Goal: Task Accomplishment & Management: Complete application form

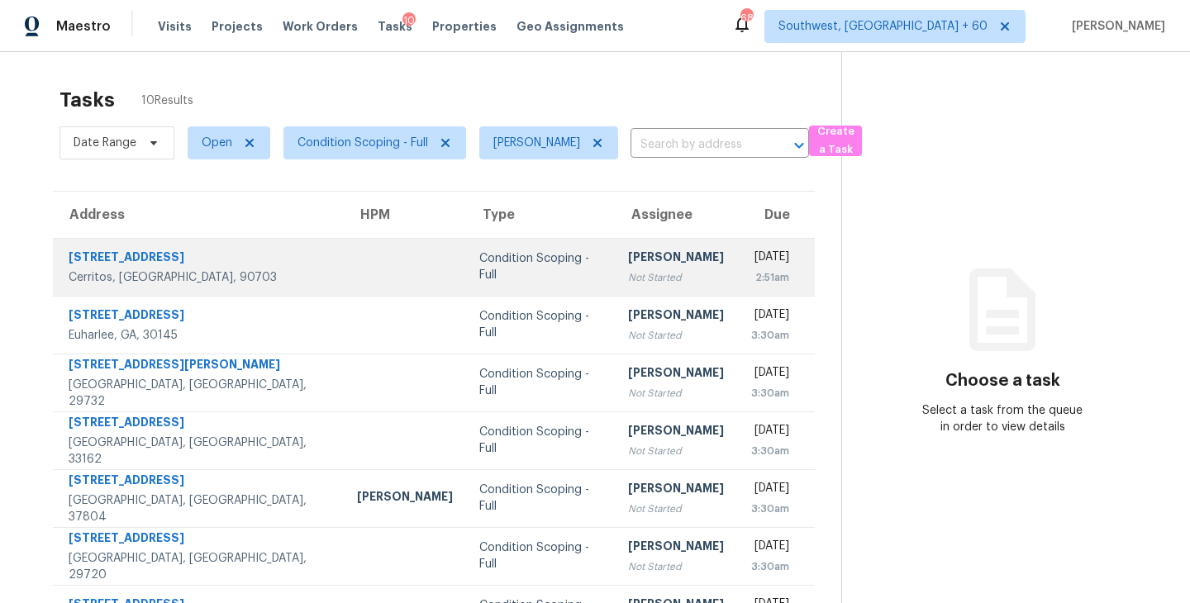
click at [628, 272] on div "Not Started" at bounding box center [676, 277] width 96 height 17
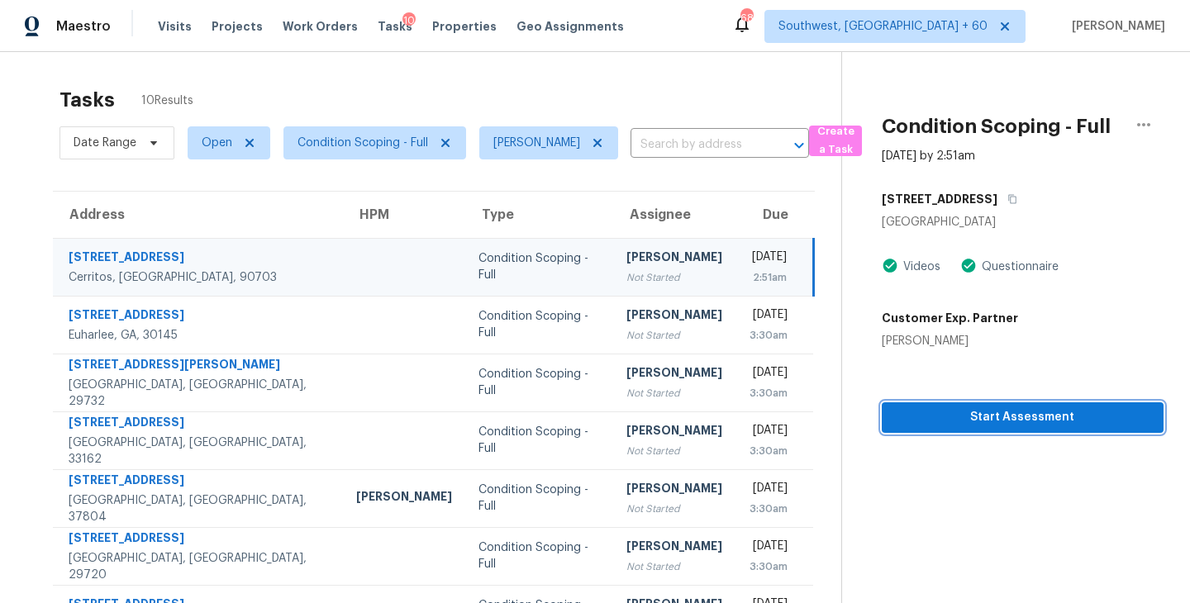
click at [938, 410] on span "Start Assessment" at bounding box center [1022, 417] width 255 height 21
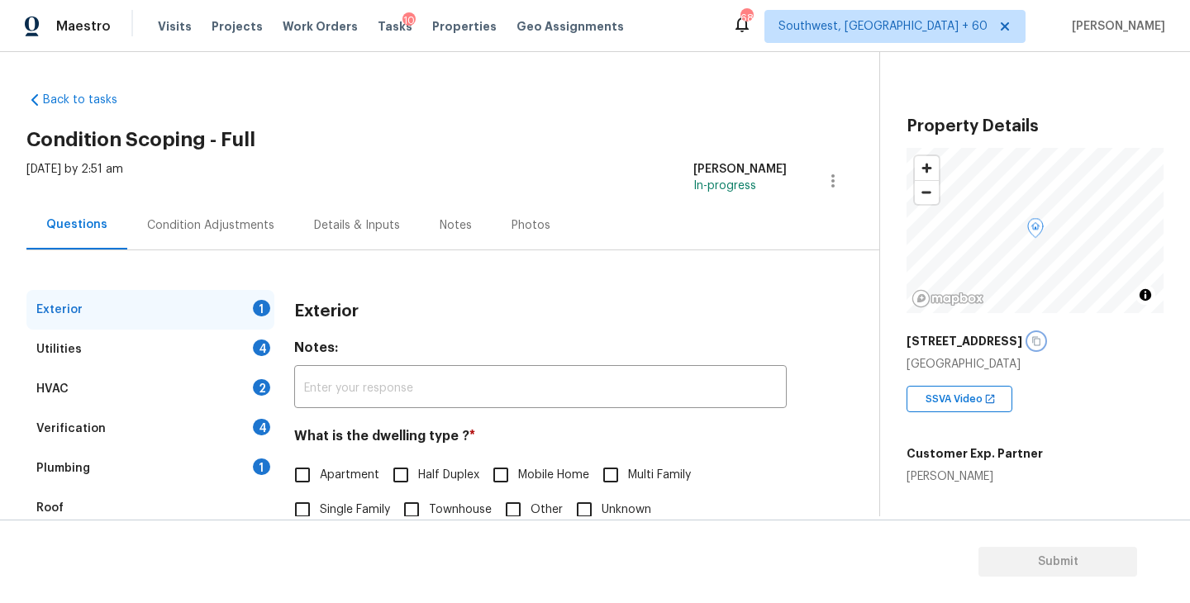
click at [1040, 344] on icon "button" at bounding box center [1036, 341] width 10 height 10
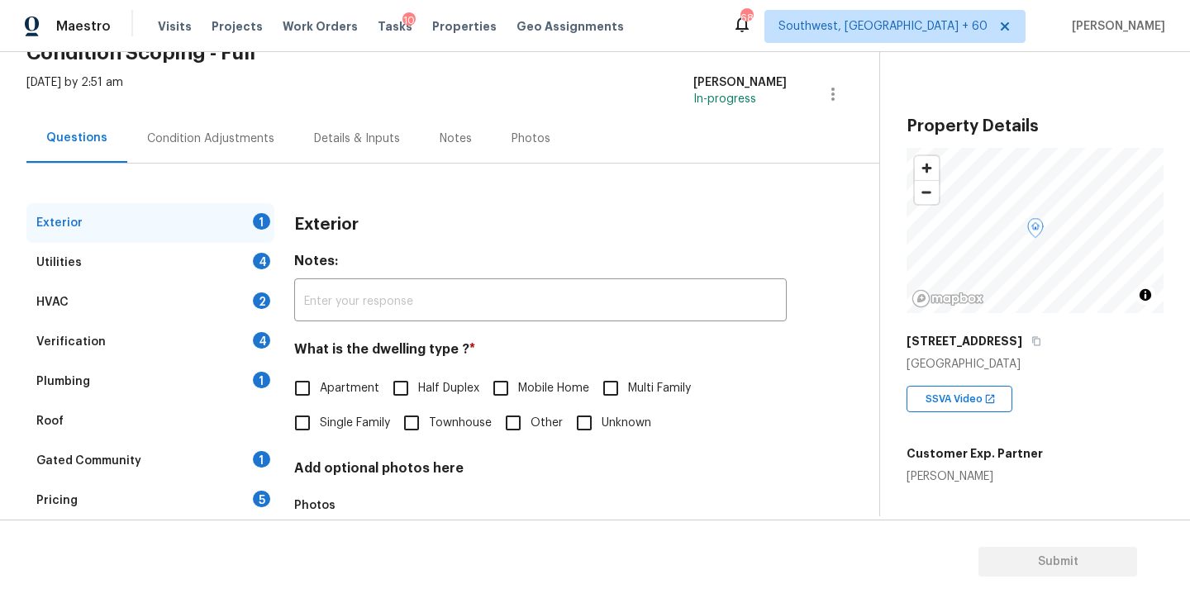
click at [328, 420] on span "Single Family" at bounding box center [355, 423] width 70 height 17
click at [320, 420] on input "Single Family" at bounding box center [302, 423] width 35 height 35
checkbox input "true"
click at [147, 255] on div "Utilities 4" at bounding box center [150, 263] width 248 height 40
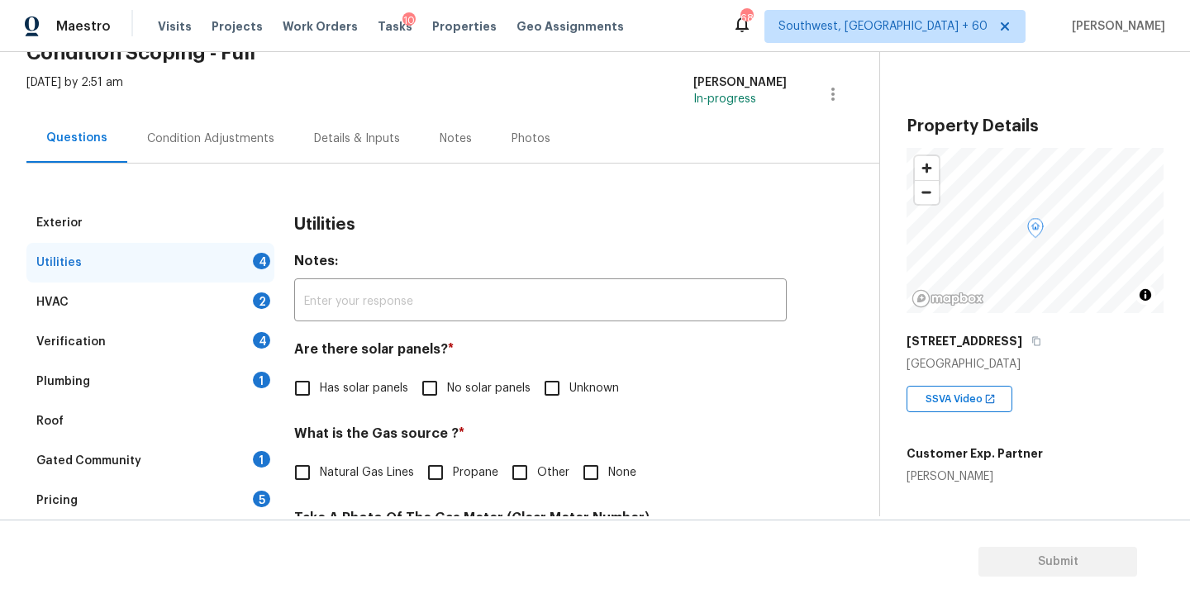
click at [447, 386] on span "No solar panels" at bounding box center [488, 388] width 83 height 17
click at [447, 386] on input "No solar panels" at bounding box center [429, 388] width 35 height 35
checkbox input "true"
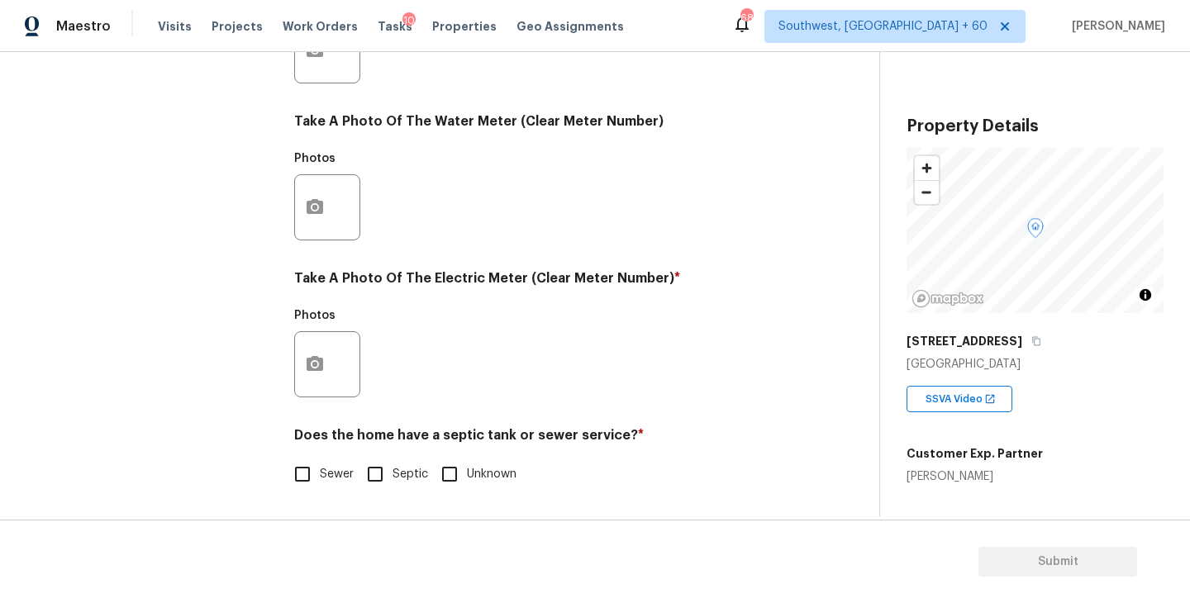
click at [340, 468] on span "Sewer" at bounding box center [337, 474] width 34 height 17
click at [320, 468] on input "Sewer" at bounding box center [302, 474] width 35 height 35
checkbox input "true"
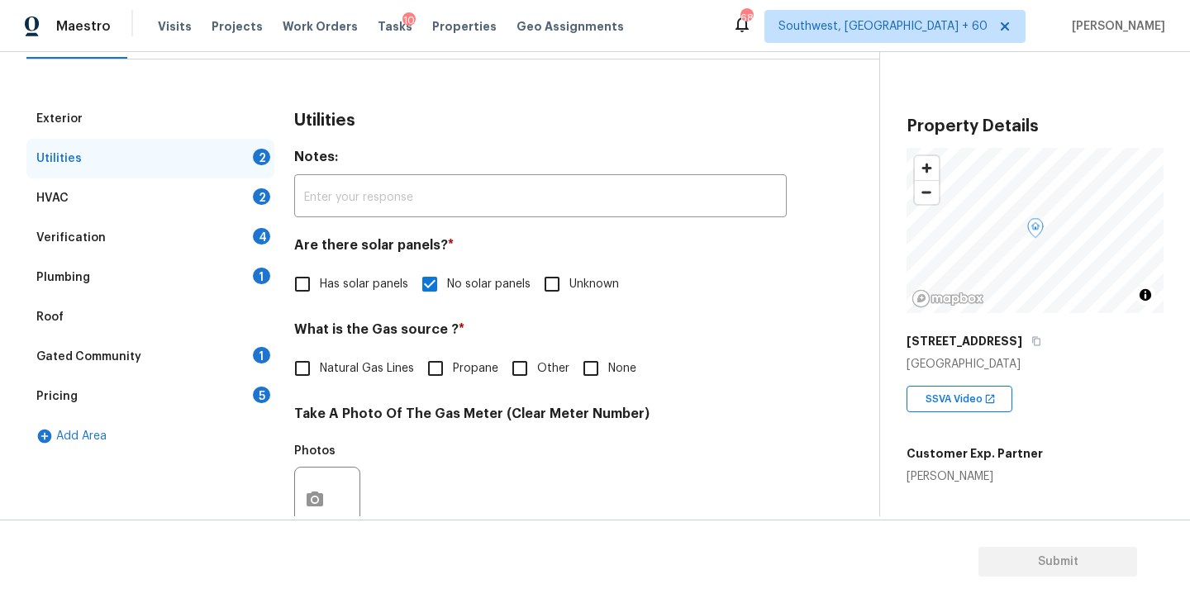
click at [174, 288] on div "Plumbing 1" at bounding box center [150, 278] width 248 height 40
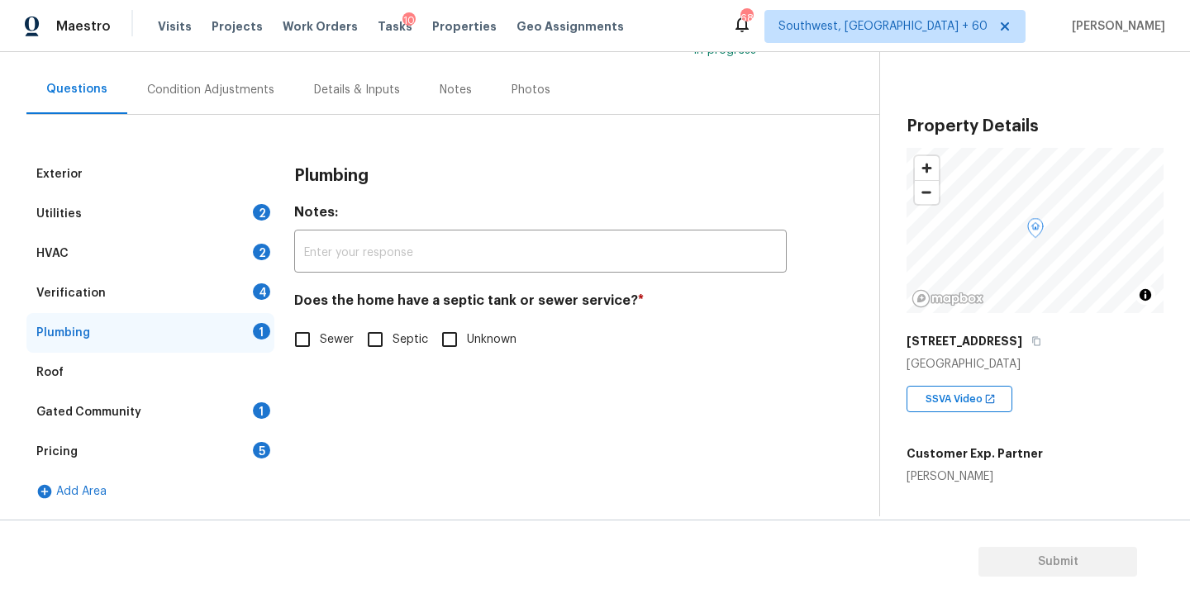
click at [297, 344] on input "Sewer" at bounding box center [302, 339] width 35 height 35
checkbox input "true"
click at [200, 410] on div "Gated Community 1" at bounding box center [150, 412] width 248 height 40
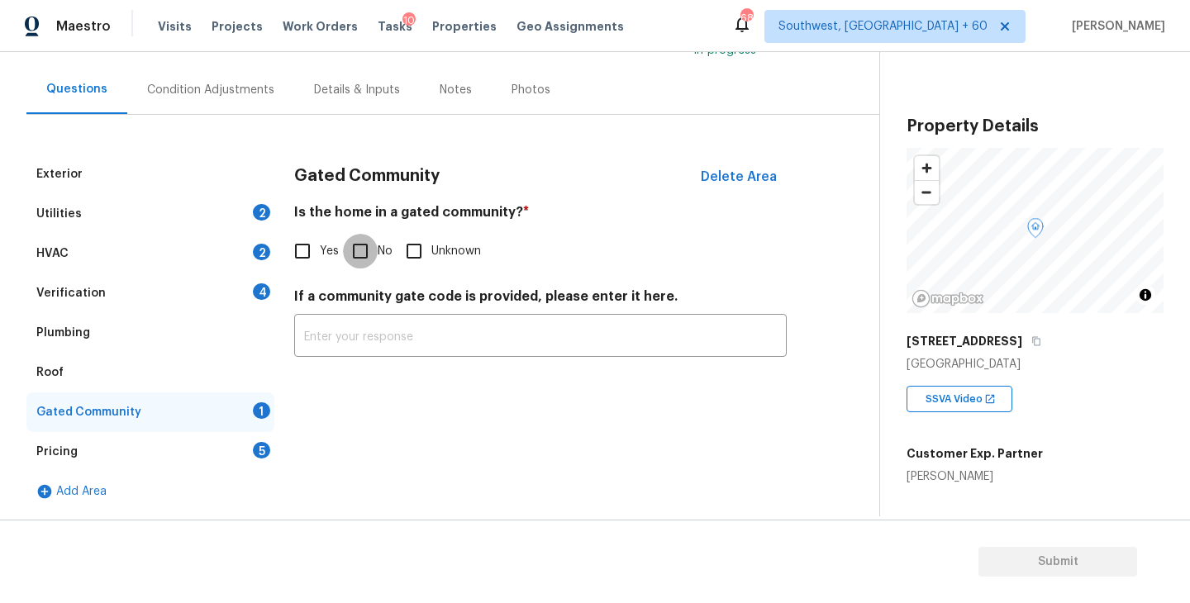
click at [360, 252] on input "No" at bounding box center [360, 251] width 35 height 35
checkbox input "true"
click at [213, 83] on div "Condition Adjustments" at bounding box center [210, 90] width 127 height 17
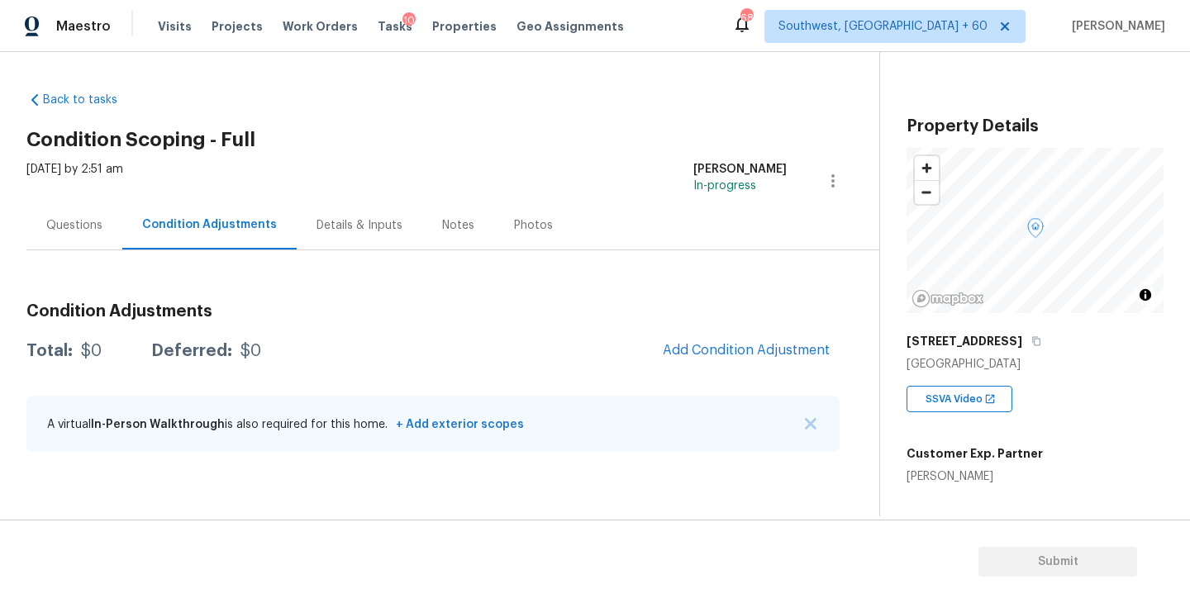
click at [442, 121] on div "Back to tasks Condition Scoping - Full Wed, Sep 17 2025 by 2:51 am Sakthivel Ch…" at bounding box center [452, 274] width 853 height 393
click at [747, 330] on div "Condition Adjustments Total: $0 Deferred: $0 Add Condition Adjustment A virtual…" at bounding box center [432, 378] width 813 height 177
click at [713, 362] on button "Add Condition Adjustment" at bounding box center [746, 350] width 187 height 35
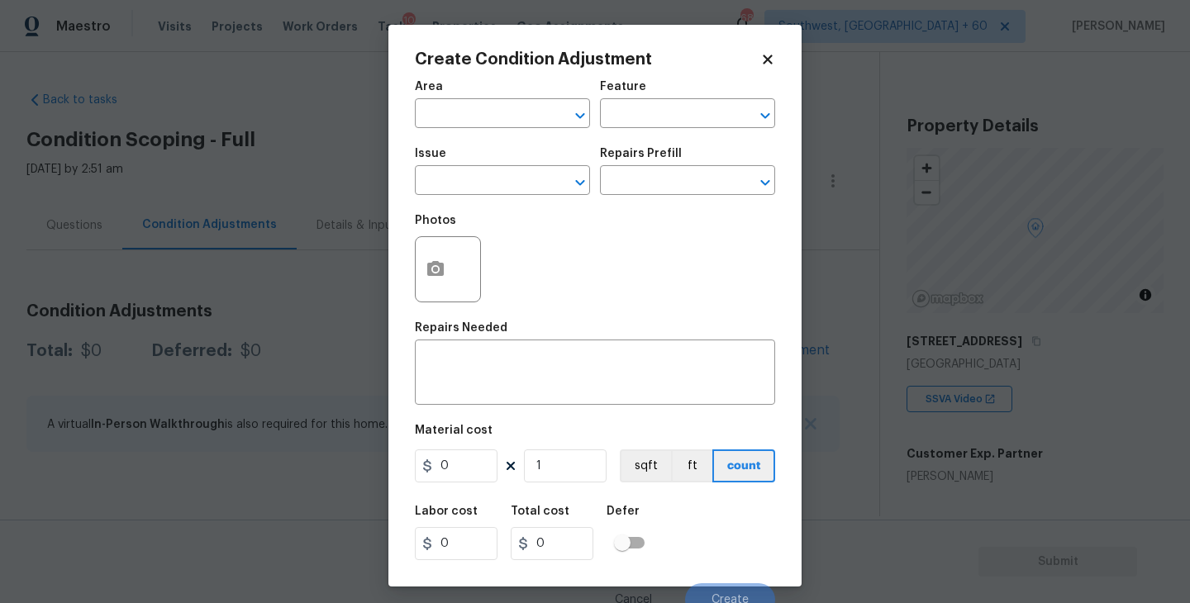
click at [492, 137] on span "Area ​" at bounding box center [502, 104] width 175 height 67
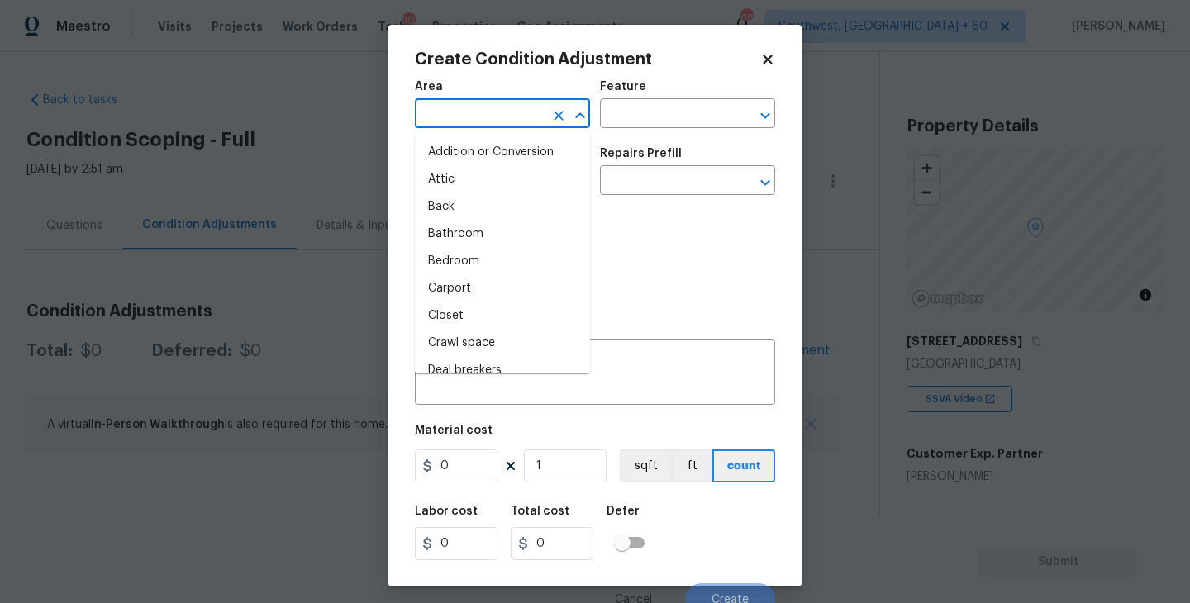
click at [484, 119] on input "text" at bounding box center [479, 115] width 129 height 26
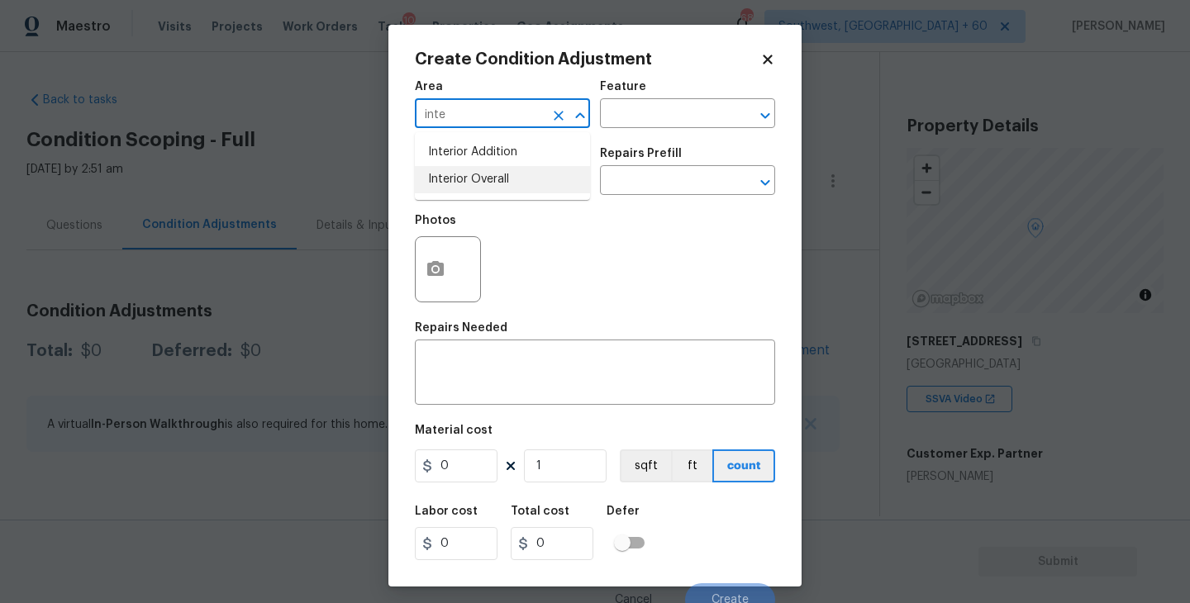
click at [514, 186] on li "Interior Overall" at bounding box center [502, 179] width 175 height 27
type input "Interior Overall"
click at [654, 93] on div "Feature" at bounding box center [687, 91] width 175 height 21
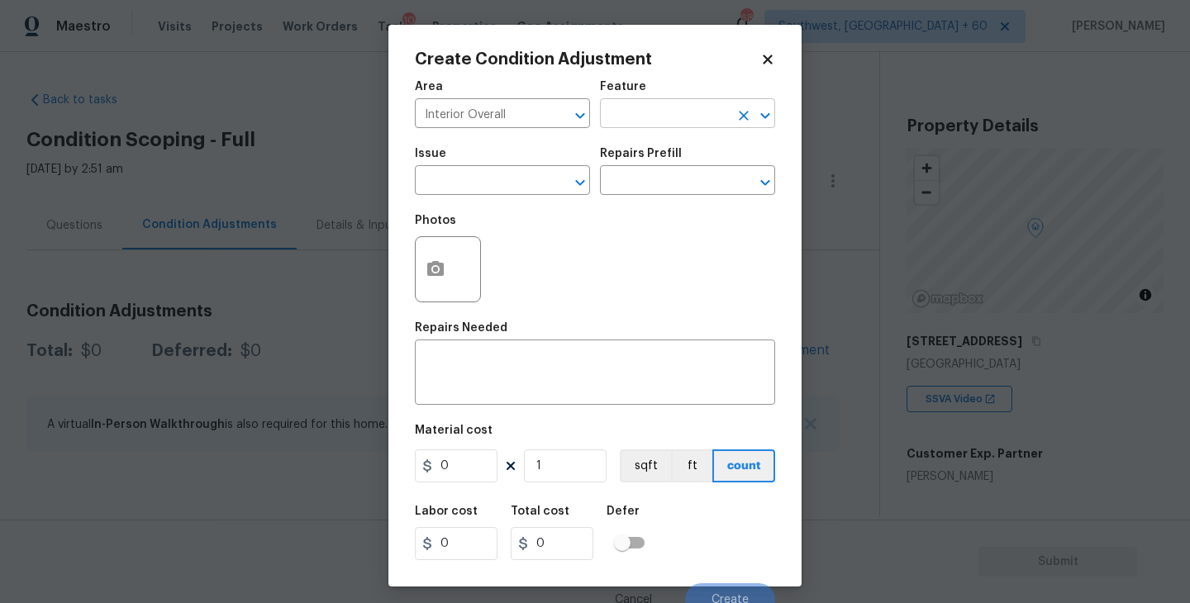
click at [637, 112] on input "text" at bounding box center [664, 115] width 129 height 26
click at [631, 200] on li "Odor" at bounding box center [687, 191] width 175 height 27
type input "Odor"
click at [510, 197] on span "Issue ​" at bounding box center [502, 171] width 175 height 67
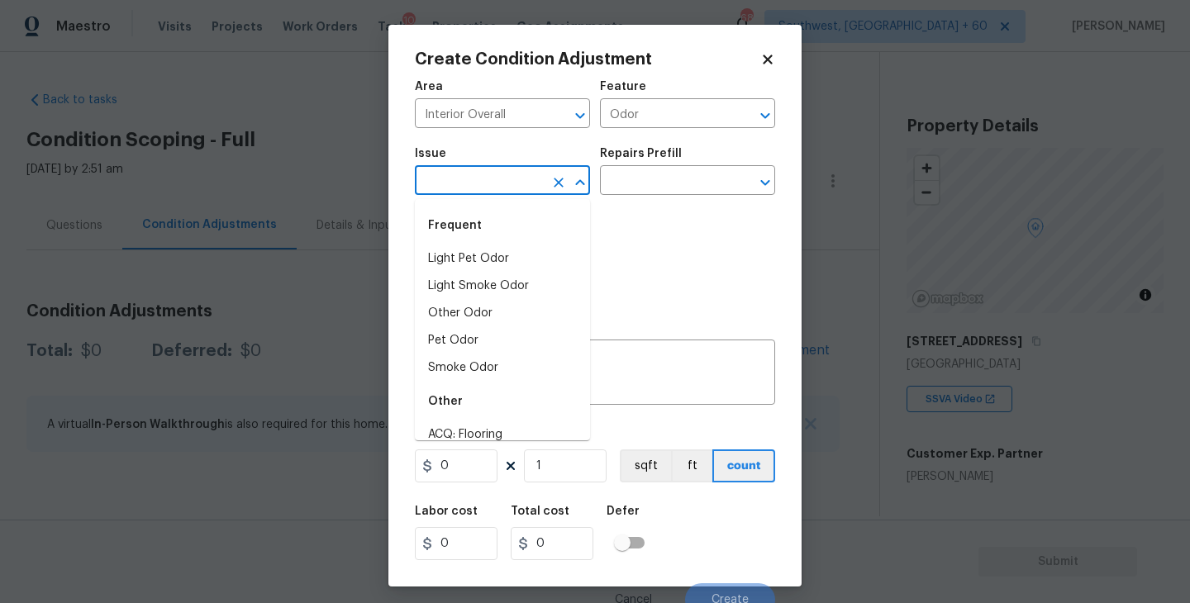
click at [517, 192] on input "text" at bounding box center [479, 182] width 129 height 26
click at [520, 254] on li "Light Pet Odor" at bounding box center [502, 258] width 175 height 27
type input "Light Pet Odor"
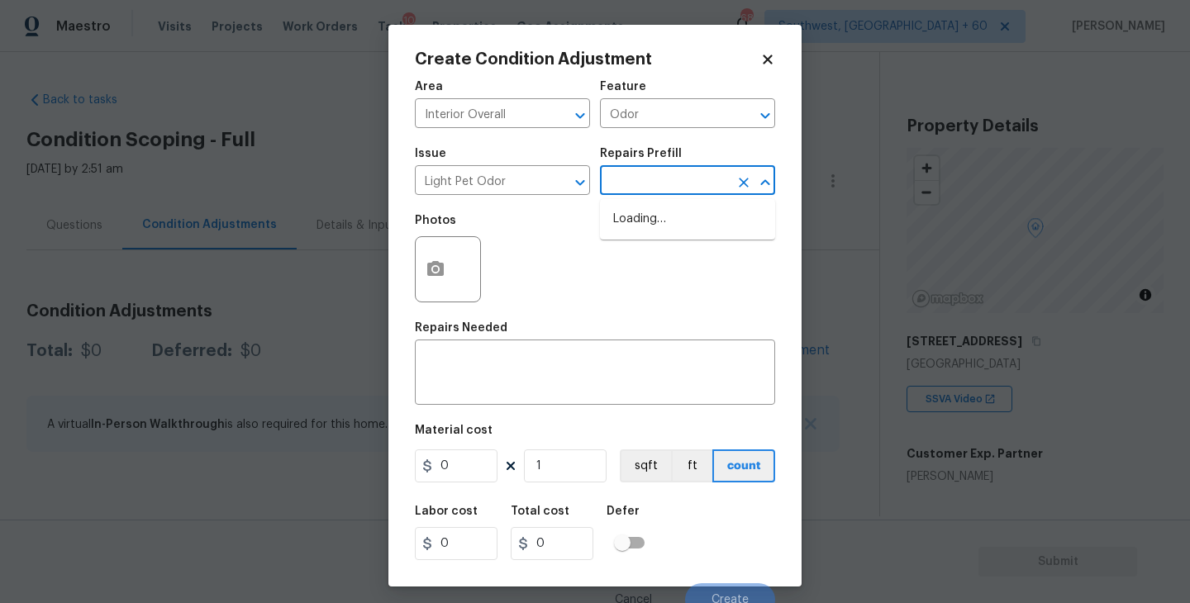
click at [691, 181] on input "text" at bounding box center [664, 182] width 129 height 26
click at [689, 218] on li "Acquisition Scope: 1-2 pets present $575.00" at bounding box center [687, 228] width 175 height 45
type textarea "Acquisition Scope: 1-2 pets present"
type input "575"
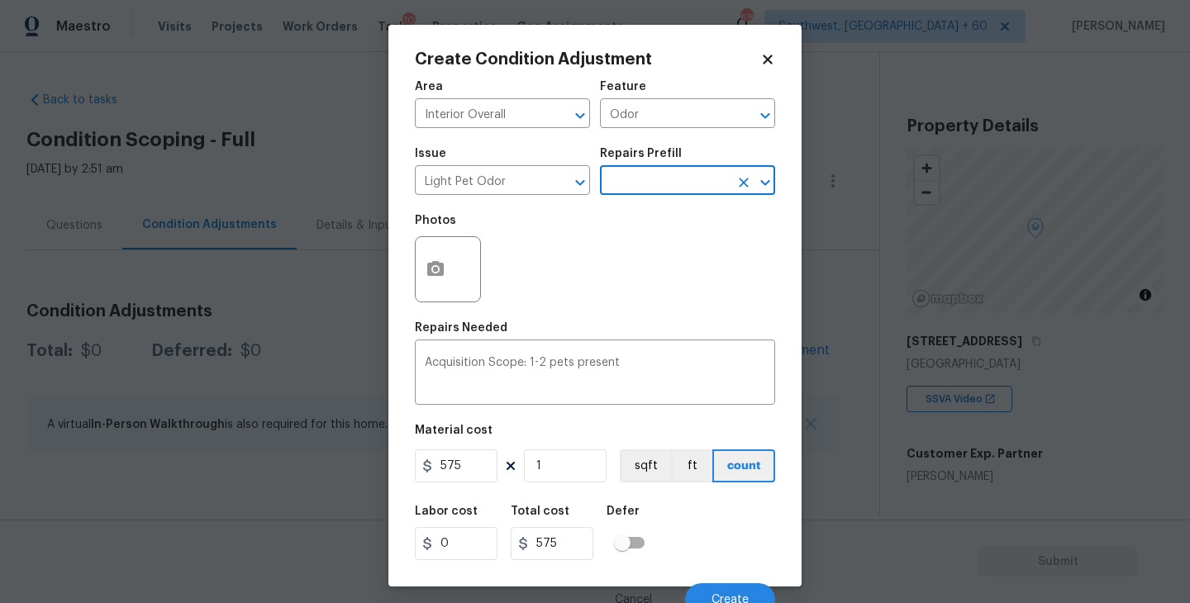
scroll to position [14, 0]
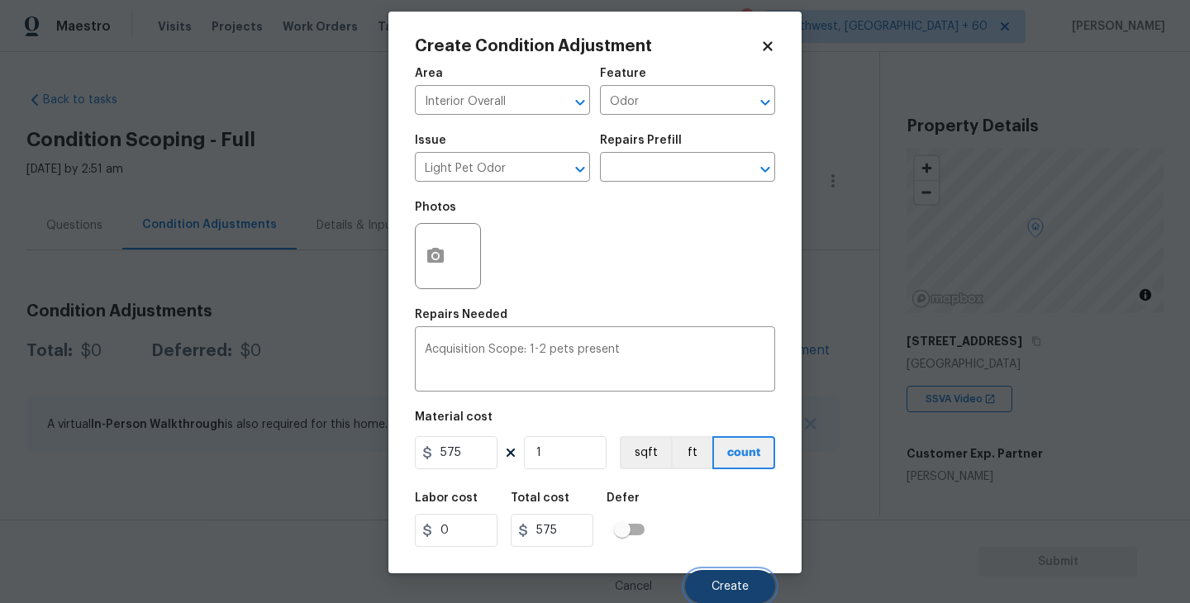
click at [741, 581] on span "Create" at bounding box center [729, 587] width 37 height 12
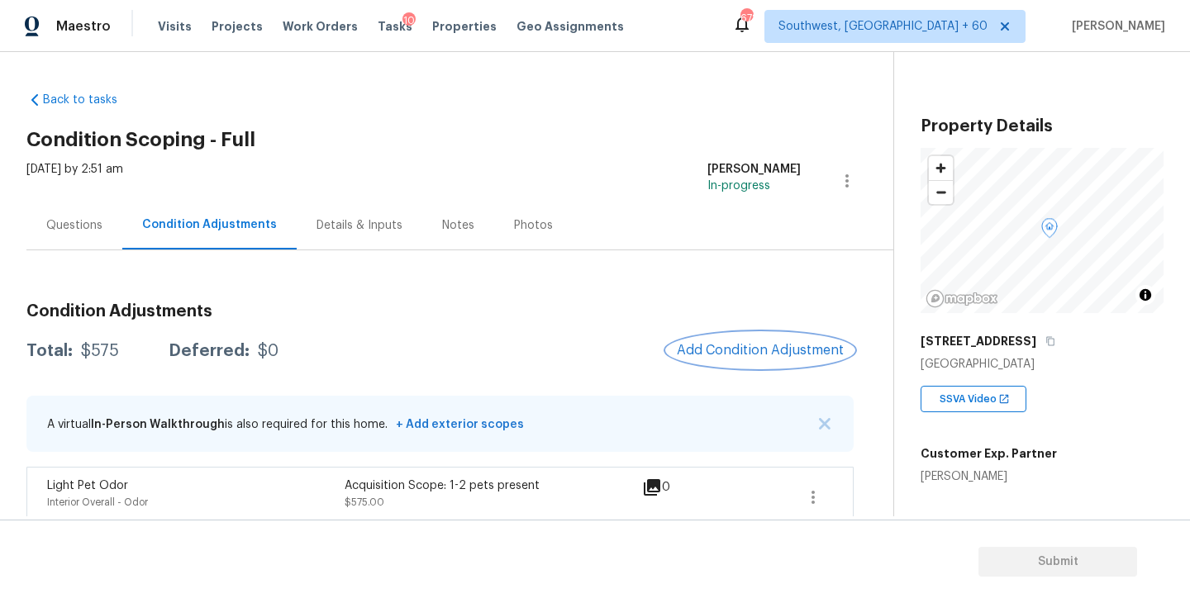
scroll to position [17, 0]
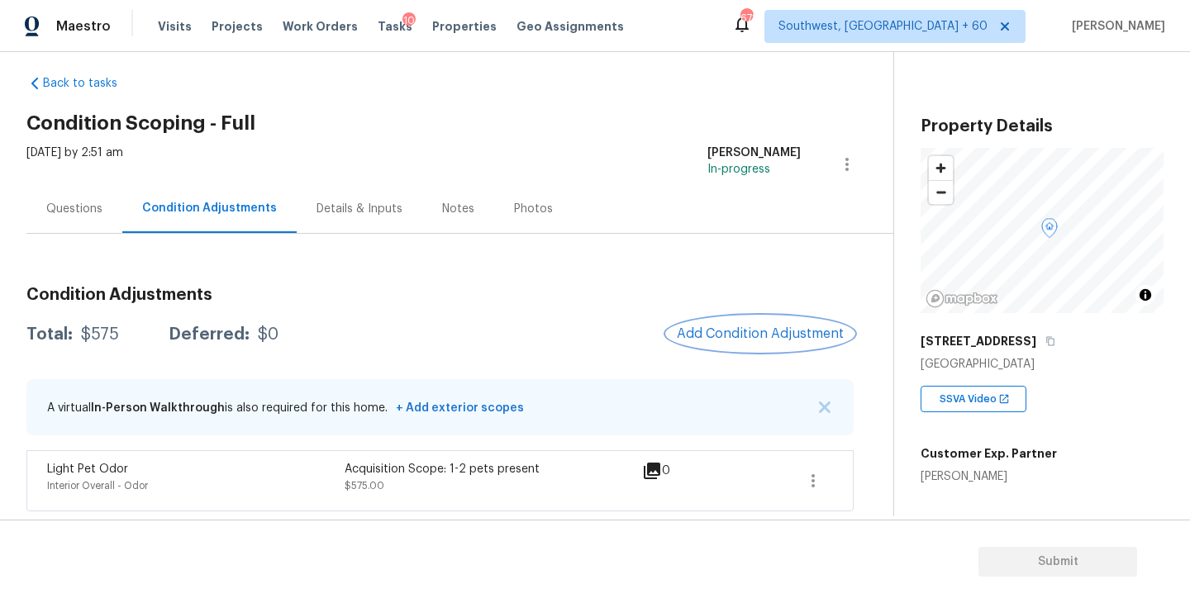
click at [762, 329] on span "Add Condition Adjustment" at bounding box center [760, 333] width 167 height 15
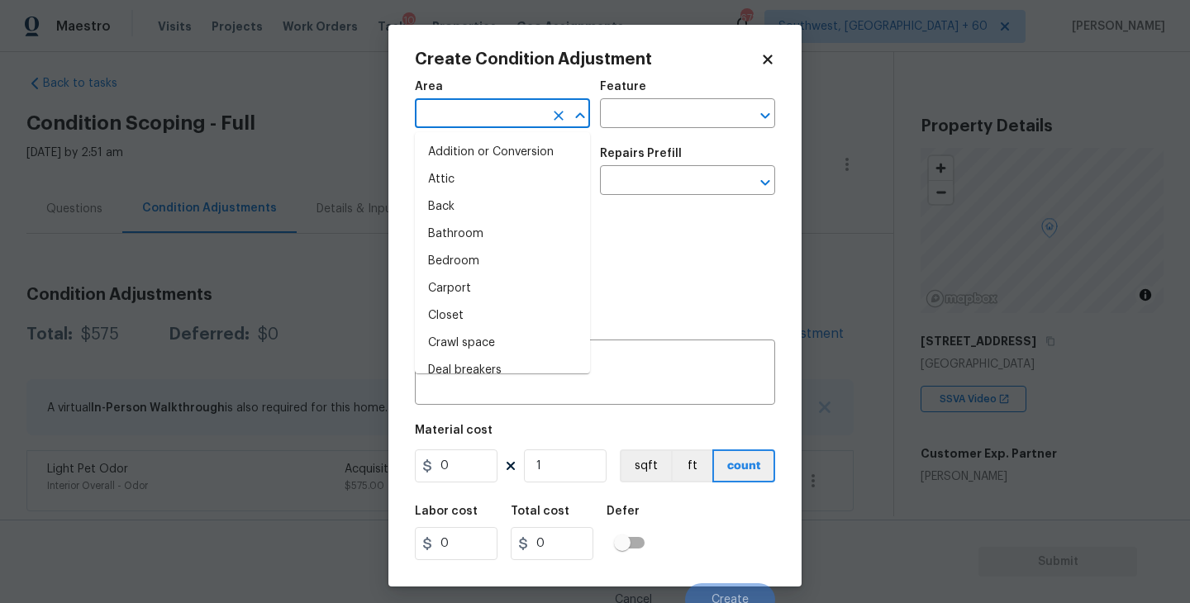
click at [475, 126] on input "text" at bounding box center [479, 115] width 129 height 26
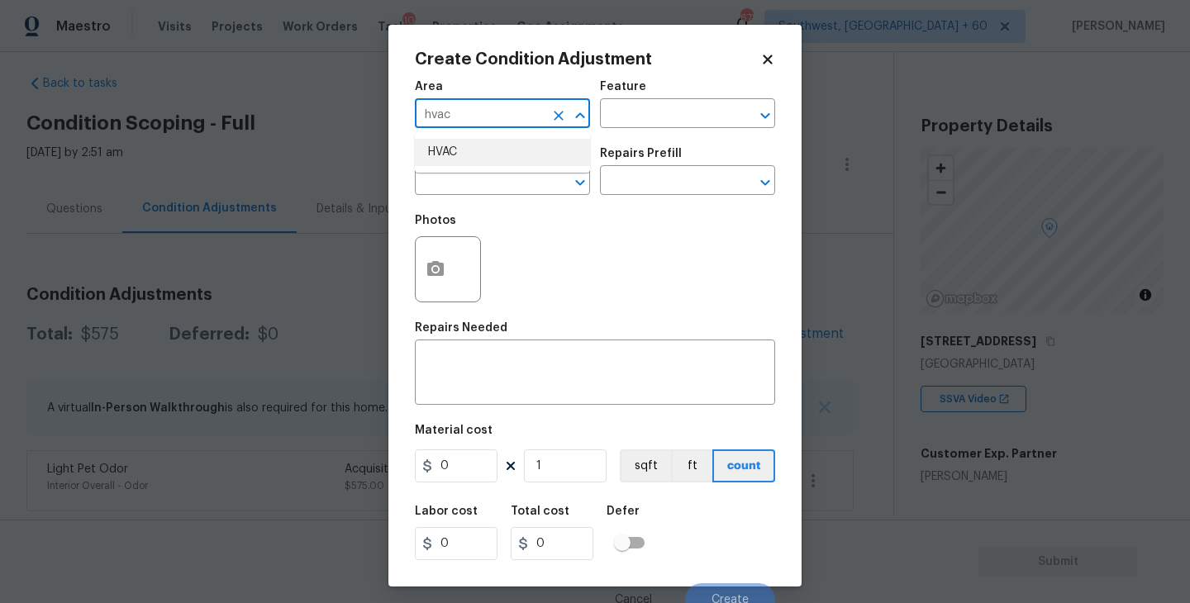
click at [473, 149] on li "HVAC" at bounding box center [502, 152] width 175 height 27
type input "HVAC"
click at [602, 120] on input "text" at bounding box center [664, 115] width 129 height 26
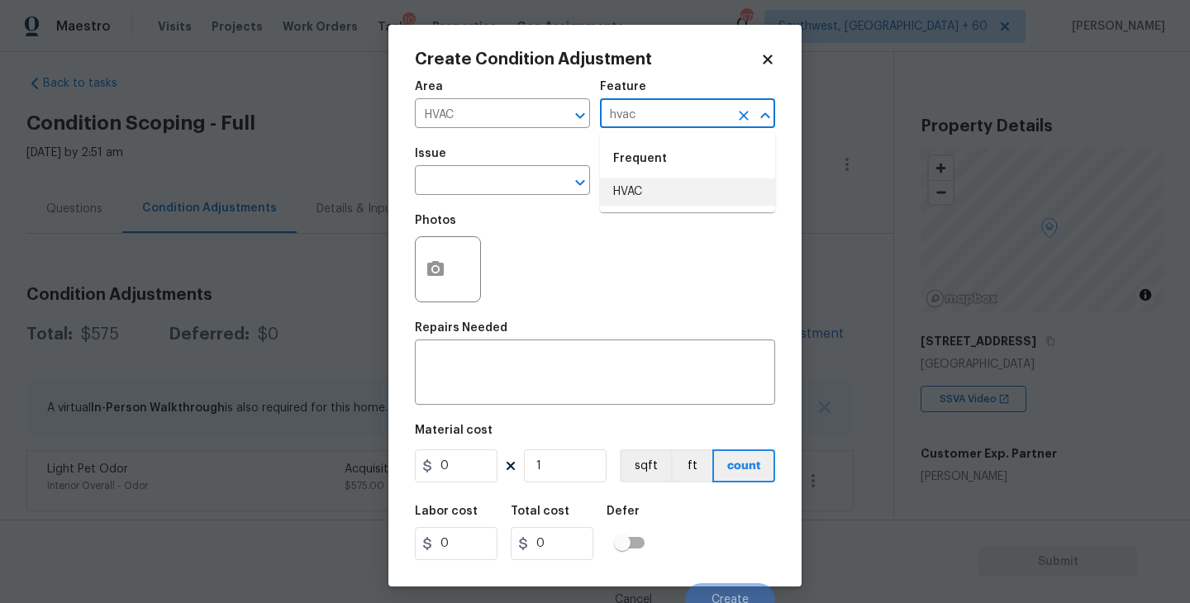
click at [629, 181] on li "HVAC" at bounding box center [687, 191] width 175 height 27
type input "HVAC"
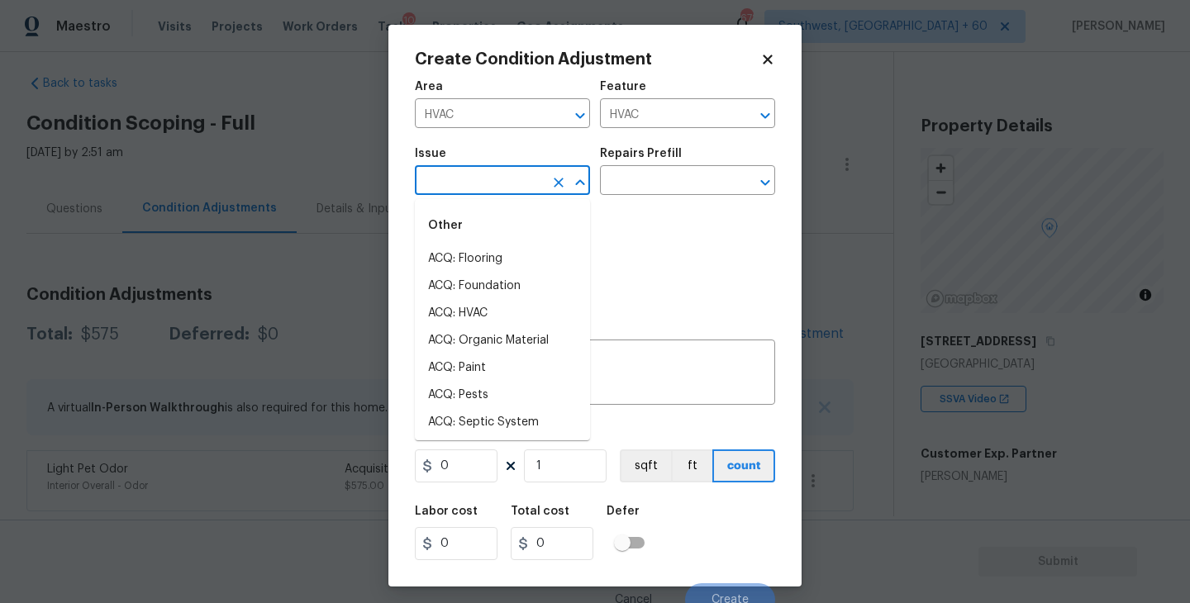
click at [490, 180] on input "text" at bounding box center [479, 182] width 129 height 26
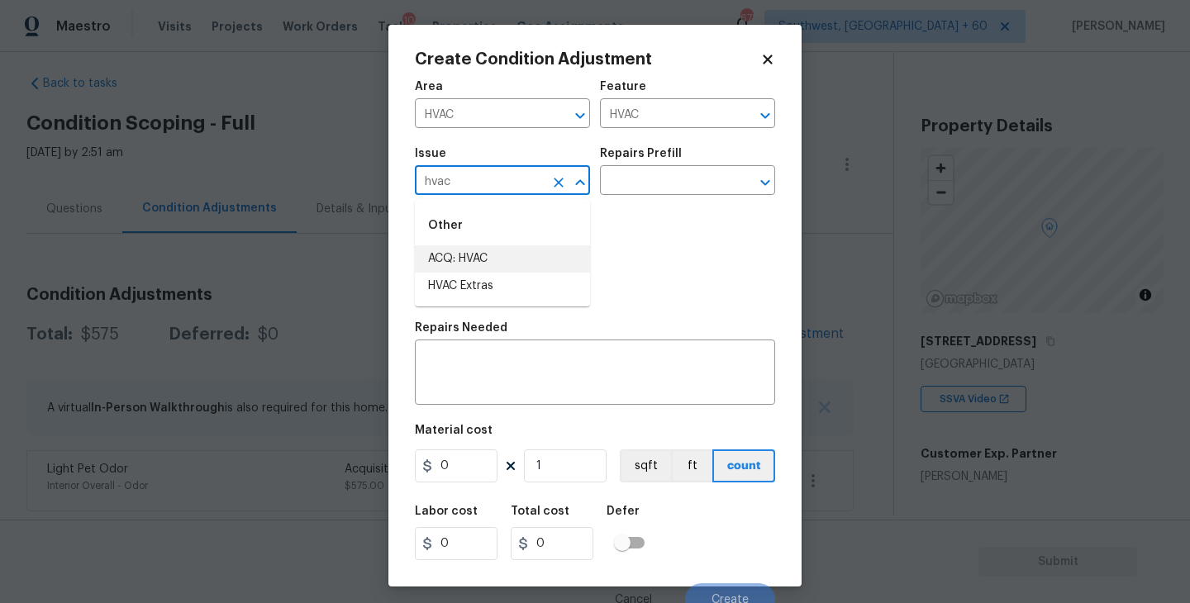
click at [495, 245] on li "ACQ: HVAC" at bounding box center [502, 258] width 175 height 27
type input "ACQ: HVAC"
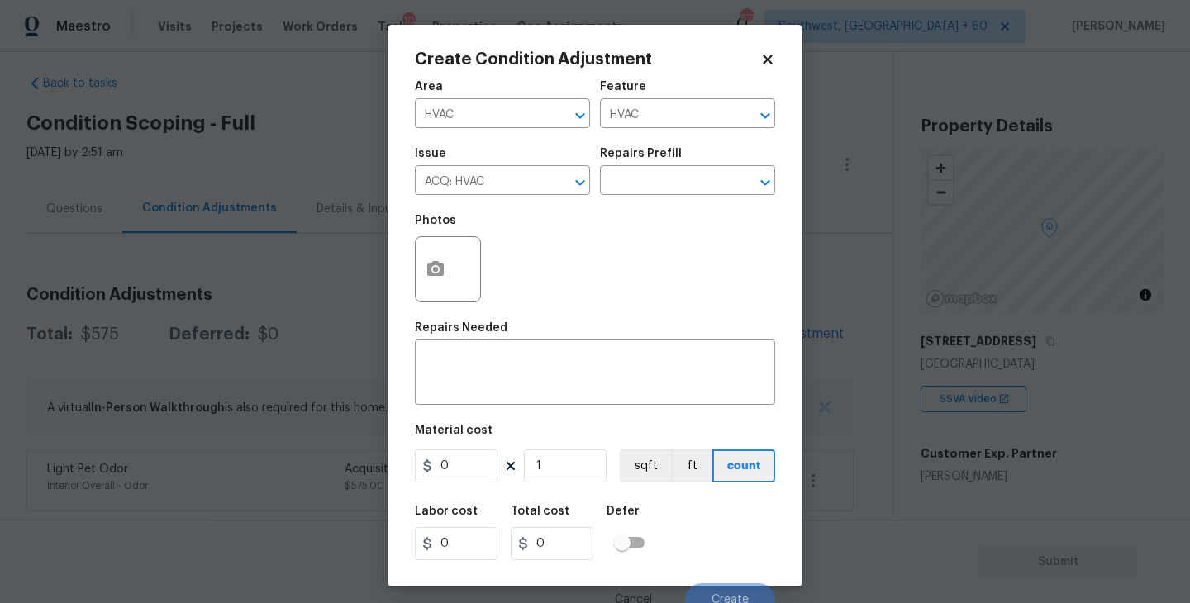
click at [675, 159] on div "Repairs Prefill" at bounding box center [687, 158] width 175 height 21
click at [702, 189] on input "text" at bounding box center [664, 182] width 129 height 26
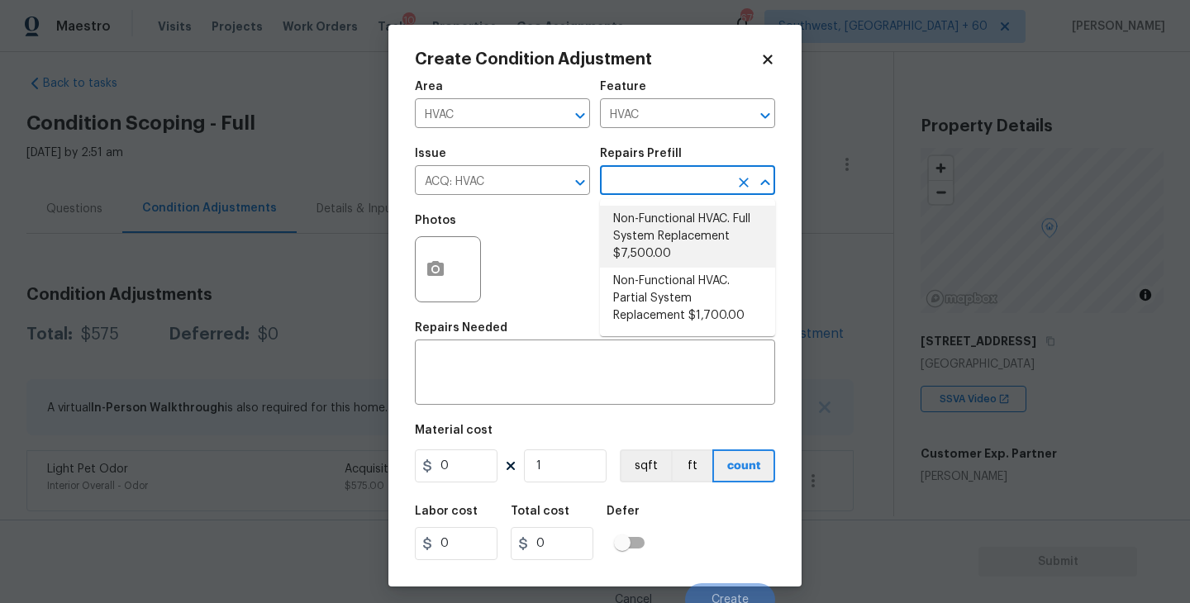
click at [685, 245] on li "Non-Functional HVAC. Full System Replacement $7,500.00" at bounding box center [687, 237] width 175 height 62
type input "Acquisition"
type textarea "Acquisition Scope: Full System Replacement"
type input "7500"
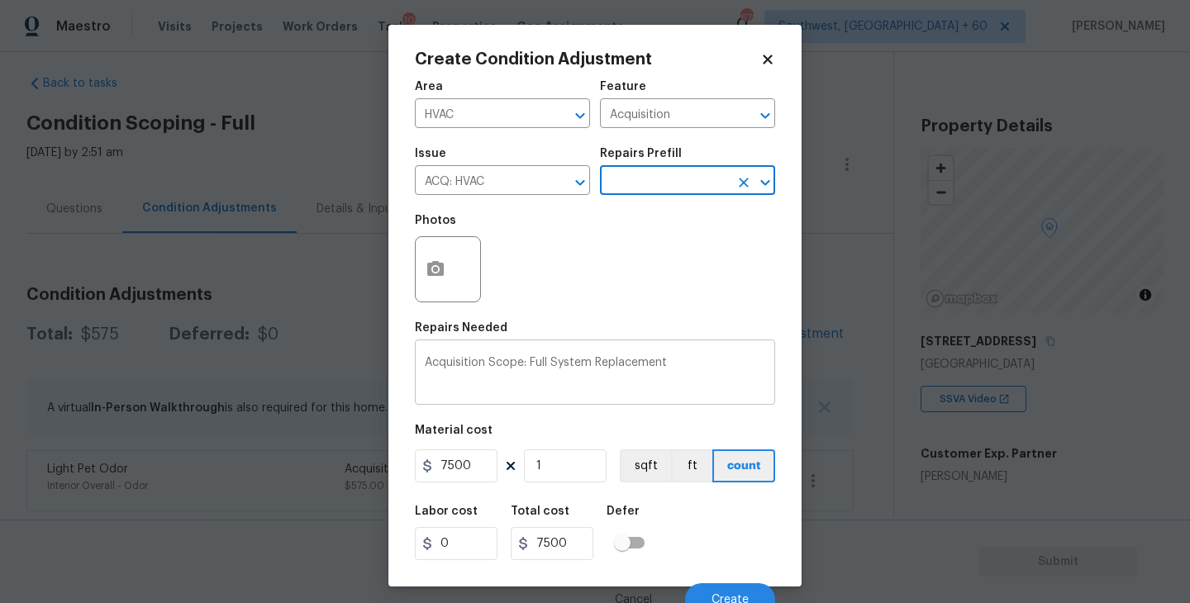
scroll to position [14, 0]
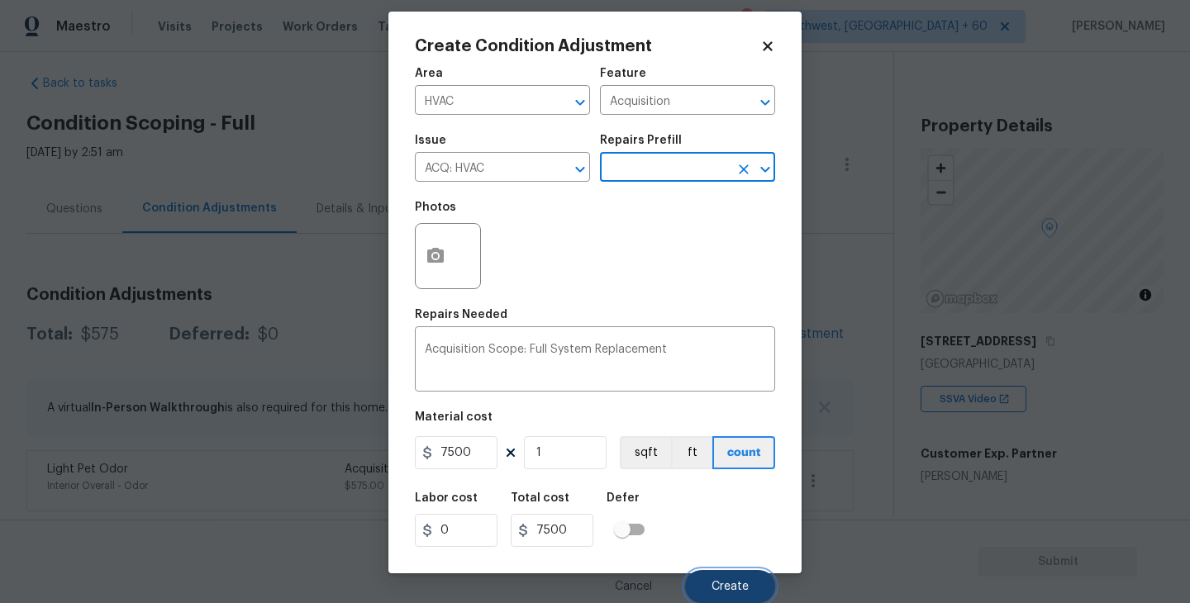
click at [728, 587] on span "Create" at bounding box center [729, 587] width 37 height 12
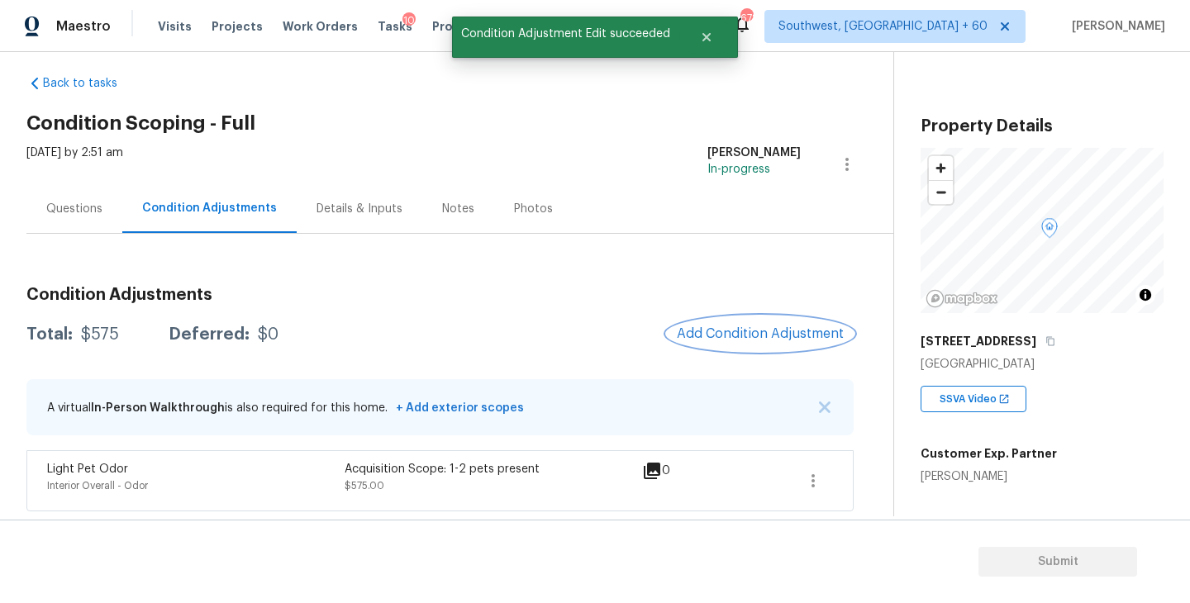
scroll to position [0, 0]
click at [726, 323] on button "Add Condition Adjustment" at bounding box center [760, 333] width 187 height 35
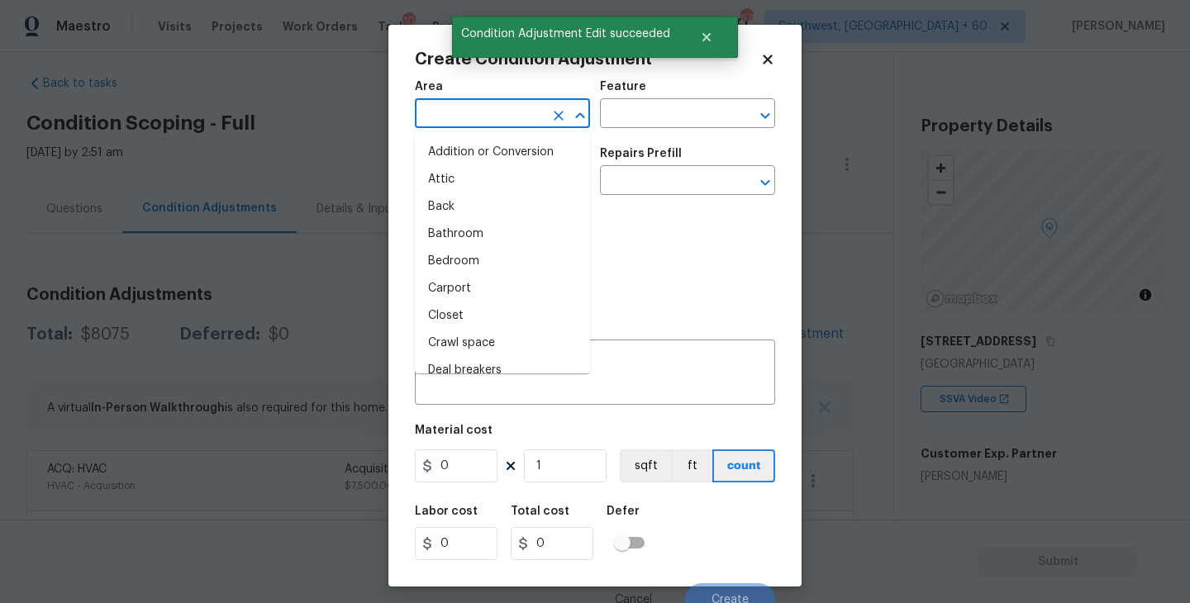
click at [473, 120] on input "text" at bounding box center [479, 115] width 129 height 26
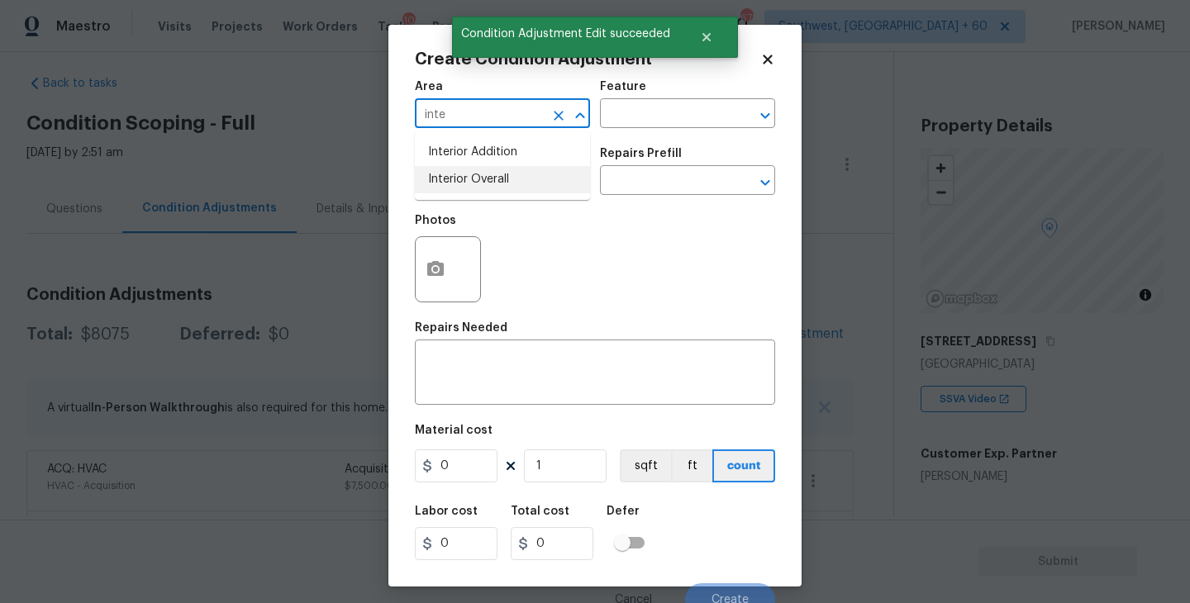
click at [476, 168] on li "Interior Overall" at bounding box center [502, 179] width 175 height 27
type input "Interior Overall"
click at [661, 112] on input "text" at bounding box center [664, 115] width 129 height 26
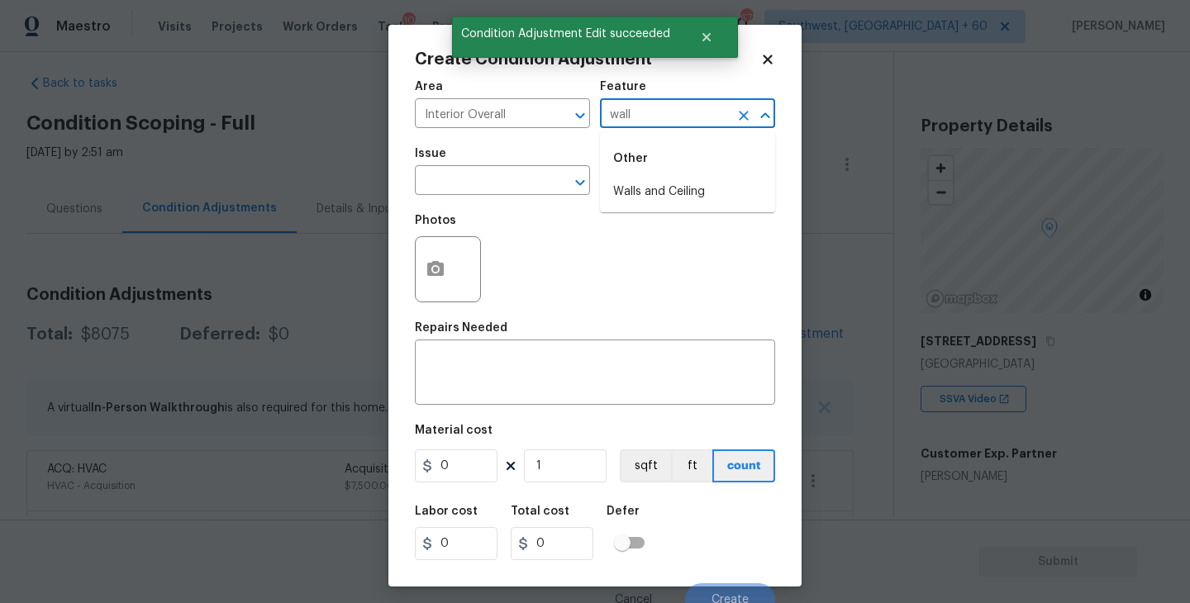
click at [666, 190] on li "Walls and Ceiling" at bounding box center [687, 191] width 175 height 27
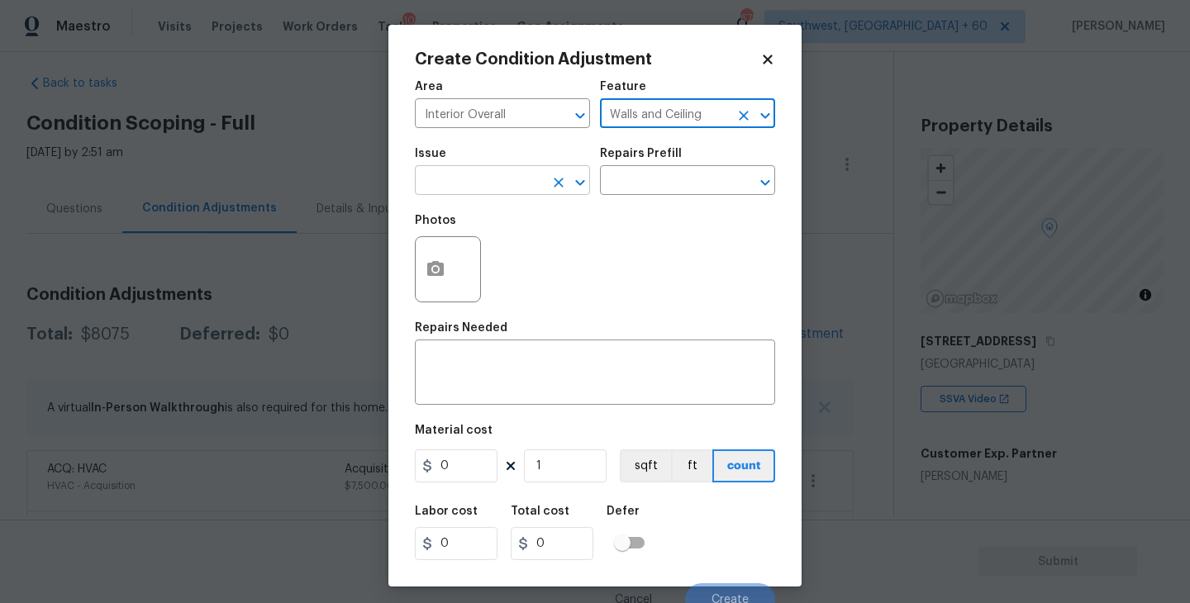
type input "Walls and Ceiling"
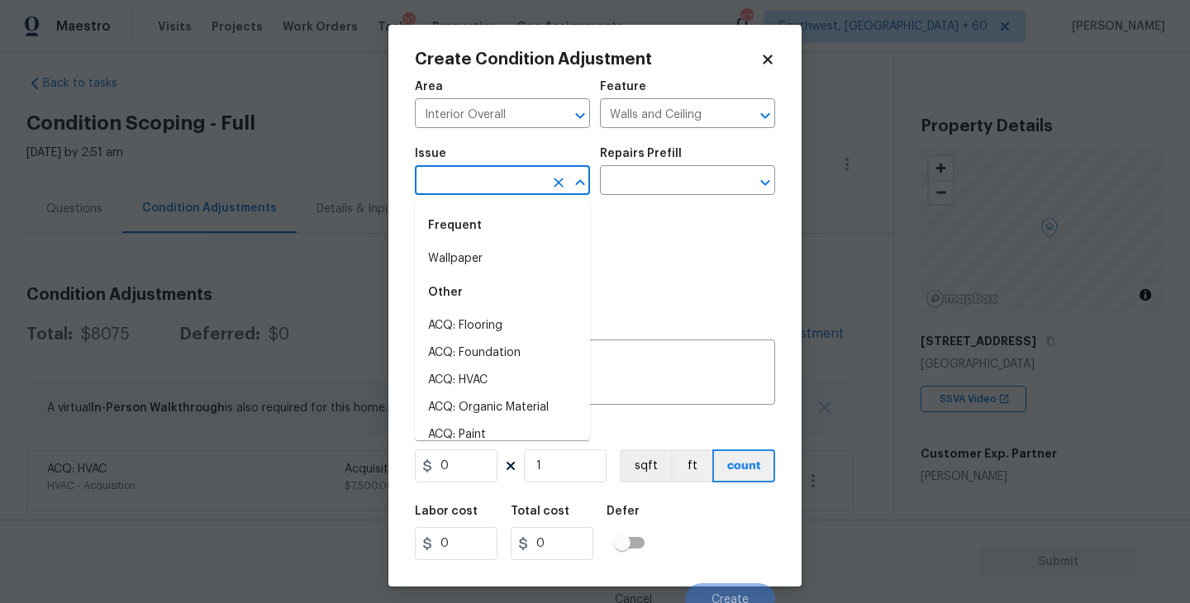
click at [507, 189] on input "text" at bounding box center [479, 182] width 129 height 26
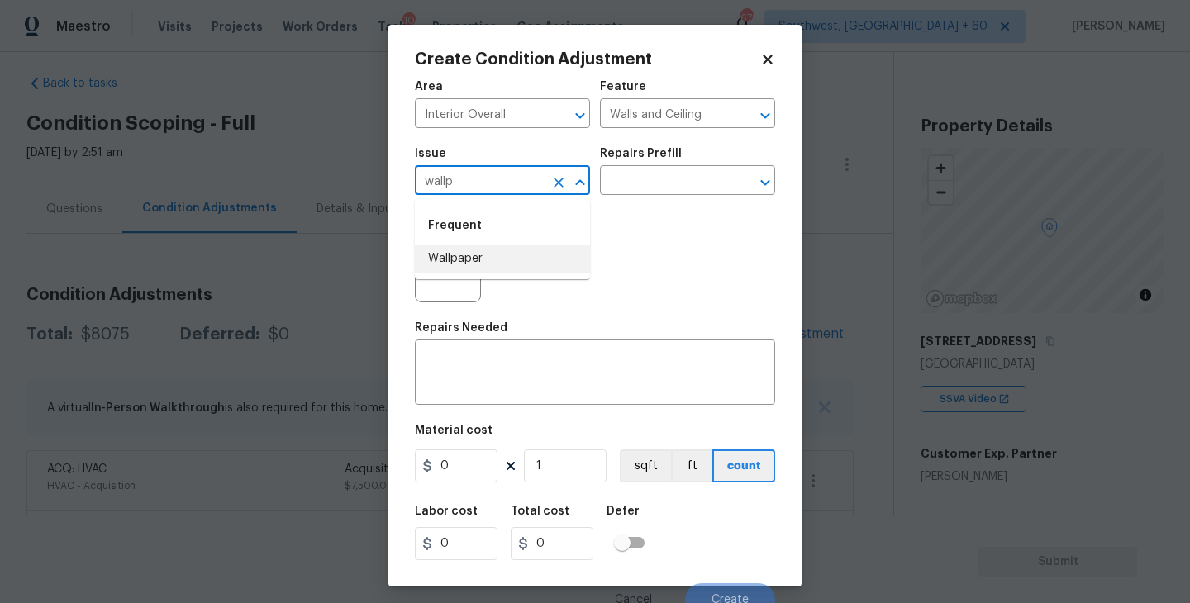
click at [520, 255] on li "Wallpaper" at bounding box center [502, 258] width 175 height 27
type input "Wallpaper"
click at [661, 174] on input "text" at bounding box center [664, 182] width 129 height 26
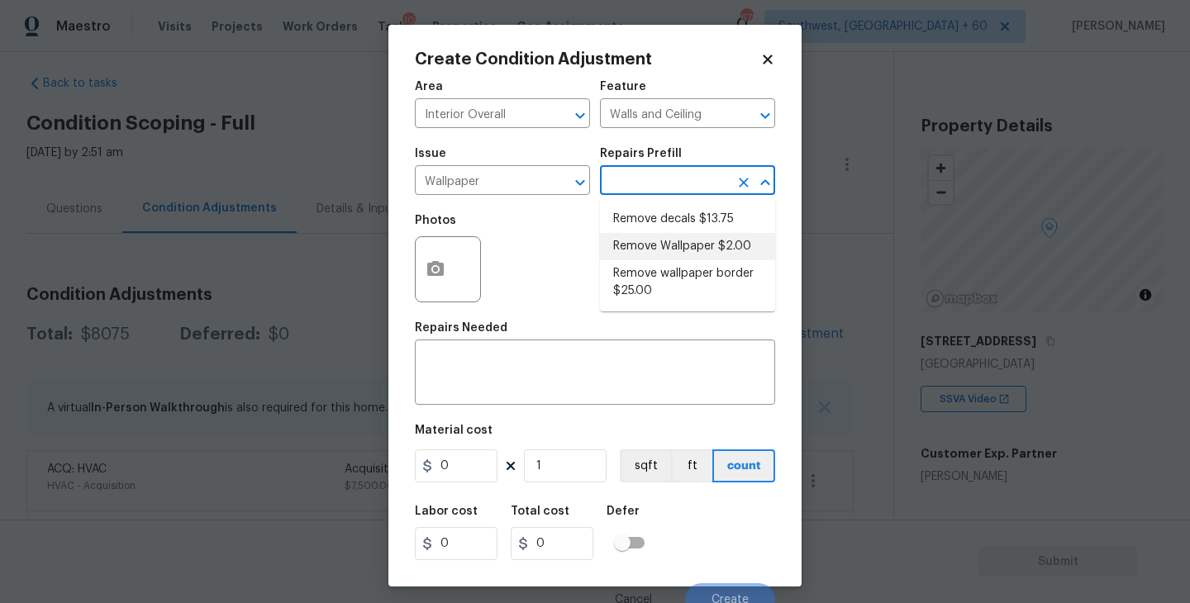
click at [663, 249] on li "Remove Wallpaper $2.00" at bounding box center [687, 246] width 175 height 27
type textarea "Remove wallpaper and texture walls to best match existing conditions"
type input "2"
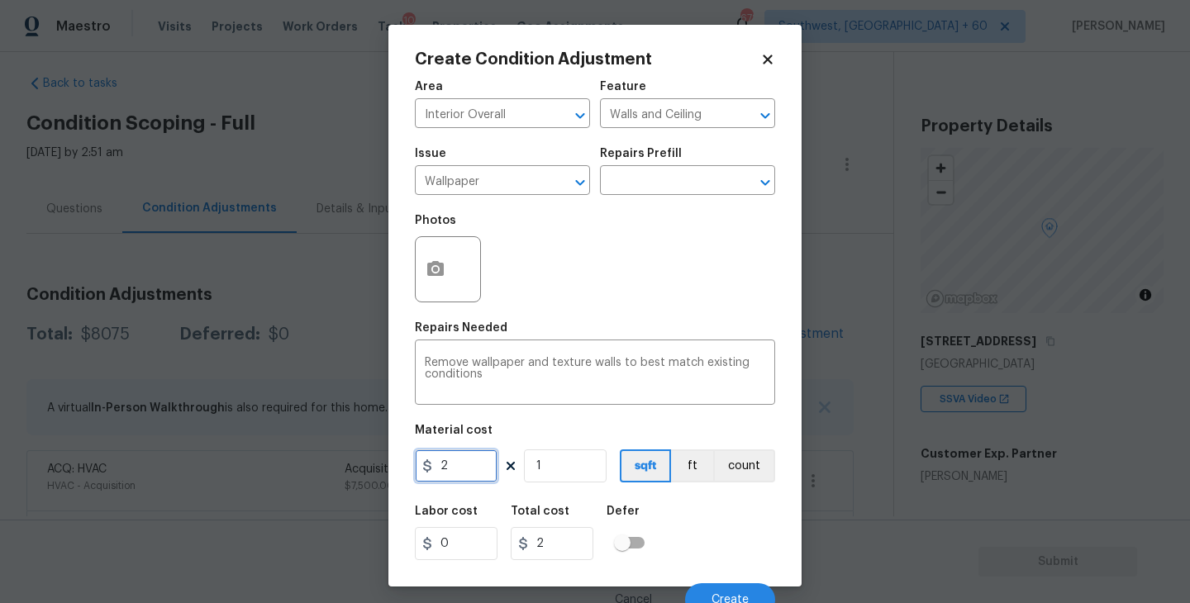
drag, startPoint x: 460, startPoint y: 463, endPoint x: 268, endPoint y: 458, distance: 192.5
click at [268, 458] on div "Create Condition Adjustment Area Interior Overall ​ Feature Walls and Ceiling ​…" at bounding box center [595, 301] width 1190 height 603
type input "300"
click at [437, 268] on circle "button" at bounding box center [435, 269] width 5 height 5
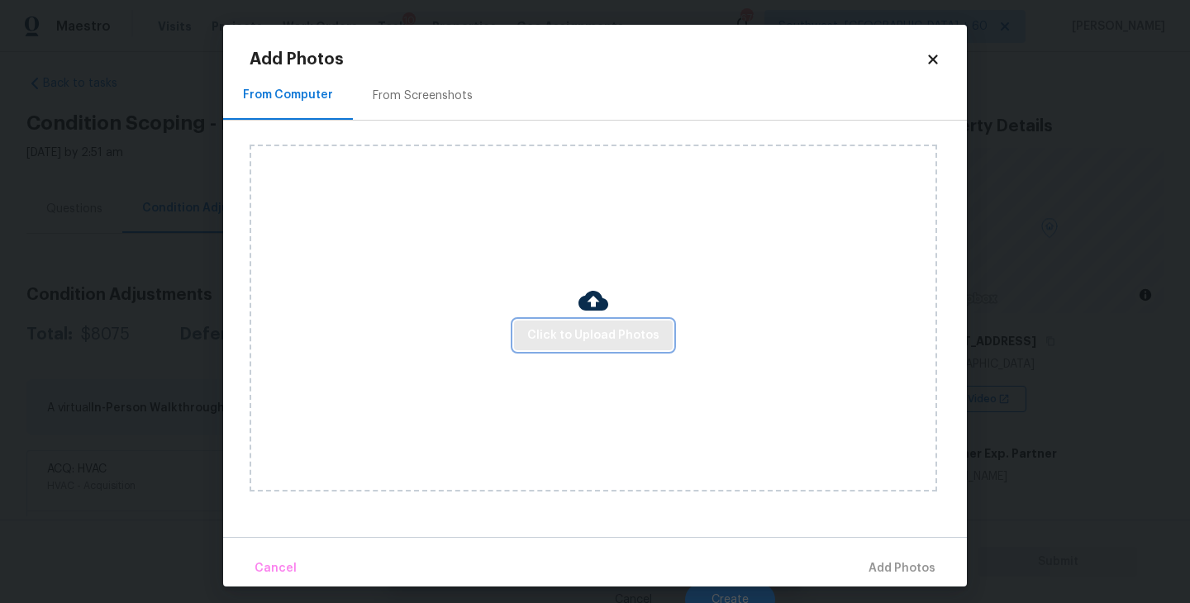
click at [549, 321] on button "Click to Upload Photos" at bounding box center [593, 336] width 159 height 31
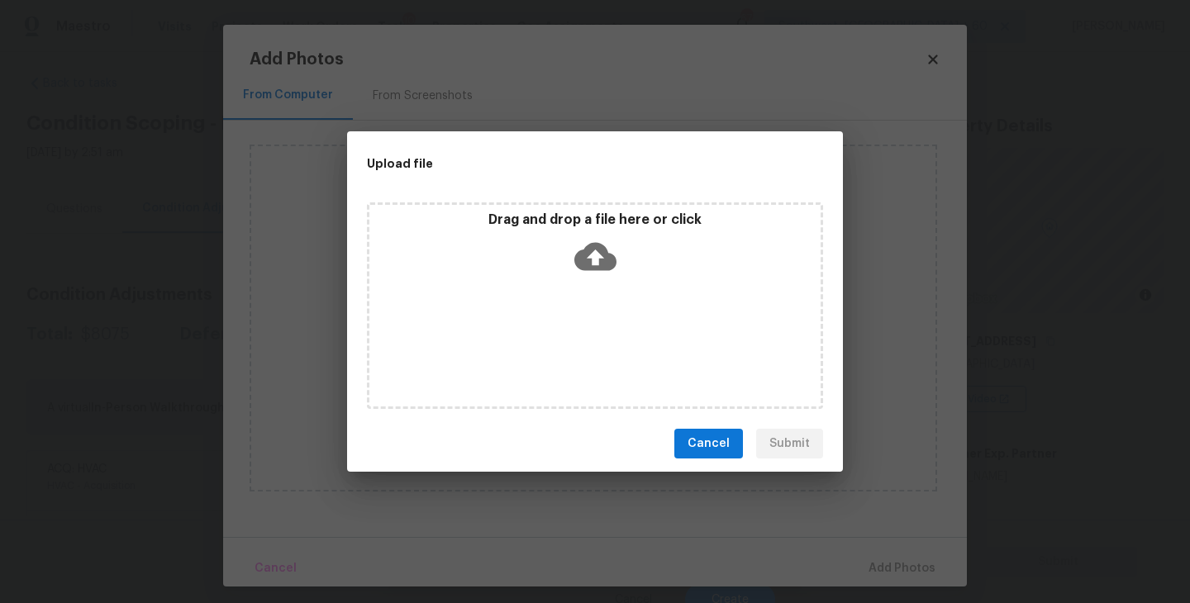
click at [599, 268] on icon at bounding box center [595, 257] width 42 height 28
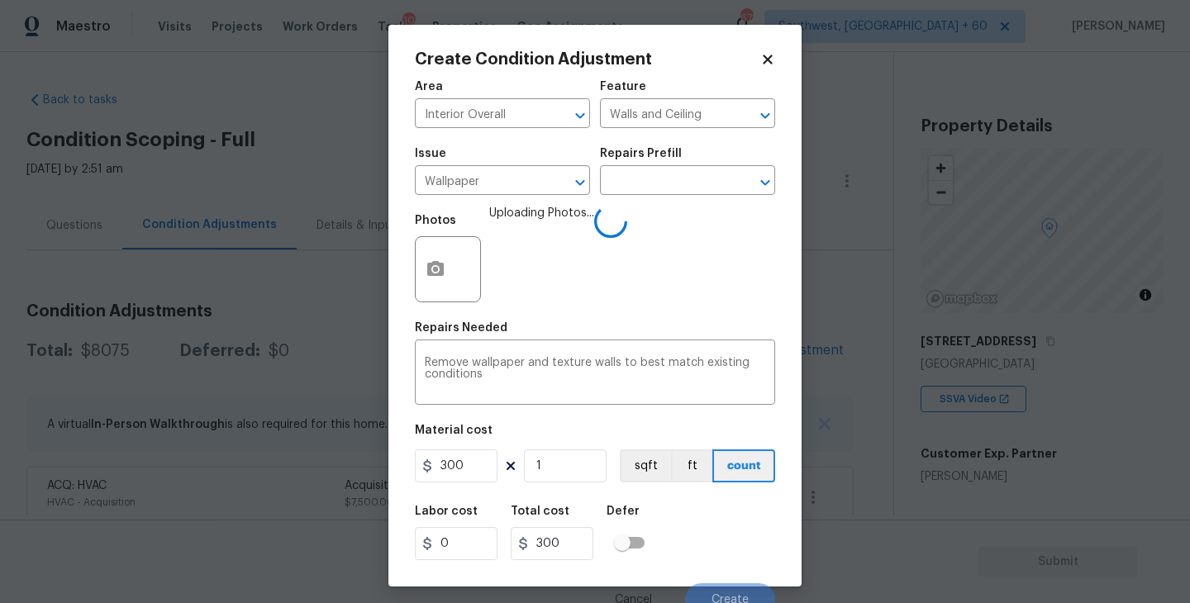
scroll to position [14, 0]
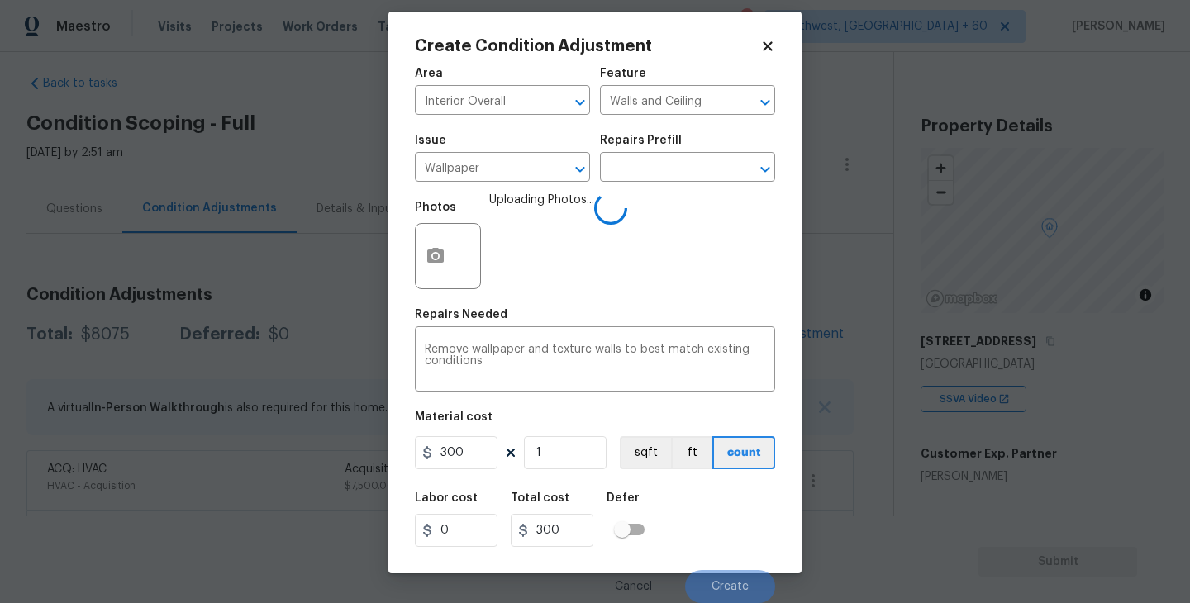
click at [736, 520] on div "Labor cost 0 Total cost 300 Defer" at bounding box center [595, 519] width 360 height 74
click at [735, 521] on div "Labor cost 0 Total cost 300 Defer" at bounding box center [595, 519] width 360 height 74
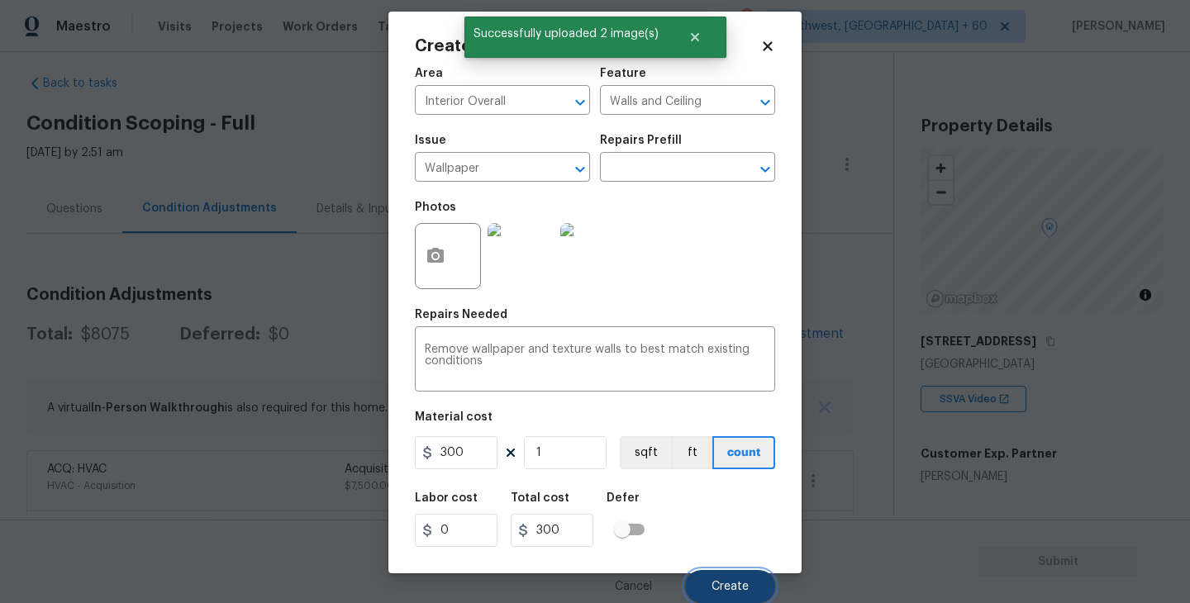
click at [723, 570] on button "Create" at bounding box center [730, 586] width 90 height 33
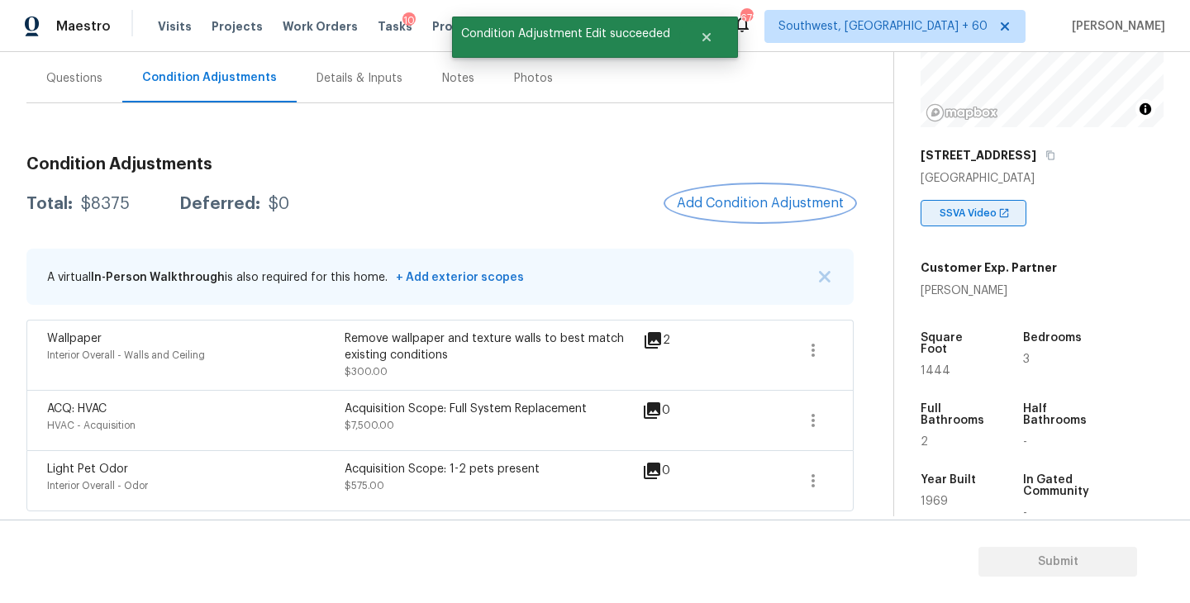
scroll to position [196, 0]
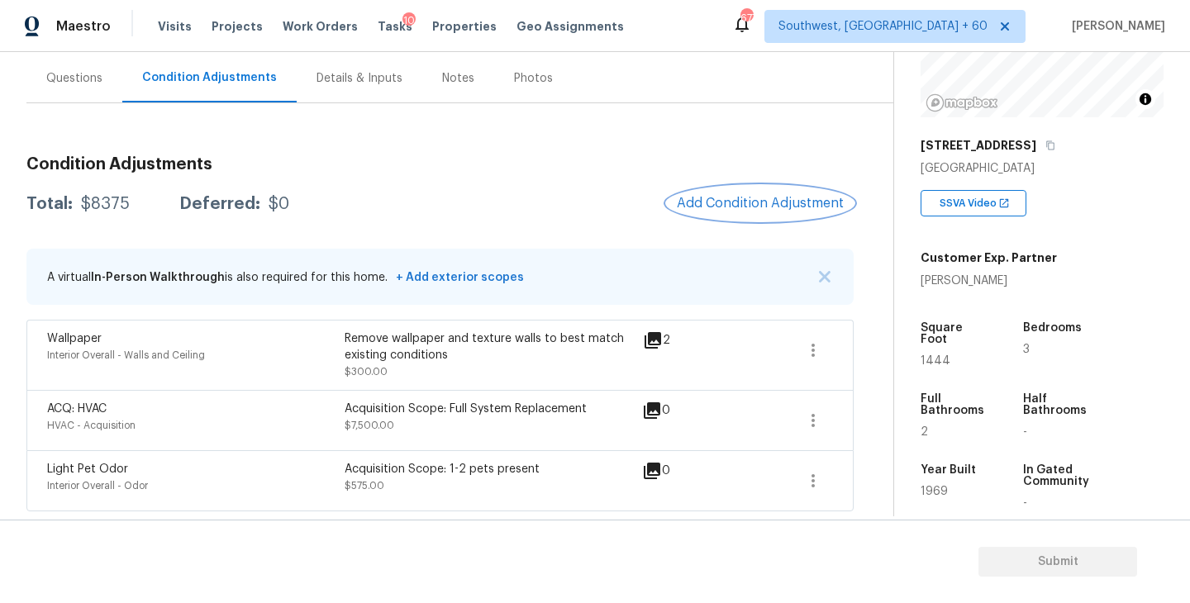
click at [743, 216] on button "Add Condition Adjustment" at bounding box center [760, 203] width 187 height 35
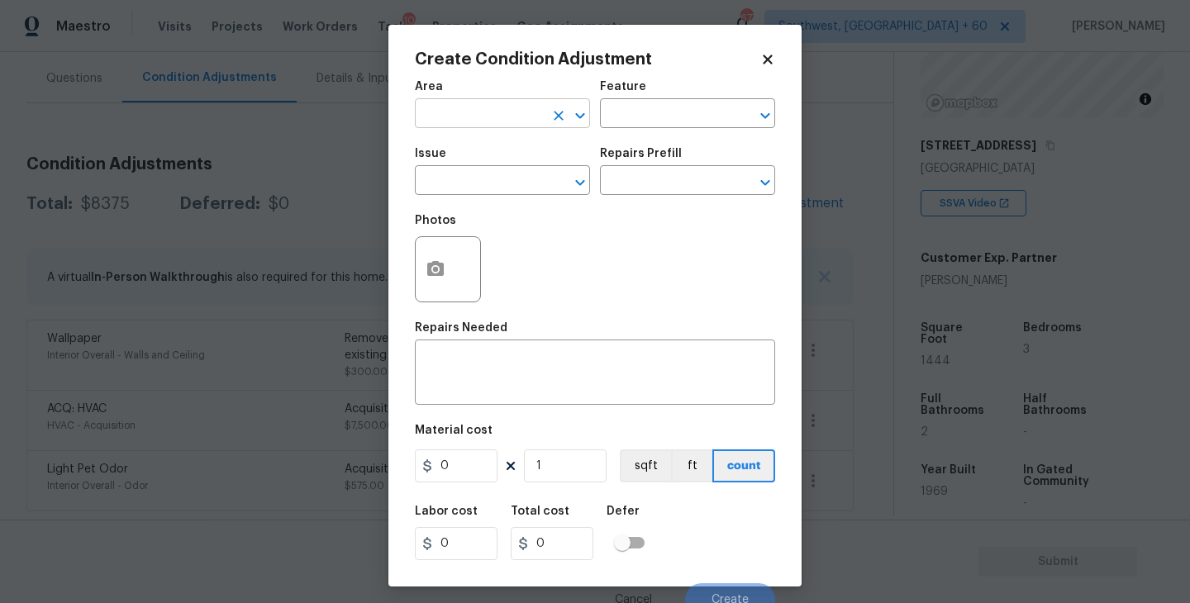
click at [452, 119] on input "text" at bounding box center [479, 115] width 129 height 26
click at [458, 184] on li "Interior Overall" at bounding box center [502, 179] width 175 height 27
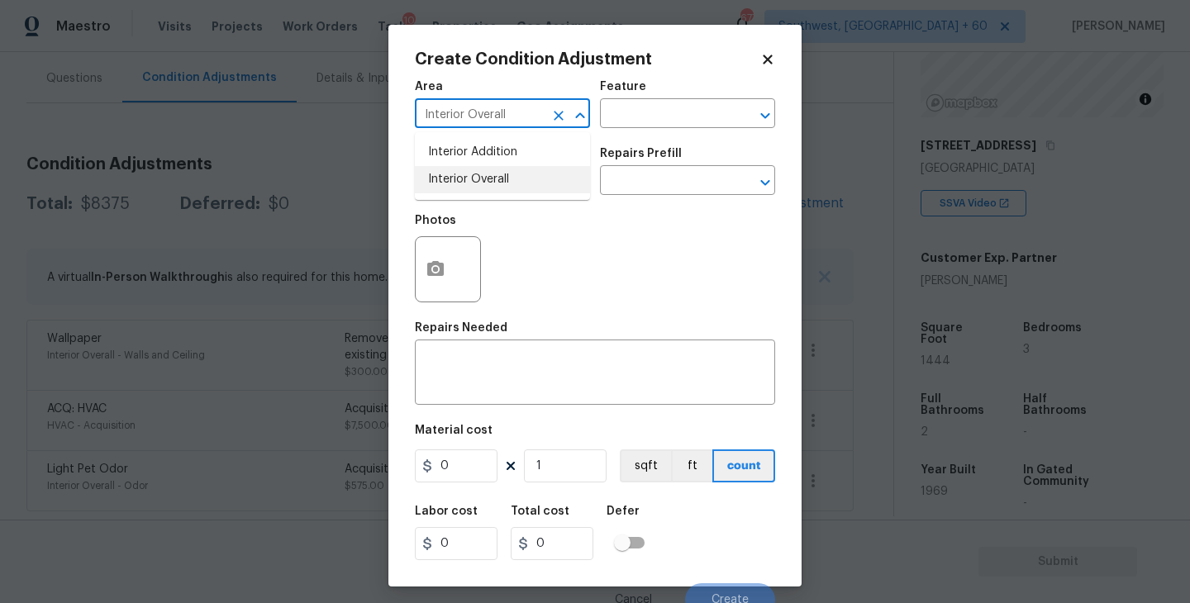
type input "Interior Overall"
click at [458, 184] on input "text" at bounding box center [479, 182] width 129 height 26
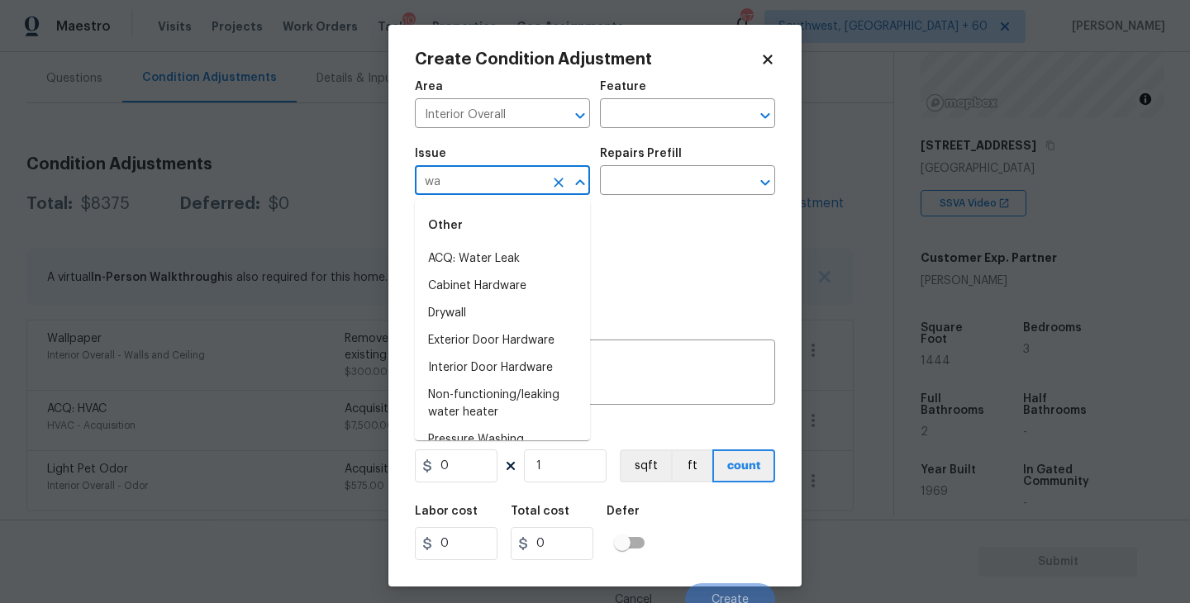
type input "w"
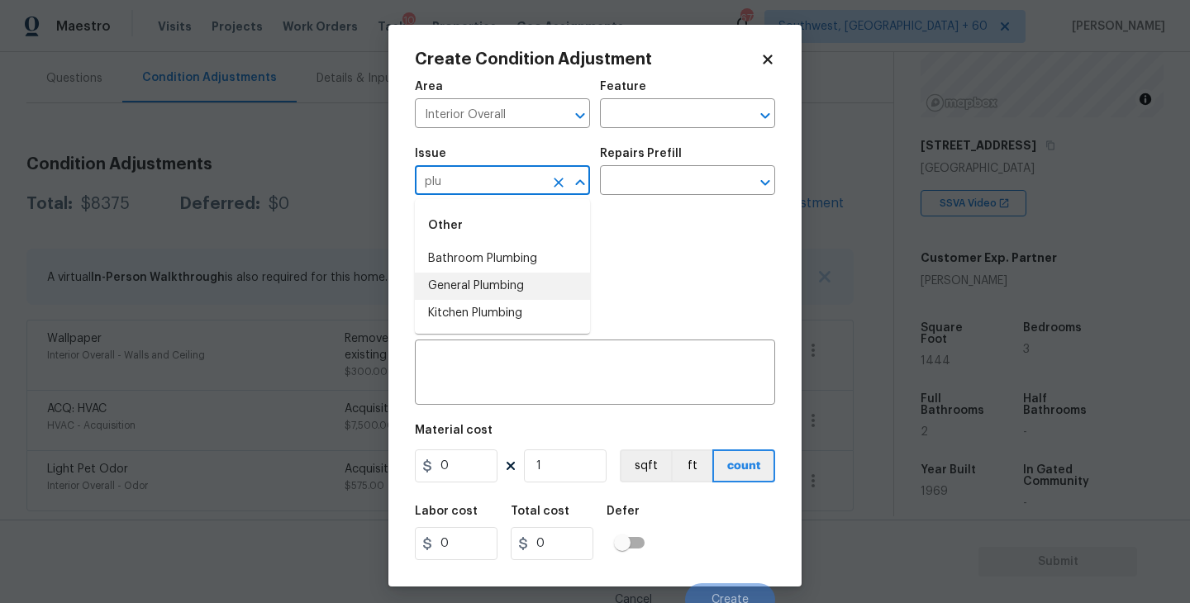
click at [493, 284] on li "General Plumbing" at bounding box center [502, 286] width 175 height 27
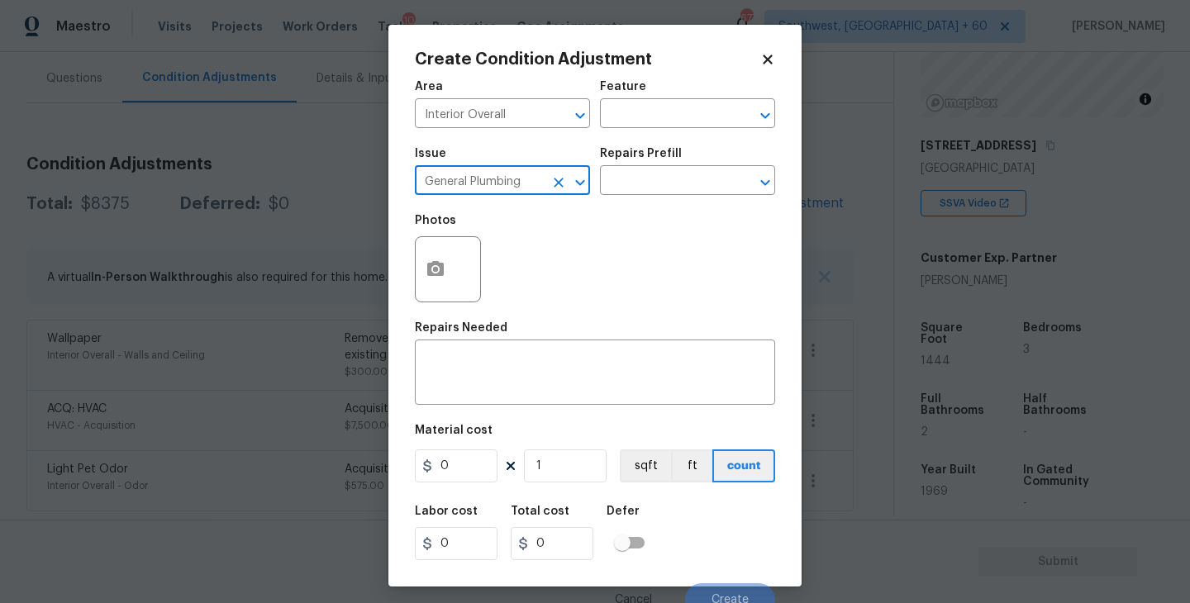
type input "General Plumbing"
click at [675, 195] on div "Issue General Plumbing ​ Repairs Prefill ​" at bounding box center [595, 171] width 360 height 67
click at [682, 187] on input "text" at bounding box center [664, 182] width 129 height 26
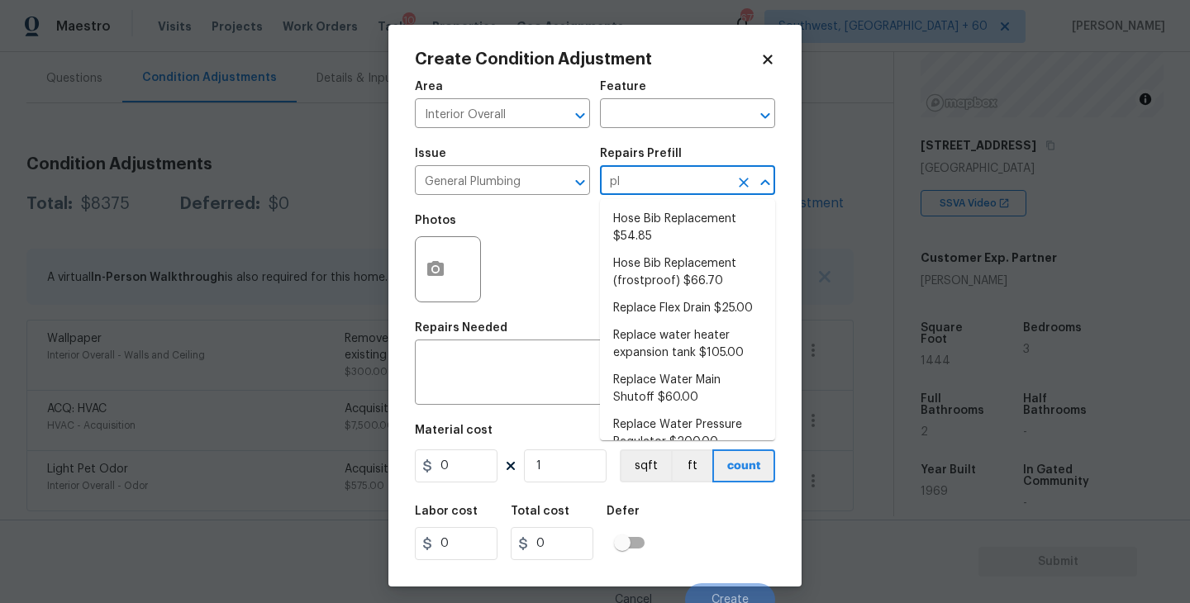
type input "p"
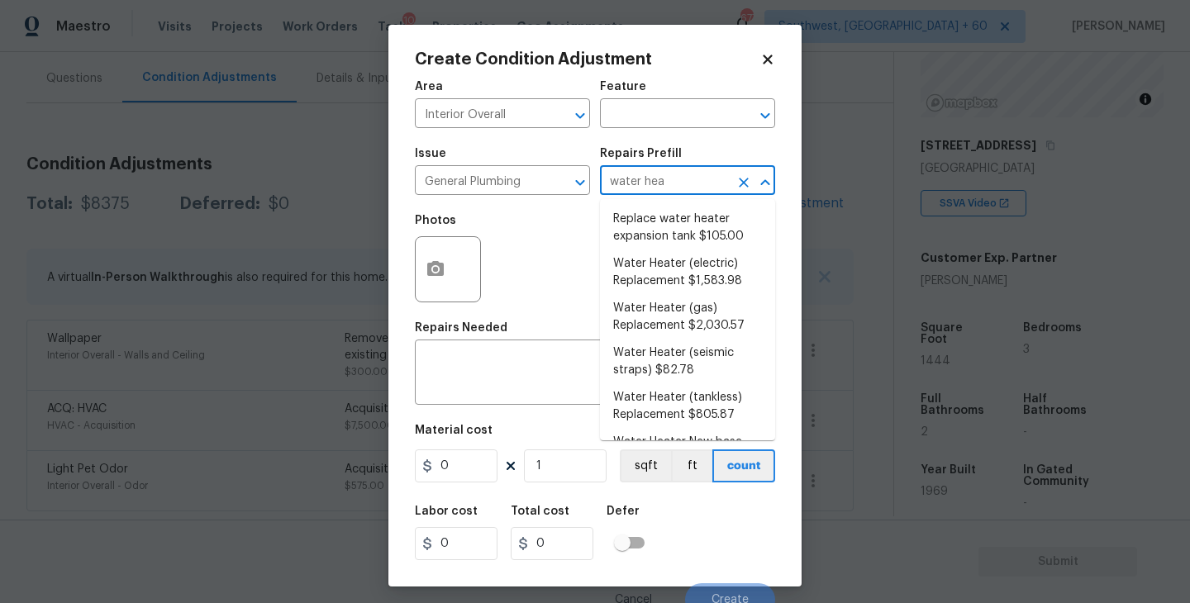
type input "water heat"
click at [720, 265] on li "Water Heater (electric) Replacement $1,583.98" at bounding box center [687, 272] width 175 height 45
type input "Plumbing"
type textarea "Remove the existing electric water heater and install a new 40 gallon electric …"
type input "1583.98"
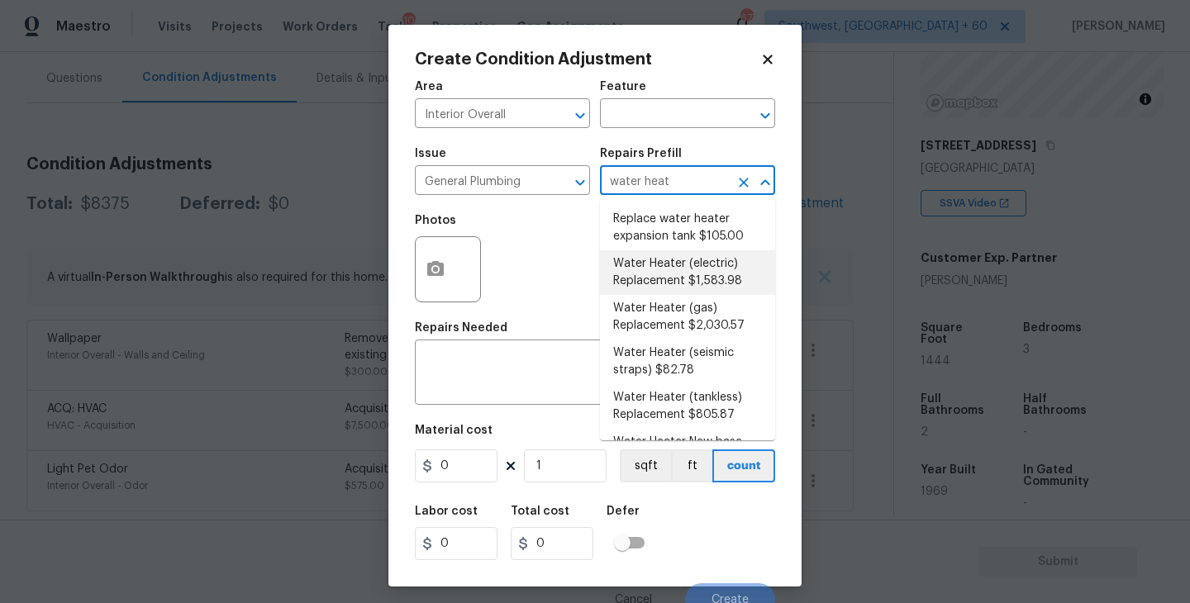
type input "1583.98"
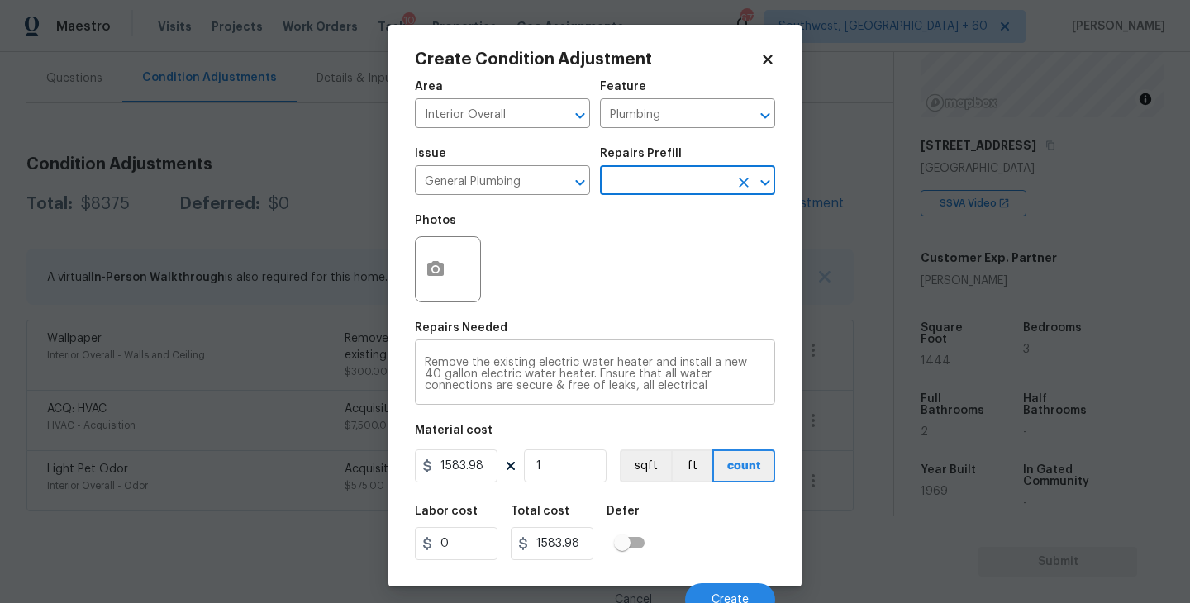
scroll to position [35, 0]
click at [729, 590] on button "Create" at bounding box center [730, 599] width 90 height 33
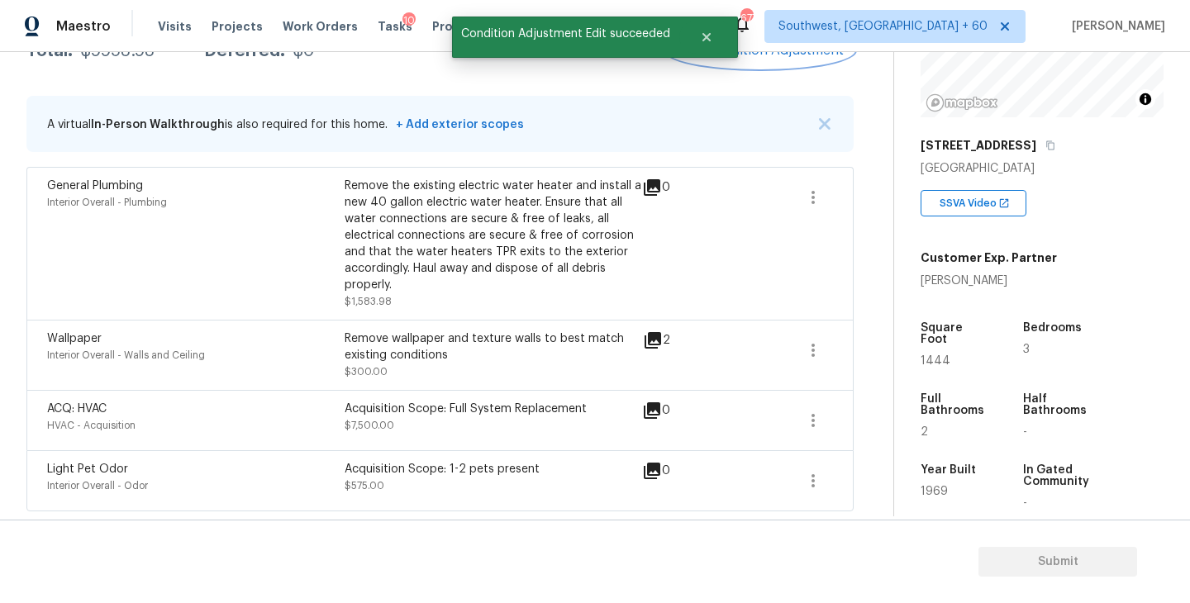
scroll to position [210, 0]
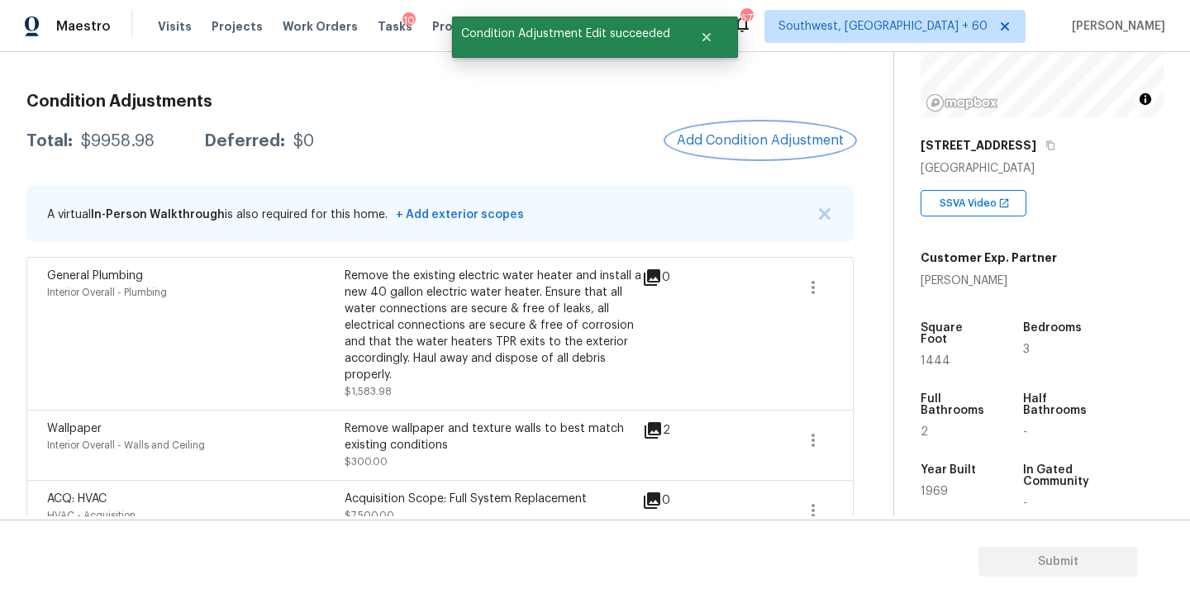
click at [742, 134] on span "Add Condition Adjustment" at bounding box center [760, 140] width 167 height 15
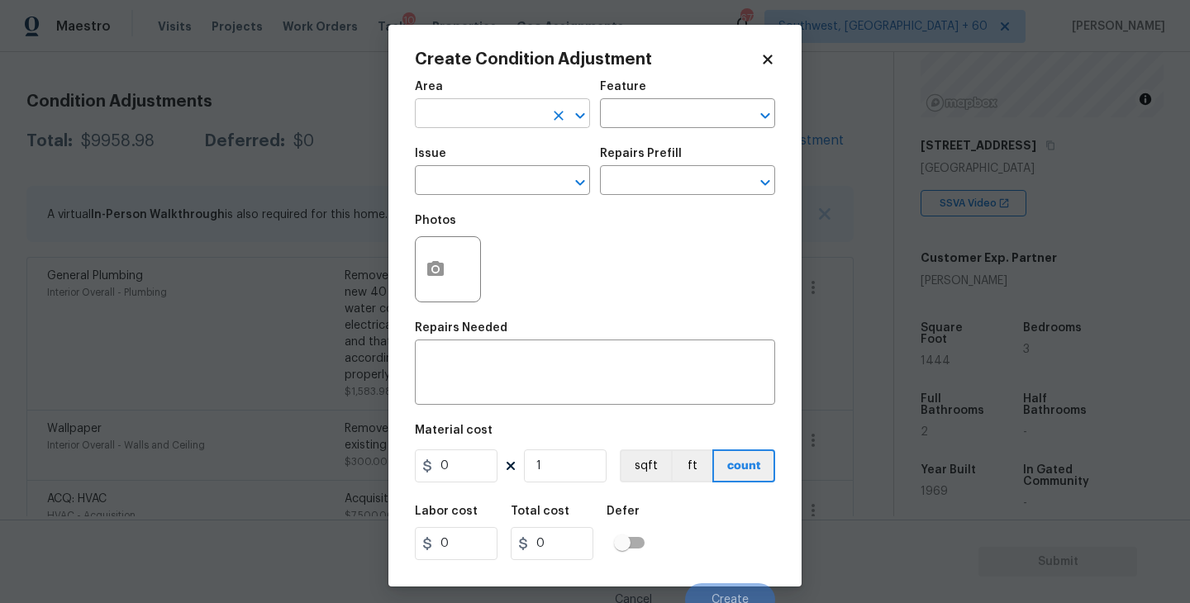
click at [463, 122] on input "text" at bounding box center [479, 115] width 129 height 26
click at [470, 148] on li "Kitchen" at bounding box center [502, 152] width 175 height 27
type input "Kitchen"
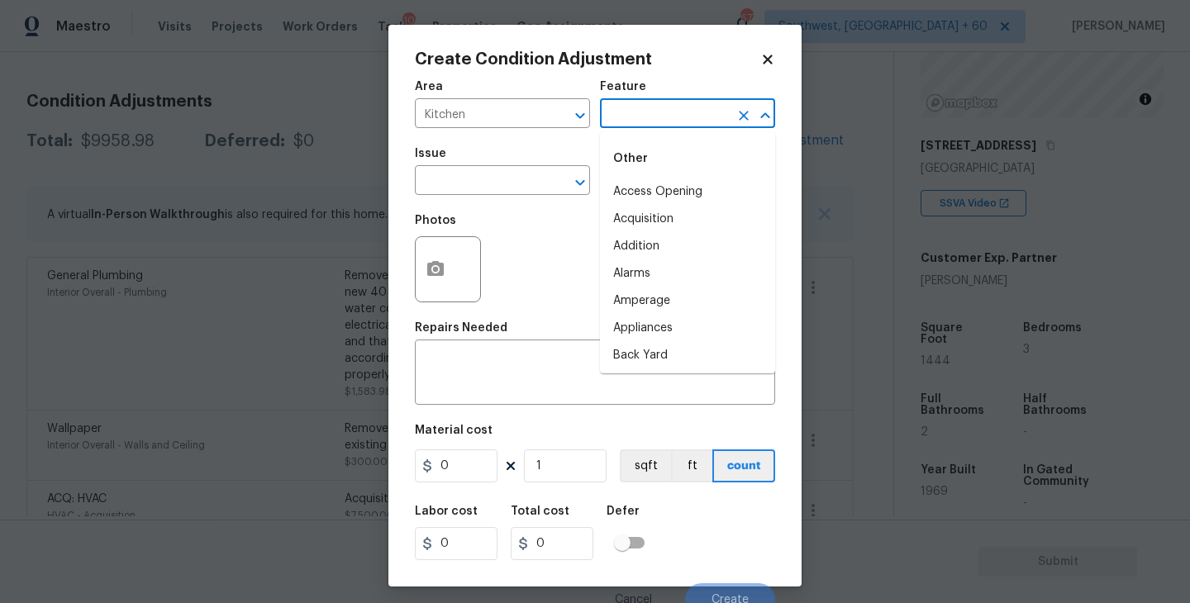
click at [611, 116] on input "text" at bounding box center [664, 115] width 129 height 26
click at [623, 183] on li "Cabinets" at bounding box center [687, 191] width 175 height 27
type input "Cabinets"
click at [505, 185] on input "text" at bounding box center [479, 182] width 129 height 26
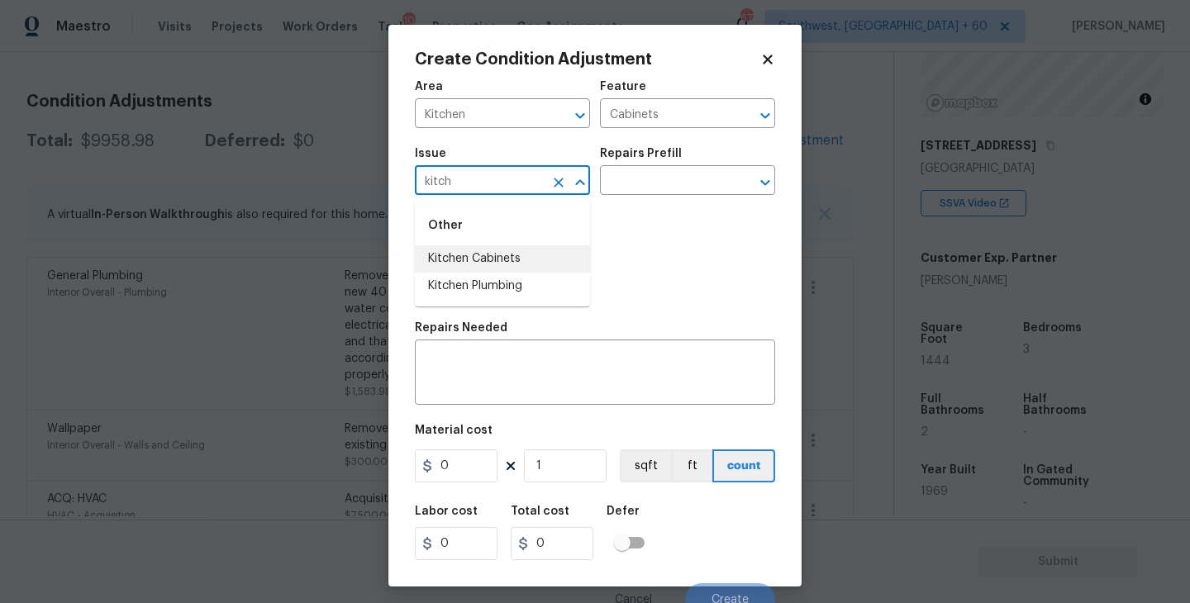
click at [515, 249] on li "Kitchen Cabinets" at bounding box center [502, 258] width 175 height 27
type input "Kitchen Cabinets"
click at [647, 188] on input "text" at bounding box center [664, 182] width 129 height 26
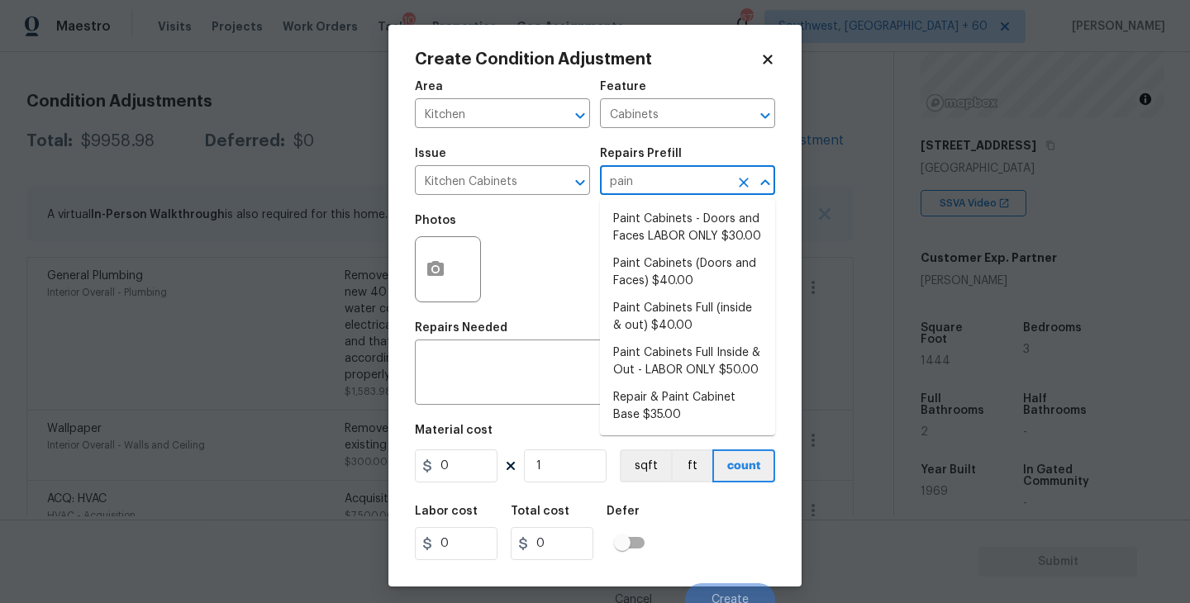
type input "paint"
click at [682, 319] on li "Paint Cabinets Full (inside & out) $40.00" at bounding box center [687, 317] width 175 height 45
type textarea "Prep, sand, mask and apply 2 coats of paint to the kitchen cabinet doors, inter…"
type input "40"
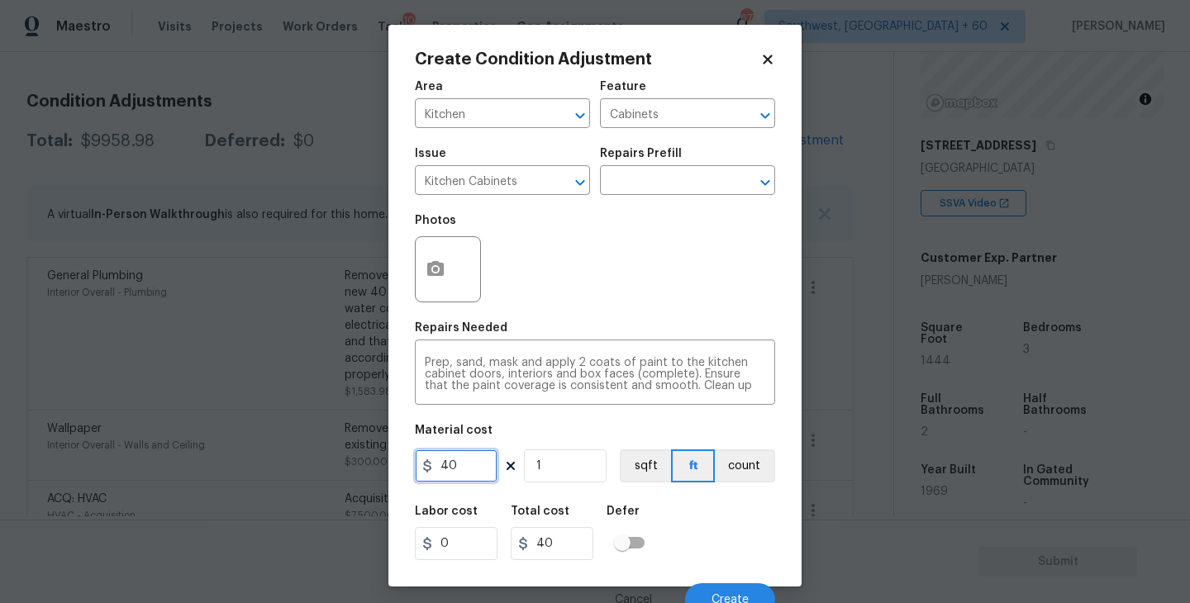
drag, startPoint x: 482, startPoint y: 450, endPoint x: 368, endPoint y: 450, distance: 114.8
click at [368, 450] on div "Create Condition Adjustment Area Kitchen ​ Feature Cabinets ​ Issue Kitchen Cab…" at bounding box center [595, 301] width 1190 height 603
type input "1200"
click at [454, 281] on div at bounding box center [448, 269] width 66 height 66
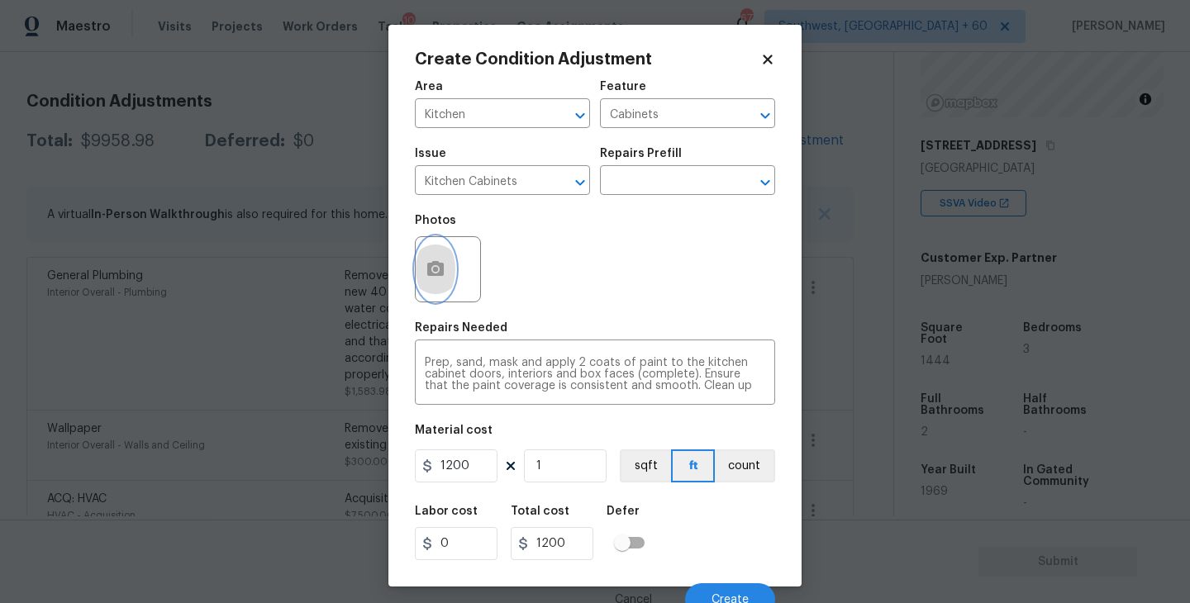
click at [429, 265] on icon "button" at bounding box center [435, 268] width 17 height 15
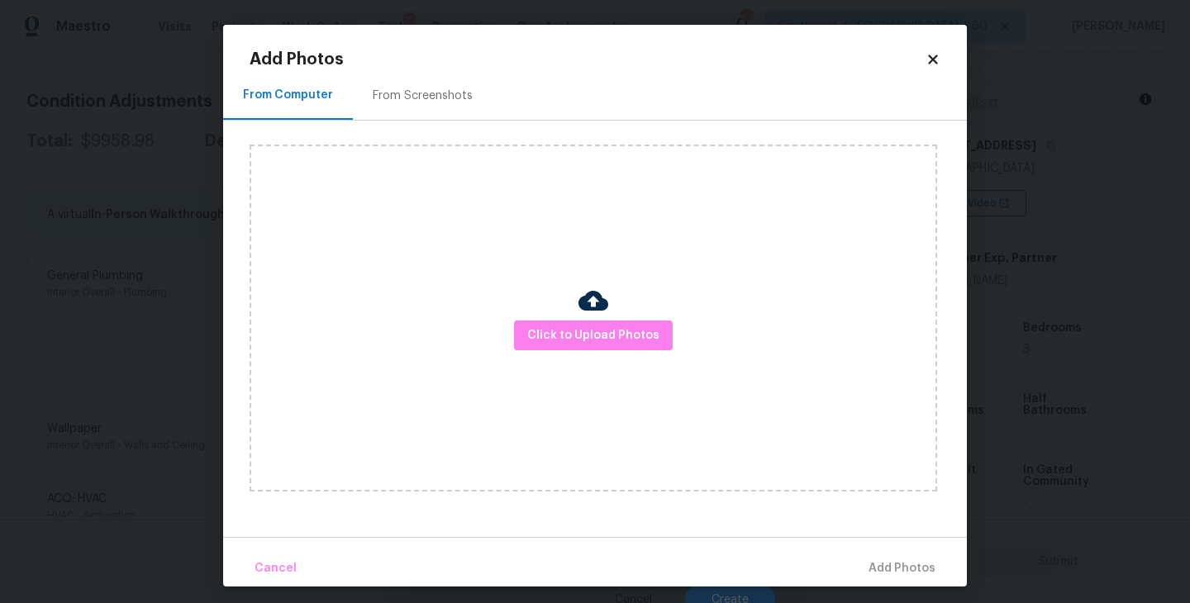
click at [594, 316] on div at bounding box center [593, 303] width 30 height 35
click at [595, 312] on img at bounding box center [593, 301] width 30 height 30
click at [595, 321] on button "Click to Upload Photos" at bounding box center [593, 336] width 159 height 31
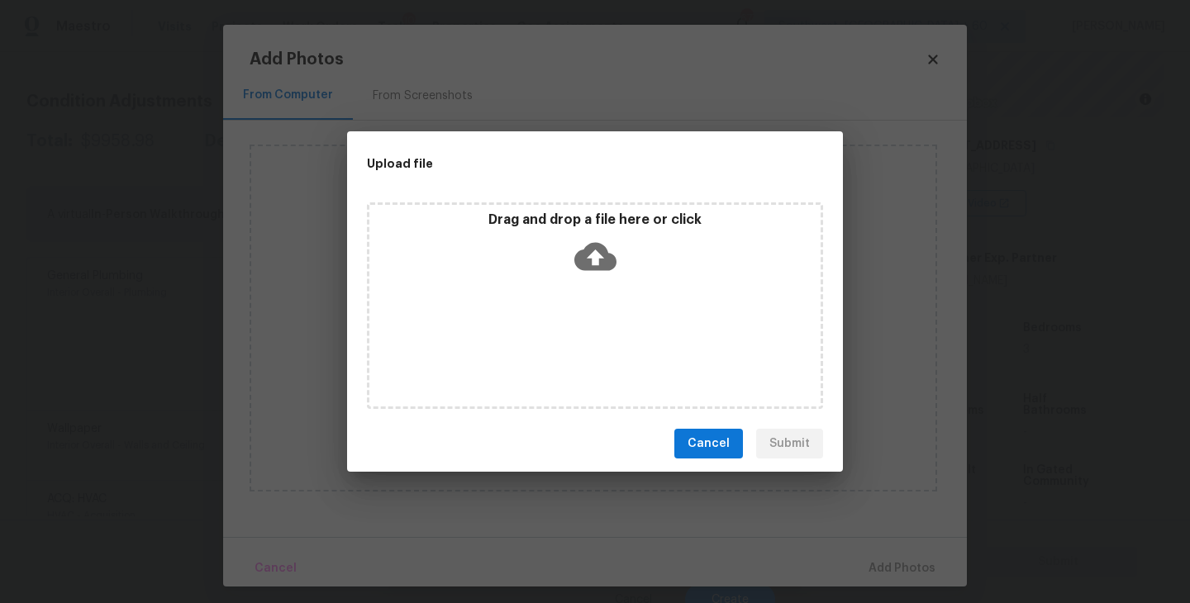
click at [595, 293] on div "Drag and drop a file here or click" at bounding box center [595, 305] width 456 height 207
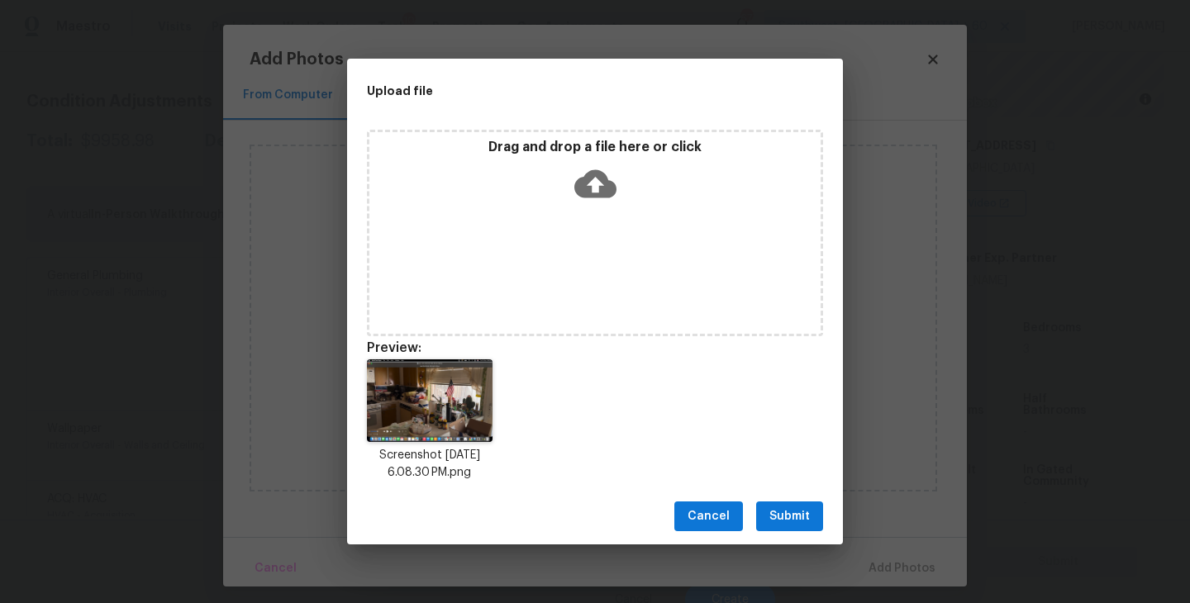
click at [795, 520] on span "Submit" at bounding box center [789, 516] width 40 height 21
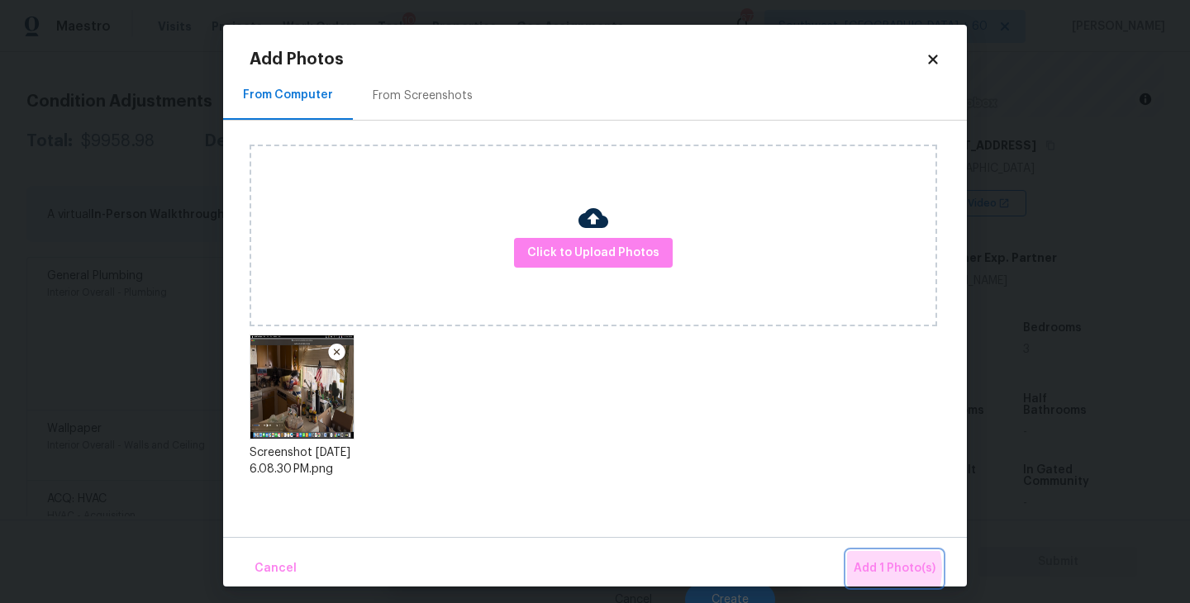
click at [868, 570] on span "Add 1 Photo(s)" at bounding box center [894, 568] width 82 height 21
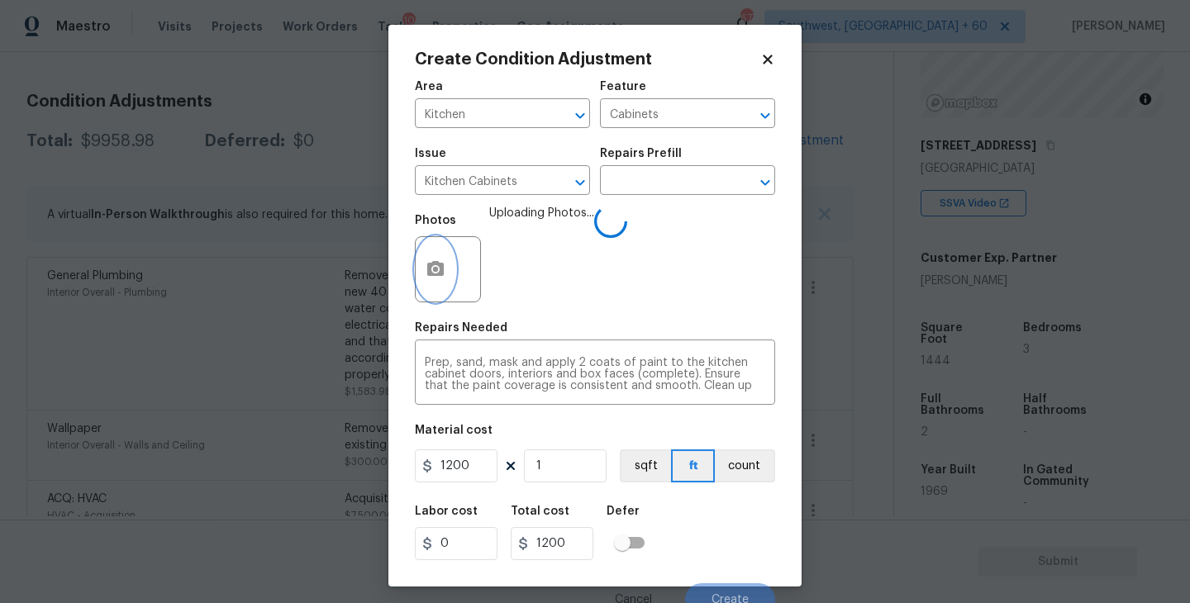
scroll to position [14, 0]
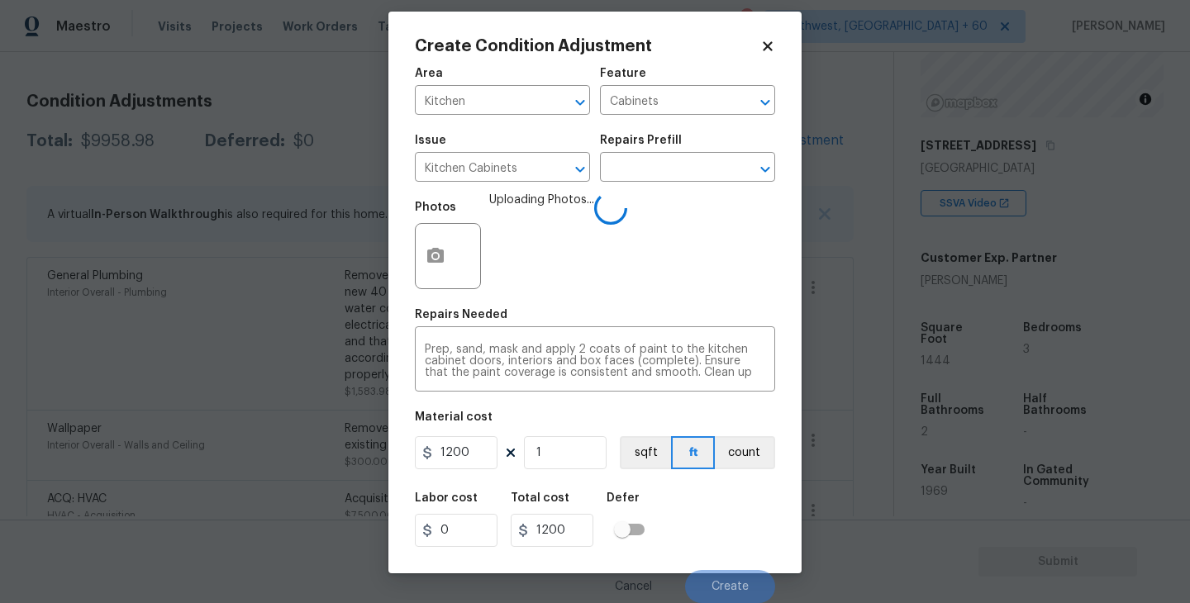
click at [726, 474] on div "Area Kitchen ​ Feature Cabinets ​ Issue Kitchen Cabinets ​ Repairs Prefill ​ Ph…" at bounding box center [595, 330] width 360 height 545
click at [740, 458] on button "count" at bounding box center [745, 452] width 60 height 33
click at [724, 499] on div "Labor cost 0 Total cost 1200 Defer" at bounding box center [595, 519] width 360 height 74
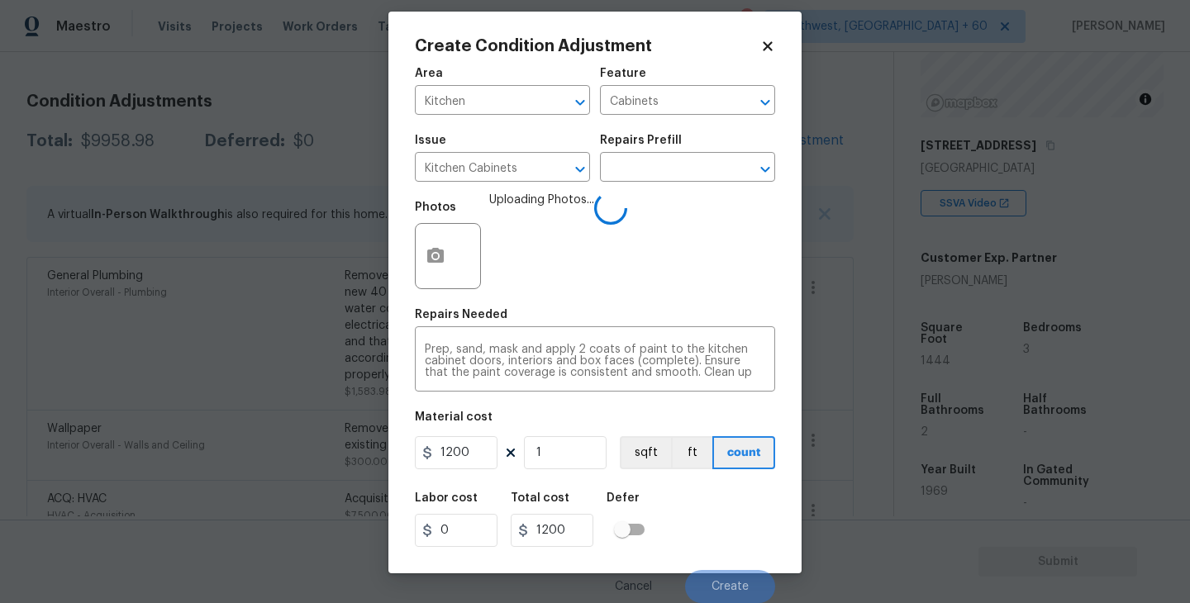
click at [724, 499] on div "Labor cost 0 Total cost 1200 Defer" at bounding box center [595, 519] width 360 height 74
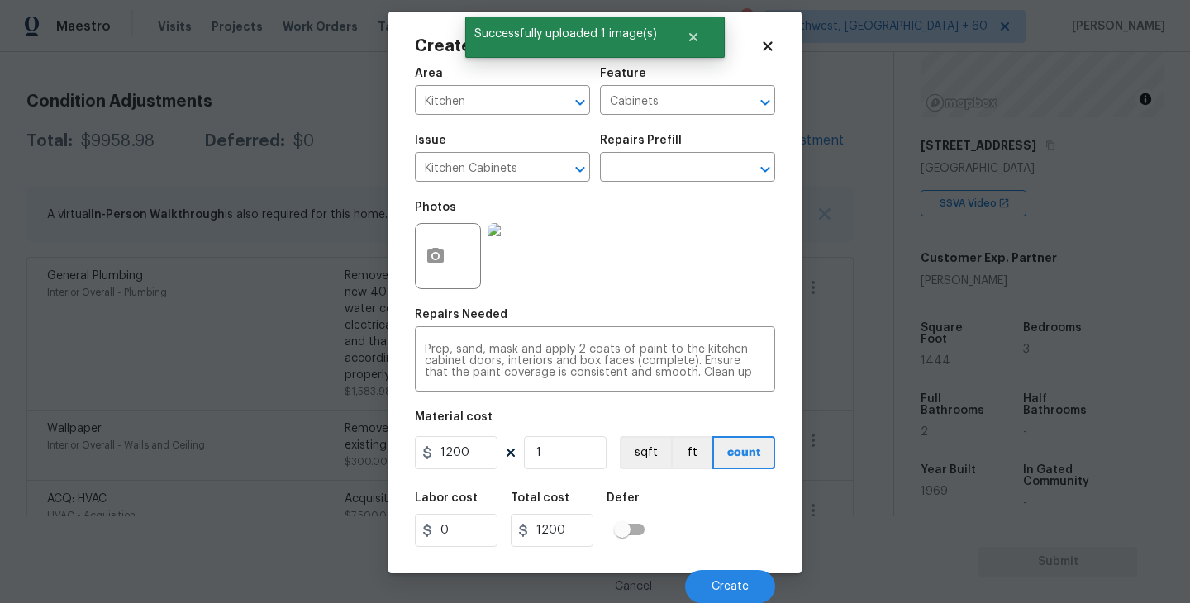
click at [726, 517] on div "Labor cost 0 Total cost 1200 Defer" at bounding box center [595, 519] width 360 height 74
click at [726, 586] on span "Create" at bounding box center [729, 587] width 37 height 12
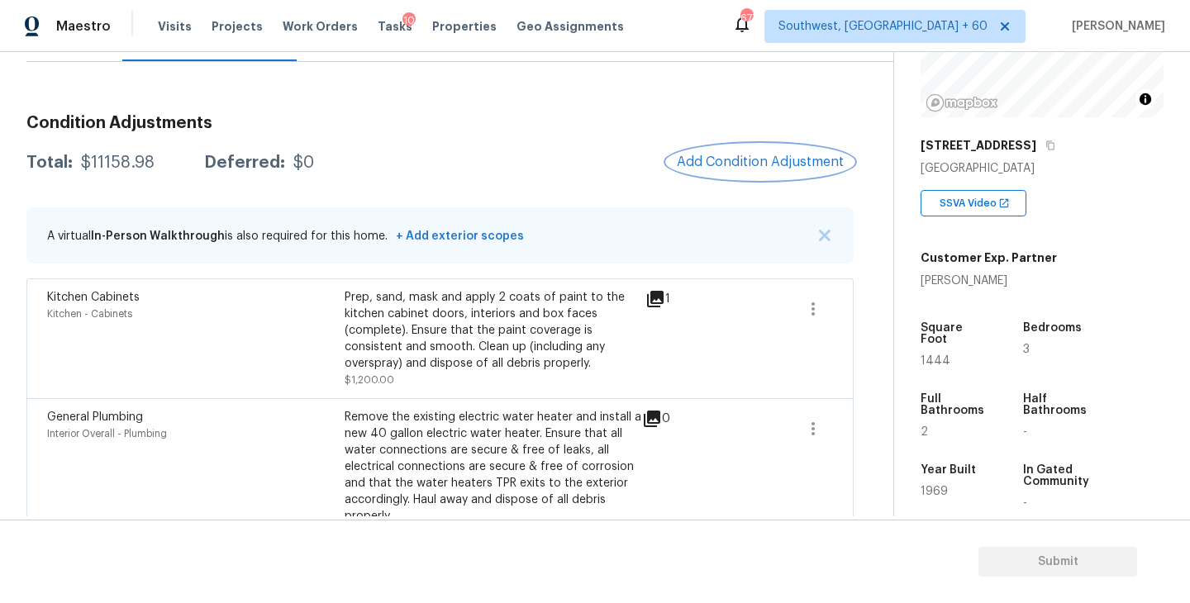
scroll to position [188, 0]
click at [729, 158] on span "Add Condition Adjustment" at bounding box center [760, 162] width 167 height 15
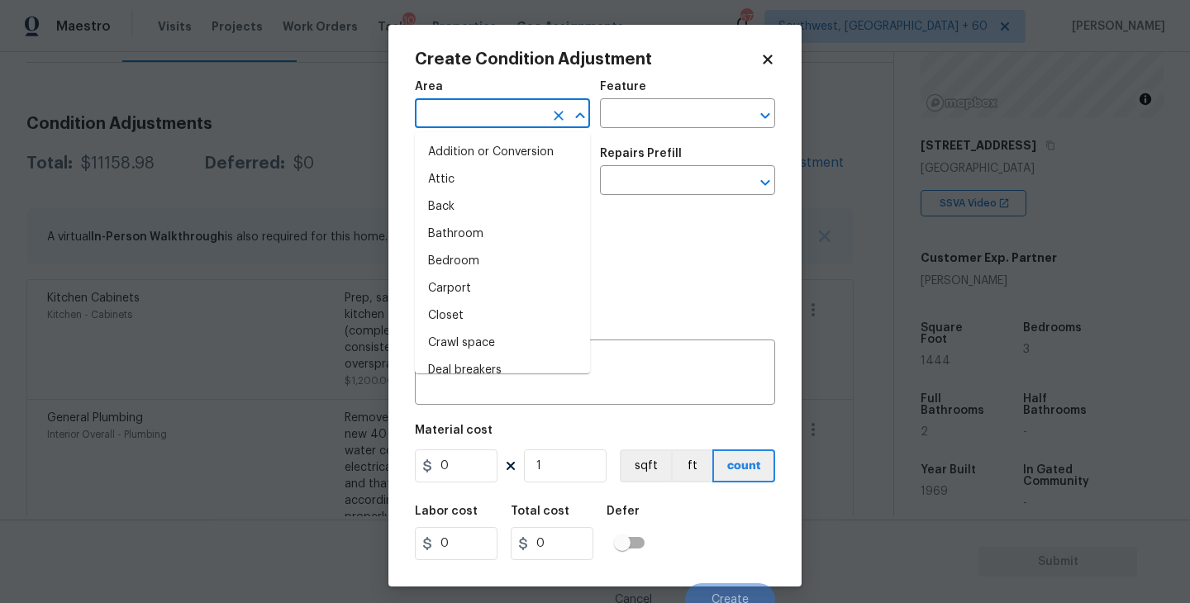
click at [454, 117] on input "text" at bounding box center [479, 115] width 129 height 26
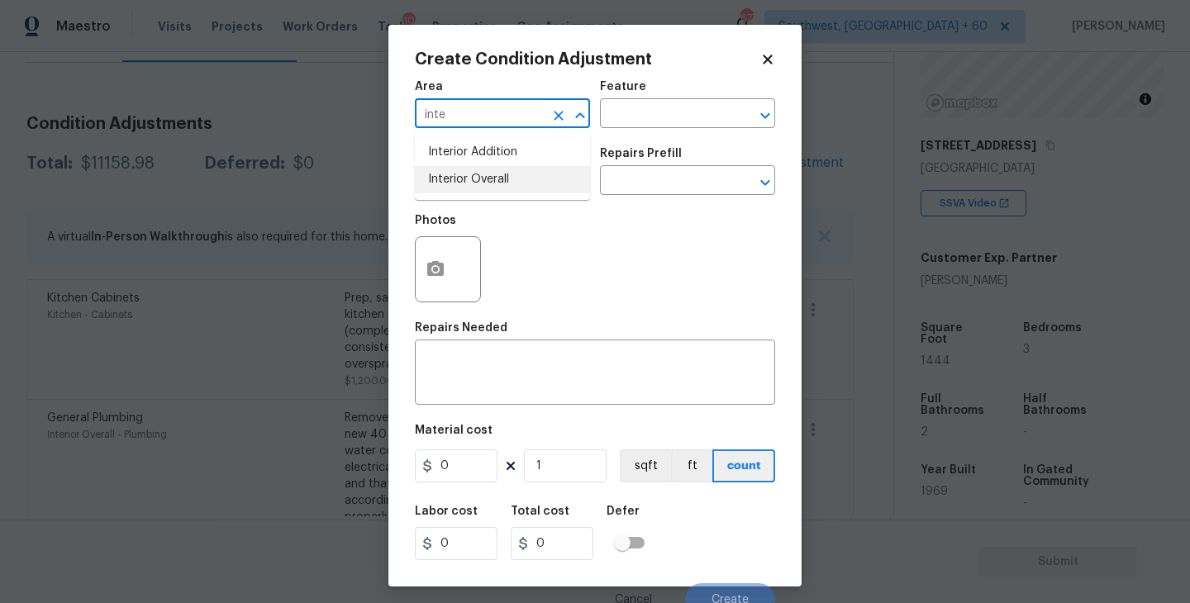
click at [483, 188] on li "Interior Overall" at bounding box center [502, 179] width 175 height 27
type input "Interior Overall"
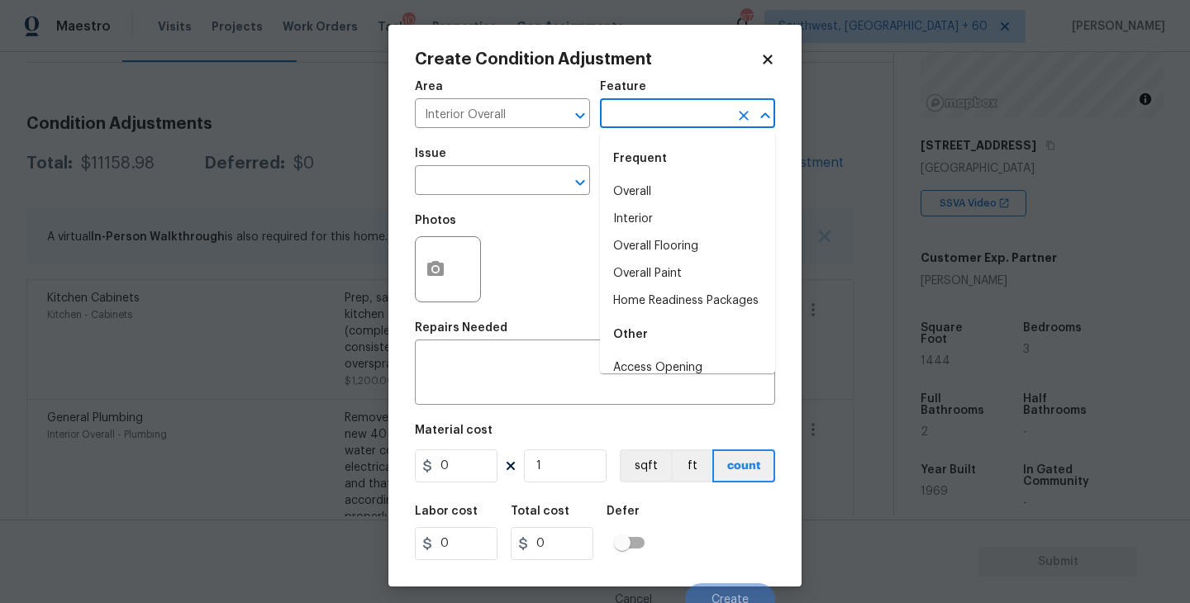
click at [664, 122] on input "text" at bounding box center [664, 115] width 129 height 26
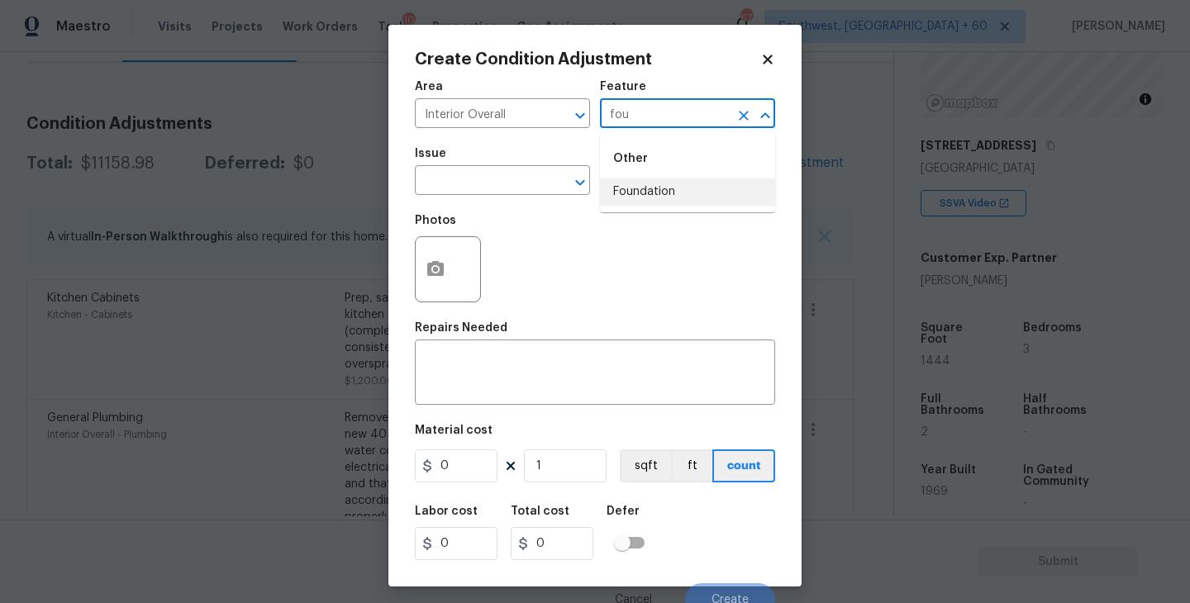
click at [658, 192] on li "Foundation" at bounding box center [687, 191] width 175 height 27
type input "Foundation"
click at [509, 190] on input "text" at bounding box center [479, 182] width 129 height 26
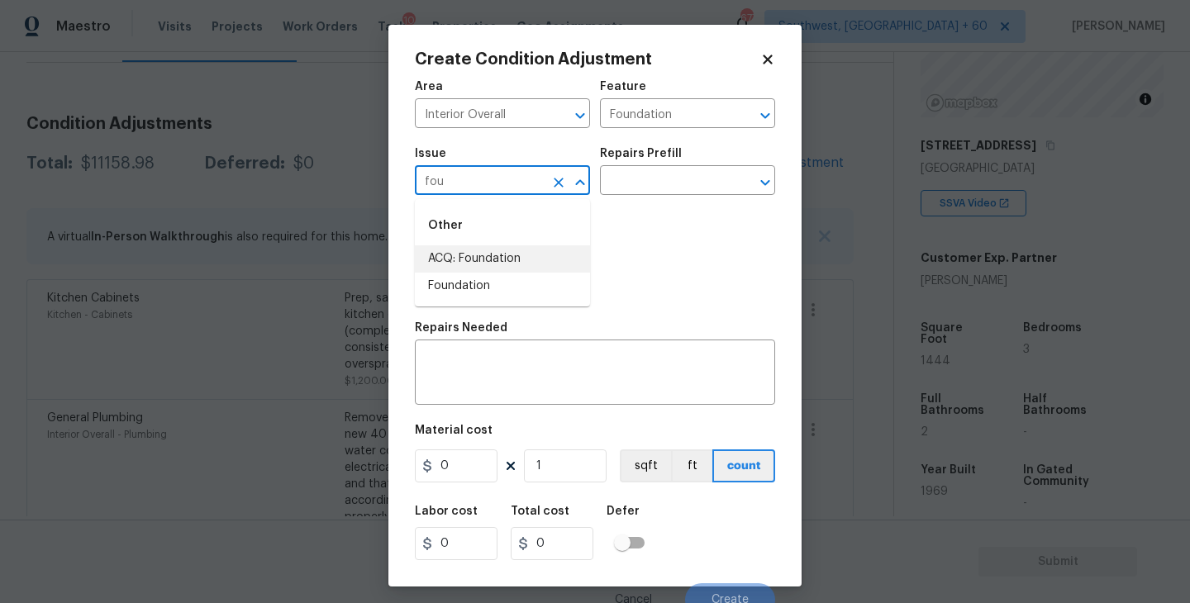
click at [504, 259] on li "ACQ: Foundation" at bounding box center [502, 258] width 175 height 27
type input "ACQ: Foundation"
click at [663, 195] on body "Maestro Visits Projects Work Orders Tasks 10 Properties Geo Assignments 677 Sou…" at bounding box center [595, 301] width 1190 height 603
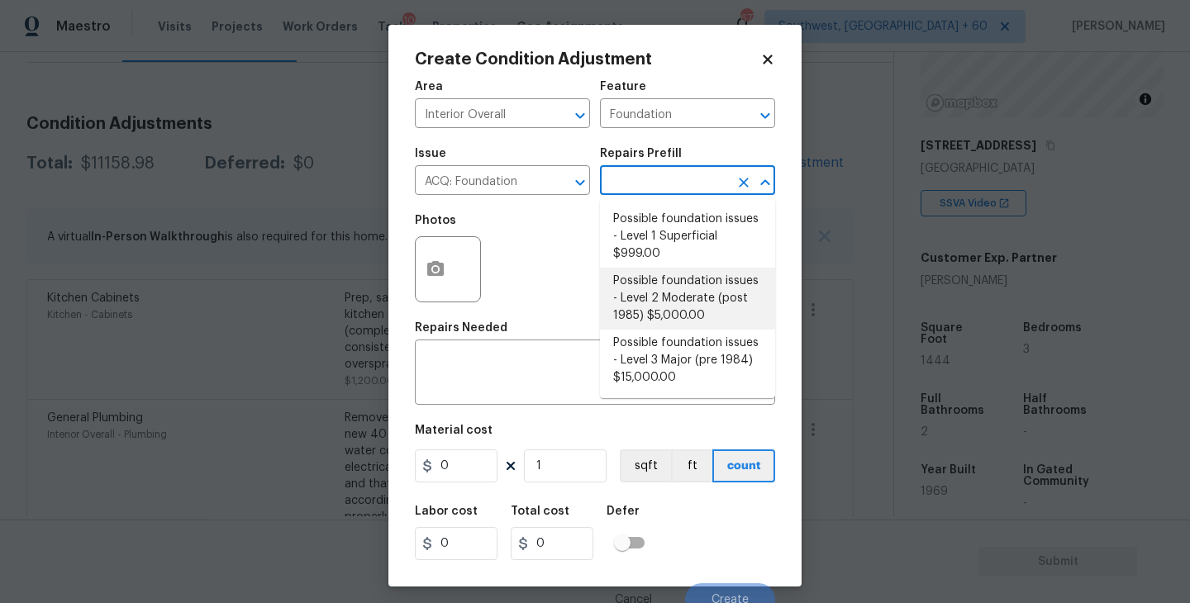
click at [667, 299] on li "Possible foundation issues - Level 2 Moderate (post 1985) $5,000.00" at bounding box center [687, 299] width 175 height 62
type input "Acquisition"
type textarea "Possible foundation issues - Level 2 Moderate: Disclaimer: This is NOT a techni…"
type input "5000"
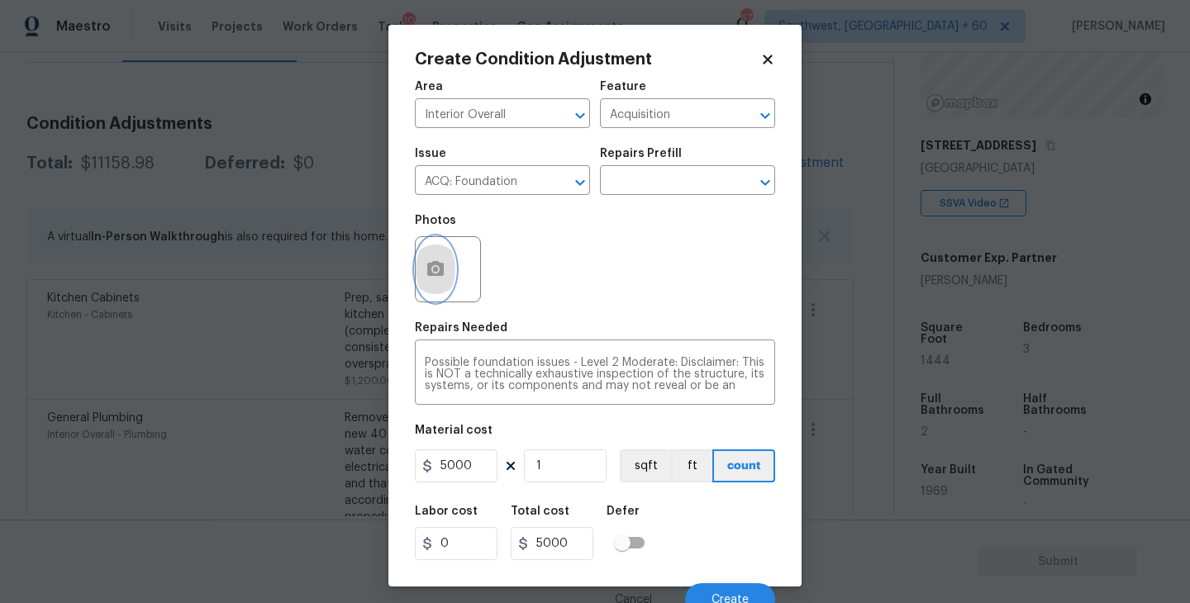
click at [418, 272] on button "button" at bounding box center [436, 269] width 40 height 64
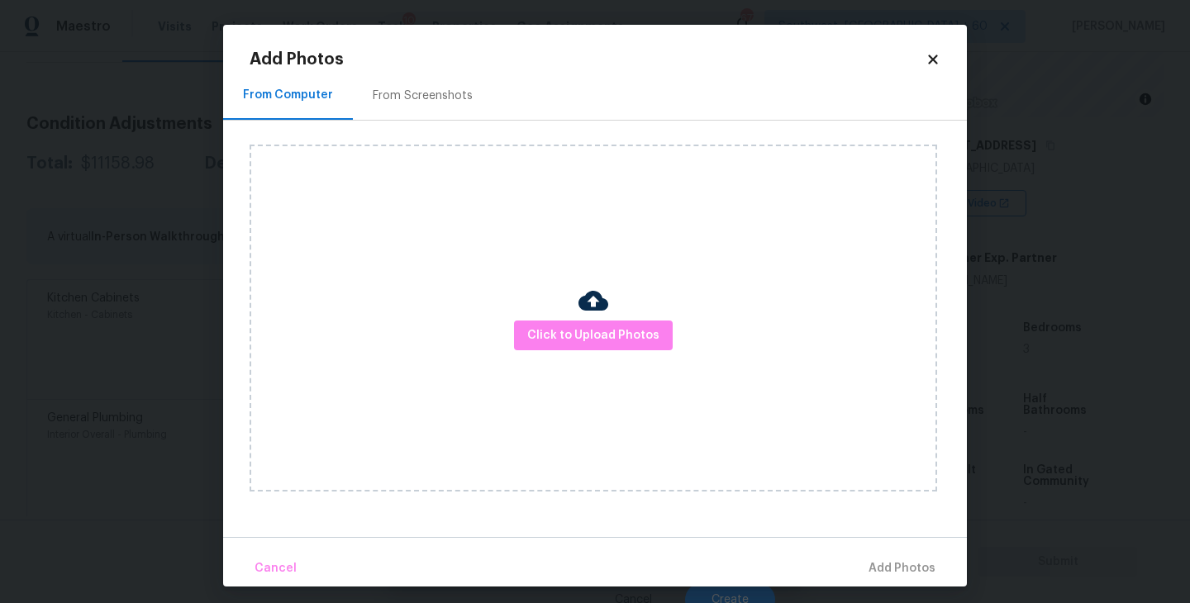
click at [534, 314] on div "Click to Upload Photos" at bounding box center [592, 318] width 687 height 347
click at [582, 330] on span "Click to Upload Photos" at bounding box center [593, 335] width 132 height 21
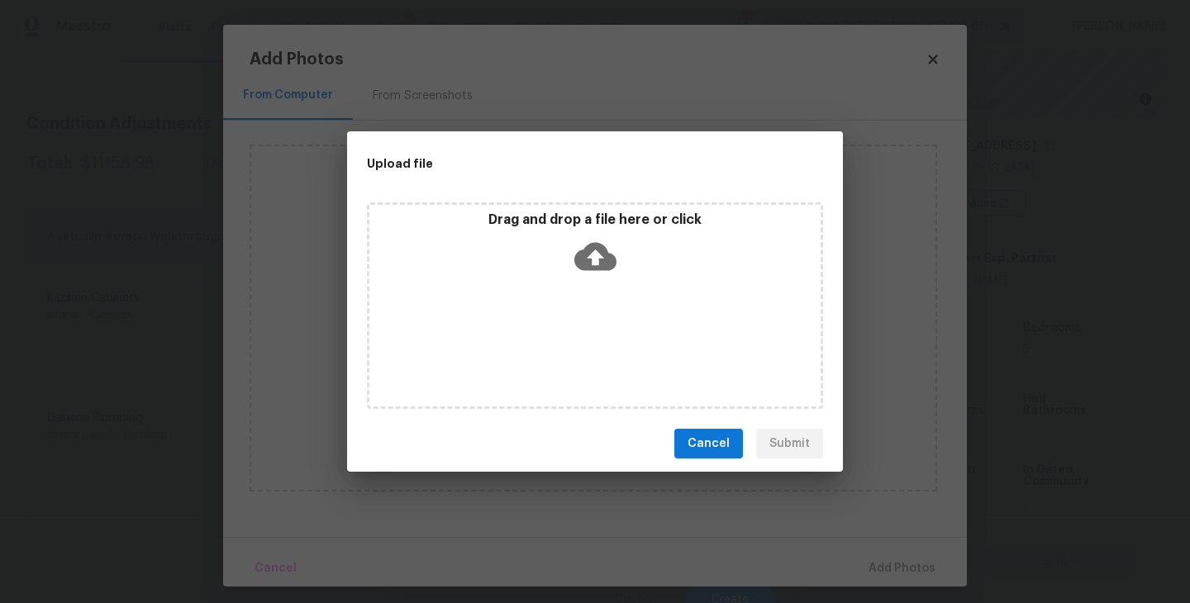
click at [586, 305] on div "Drag and drop a file here or click" at bounding box center [595, 305] width 456 height 207
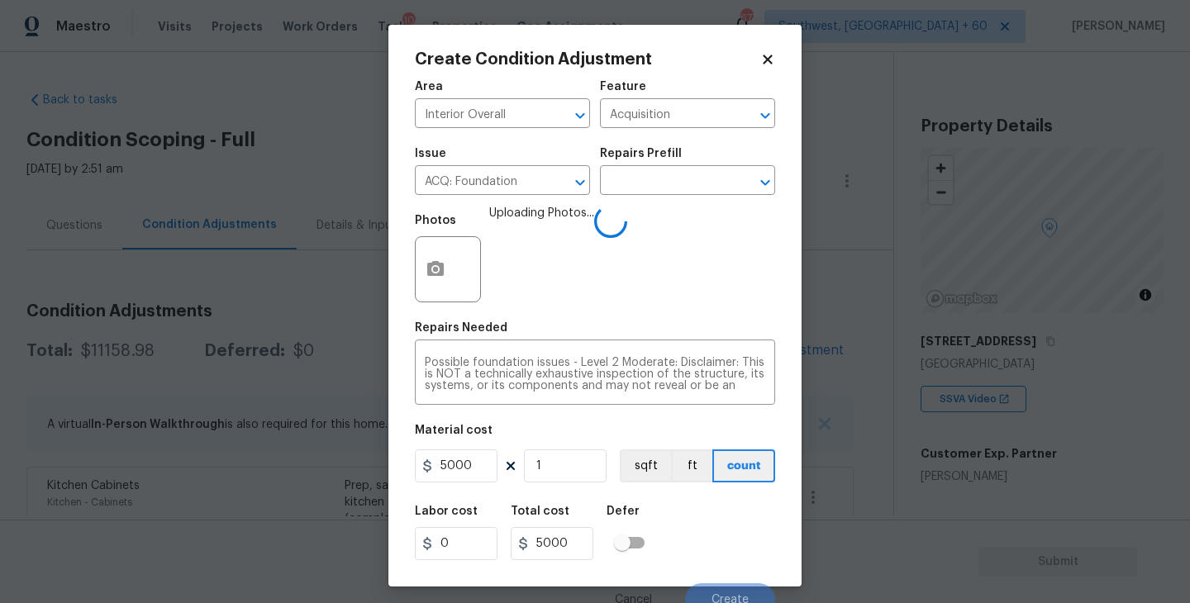
click at [730, 526] on div "Labor cost 0 Total cost 5000 Defer" at bounding box center [595, 533] width 360 height 74
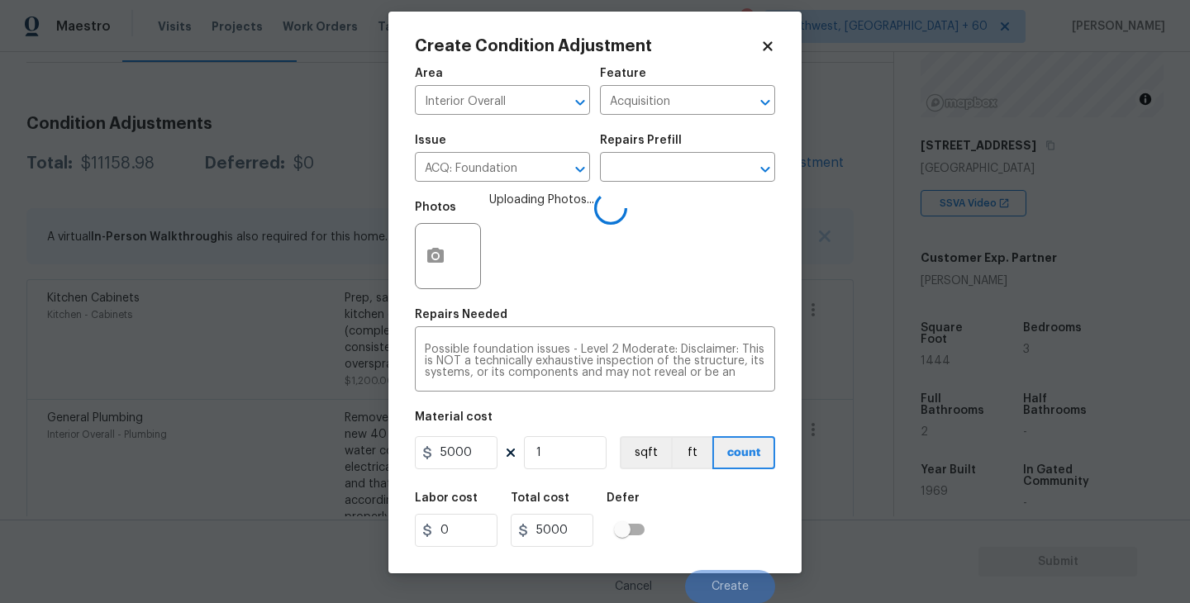
click at [730, 526] on div "Labor cost 0 Total cost 5000 Defer" at bounding box center [595, 519] width 360 height 74
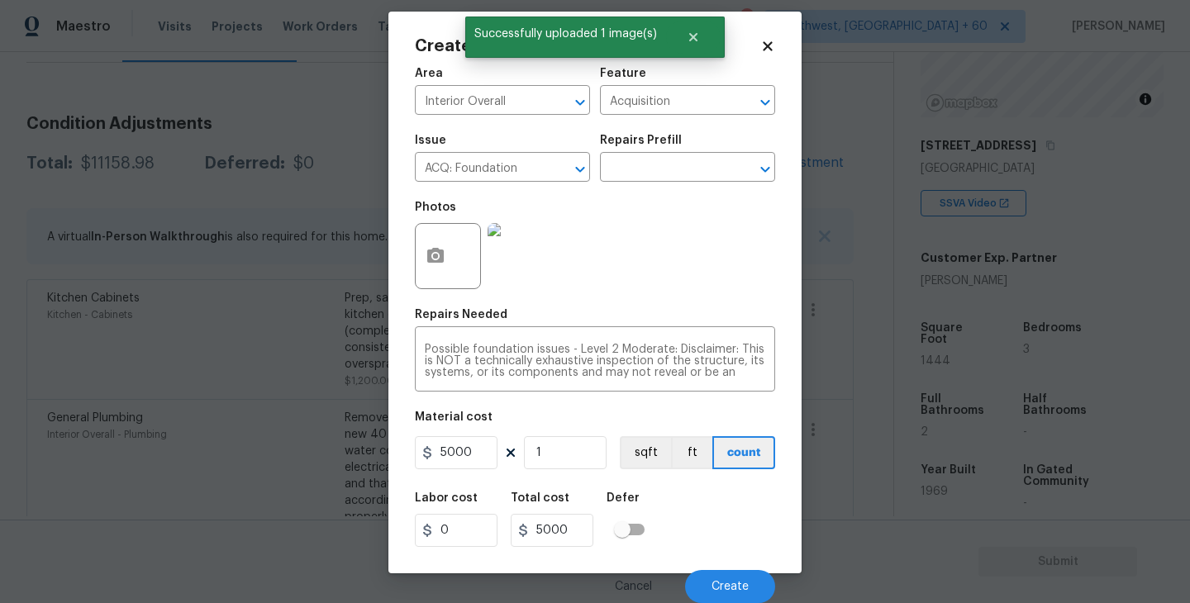
click at [730, 526] on div "Labor cost 0 Total cost 5000 Defer" at bounding box center [595, 519] width 360 height 74
click at [733, 595] on button "Create" at bounding box center [730, 586] width 90 height 33
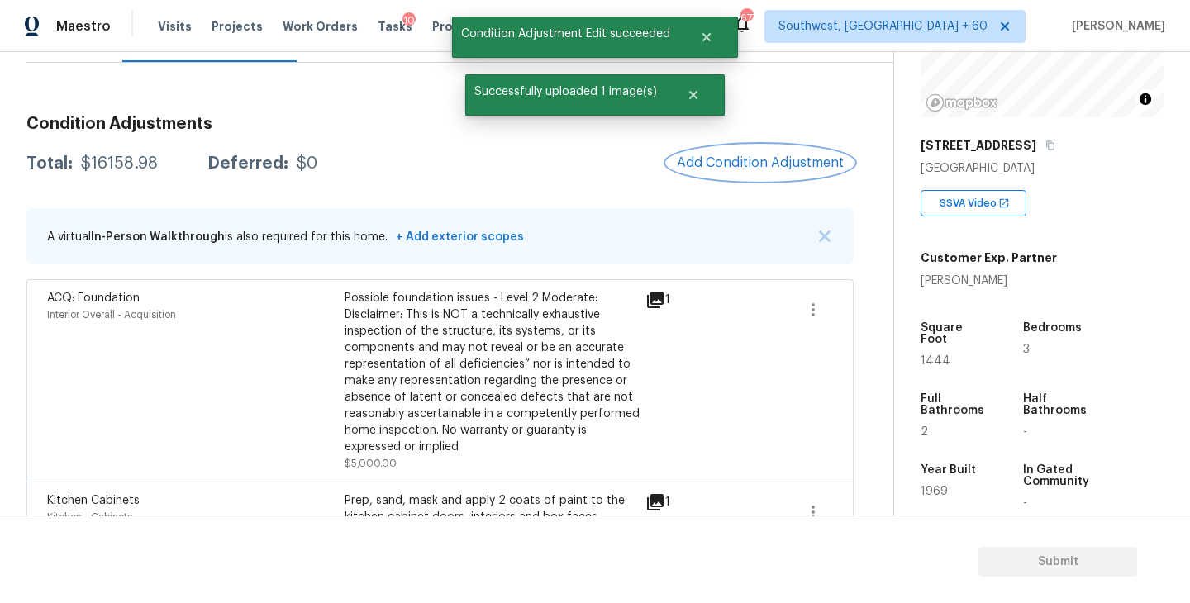
scroll to position [110, 0]
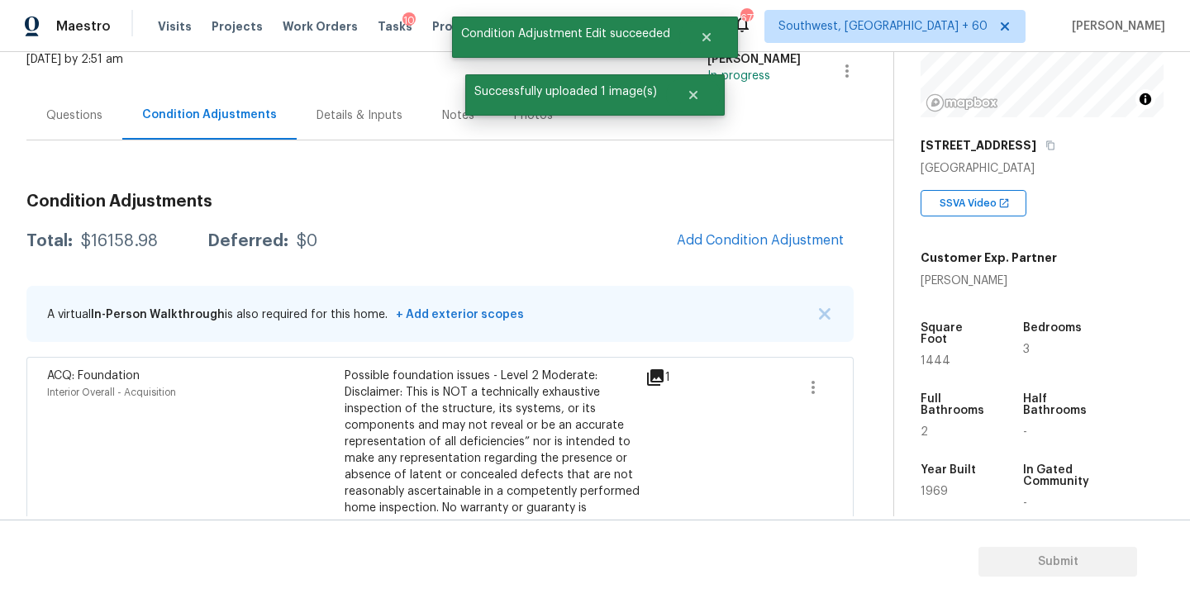
click at [88, 124] on div "Questions" at bounding box center [74, 115] width 96 height 49
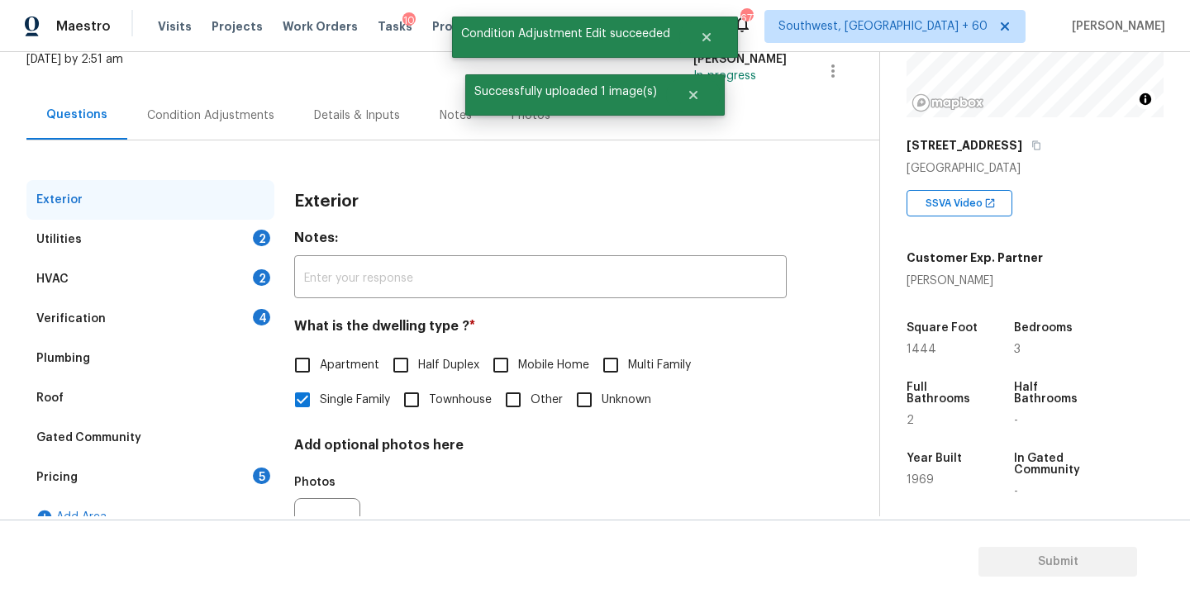
click at [102, 325] on div "Verification 4" at bounding box center [150, 319] width 248 height 40
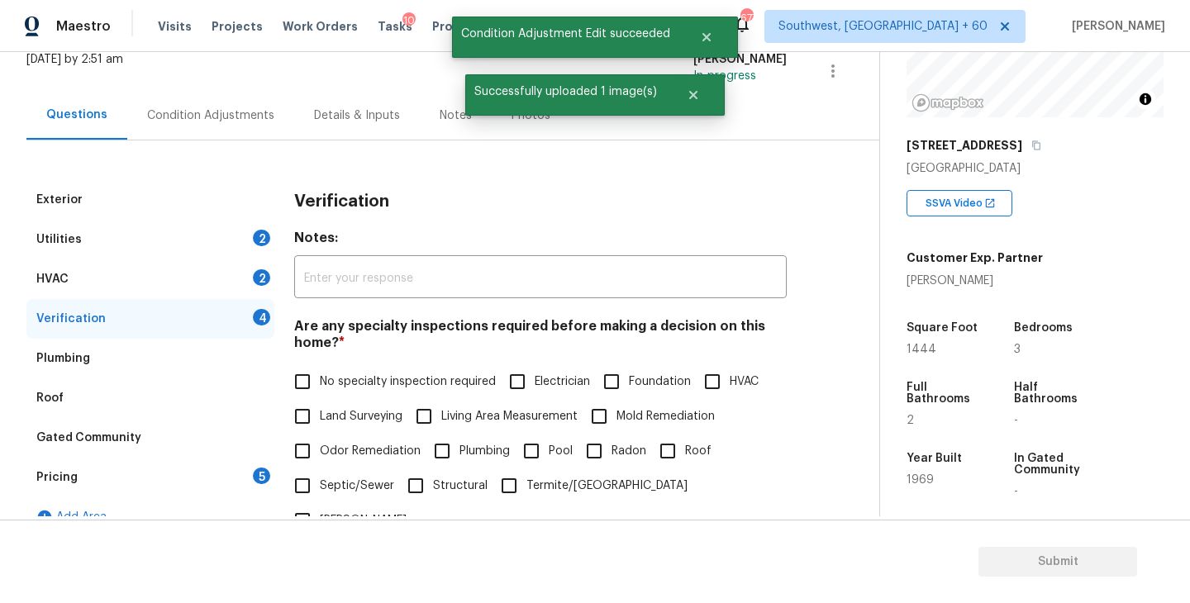
scroll to position [192, 0]
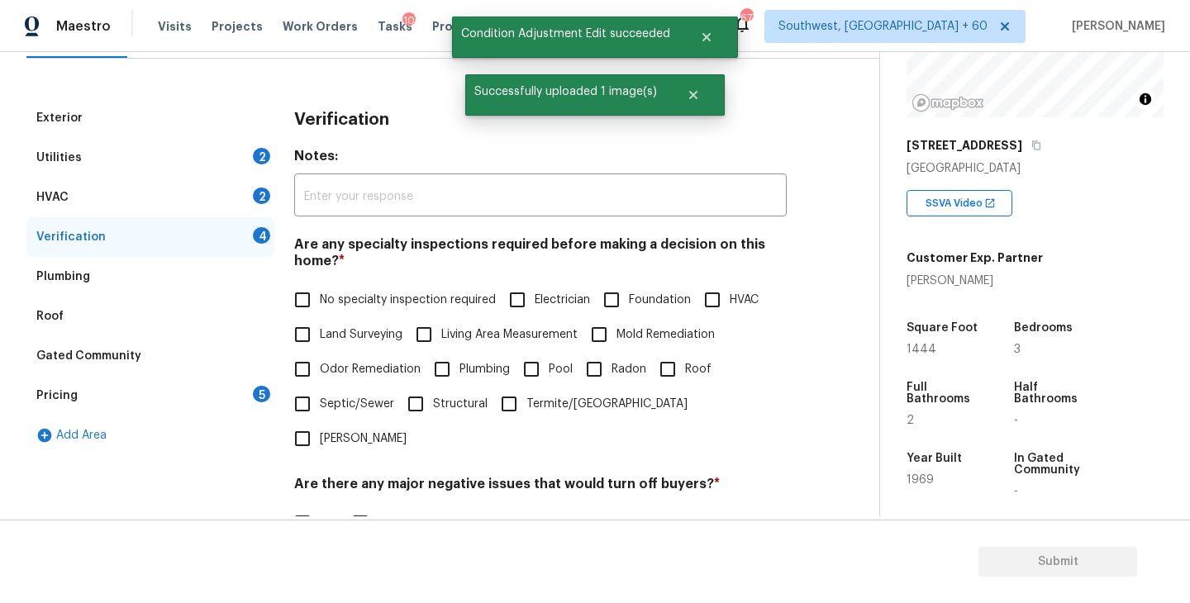
click at [615, 296] on input "Foundation" at bounding box center [611, 300] width 35 height 35
checkbox input "true"
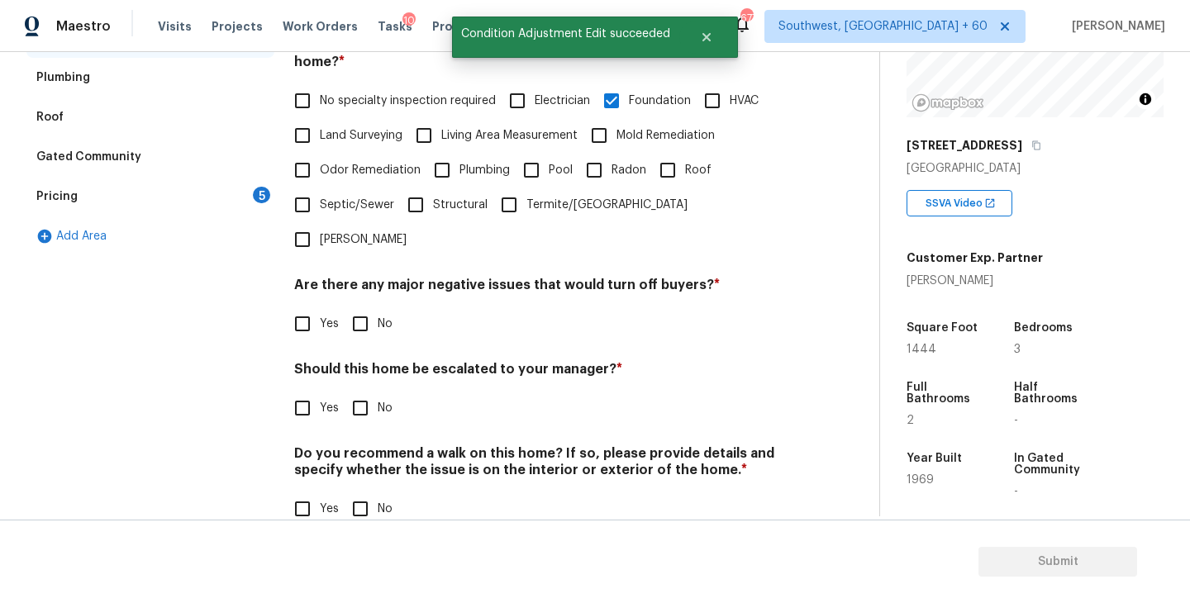
click at [359, 306] on input "No" at bounding box center [360, 323] width 35 height 35
checkbox input "true"
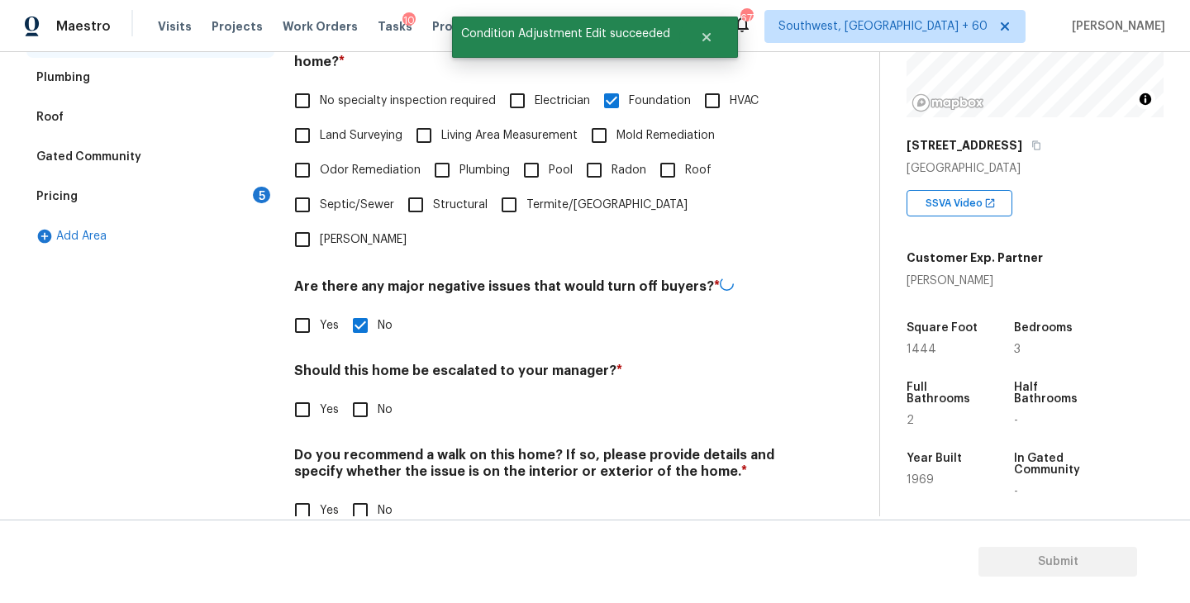
click at [376, 493] on input "No" at bounding box center [360, 510] width 35 height 35
checkbox input "true"
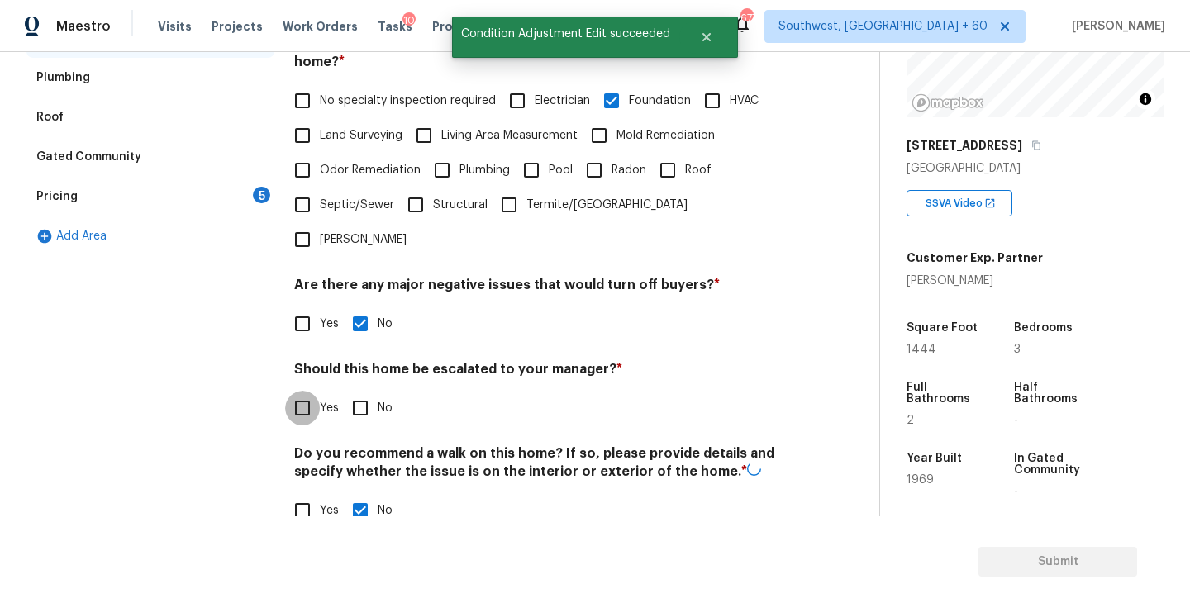
click at [309, 391] on input "Yes" at bounding box center [302, 408] width 35 height 35
checkbox input "true"
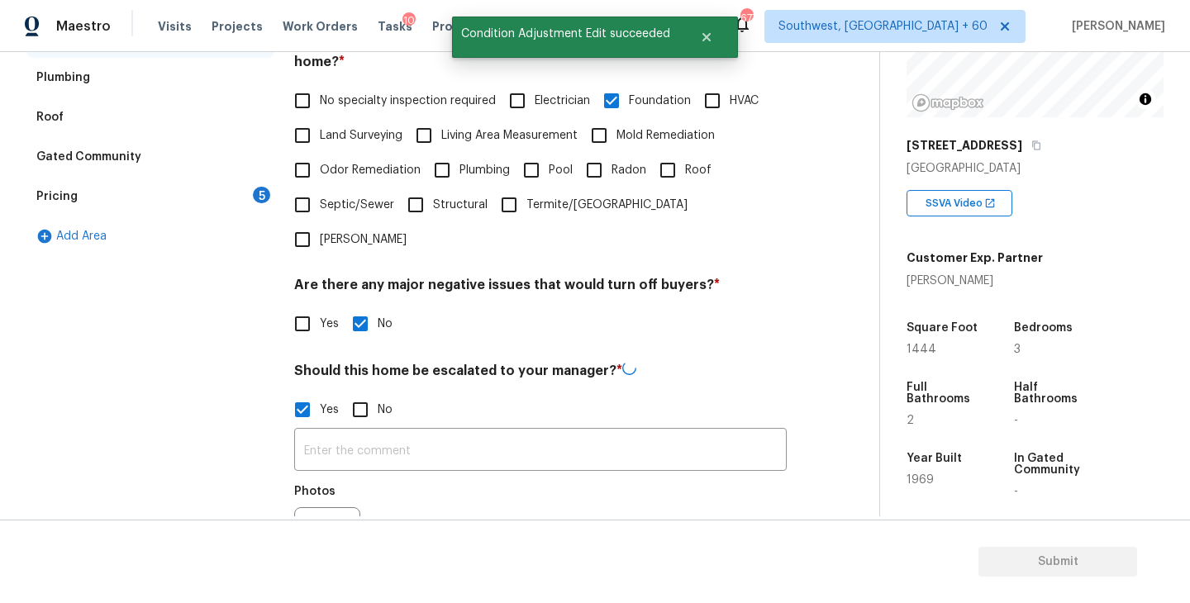
drag, startPoint x: 316, startPoint y: 378, endPoint x: 359, endPoint y: 439, distance: 75.2
click at [359, 439] on div "​ Photos" at bounding box center [540, 505] width 492 height 156
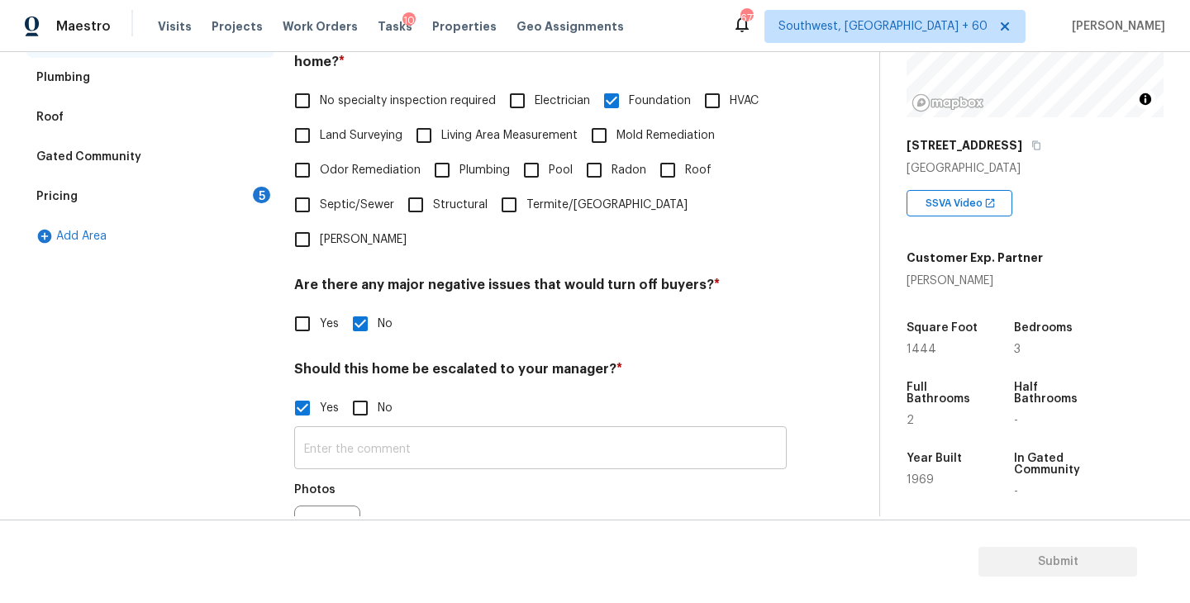
click at [389, 430] on input "text" at bounding box center [540, 449] width 492 height 39
click at [321, 530] on icon "button" at bounding box center [315, 540] width 20 height 20
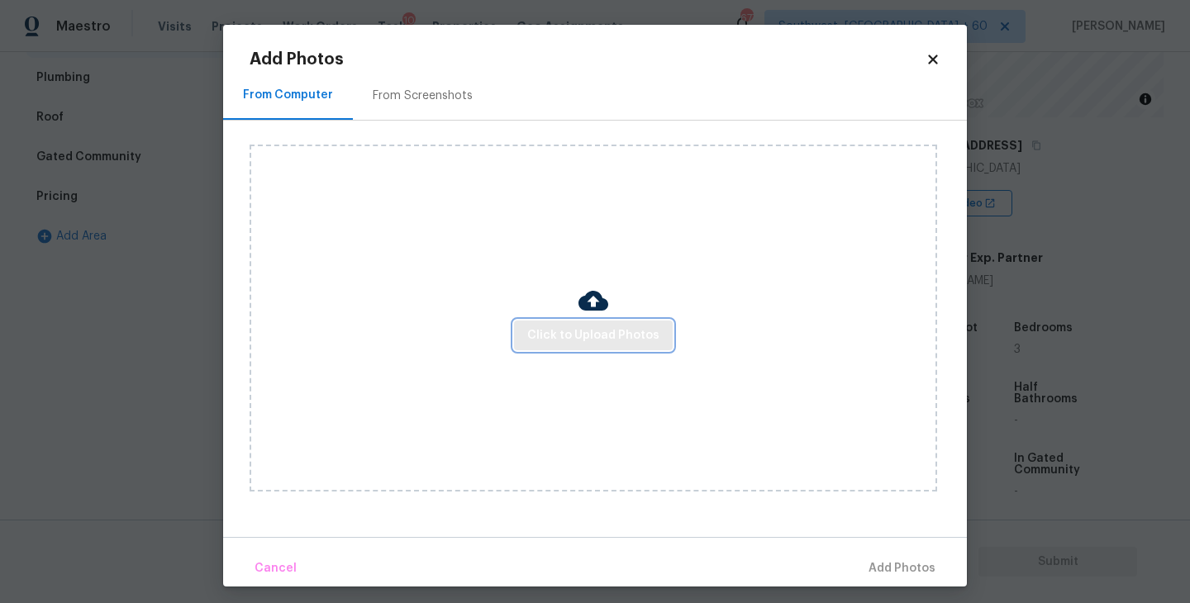
drag, startPoint x: 321, startPoint y: 496, endPoint x: 564, endPoint y: 347, distance: 285.9
click at [564, 347] on button "Click to Upload Photos" at bounding box center [593, 336] width 159 height 31
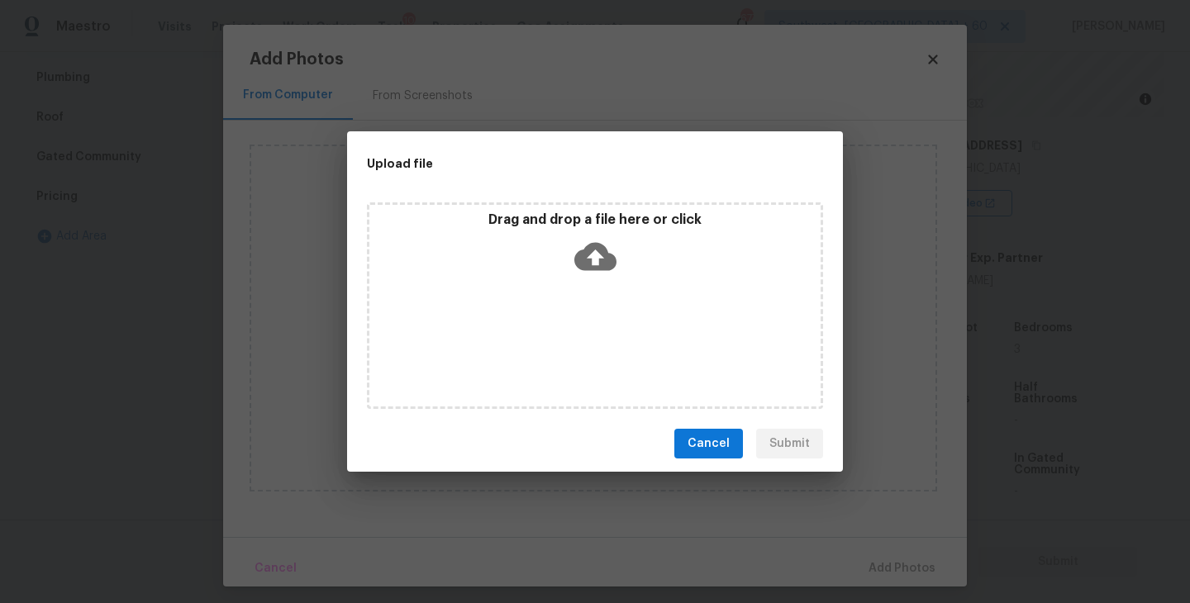
click at [585, 297] on div "Drag and drop a file here or click" at bounding box center [595, 305] width 456 height 207
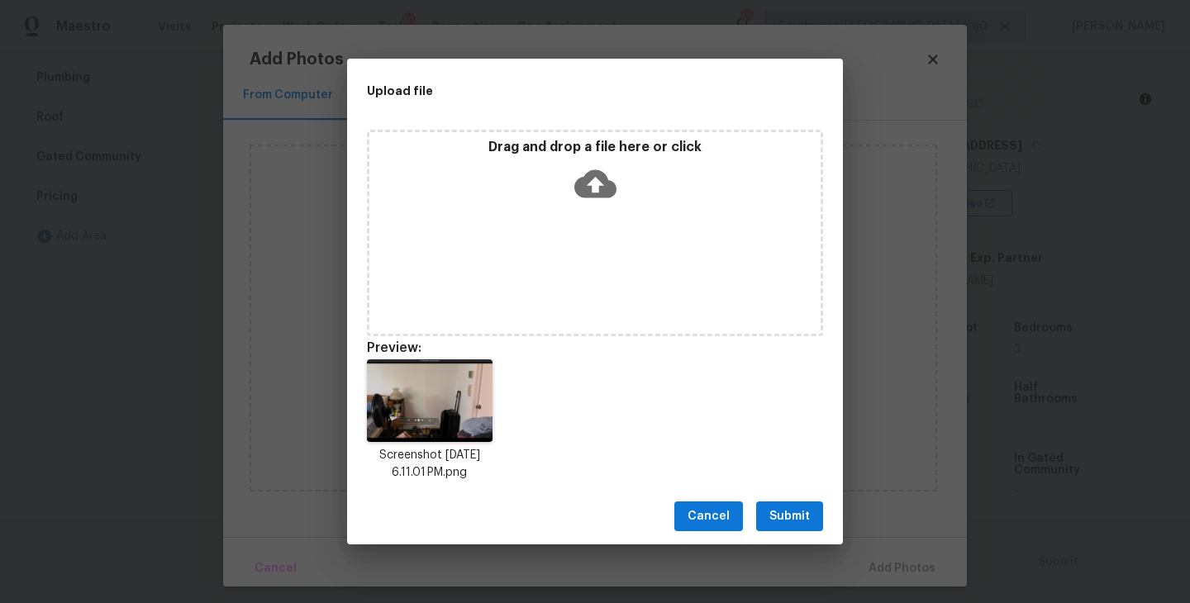
click at [776, 518] on span "Submit" at bounding box center [789, 516] width 40 height 21
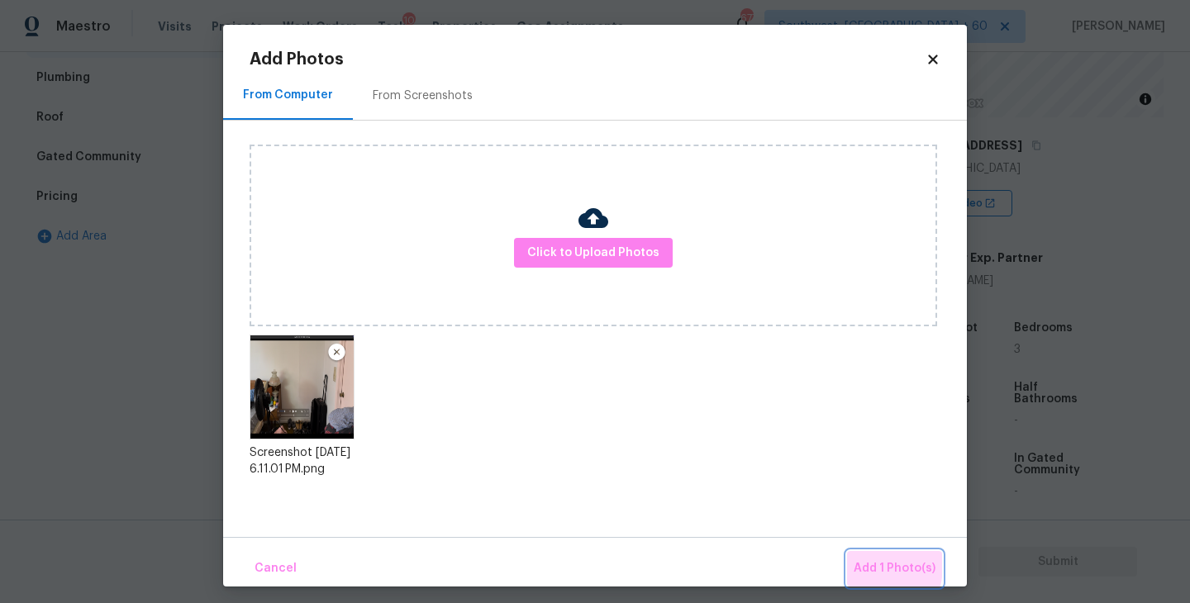
click at [861, 565] on span "Add 1 Photo(s)" at bounding box center [894, 568] width 82 height 21
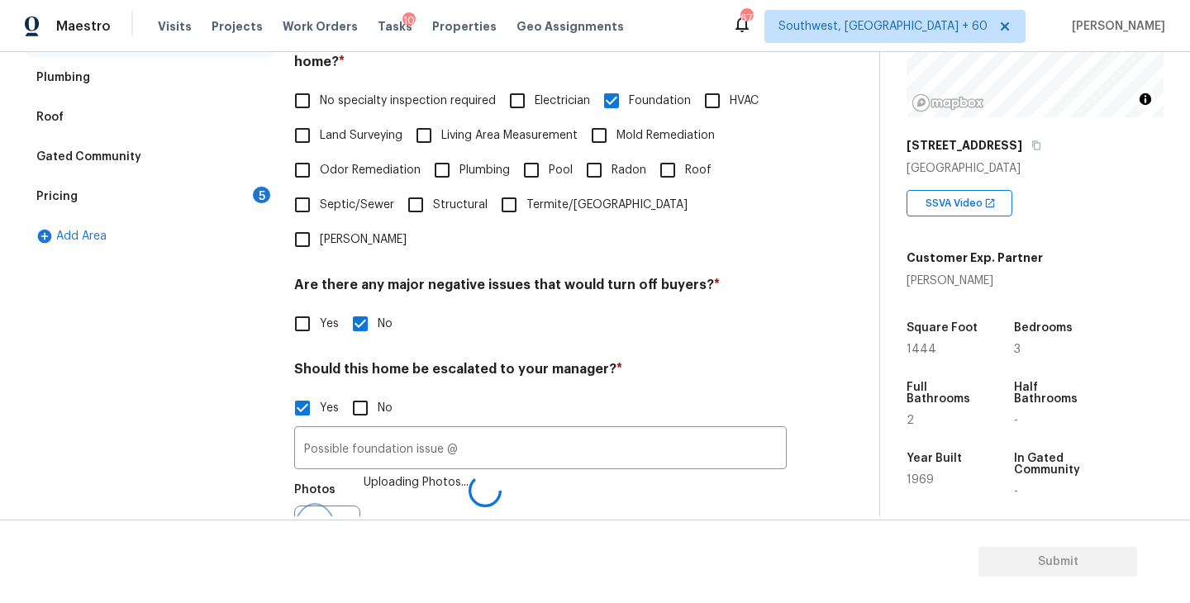
scroll to position [411, 0]
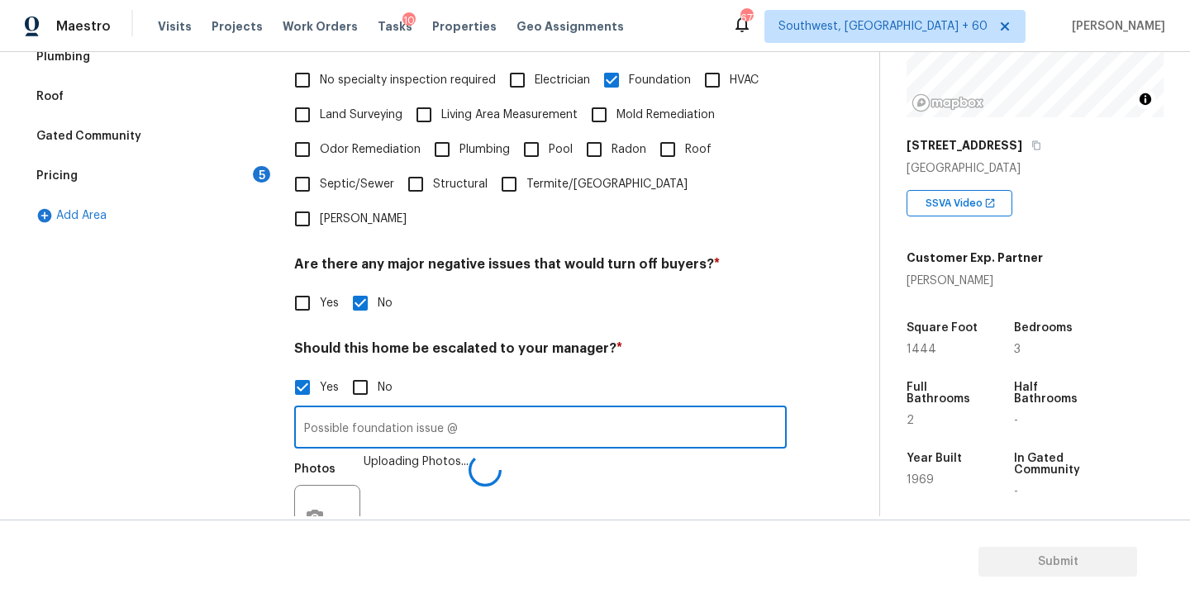
click at [605, 410] on input "Possible foundation issue @" at bounding box center [540, 429] width 492 height 39
type input "Possible foundation issue @01:31"
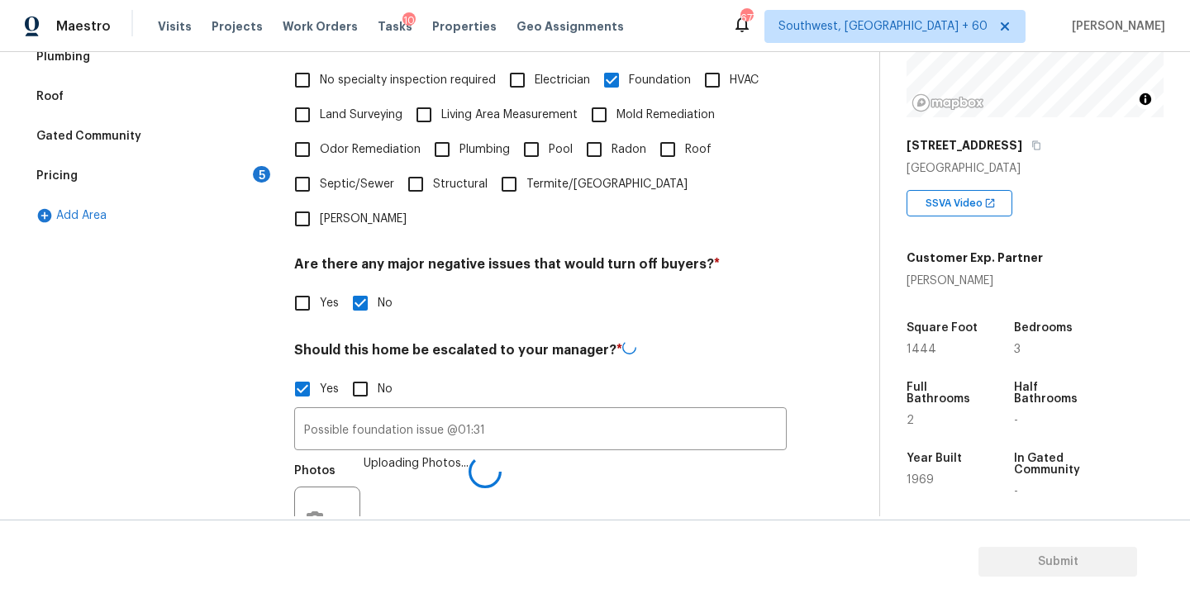
click at [680, 515] on div "Photos Uploading Photos..." at bounding box center [540, 508] width 492 height 107
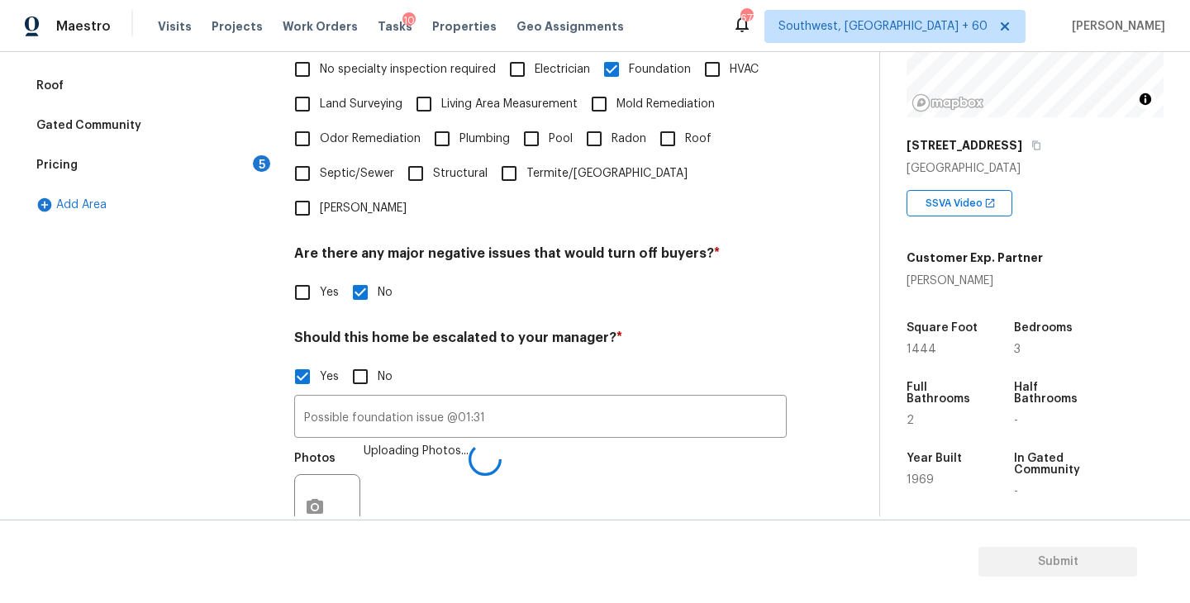
scroll to position [548, 0]
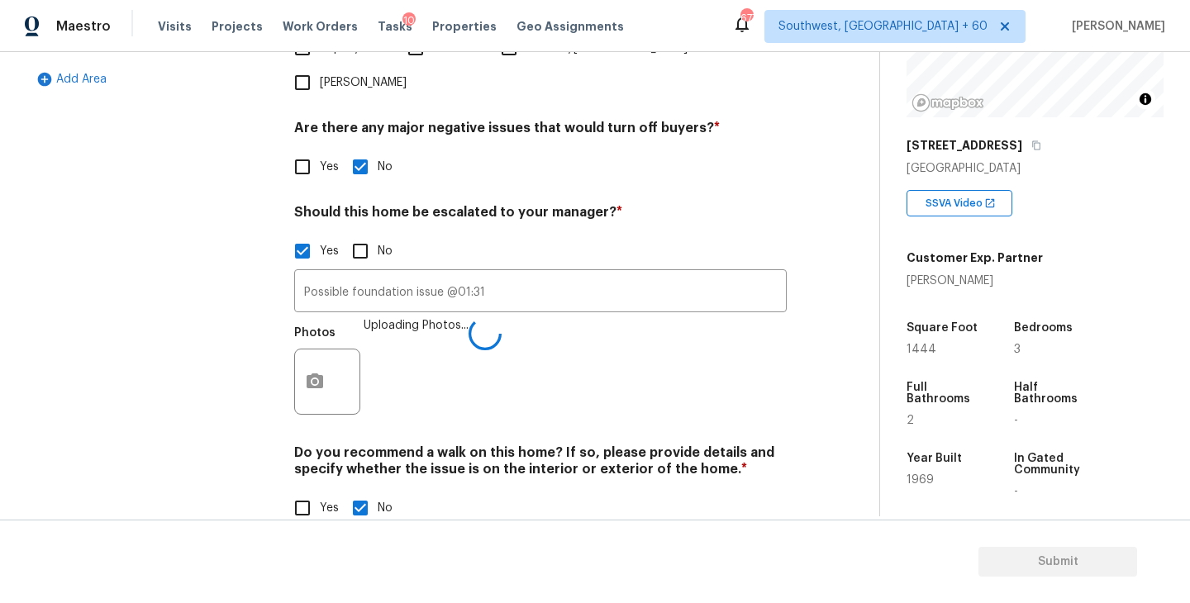
click at [743, 369] on div "Photos Uploading Photos..." at bounding box center [540, 370] width 492 height 107
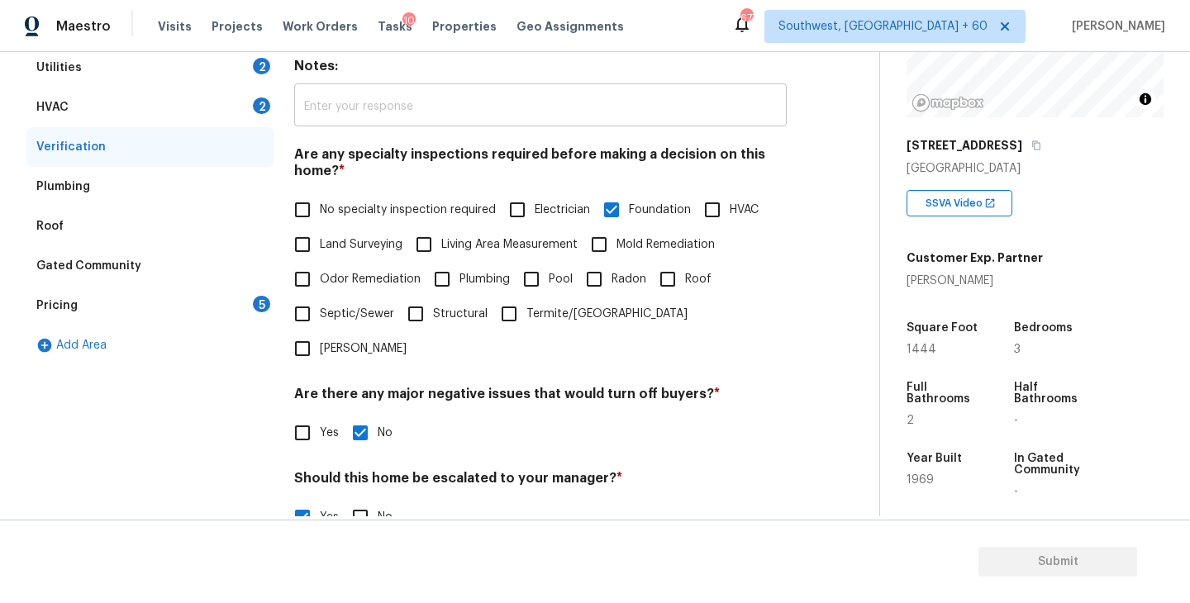
scroll to position [51, 0]
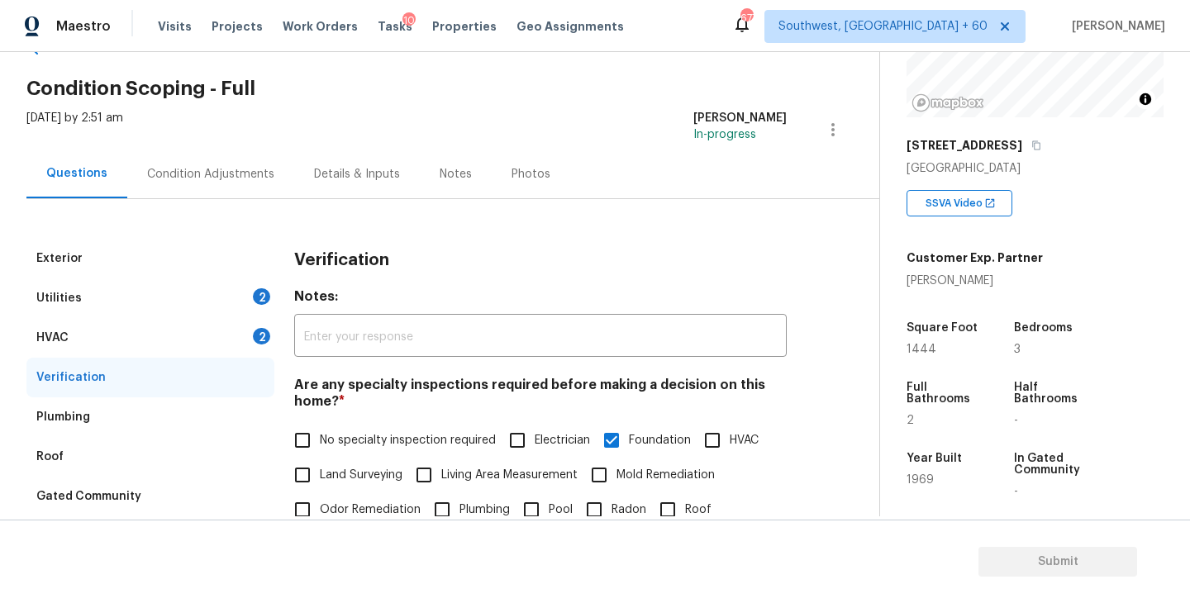
click at [249, 189] on div "Condition Adjustments" at bounding box center [210, 174] width 167 height 49
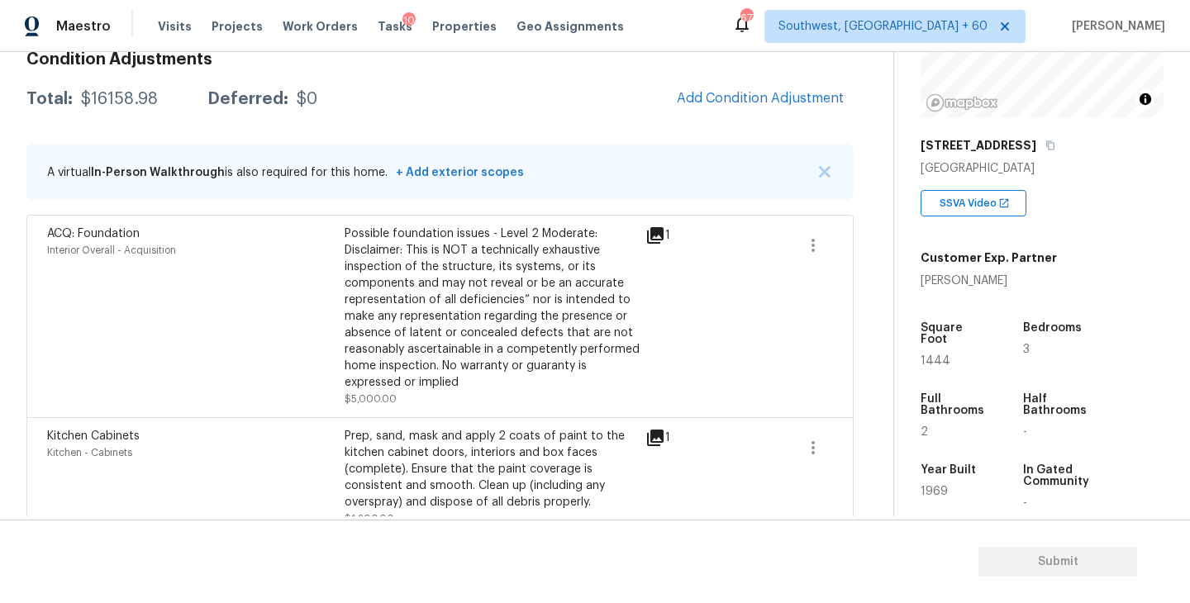
scroll to position [197, 0]
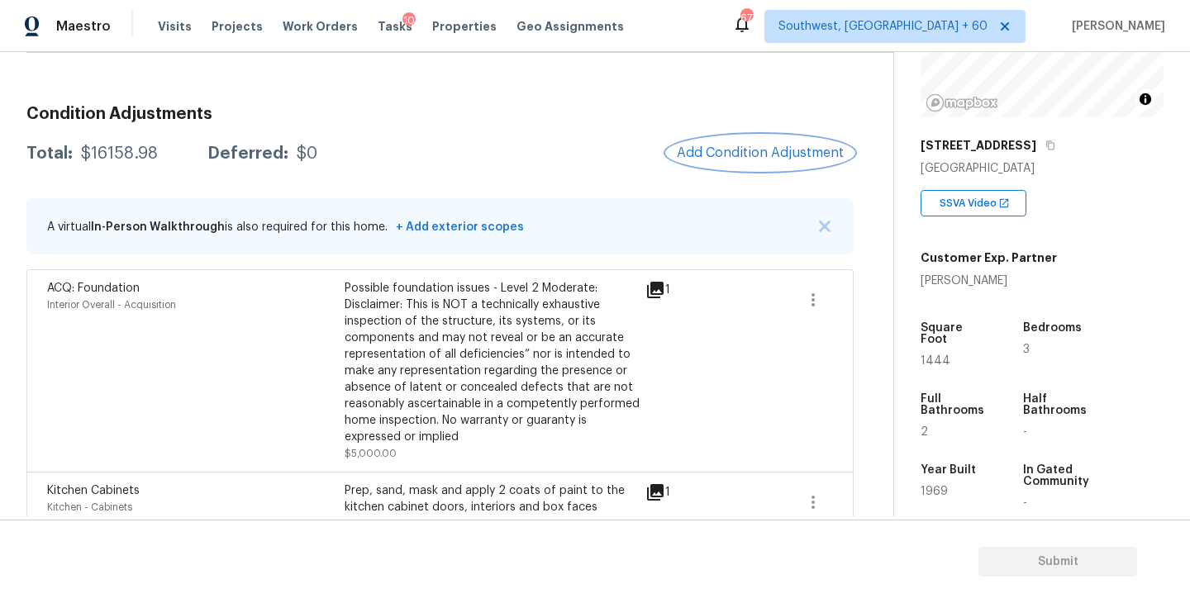
click at [739, 143] on button "Add Condition Adjustment" at bounding box center [760, 152] width 187 height 35
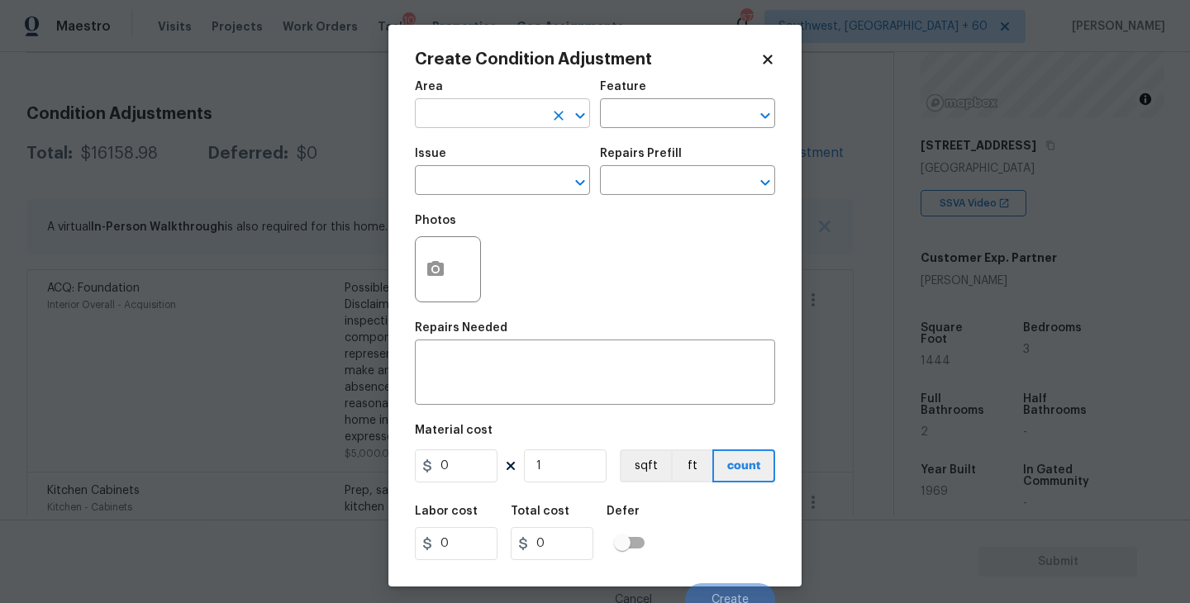
click at [456, 109] on input "text" at bounding box center [479, 115] width 129 height 26
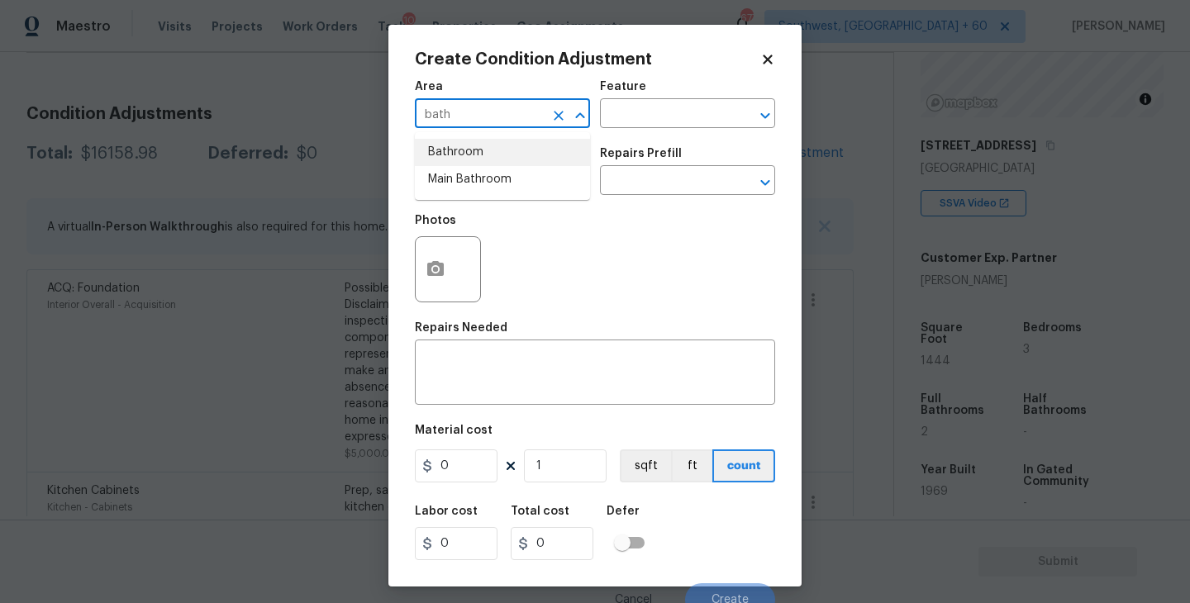
click at [461, 150] on li "Bathroom" at bounding box center [502, 152] width 175 height 27
type input "Bathroom"
click at [658, 112] on input "text" at bounding box center [664, 115] width 129 height 26
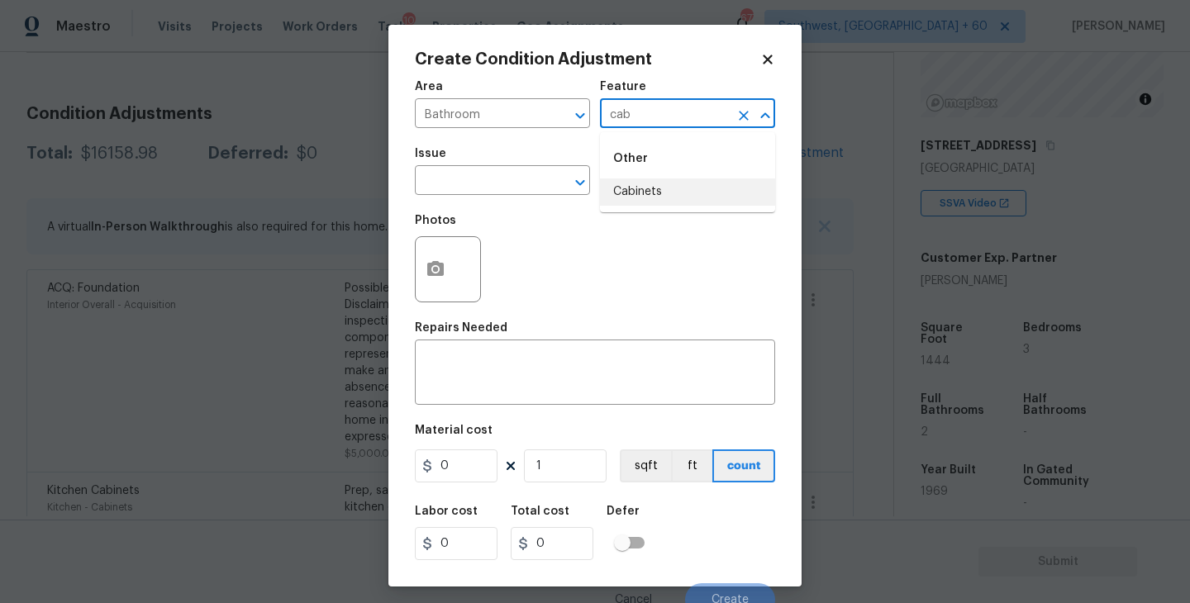
click at [663, 204] on li "Cabinets" at bounding box center [687, 191] width 175 height 27
type input "Cabinets"
click at [501, 192] on input "text" at bounding box center [479, 182] width 129 height 26
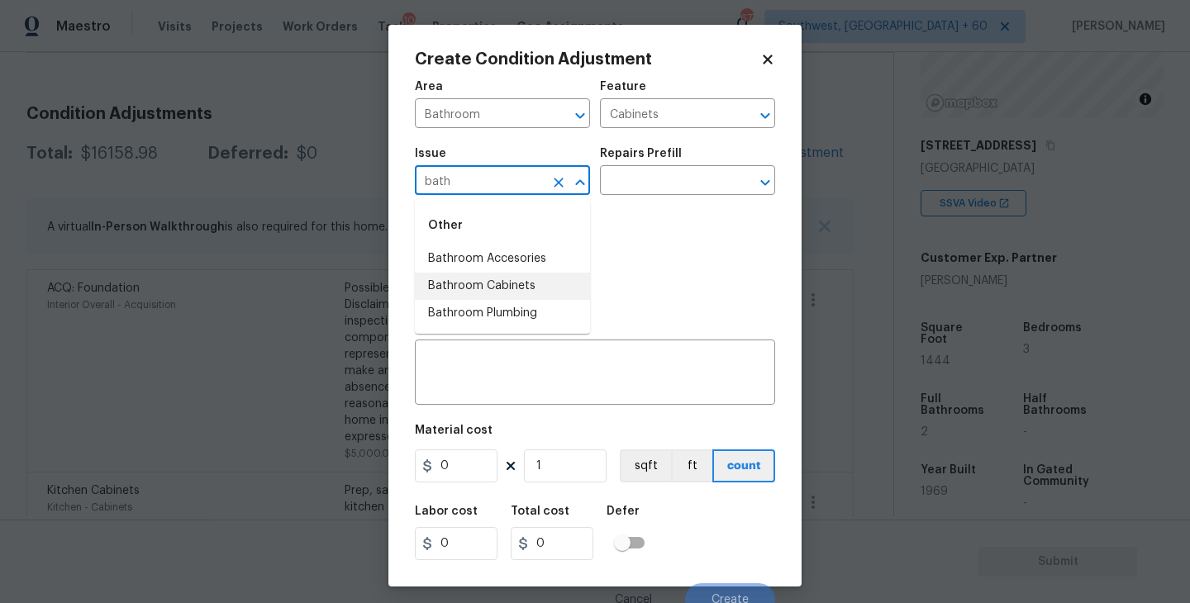
click at [518, 287] on li "Bathroom Cabinets" at bounding box center [502, 286] width 175 height 27
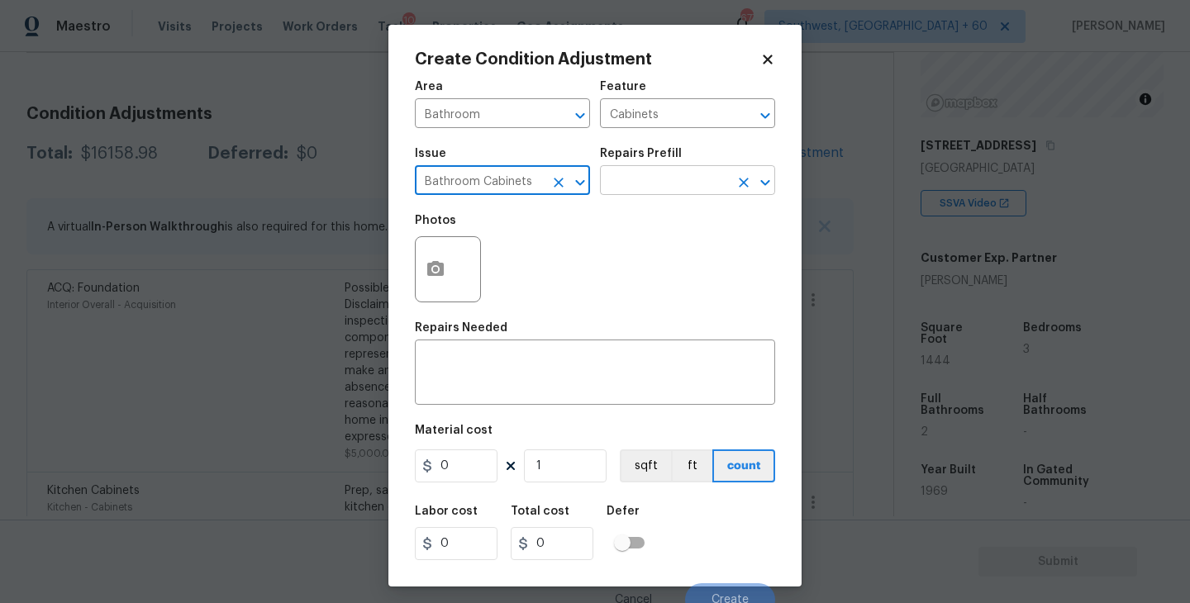
type input "Bathroom Cabinets"
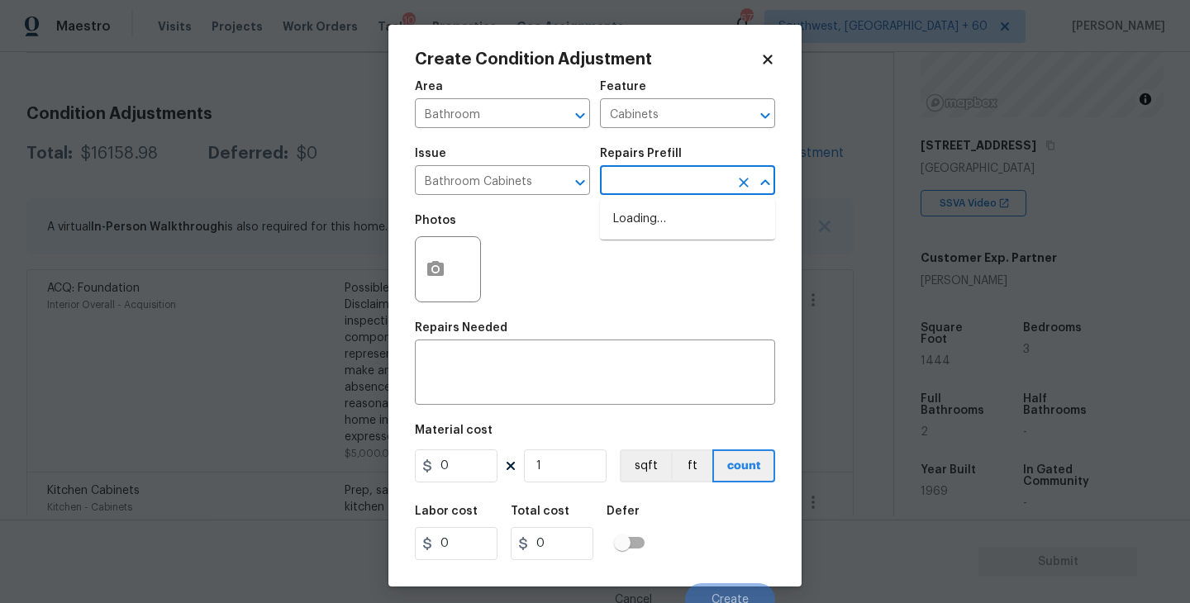
click at [638, 182] on input "text" at bounding box center [664, 182] width 129 height 26
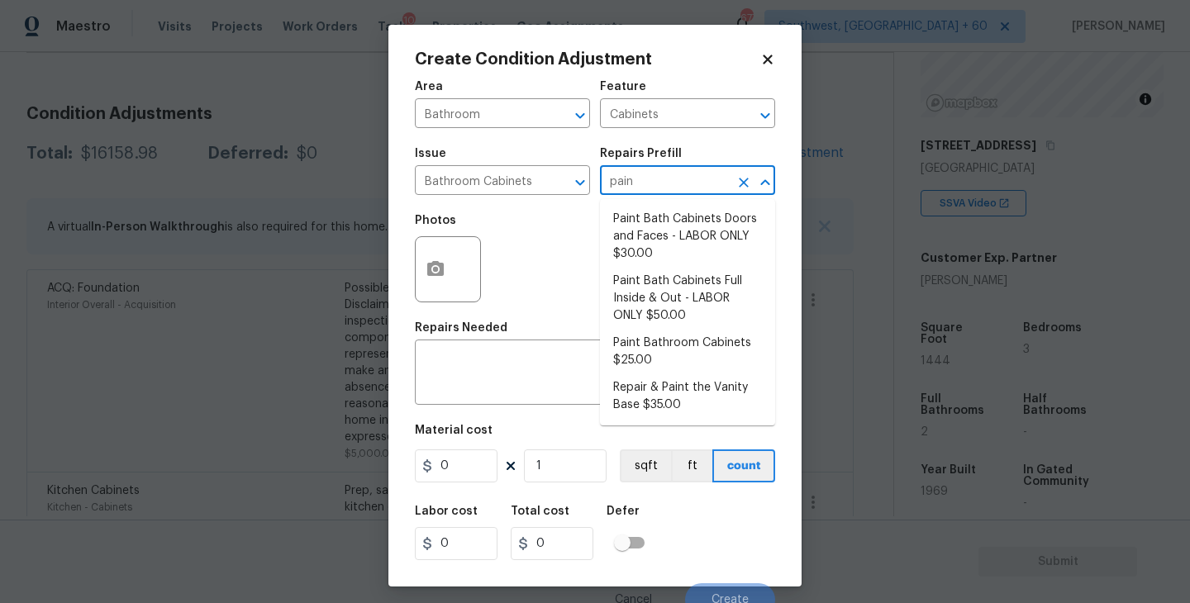
type input "paint"
click at [665, 340] on li "Paint Bathroom Cabinets $25.00" at bounding box center [687, 352] width 175 height 45
type textarea "Prep, sand, mask and apply 2 coats of paint to the bathroom cabinet doors, inte…"
type input "25"
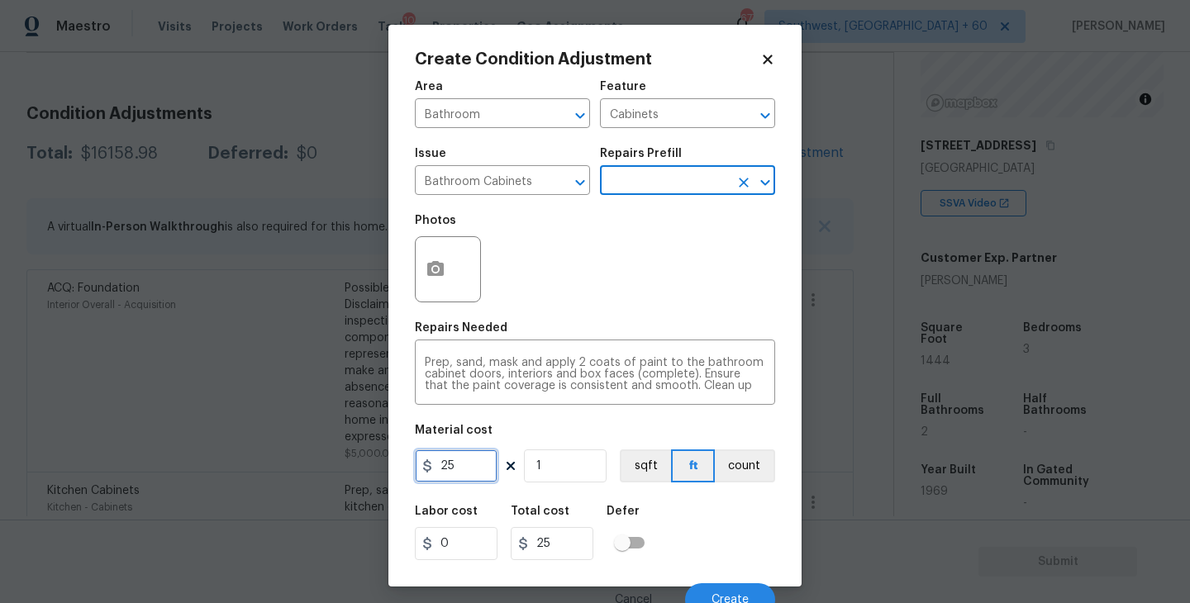
drag, startPoint x: 477, startPoint y: 468, endPoint x: 285, endPoint y: 468, distance: 192.5
click at [285, 468] on div "Create Condition Adjustment Area Bathroom ​ Feature Cabinets ​ Issue Bathroom C…" at bounding box center [595, 301] width 1190 height 603
type input "1000"
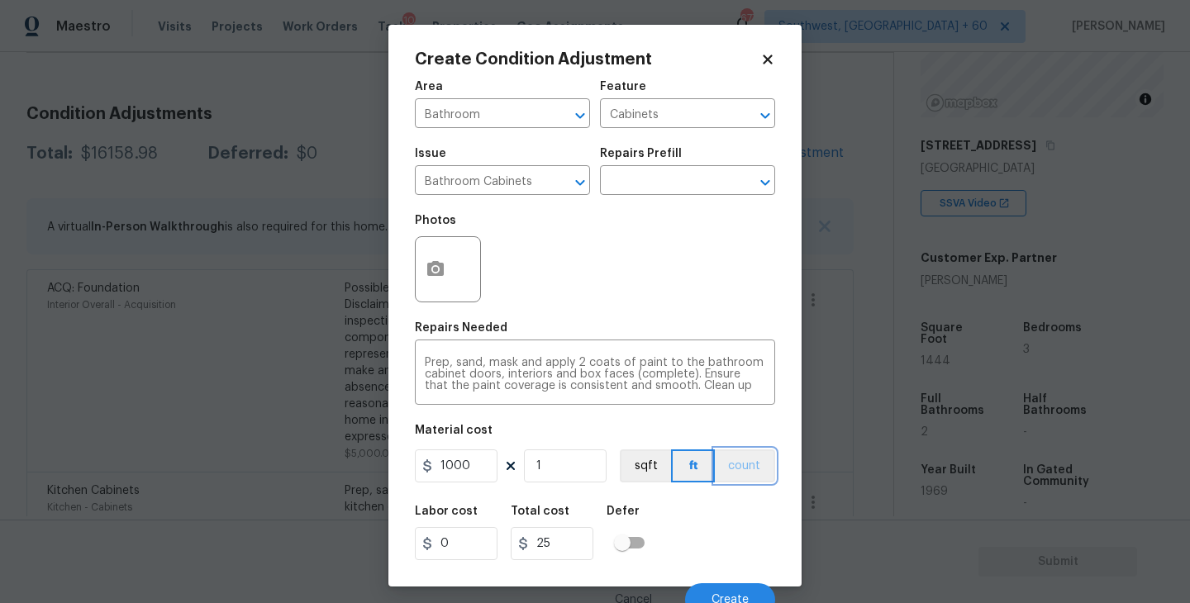
type input "1000"
click at [735, 461] on button "count" at bounding box center [745, 465] width 60 height 33
click at [444, 268] on icon "button" at bounding box center [435, 269] width 20 height 20
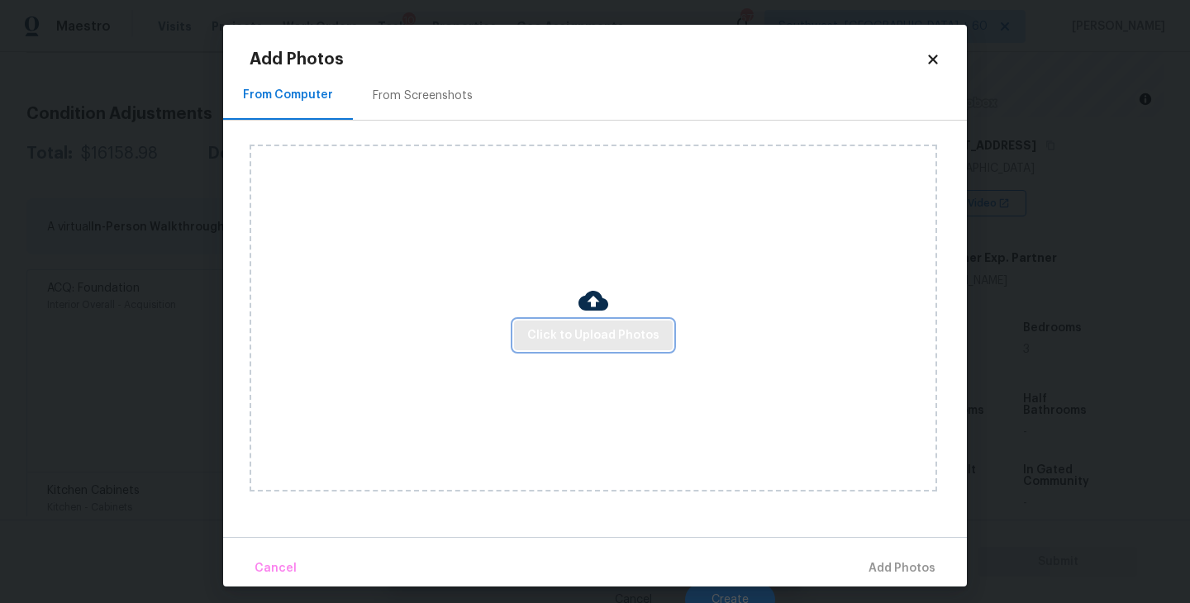
click at [587, 325] on span "Click to Upload Photos" at bounding box center [593, 335] width 132 height 21
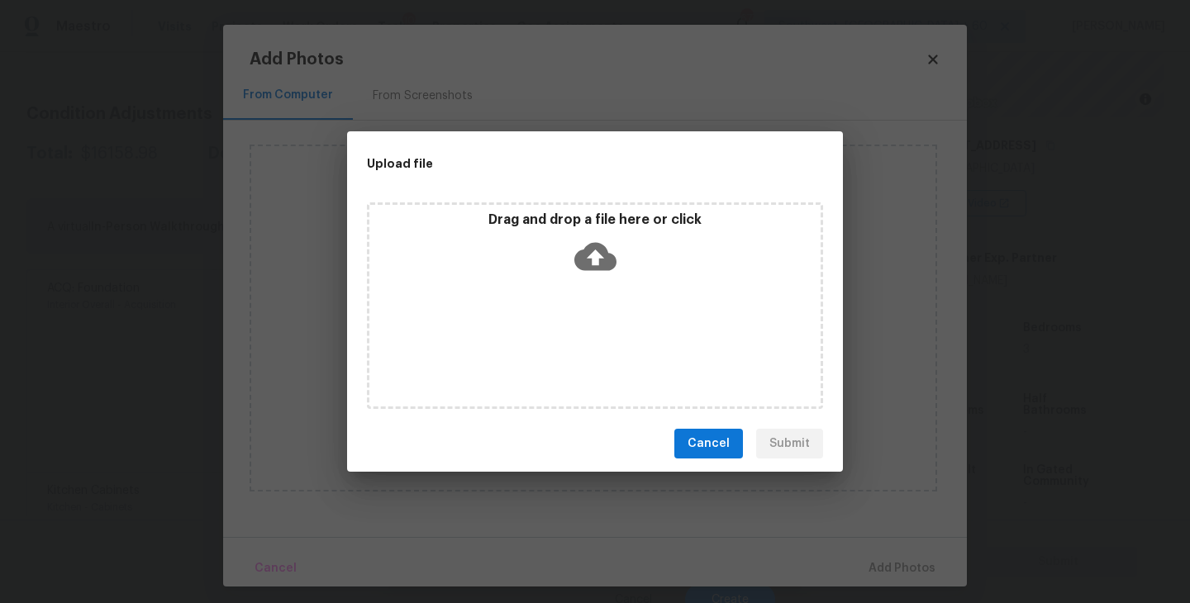
click at [596, 283] on div "Drag and drop a file here or click" at bounding box center [595, 305] width 456 height 207
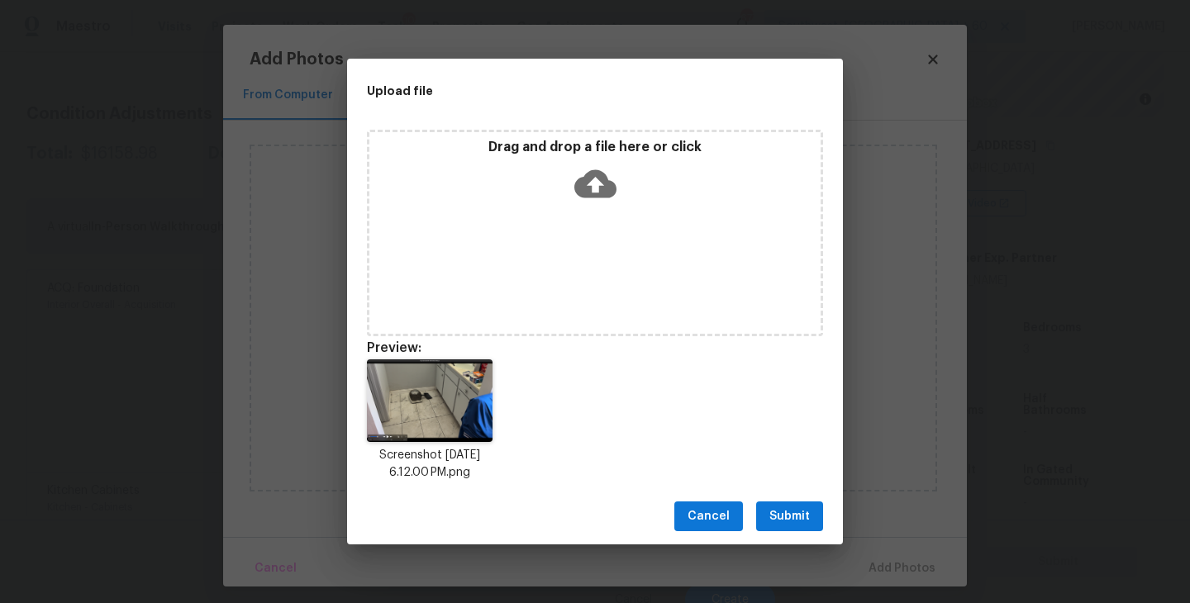
click at [786, 528] on button "Submit" at bounding box center [789, 516] width 67 height 31
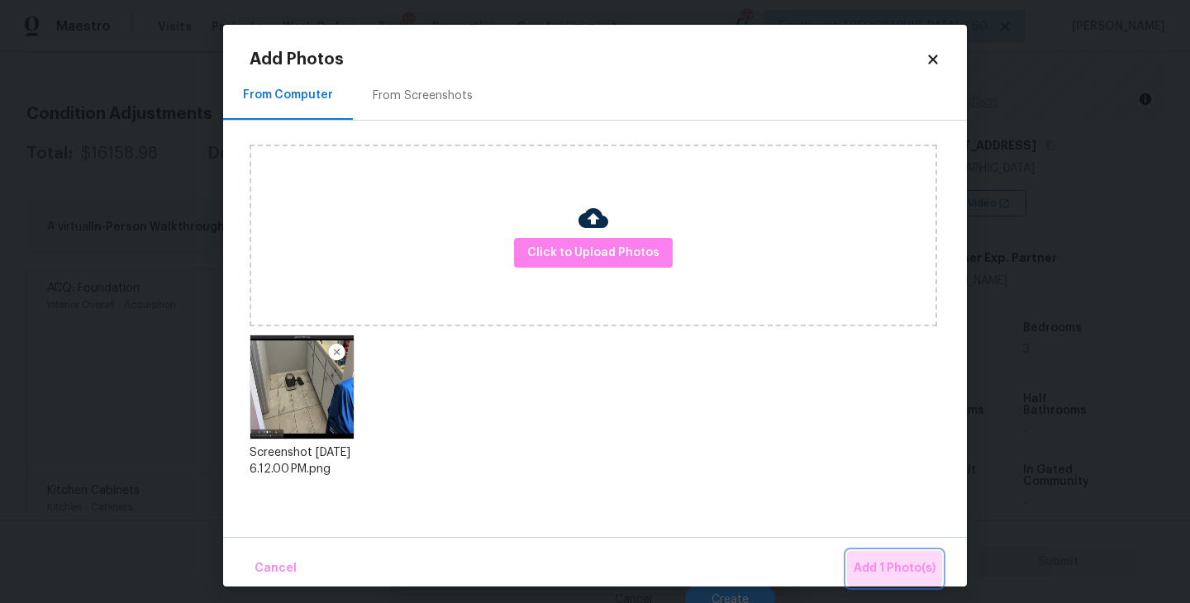
click at [858, 556] on button "Add 1 Photo(s)" at bounding box center [894, 569] width 95 height 36
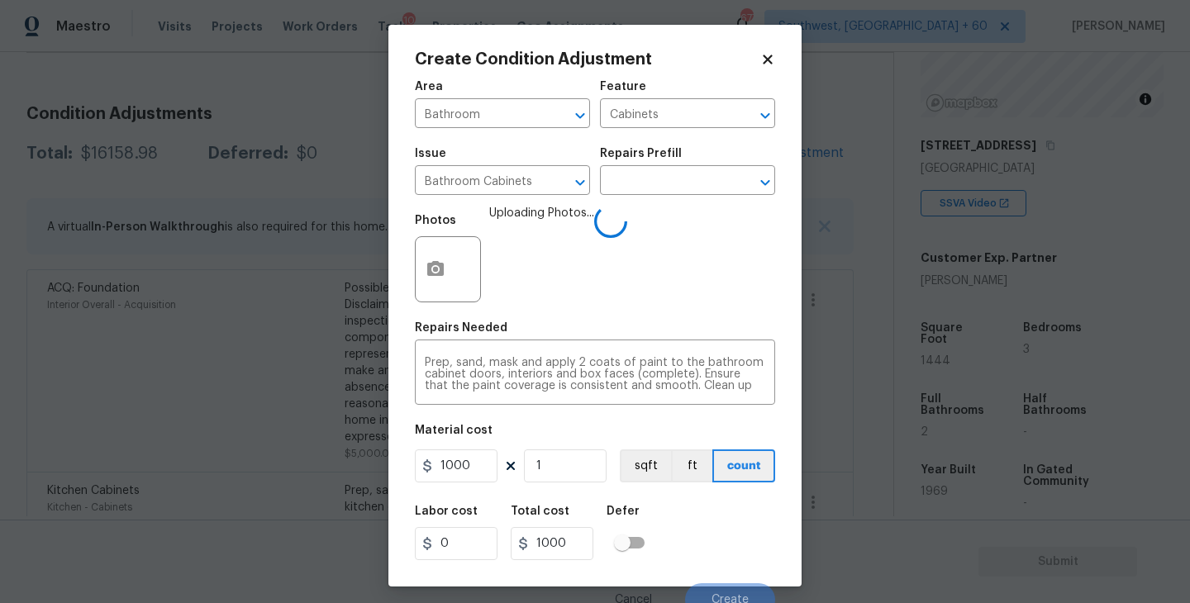
click at [752, 514] on div "Labor cost 0 Total cost 1000 Defer" at bounding box center [595, 533] width 360 height 74
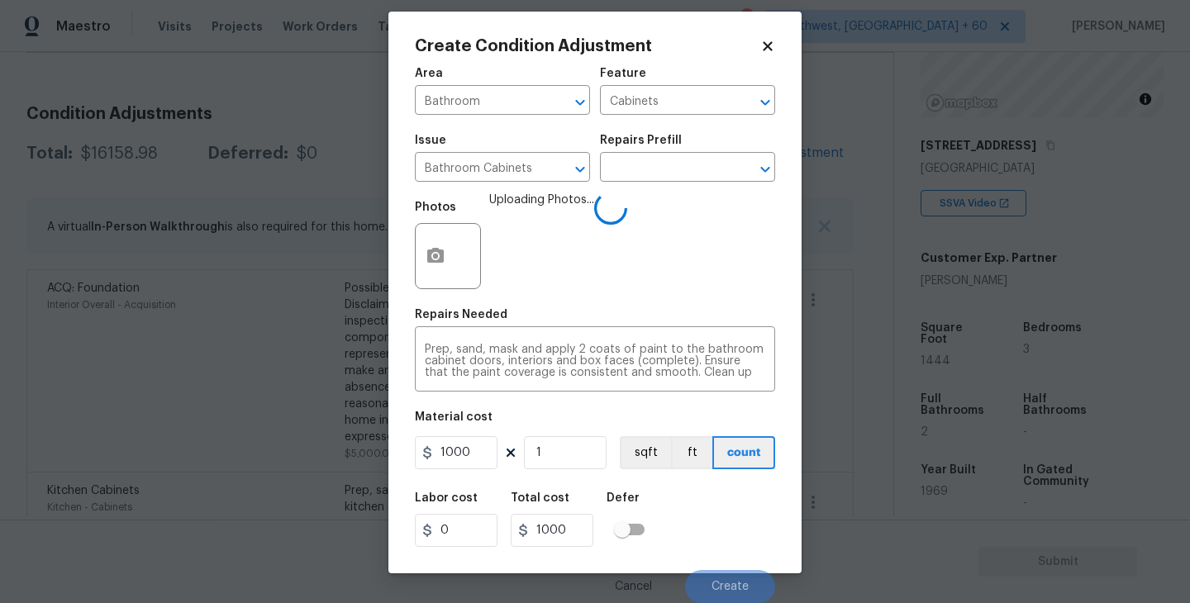
click at [752, 514] on div "Labor cost 0 Total cost 1000 Defer" at bounding box center [595, 519] width 360 height 74
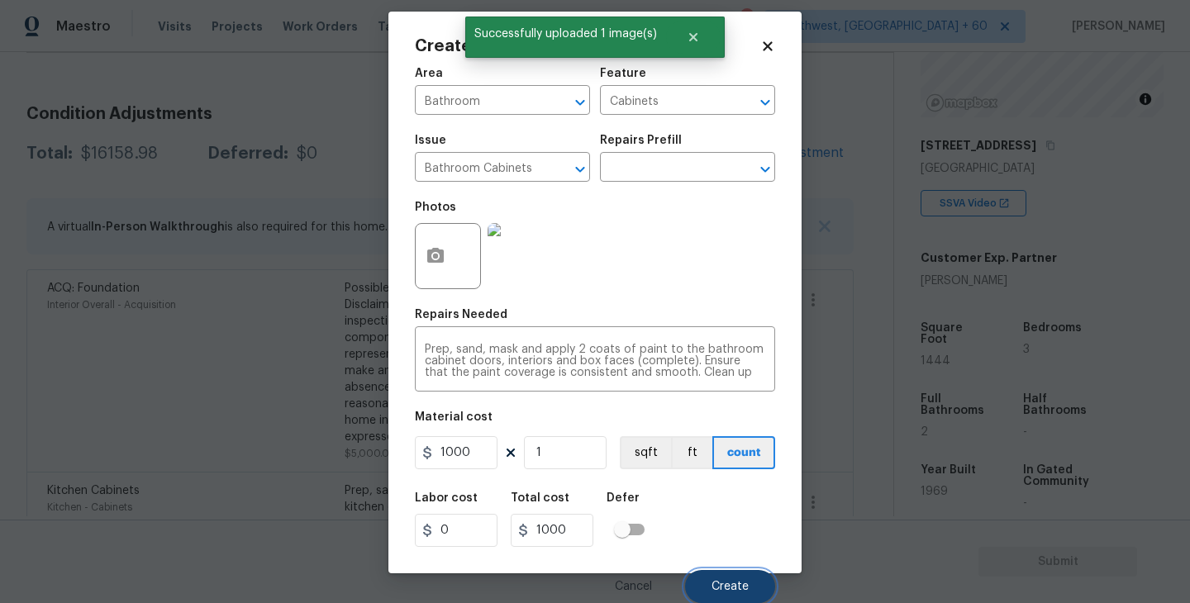
click at [734, 584] on span "Create" at bounding box center [729, 587] width 37 height 12
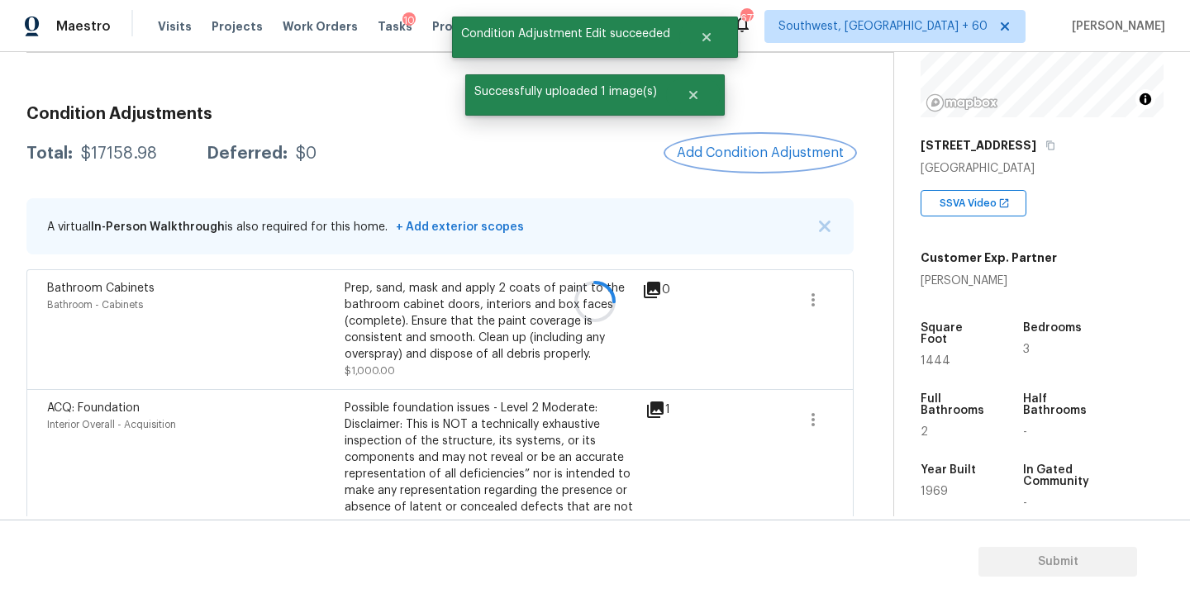
scroll to position [0, 0]
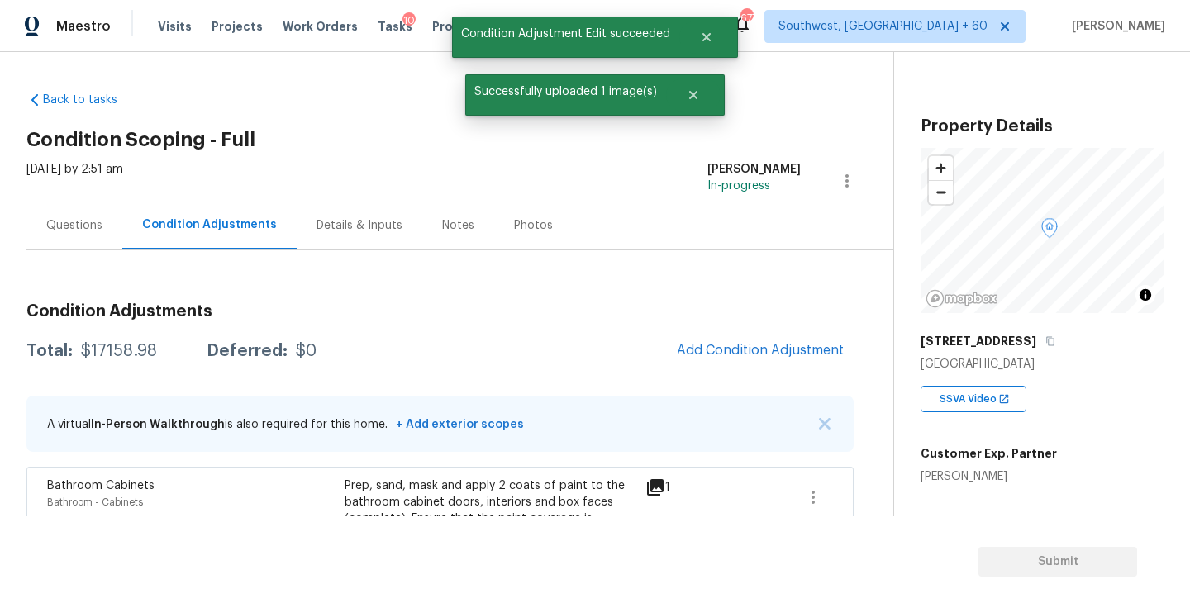
scroll to position [196, 0]
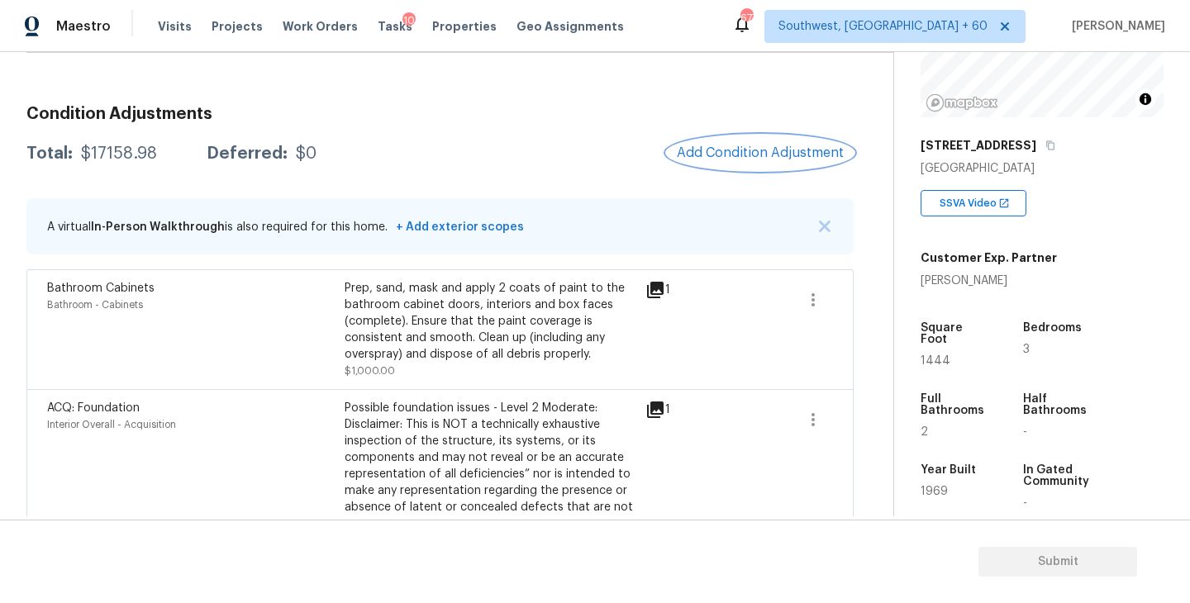
click at [765, 166] on button "Add Condition Adjustment" at bounding box center [760, 152] width 187 height 35
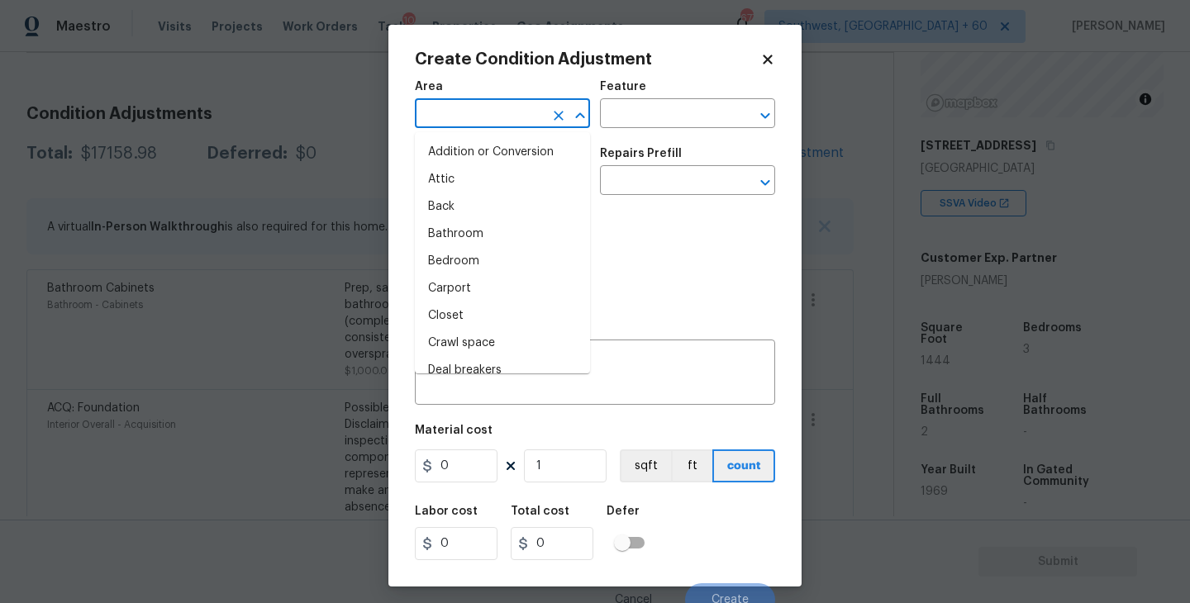
click at [501, 121] on input "text" at bounding box center [479, 115] width 129 height 26
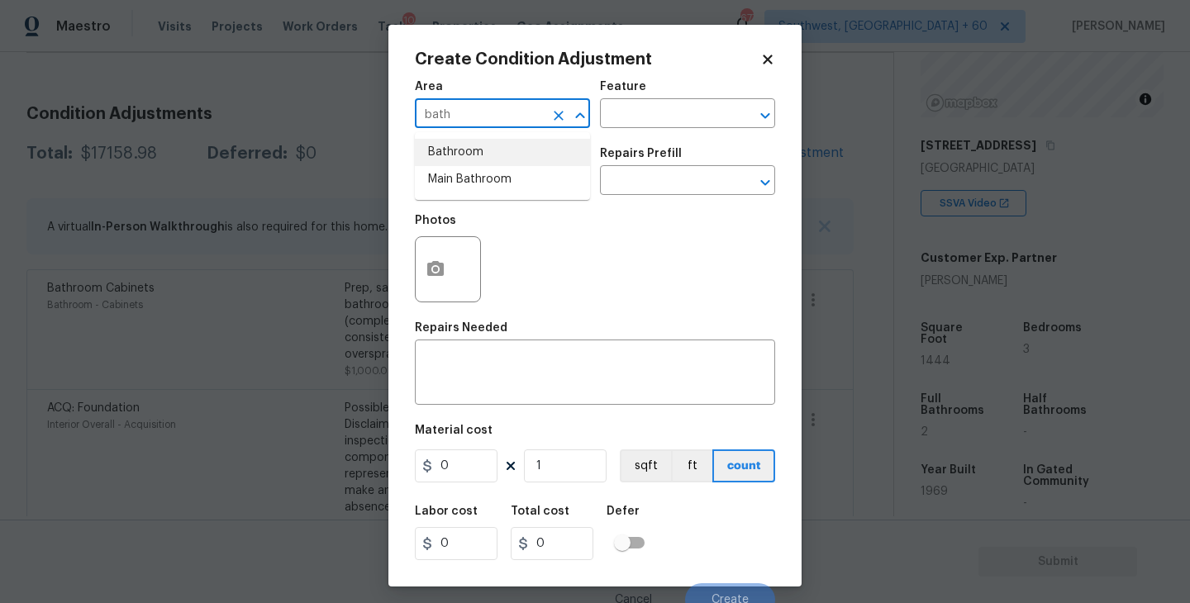
click at [495, 151] on li "Bathroom" at bounding box center [502, 152] width 175 height 27
type input "Bathroom"
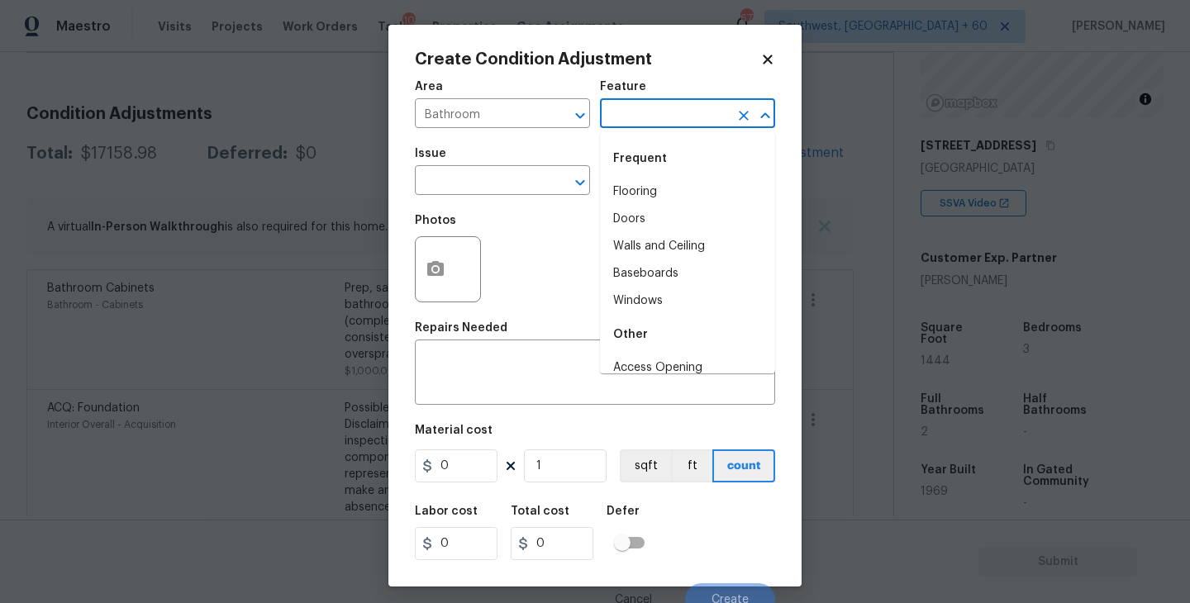
click at [685, 117] on input "text" at bounding box center [664, 115] width 129 height 26
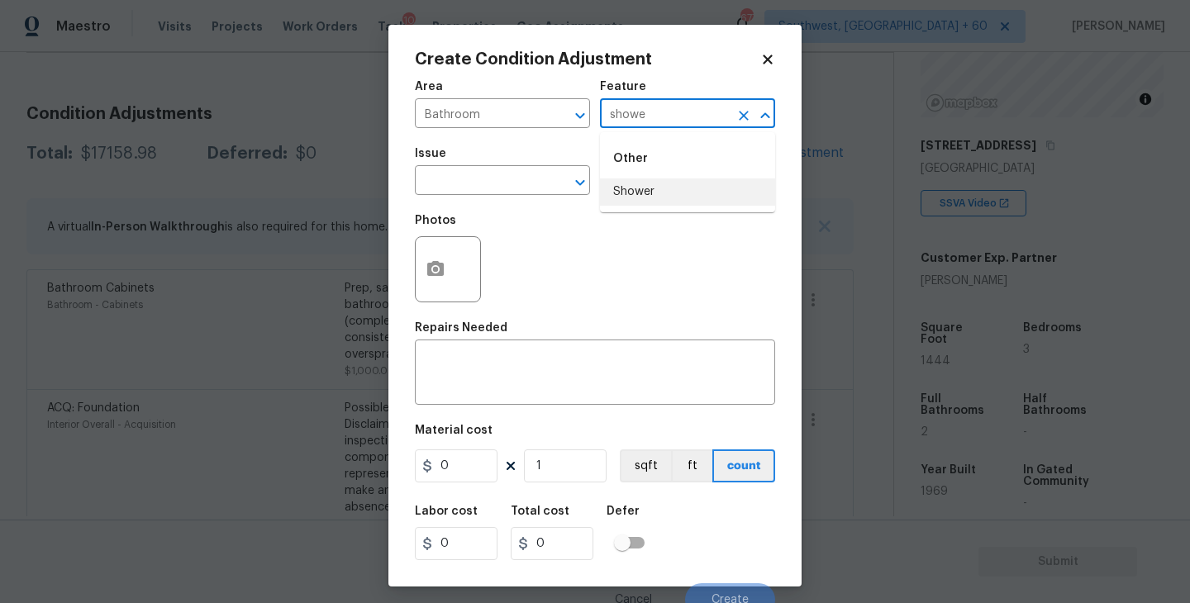
click at [670, 197] on li "Shower" at bounding box center [687, 191] width 175 height 27
type input "Shower"
click at [506, 182] on input "text" at bounding box center [479, 182] width 129 height 26
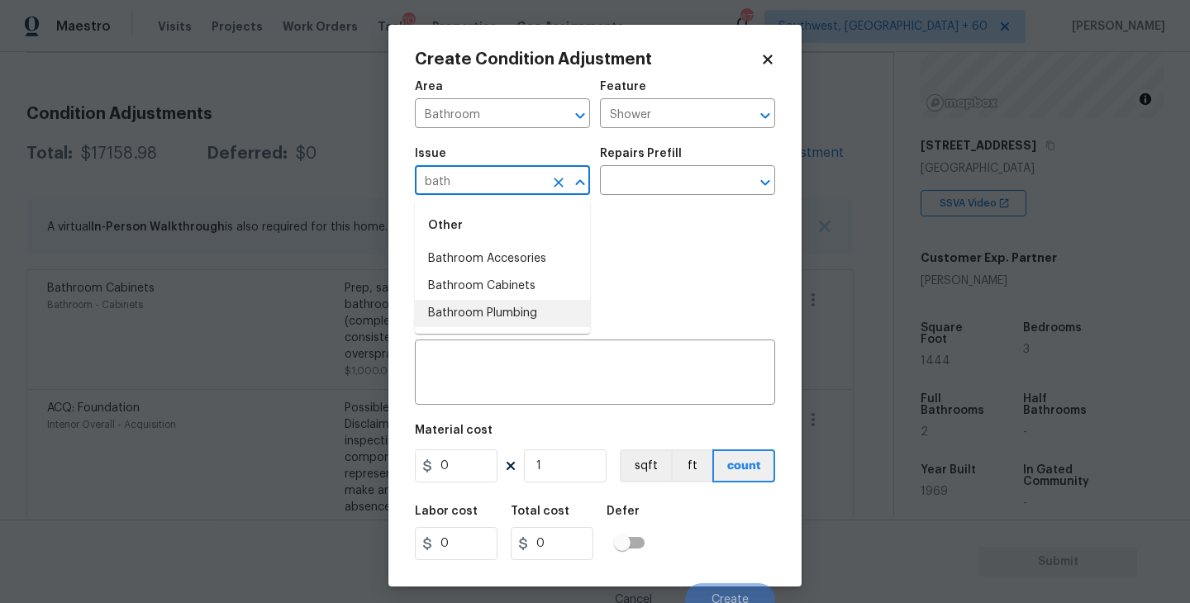
click at [527, 316] on li "Bathroom Plumbing" at bounding box center [502, 313] width 175 height 27
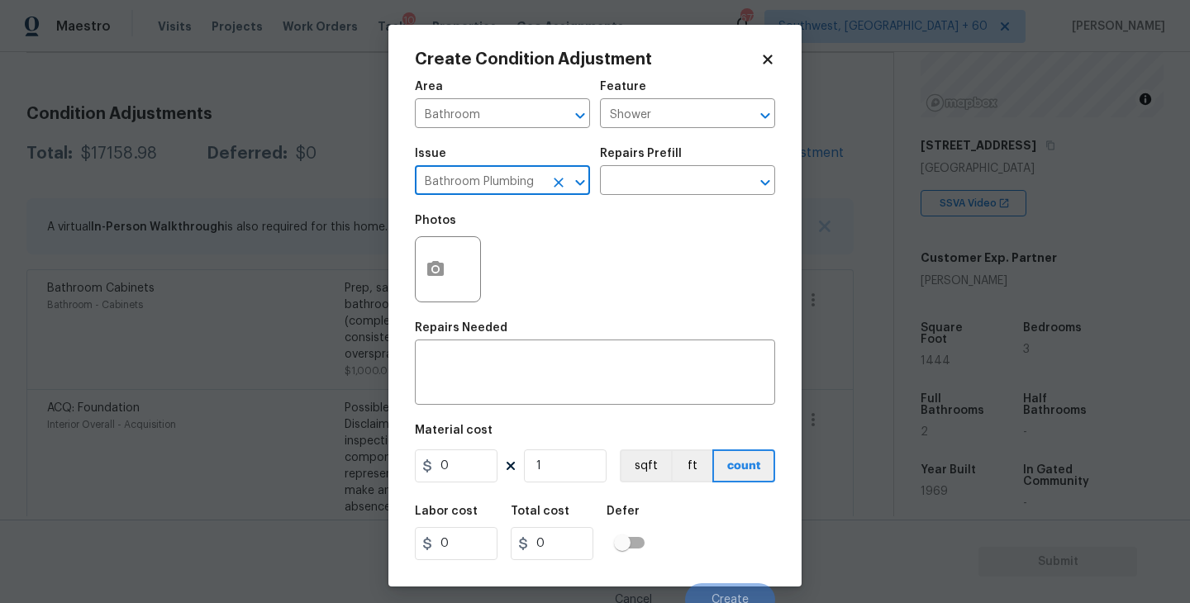
type input "Bathroom Plumbing"
click at [649, 201] on div "Issue Bathroom Plumbing ​ Repairs Prefill ​" at bounding box center [595, 171] width 360 height 67
click at [659, 184] on input "text" at bounding box center [664, 182] width 129 height 26
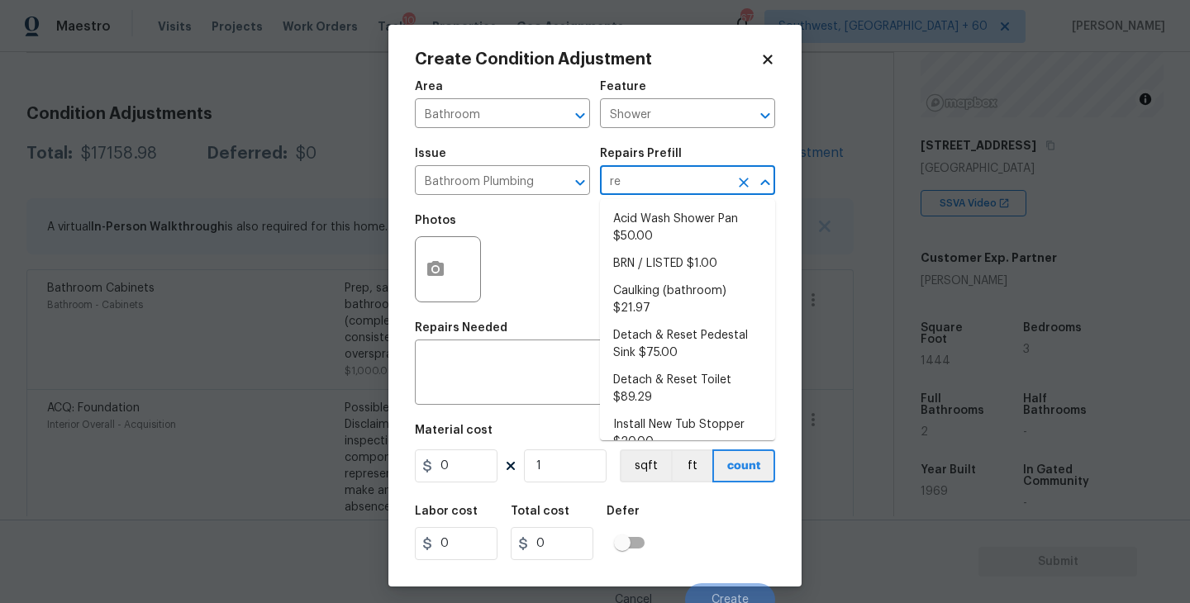
type input "ref"
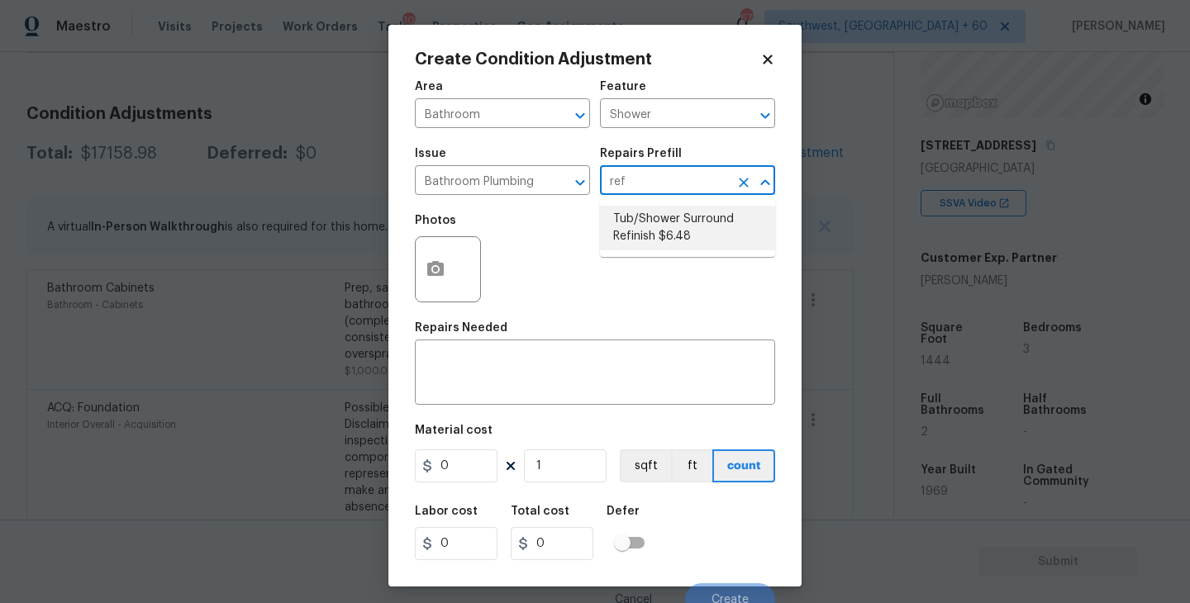
click at [659, 230] on li "Tub/Shower Surround Refinish $6.48" at bounding box center [687, 228] width 175 height 45
type input "Plumbing"
type textarea "Prep, mask, clean and refinish the tub/shower tile surround both all sides ensu…"
type input "6.48"
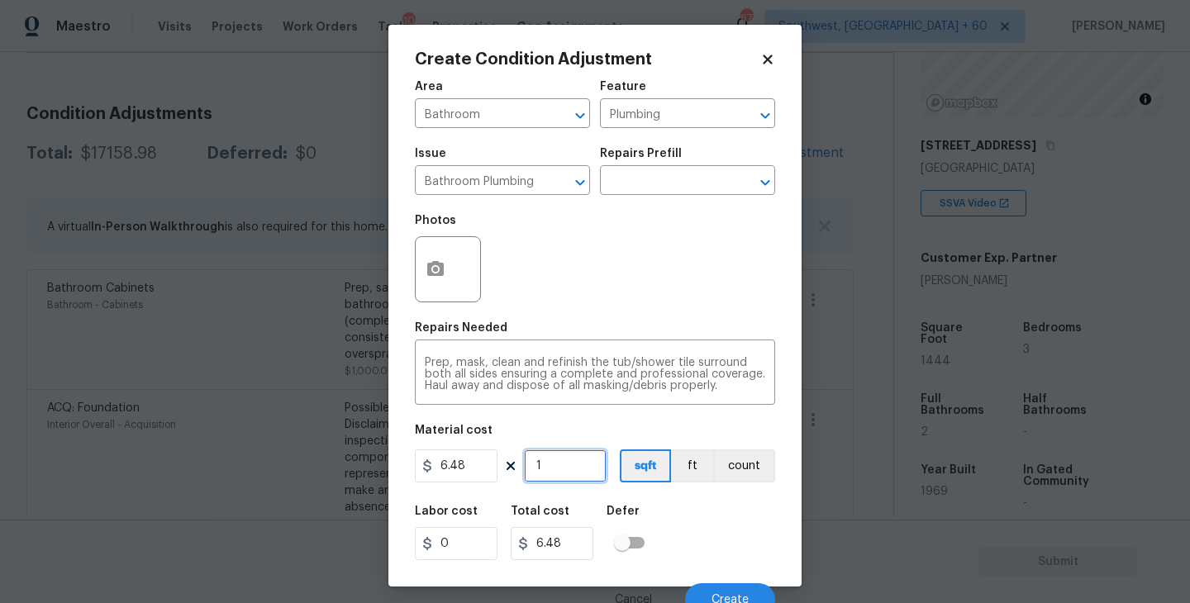
click at [597, 463] on input "1" at bounding box center [565, 465] width 83 height 33
type input "0"
type input "5"
type input "32.4"
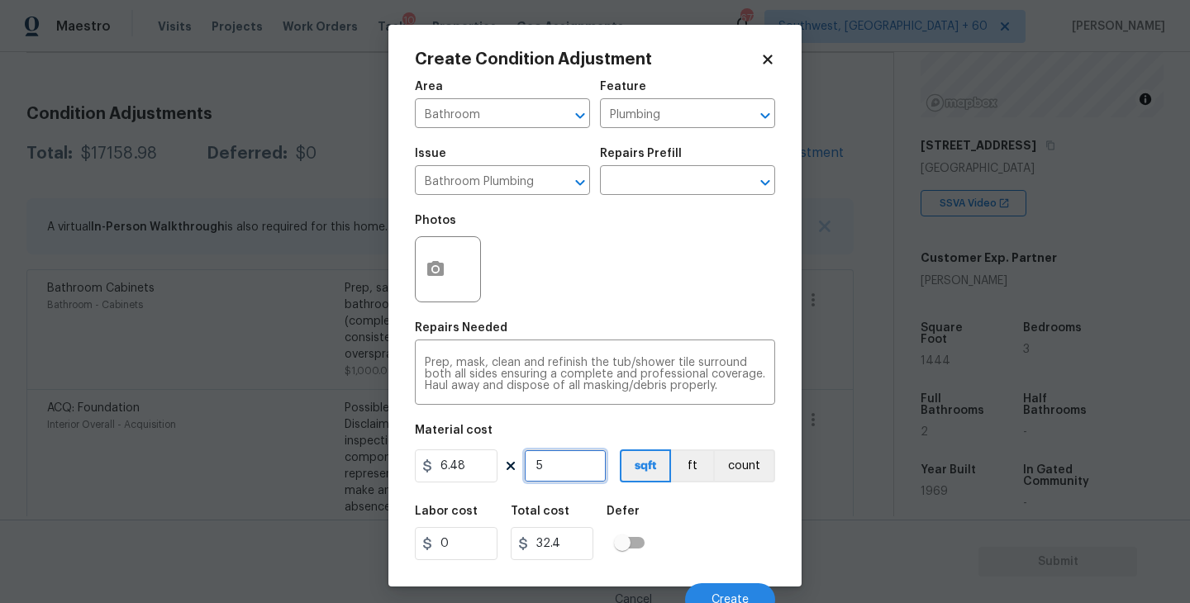
type input "56"
type input "362.88"
type input "56"
click at [435, 276] on icon "button" at bounding box center [435, 268] width 17 height 15
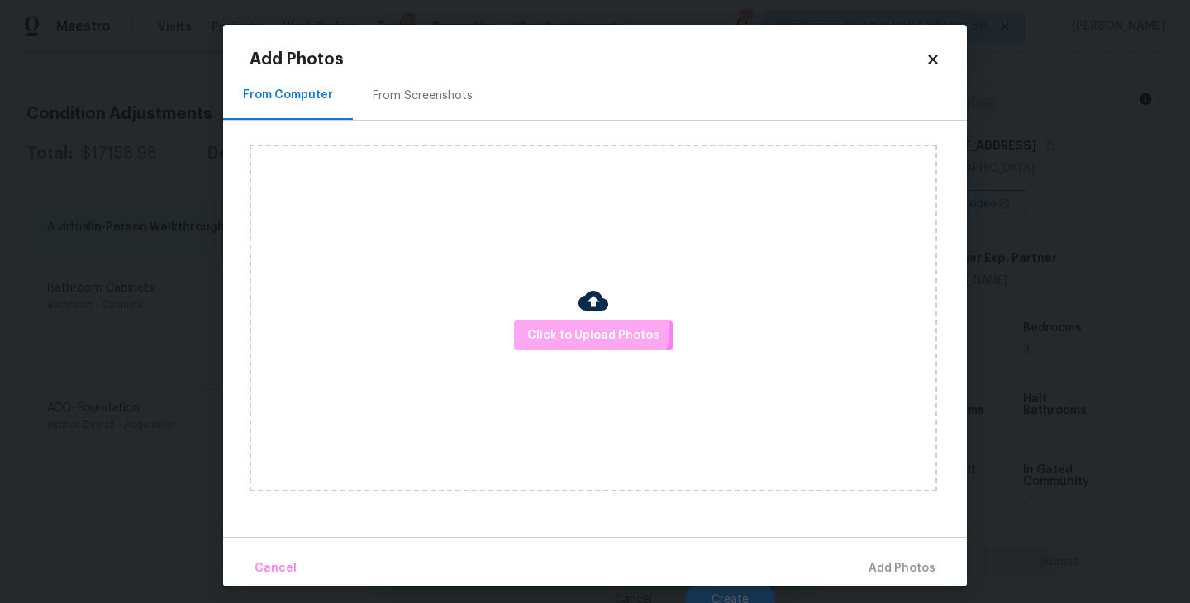
click at [558, 321] on button "Click to Upload Photos" at bounding box center [593, 336] width 159 height 31
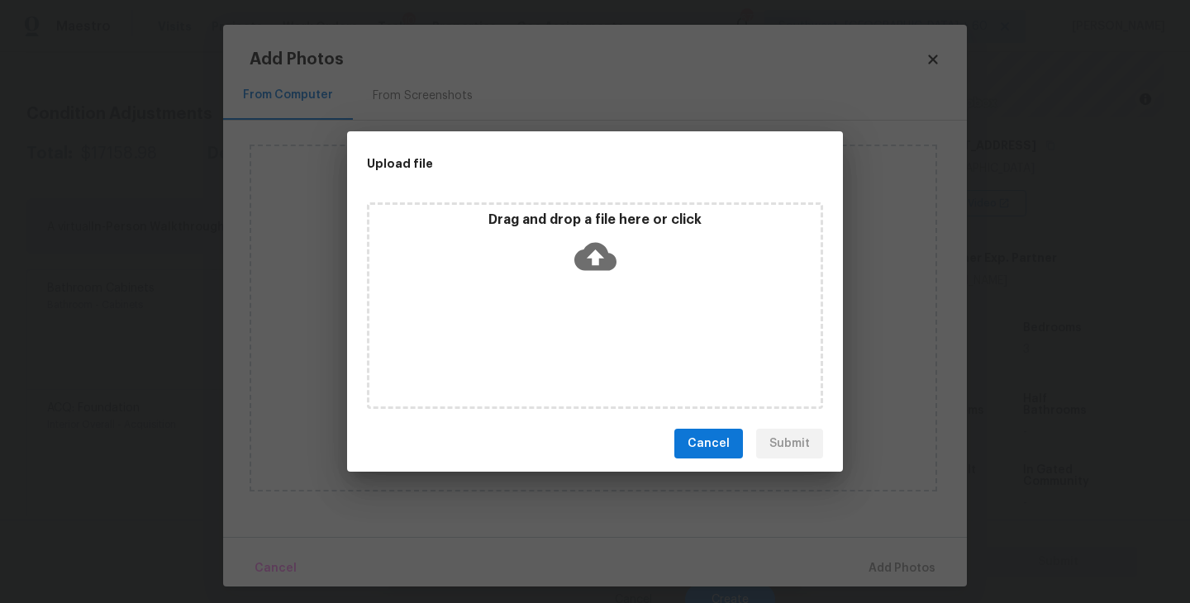
click at [605, 294] on div "Drag and drop a file here or click" at bounding box center [595, 305] width 456 height 207
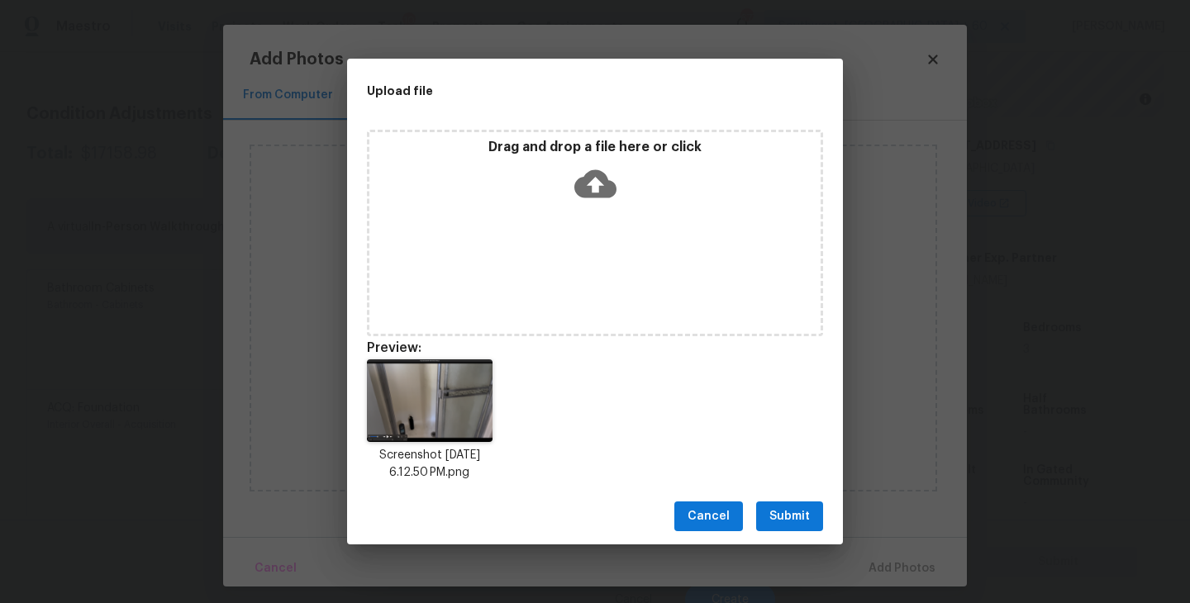
click at [786, 519] on span "Submit" at bounding box center [789, 516] width 40 height 21
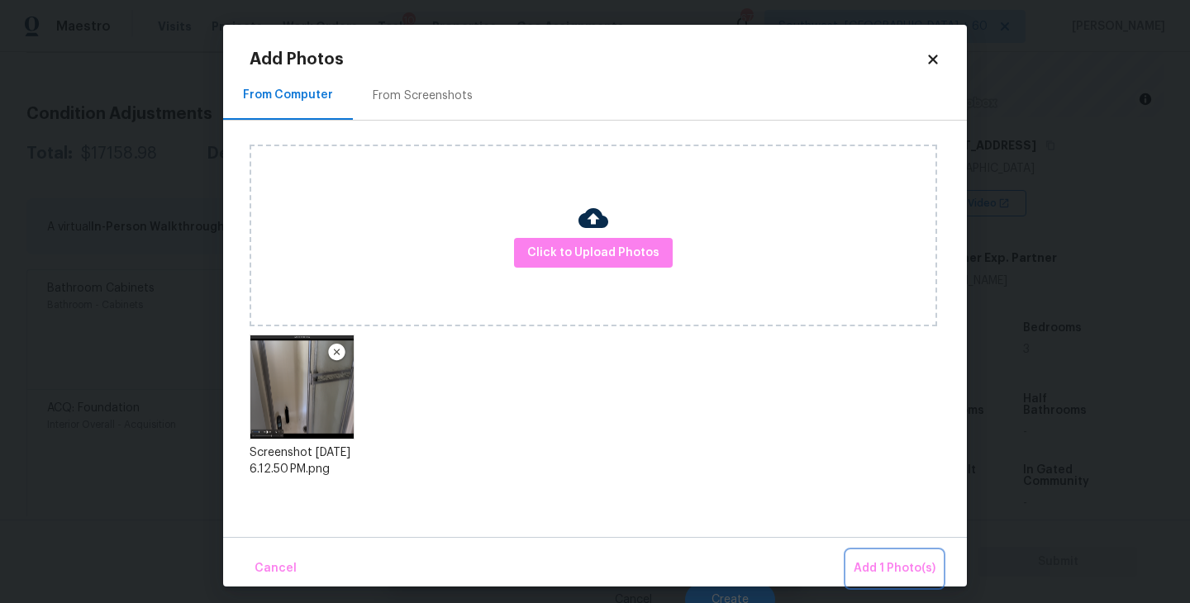
click at [891, 569] on span "Add 1 Photo(s)" at bounding box center [894, 568] width 82 height 21
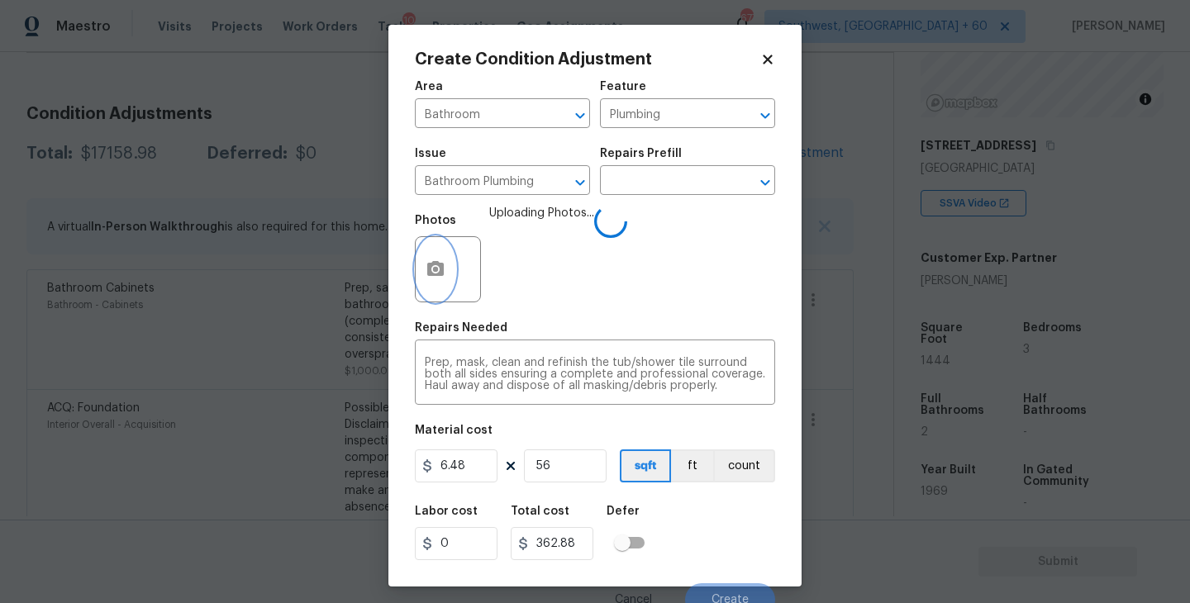
scroll to position [14, 0]
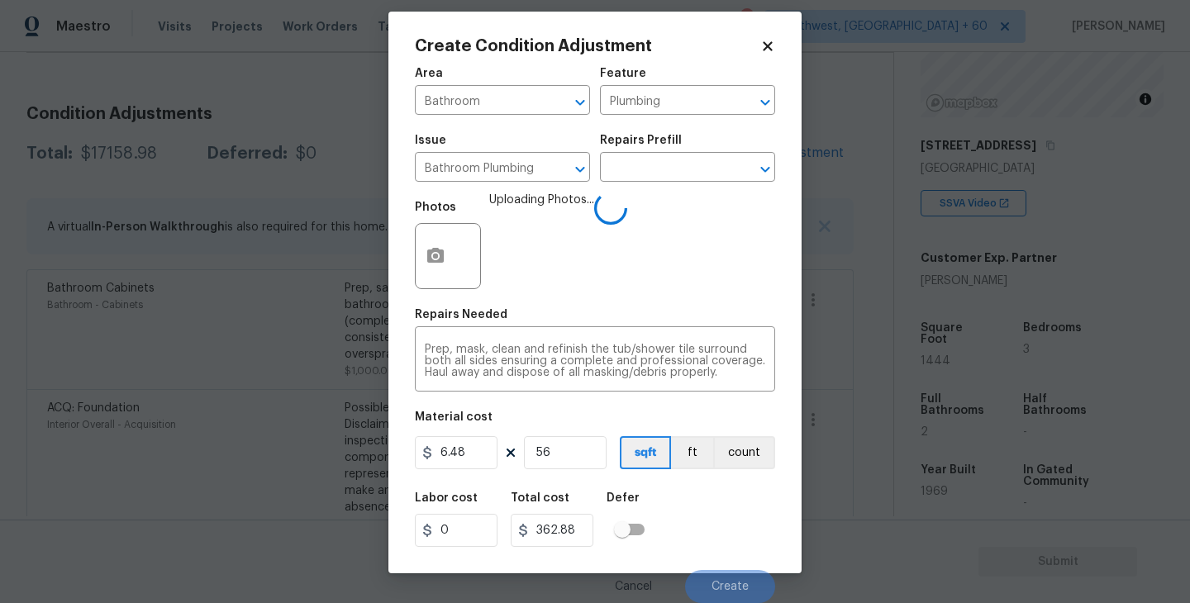
click at [711, 490] on div "Labor cost 0 Total cost 362.88 Defer" at bounding box center [595, 519] width 360 height 74
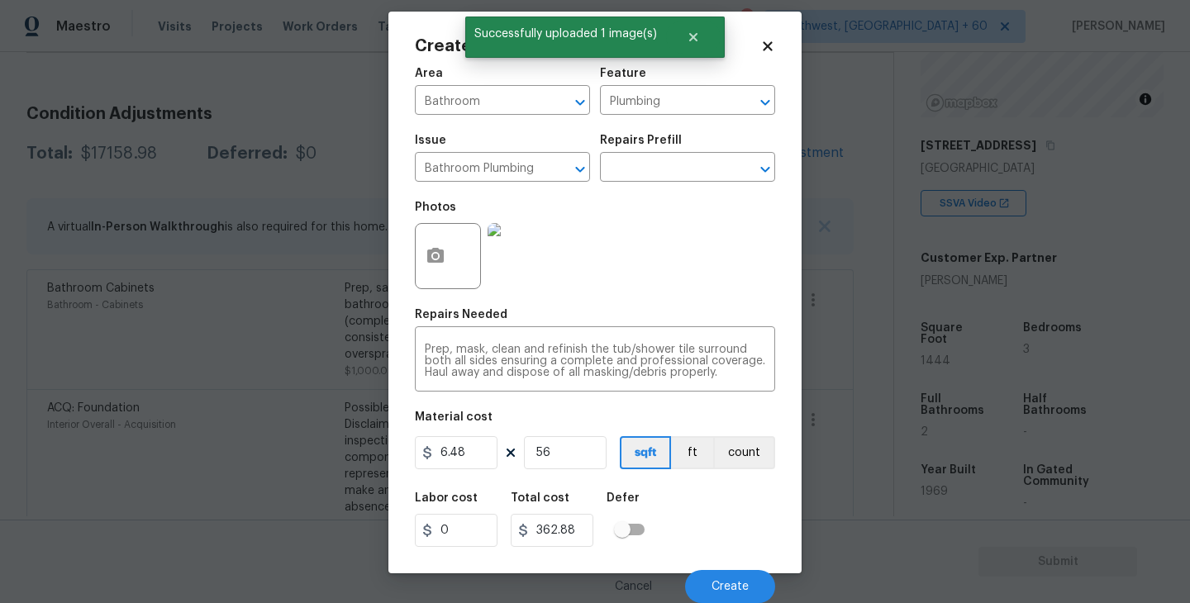
click at [711, 490] on div "Labor cost 0 Total cost 362.88 Defer" at bounding box center [595, 519] width 360 height 74
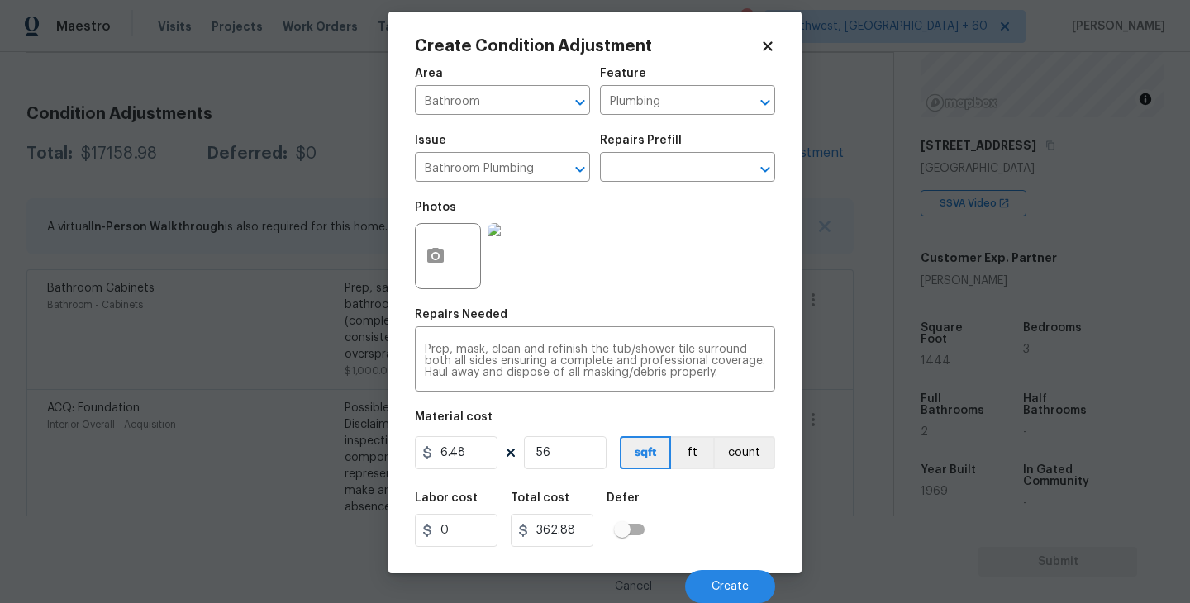
click at [711, 490] on div "Labor cost 0 Total cost 362.88 Defer" at bounding box center [595, 519] width 360 height 74
click at [728, 581] on span "Create" at bounding box center [729, 587] width 37 height 12
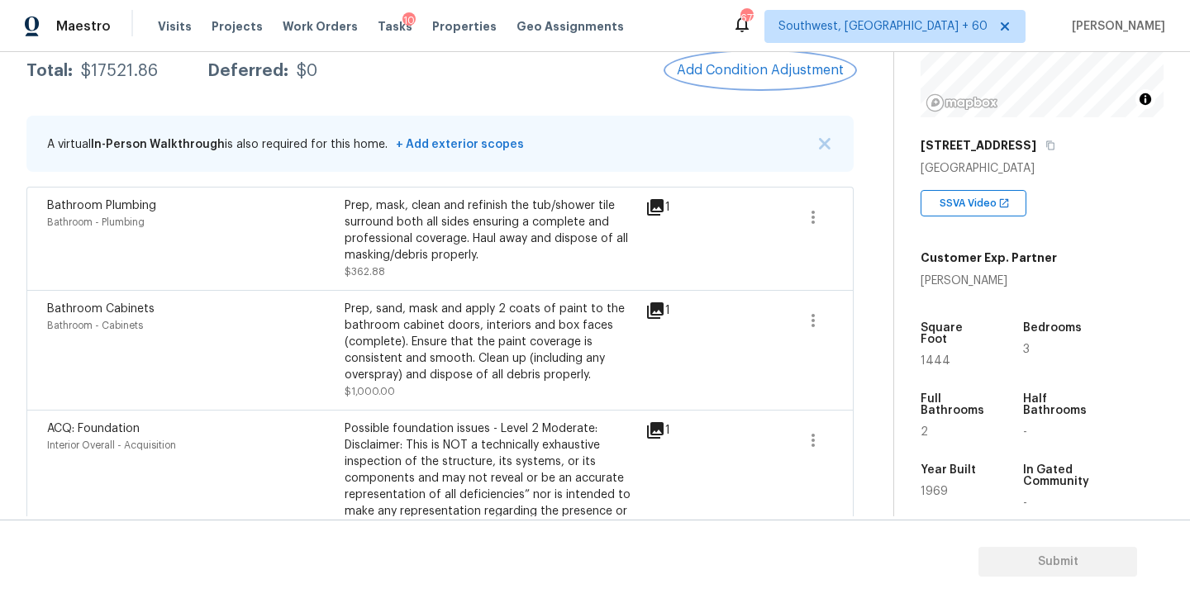
scroll to position [151, 0]
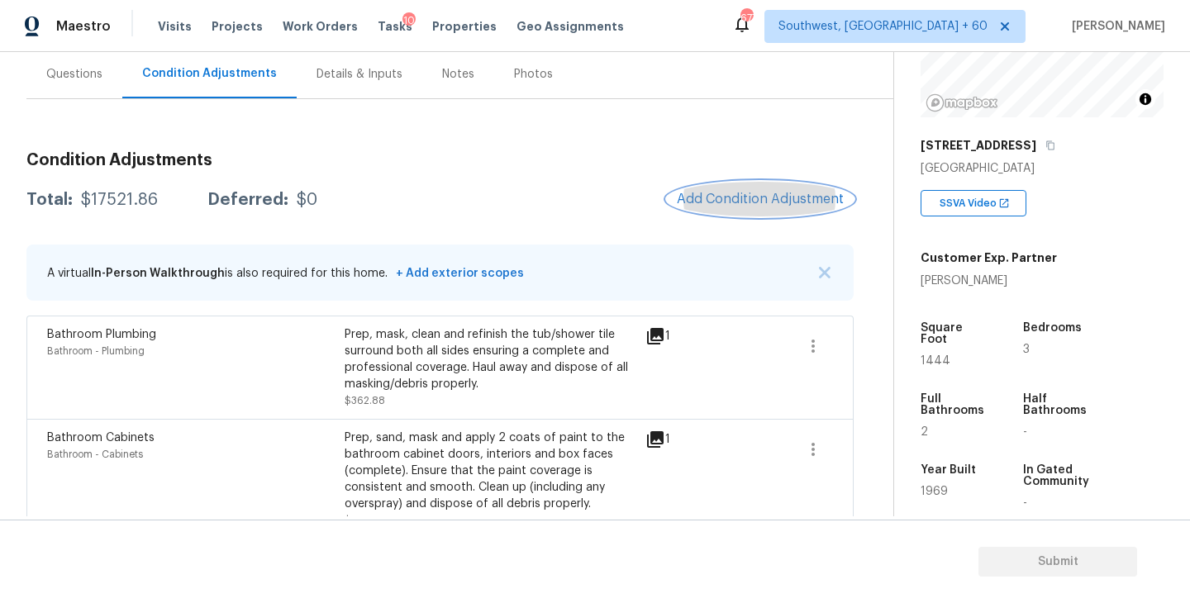
click at [733, 192] on span "Add Condition Adjustment" at bounding box center [760, 199] width 167 height 15
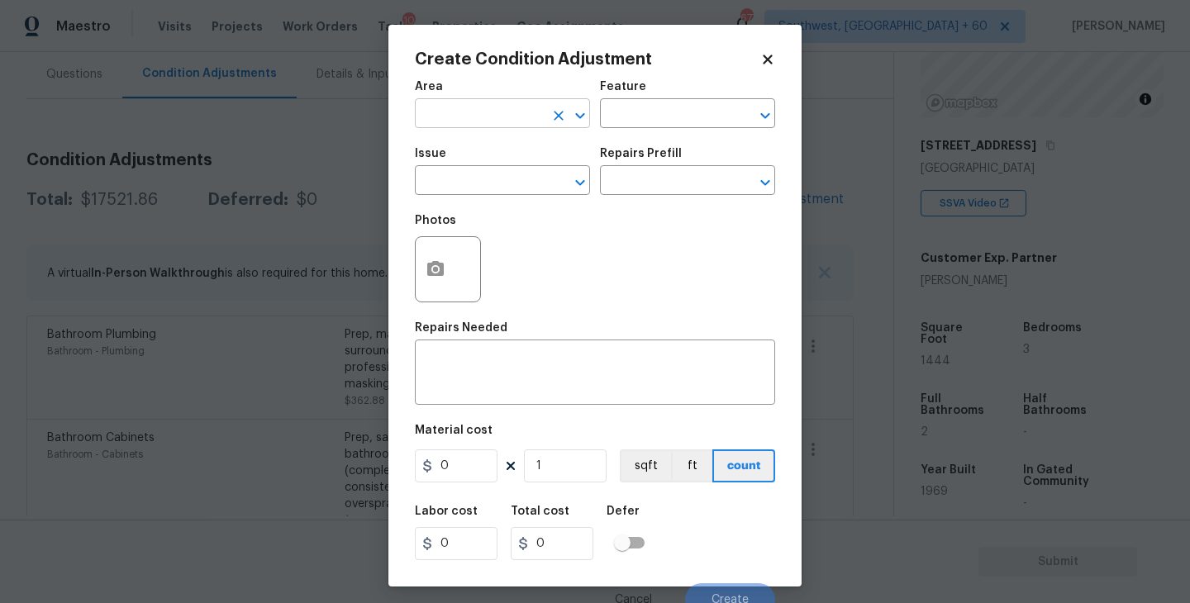
click at [501, 120] on input "text" at bounding box center [479, 115] width 129 height 26
click at [531, 193] on ul "Exterior Addition Exterior Overall" at bounding box center [502, 166] width 175 height 68
click at [543, 188] on li "Exterior Overall" at bounding box center [502, 179] width 175 height 27
type input "Exterior Overall"
click at [638, 117] on input "text" at bounding box center [664, 115] width 129 height 26
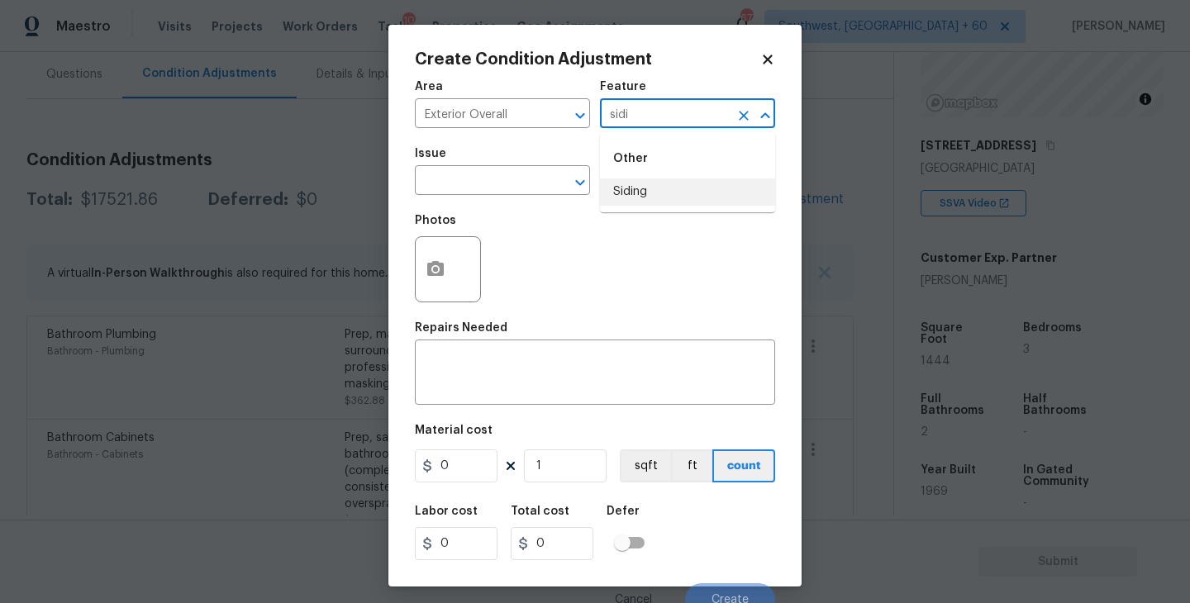
click at [634, 189] on li "Siding" at bounding box center [687, 191] width 175 height 27
type input "Siding"
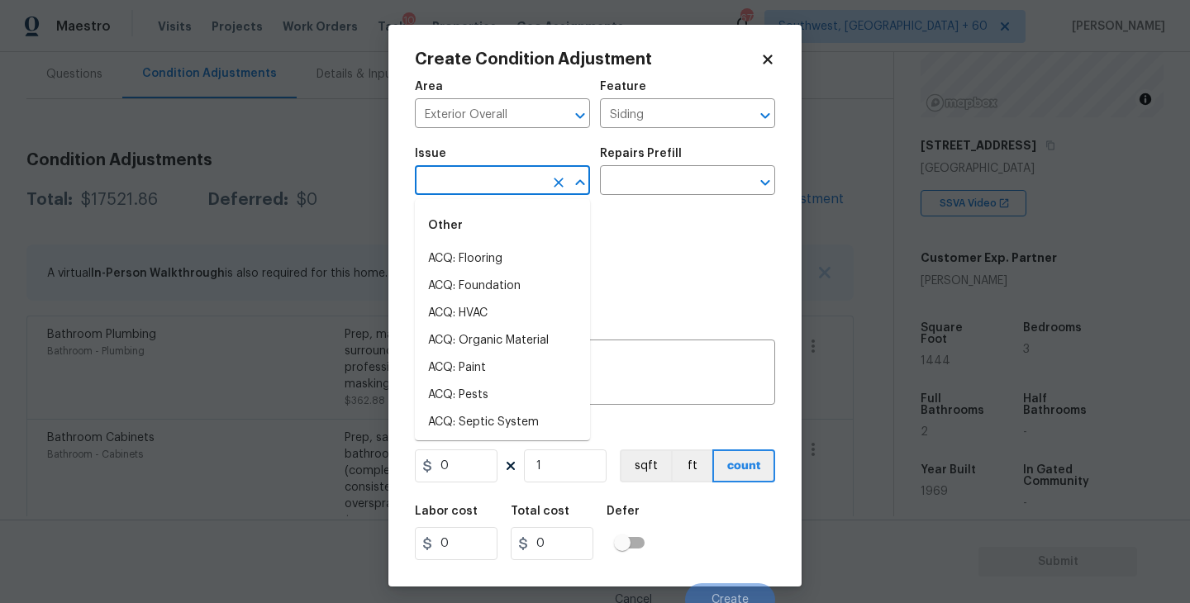
click at [498, 179] on input "text" at bounding box center [479, 182] width 129 height 26
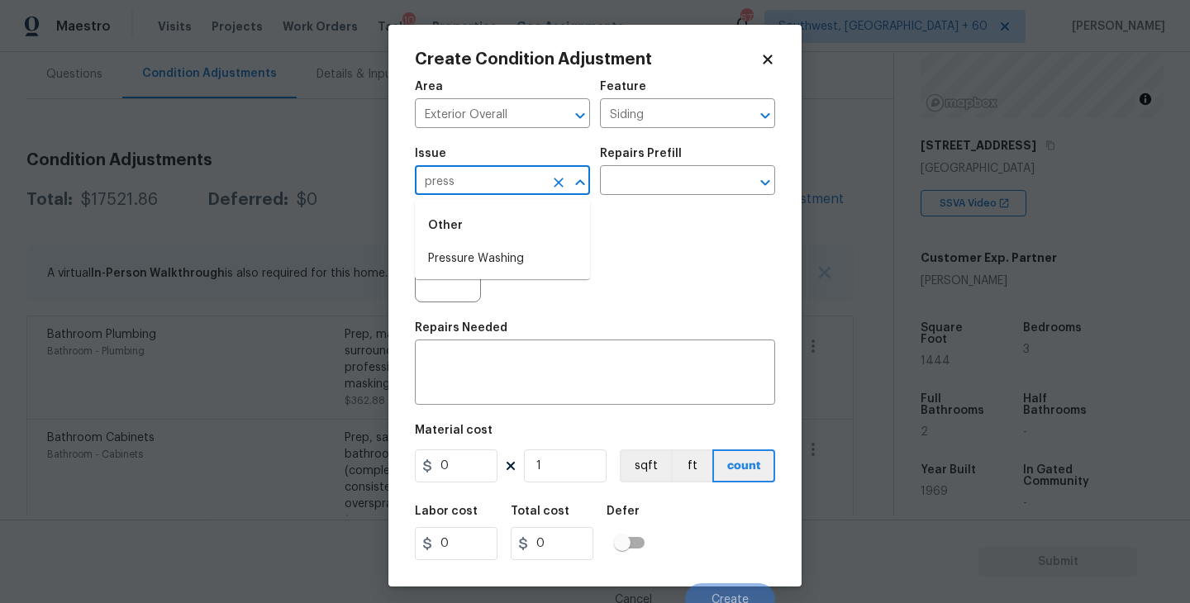
click at [497, 241] on div "Other" at bounding box center [502, 226] width 175 height 40
click at [500, 249] on li "Pressure Washing" at bounding box center [502, 258] width 175 height 27
type input "Pressure Washing"
click at [629, 193] on input "text" at bounding box center [664, 182] width 129 height 26
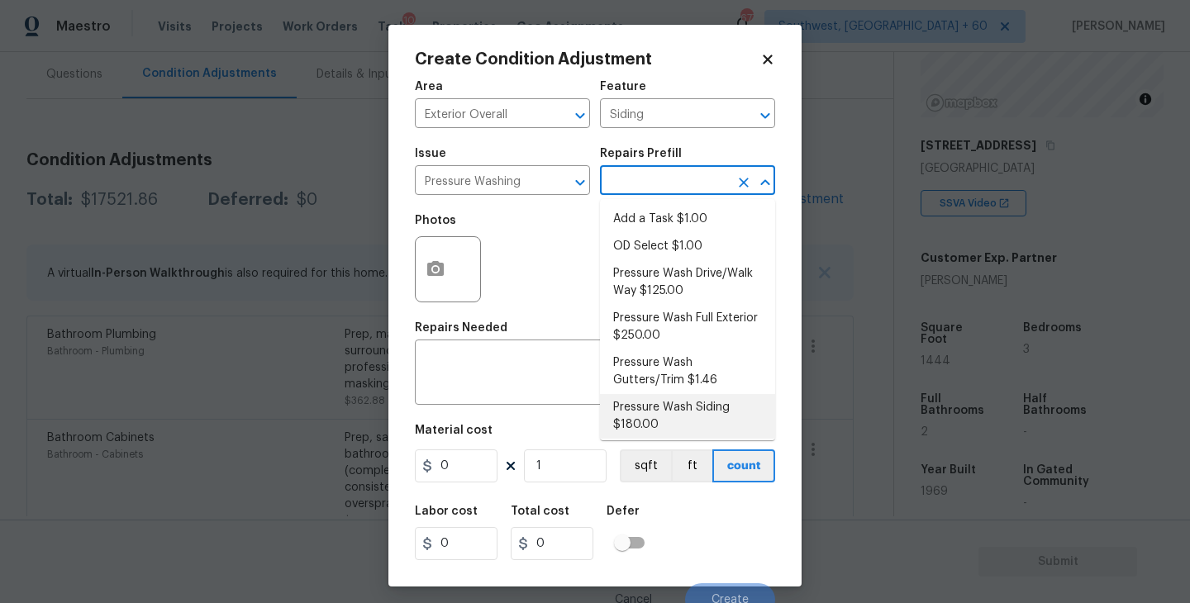
click at [645, 413] on li "Pressure Wash Siding $180.00" at bounding box center [687, 416] width 175 height 45
type textarea "Protect areas as needed for pressure washing. Pressure wash the siding on the h…"
type input "180"
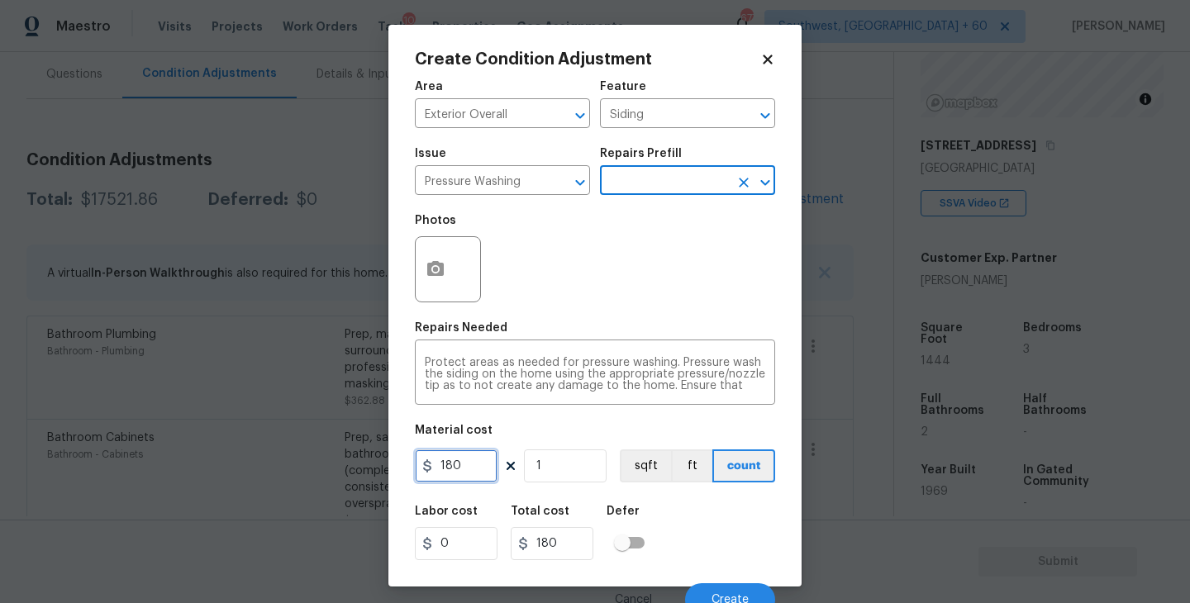
drag, startPoint x: 444, startPoint y: 463, endPoint x: 317, endPoint y: 463, distance: 127.2
click at [317, 463] on div "Create Condition Adjustment Area Exterior Overall ​ Feature Siding ​ Issue Pres…" at bounding box center [595, 301] width 1190 height 603
type input "200"
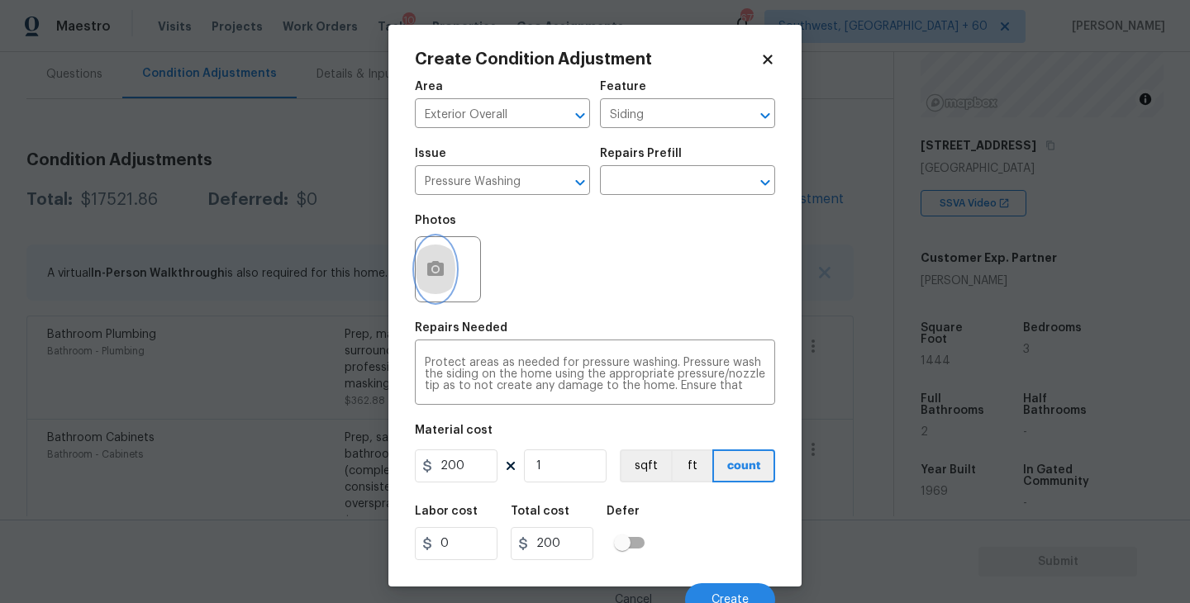
click at [447, 280] on button "button" at bounding box center [436, 269] width 40 height 64
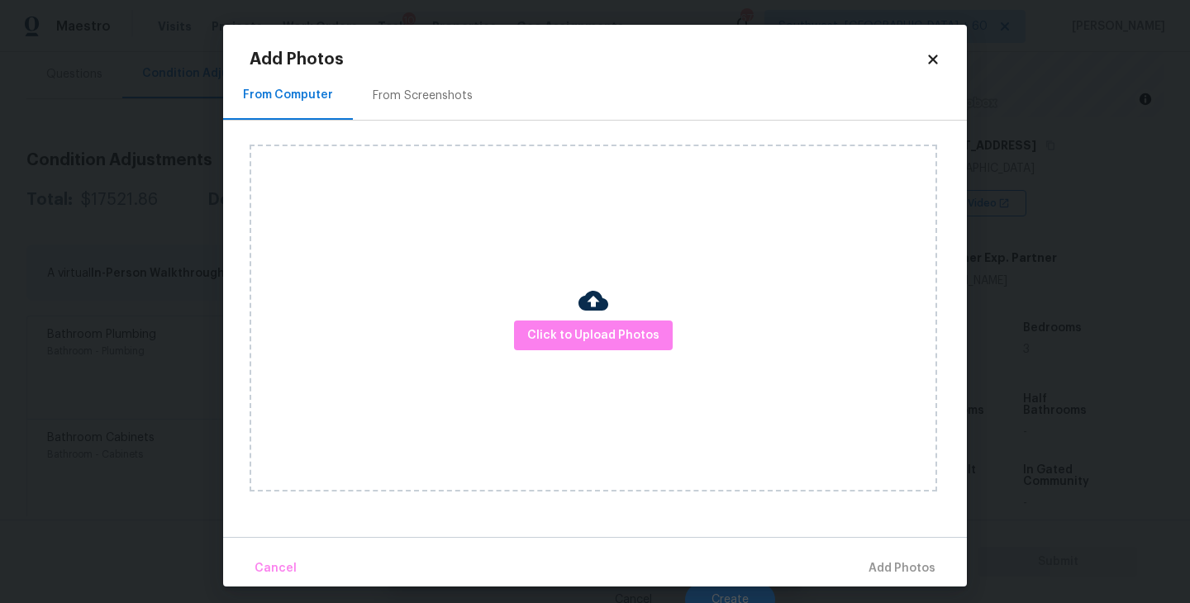
drag, startPoint x: 447, startPoint y: 280, endPoint x: 556, endPoint y: 313, distance: 113.9
click at [556, 313] on div "Click to Upload Photos" at bounding box center [592, 318] width 687 height 347
click at [572, 335] on span "Click to Upload Photos" at bounding box center [593, 335] width 132 height 21
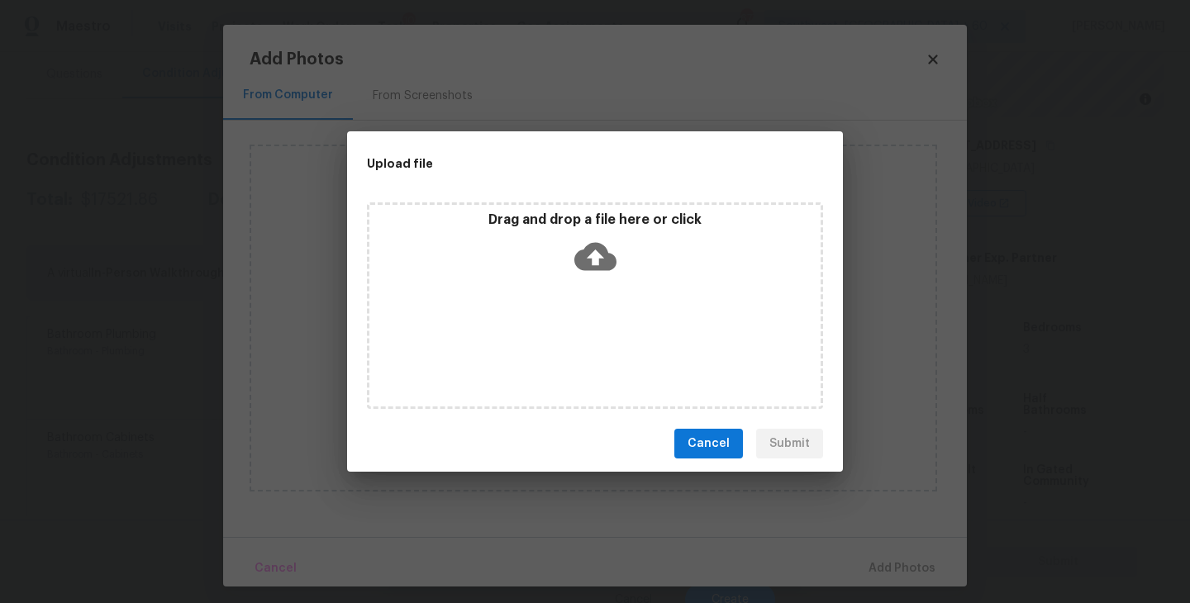
click at [610, 255] on icon at bounding box center [595, 257] width 42 height 28
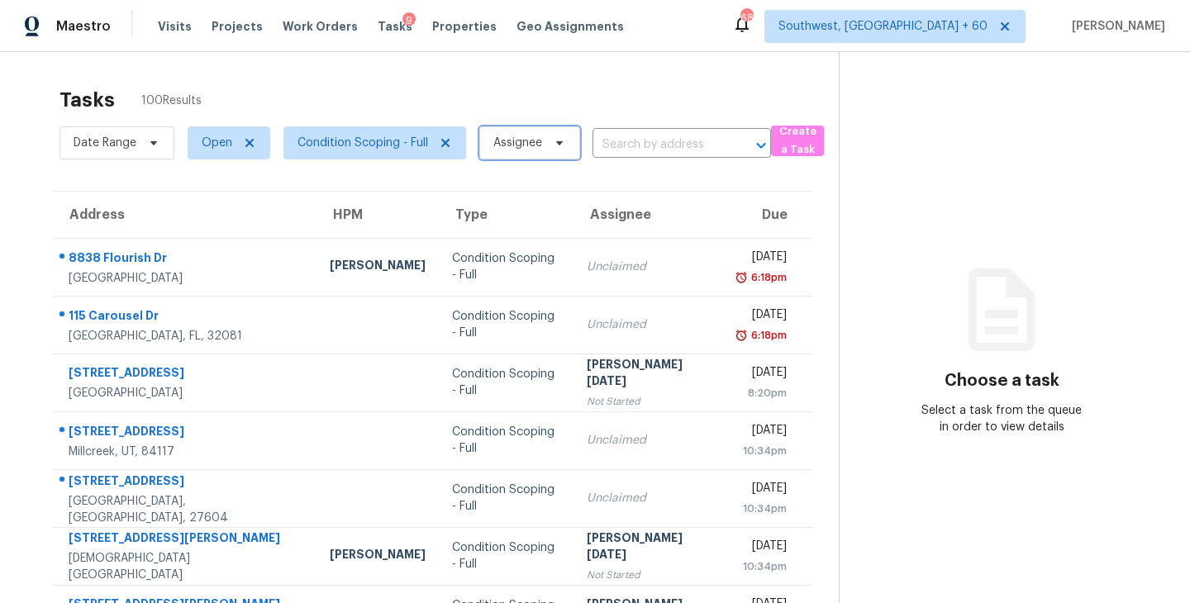
click at [512, 156] on span "Assignee" at bounding box center [529, 142] width 101 height 33
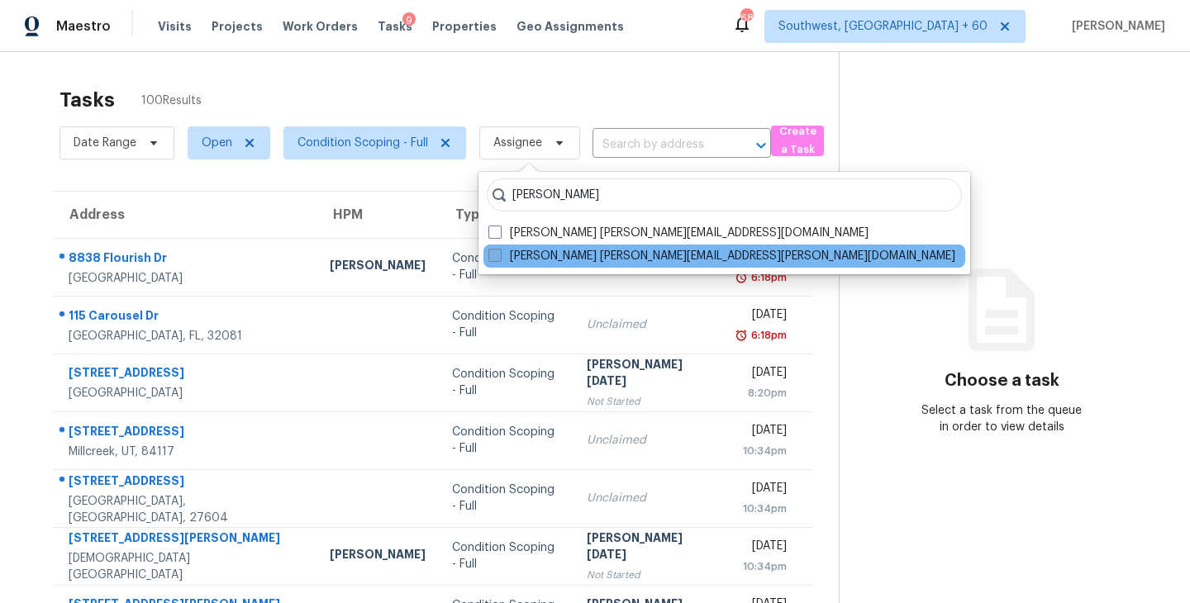
type input "[PERSON_NAME]"
click at [525, 252] on label "[PERSON_NAME] [PERSON_NAME][EMAIL_ADDRESS][PERSON_NAME][DOMAIN_NAME]" at bounding box center [721, 256] width 467 height 17
click at [499, 252] on input "[PERSON_NAME] [PERSON_NAME][EMAIL_ADDRESS][PERSON_NAME][DOMAIN_NAME]" at bounding box center [493, 253] width 11 height 11
checkbox input "true"
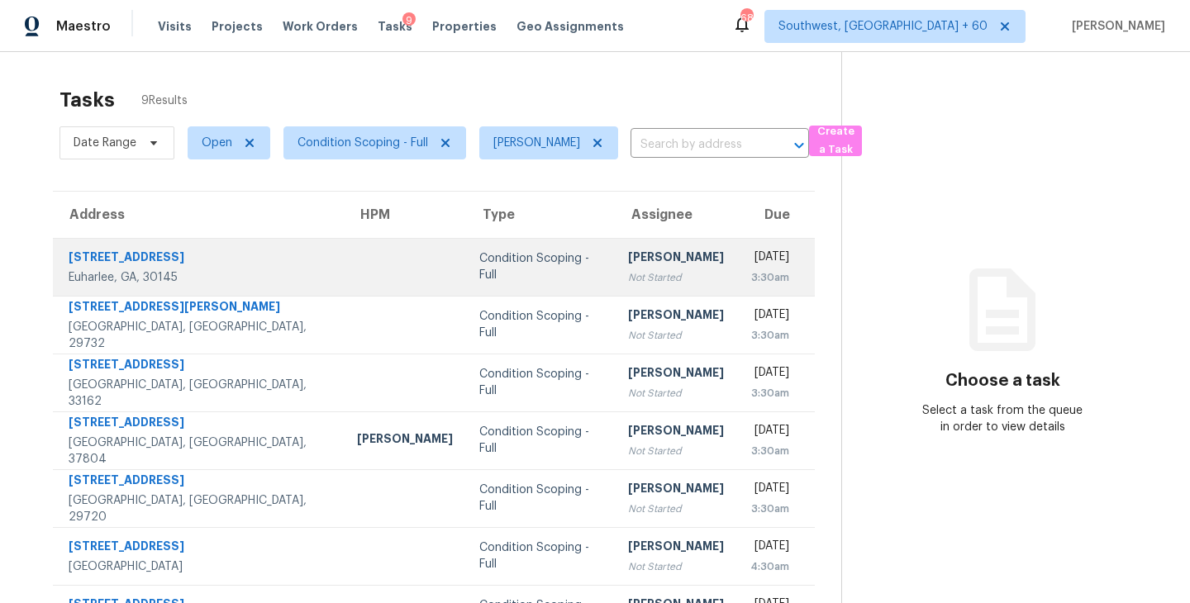
click at [628, 274] on div "Not Started" at bounding box center [676, 277] width 96 height 17
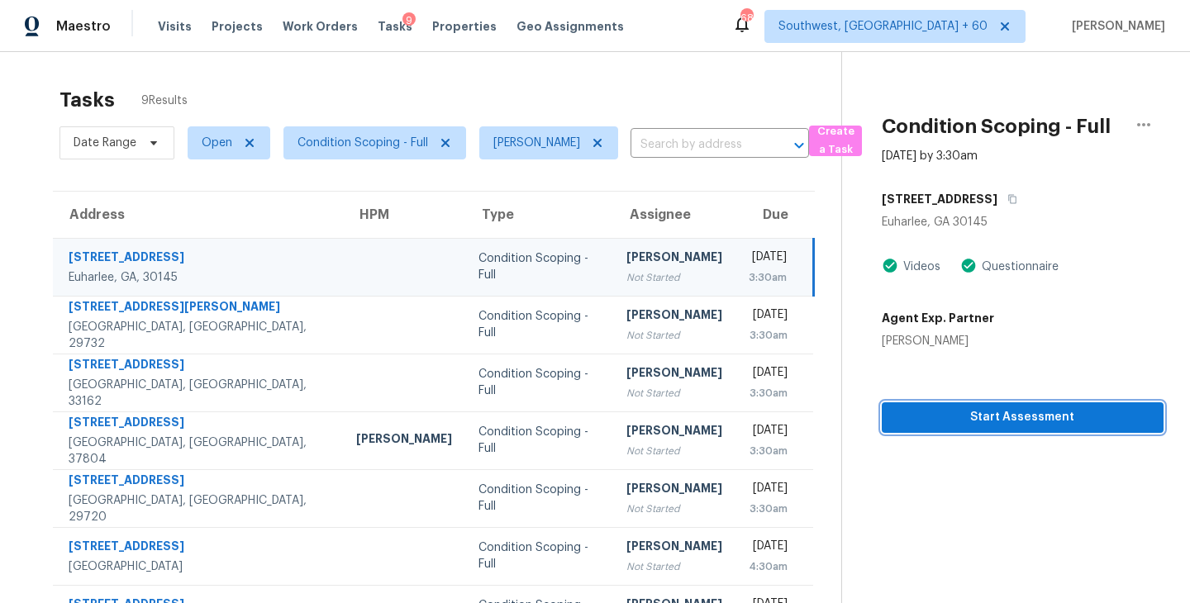
click at [994, 427] on span "Start Assessment" at bounding box center [1022, 417] width 255 height 21
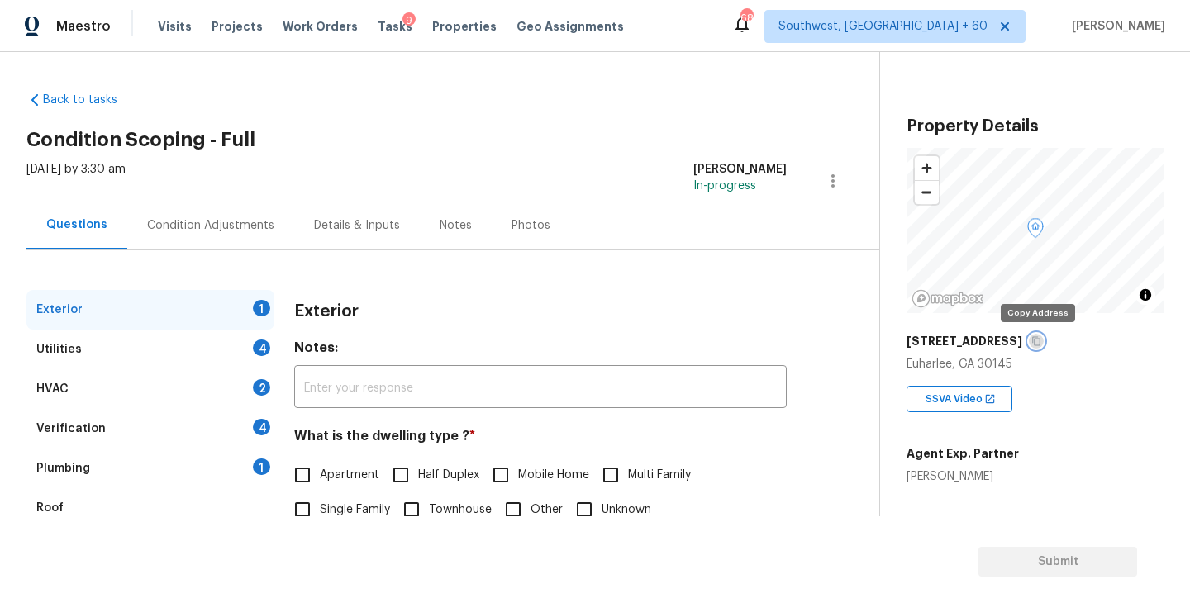
click at [1039, 338] on icon "button" at bounding box center [1036, 341] width 10 height 10
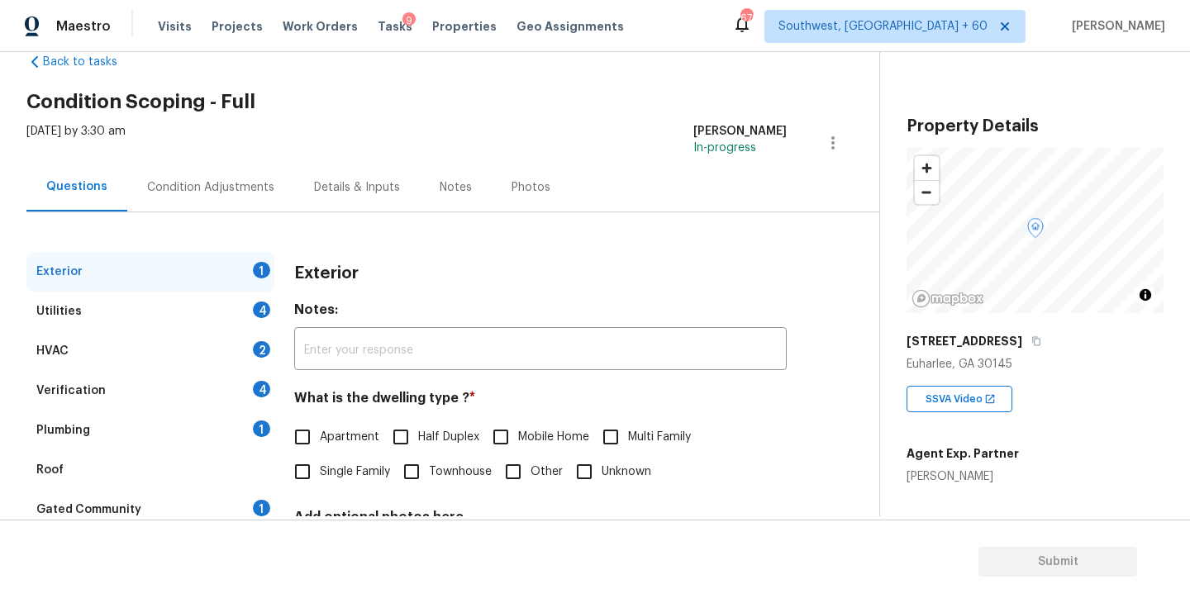
click at [356, 480] on span "Single Family" at bounding box center [355, 471] width 70 height 17
click at [320, 480] on input "Single Family" at bounding box center [302, 471] width 35 height 35
checkbox input "true"
click at [207, 309] on div "Utilities 4" at bounding box center [150, 312] width 248 height 40
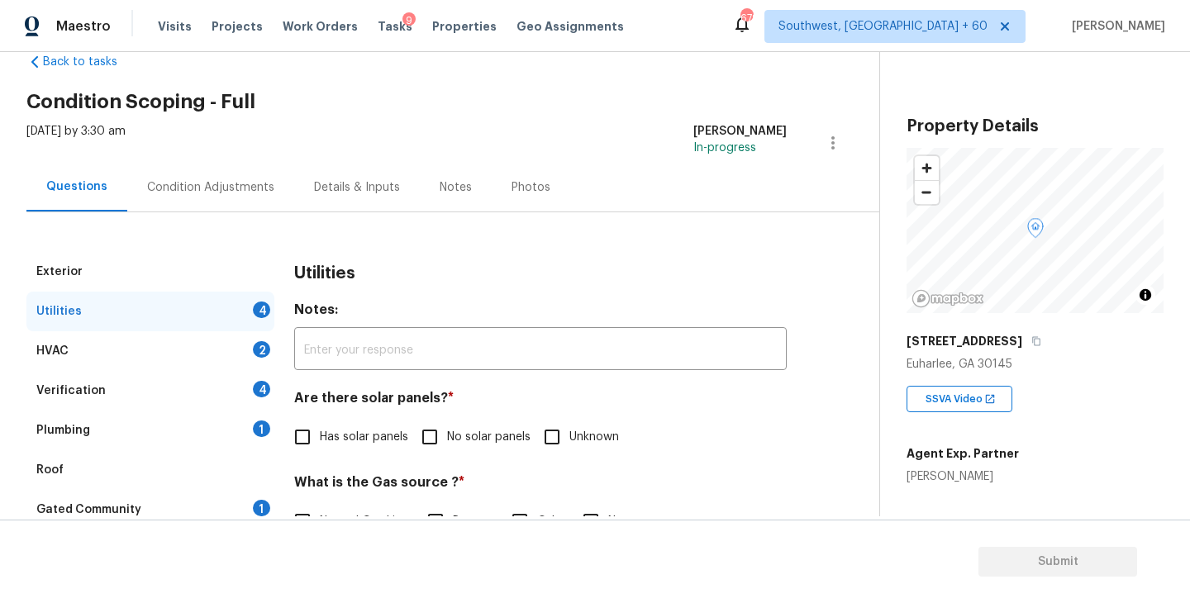
click at [444, 440] on input "No solar panels" at bounding box center [429, 437] width 35 height 35
checkbox input "true"
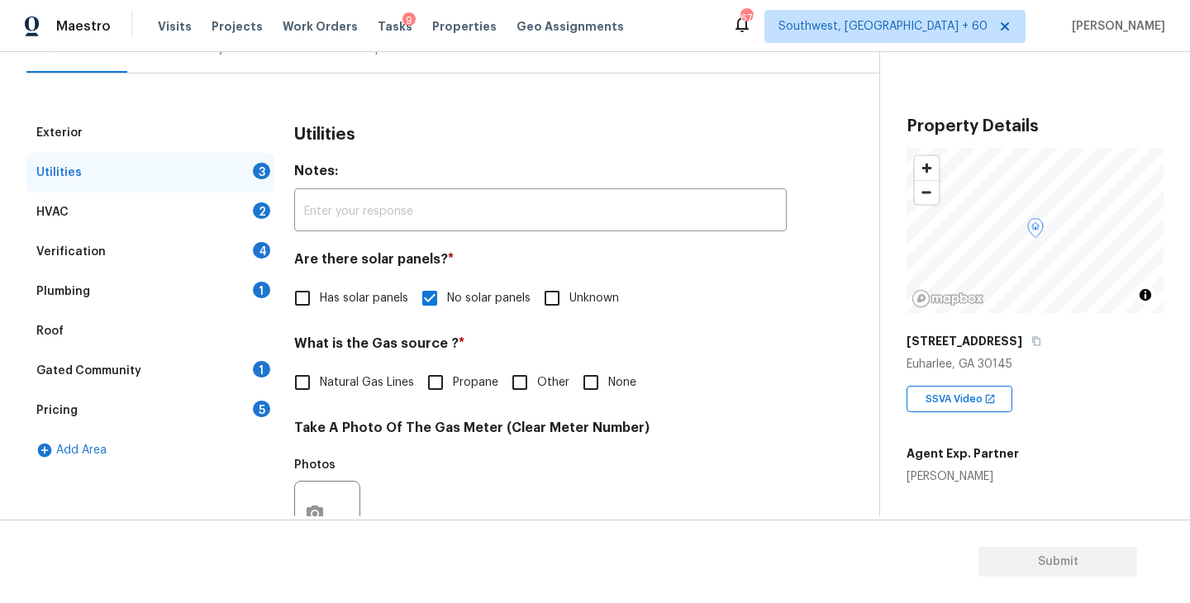
scroll to position [640, 0]
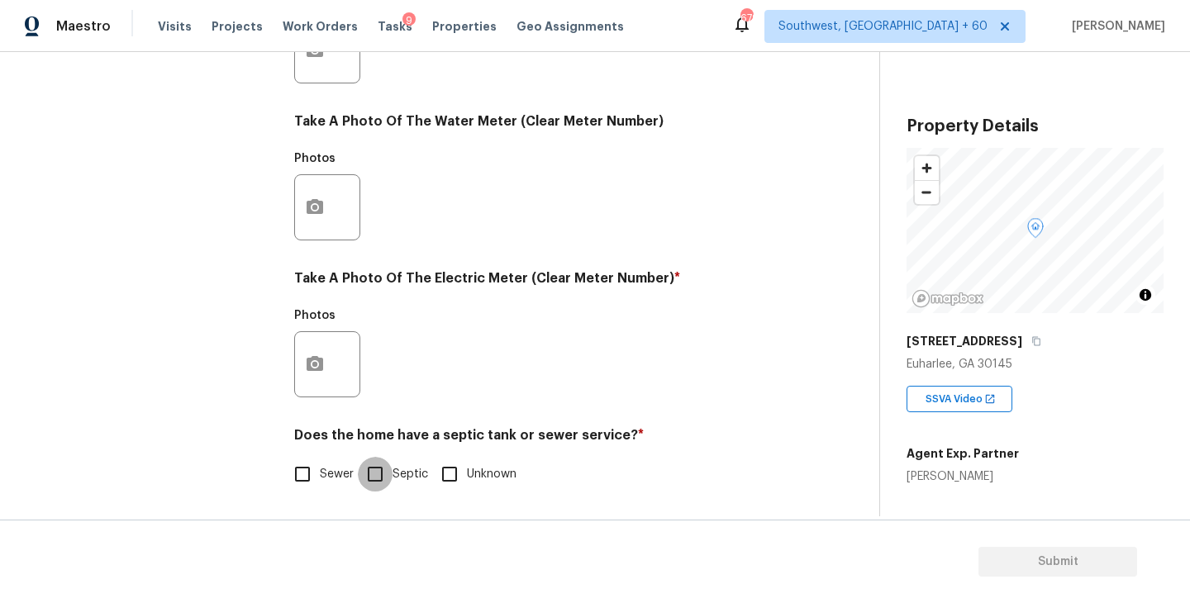
click at [376, 474] on input "Septic" at bounding box center [375, 474] width 35 height 35
checkbox input "true"
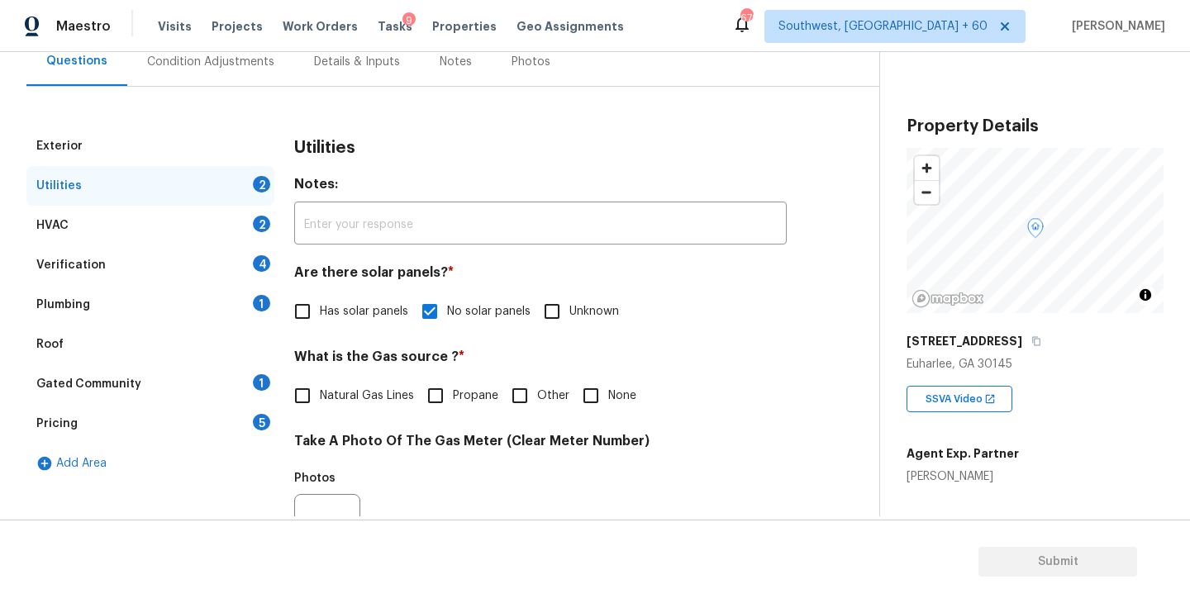
click at [209, 306] on div "Plumbing 1" at bounding box center [150, 305] width 248 height 40
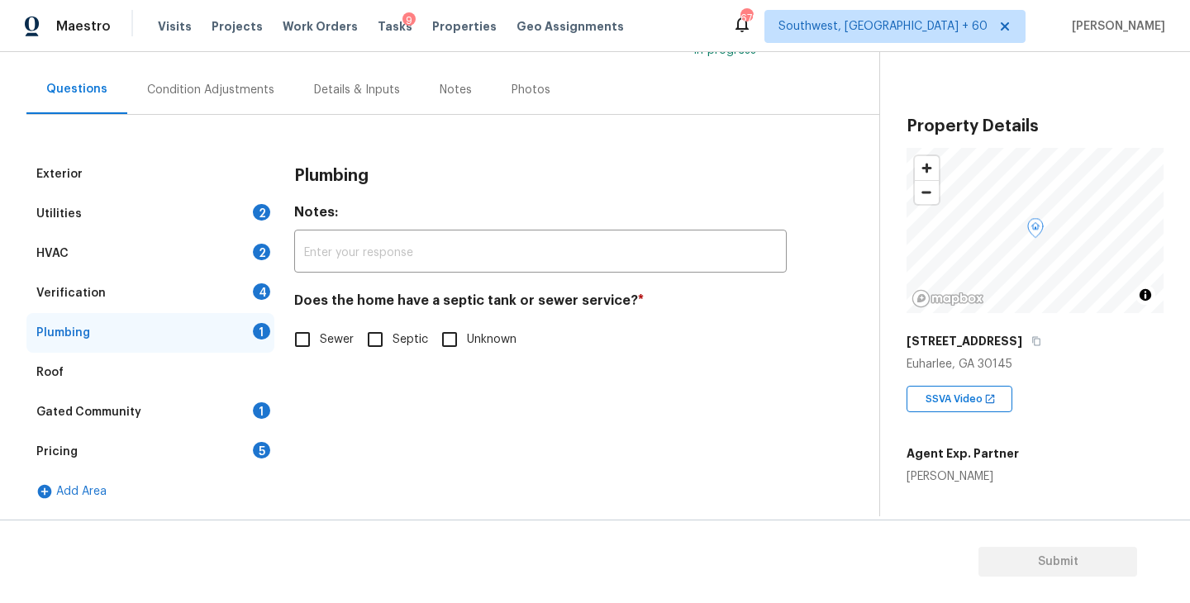
click at [377, 339] on input "Septic" at bounding box center [375, 339] width 35 height 35
checkbox input "true"
click at [229, 420] on div "Gated Community 1" at bounding box center [150, 412] width 248 height 40
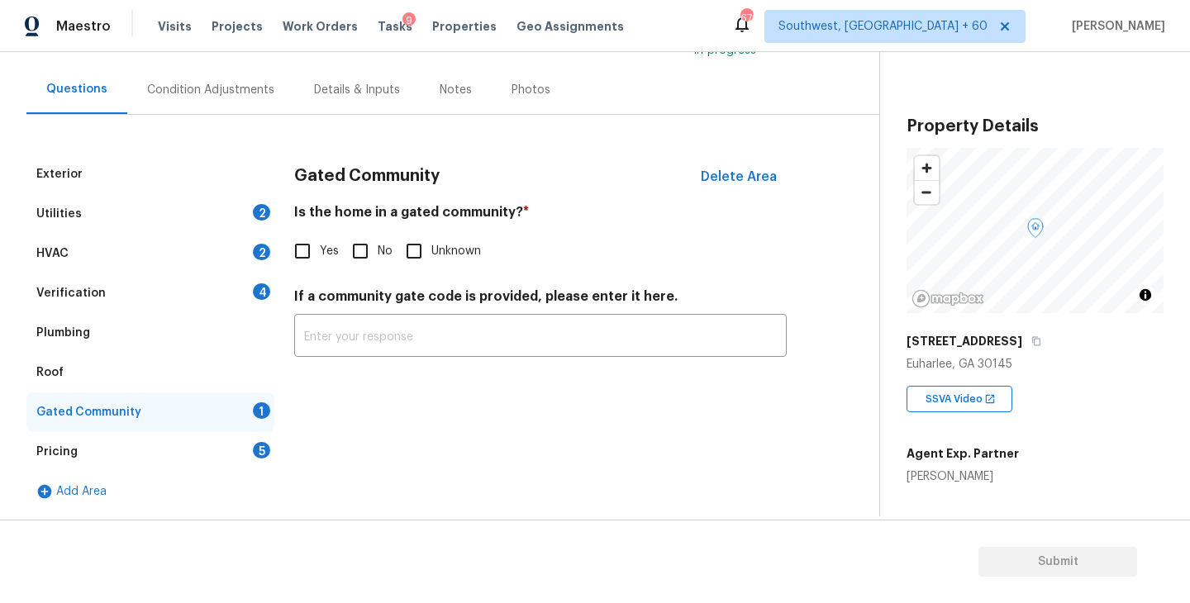
click at [368, 255] on input "No" at bounding box center [360, 251] width 35 height 35
checkbox input "true"
click at [226, 84] on div "Condition Adjustments" at bounding box center [210, 90] width 127 height 17
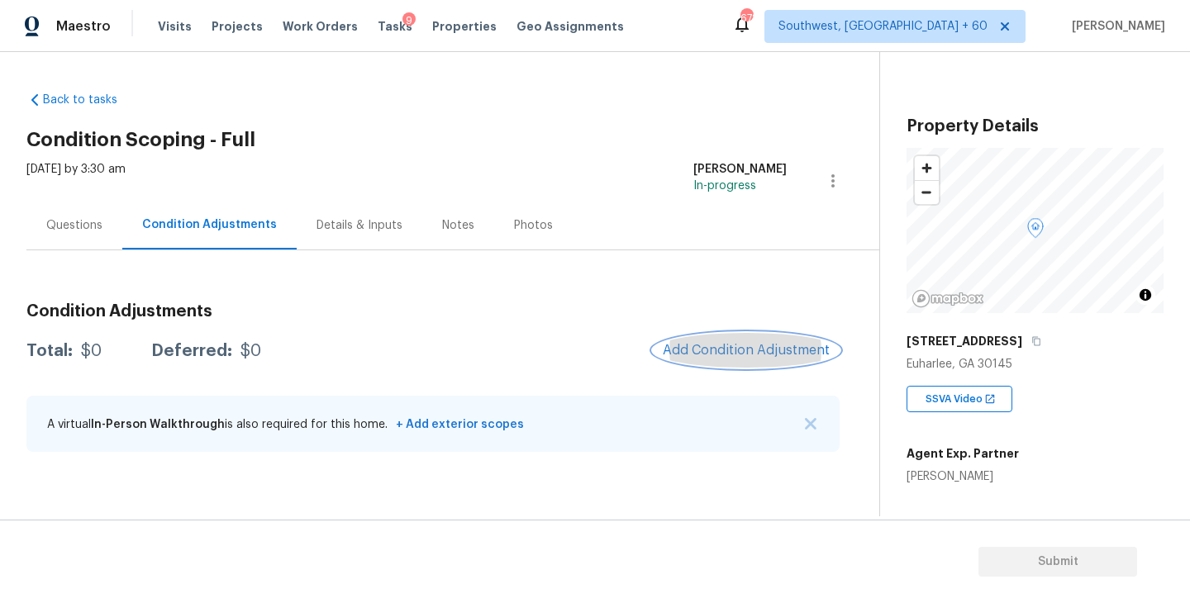
click at [724, 364] on button "Add Condition Adjustment" at bounding box center [746, 350] width 187 height 35
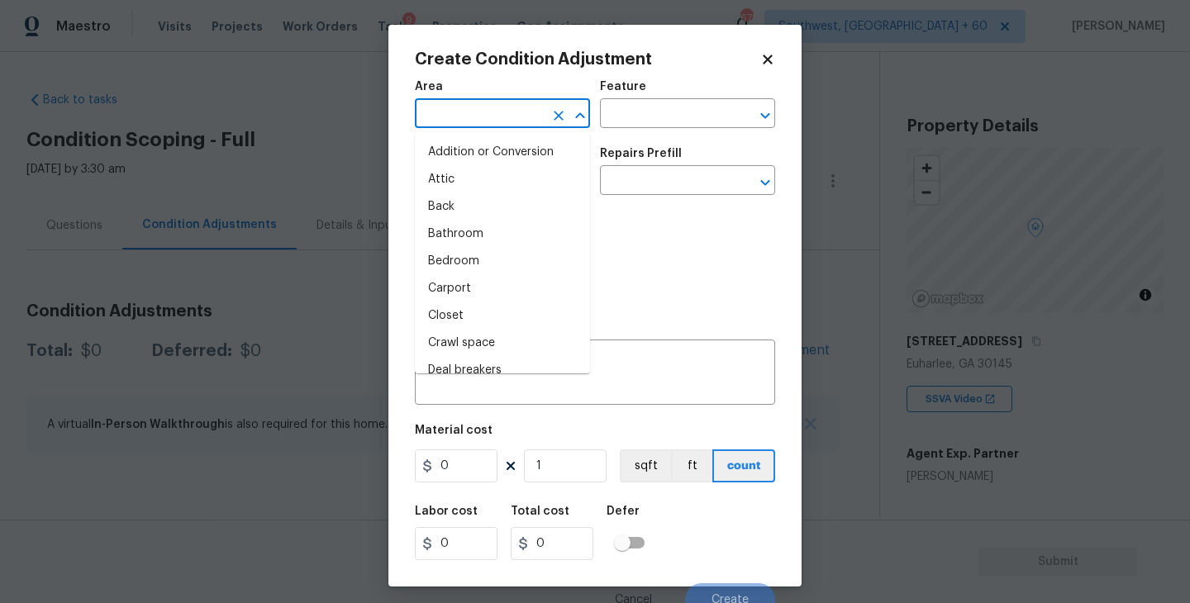
click at [481, 116] on input "text" at bounding box center [479, 115] width 129 height 26
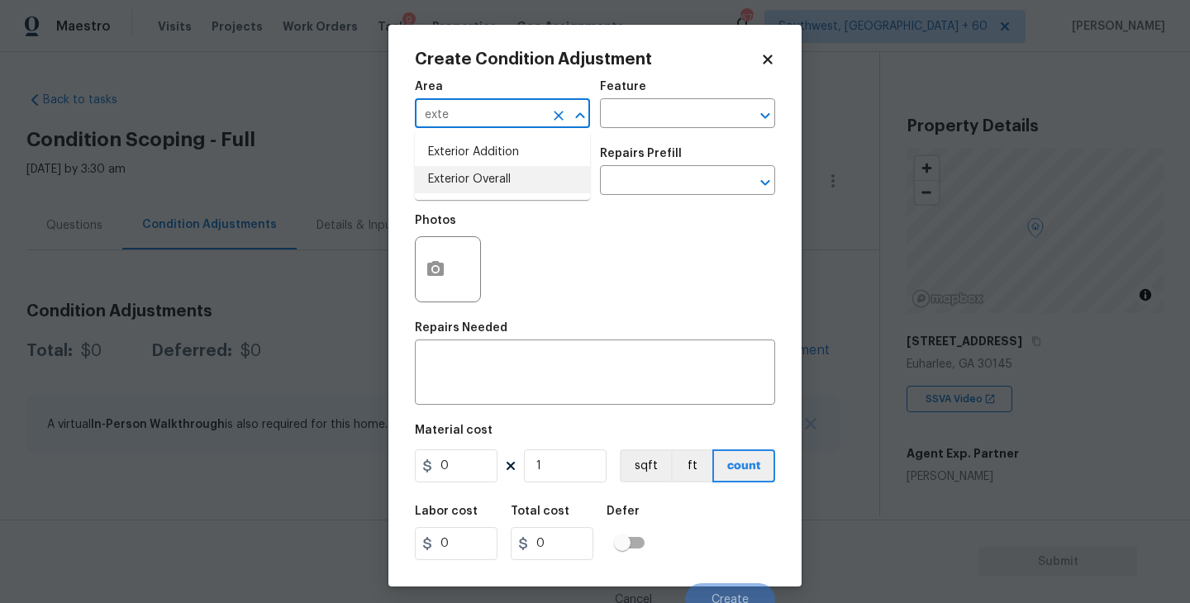
click at [482, 189] on li "Exterior Overall" at bounding box center [502, 179] width 175 height 27
type input "Exterior Overall"
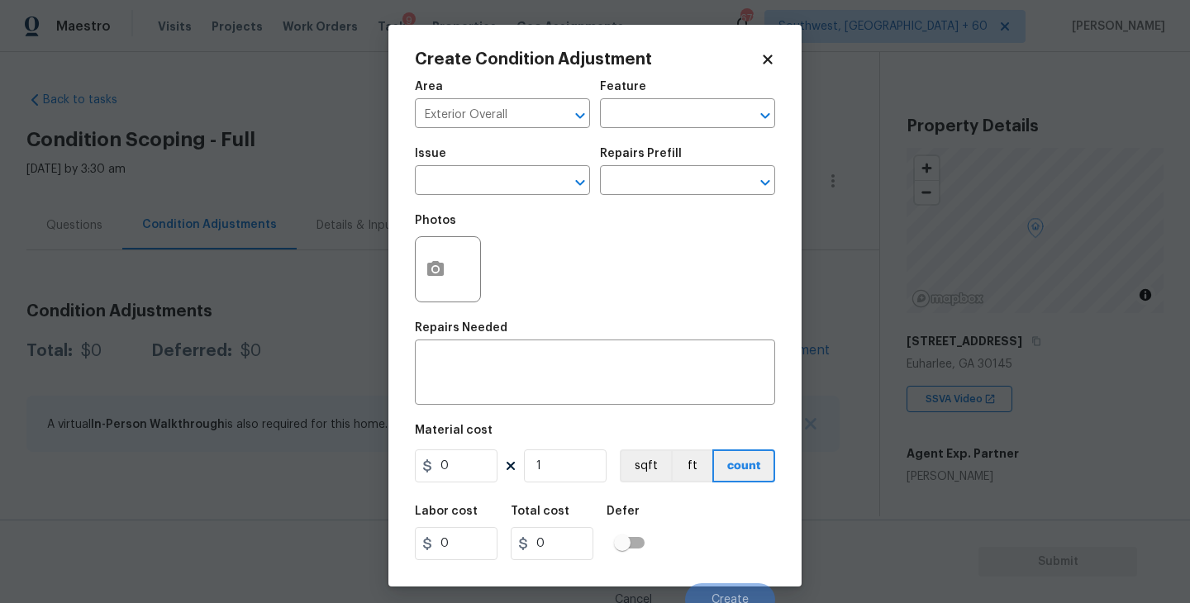
click at [635, 131] on div "Area Exterior Overall ​ Feature ​" at bounding box center [595, 104] width 360 height 67
click at [656, 117] on input "text" at bounding box center [664, 115] width 129 height 26
click at [645, 181] on li "Deck" at bounding box center [687, 191] width 175 height 27
type input "Deck"
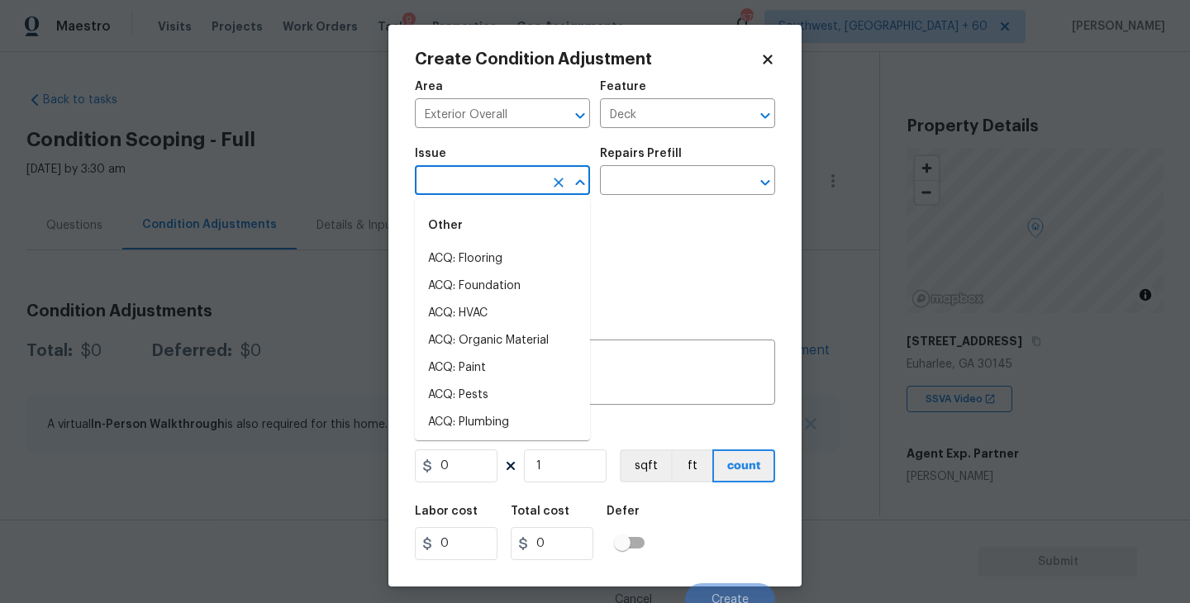
click at [518, 181] on input "text" at bounding box center [479, 182] width 129 height 26
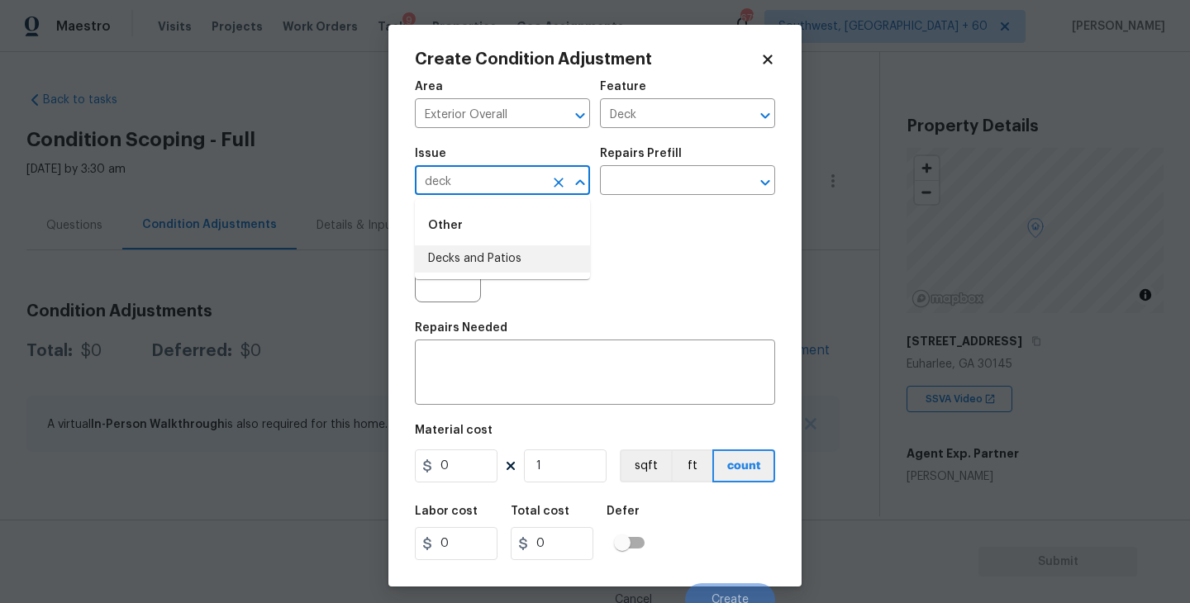
click at [539, 259] on li "Decks and Patios" at bounding box center [502, 258] width 175 height 27
type input "Decks and Patios"
click at [512, 359] on textarea at bounding box center [595, 374] width 340 height 35
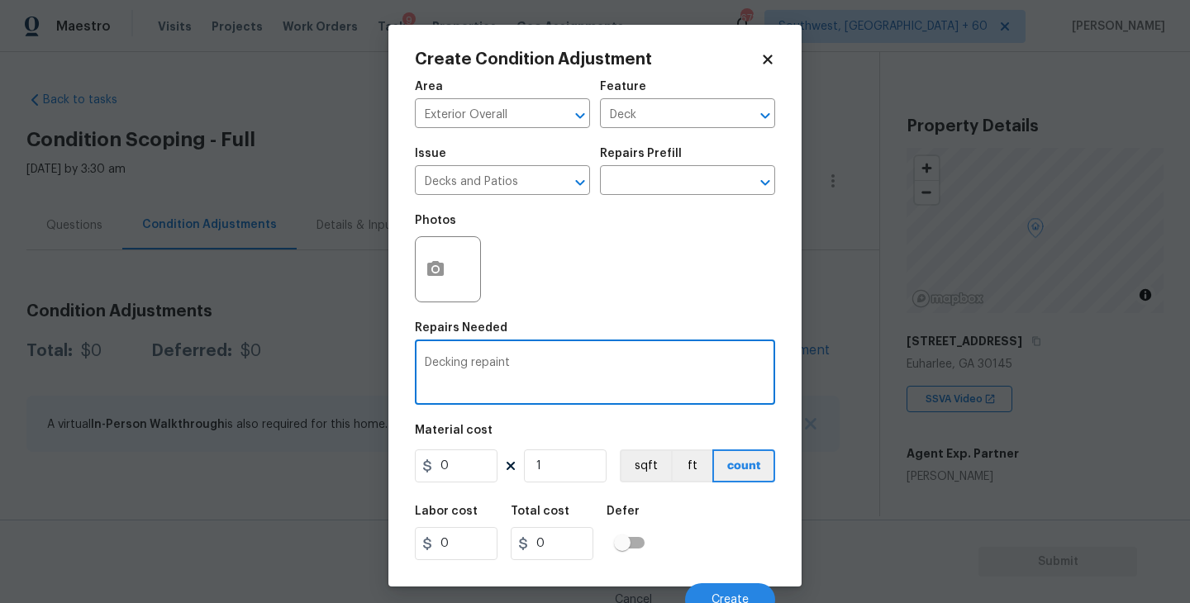
type textarea "Decking repaint"
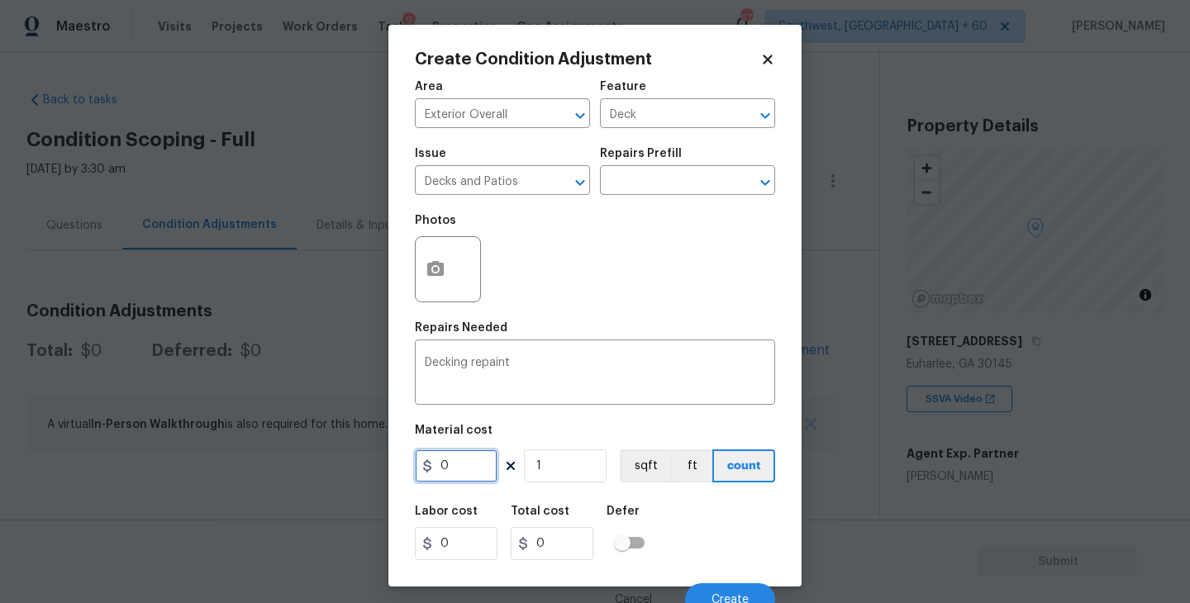
drag, startPoint x: 465, startPoint y: 462, endPoint x: 316, endPoint y: 462, distance: 148.7
click at [316, 462] on div "Create Condition Adjustment Area Exterior Overall ​ Feature Deck ​ Issue Decks …" at bounding box center [595, 301] width 1190 height 603
type input "800"
click at [440, 267] on icon "button" at bounding box center [435, 268] width 17 height 15
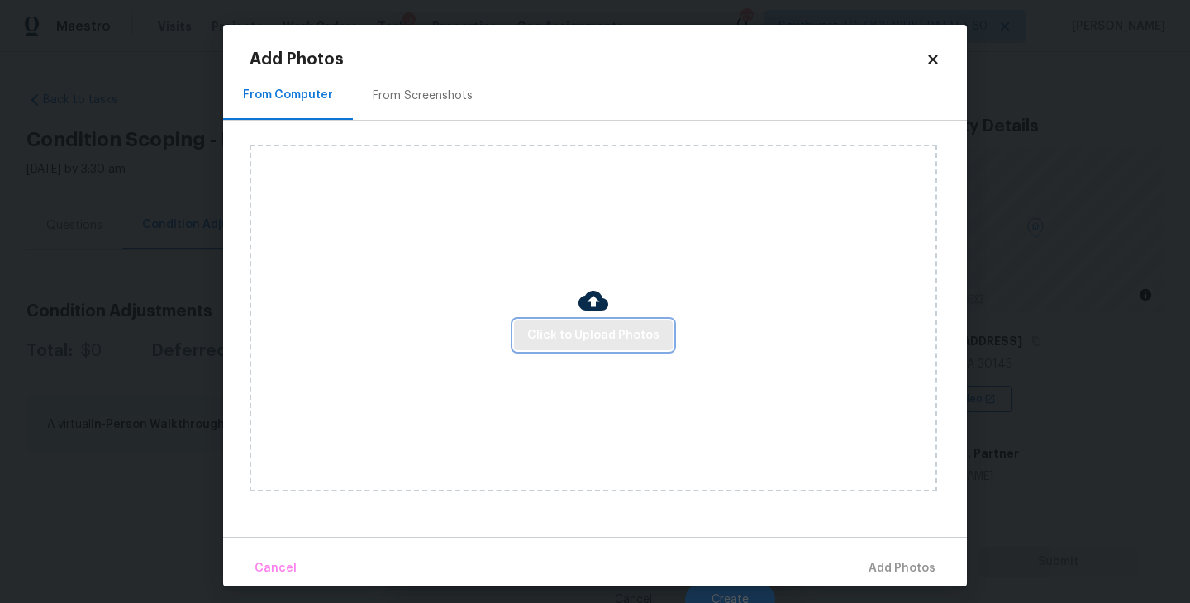
click at [559, 332] on span "Click to Upload Photos" at bounding box center [593, 335] width 132 height 21
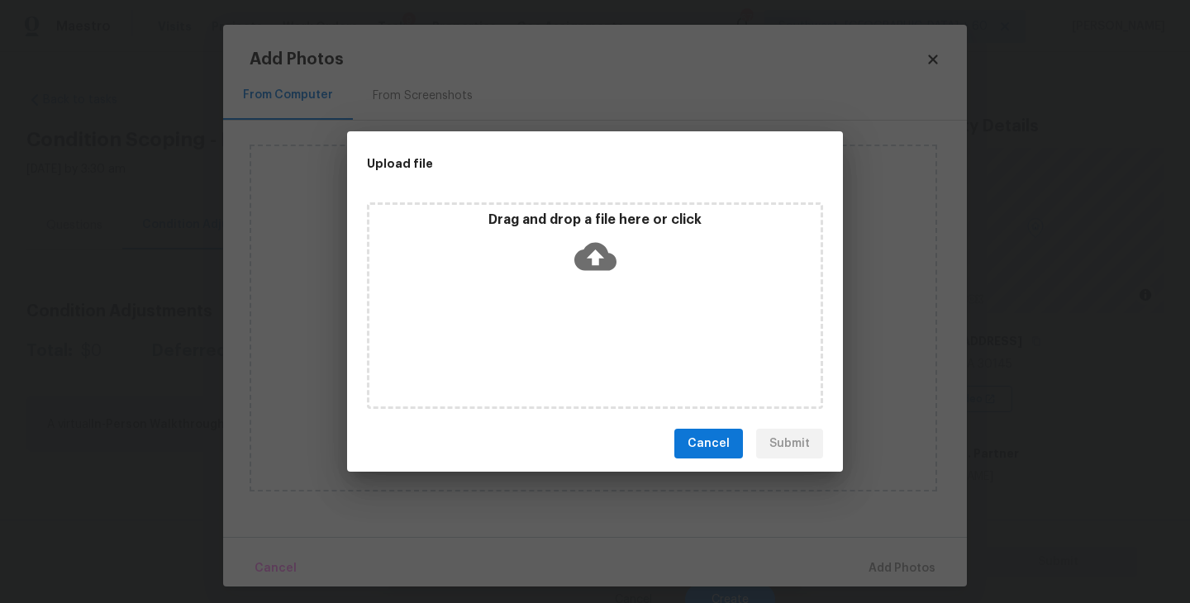
click at [587, 289] on div "Drag and drop a file here or click" at bounding box center [595, 305] width 456 height 207
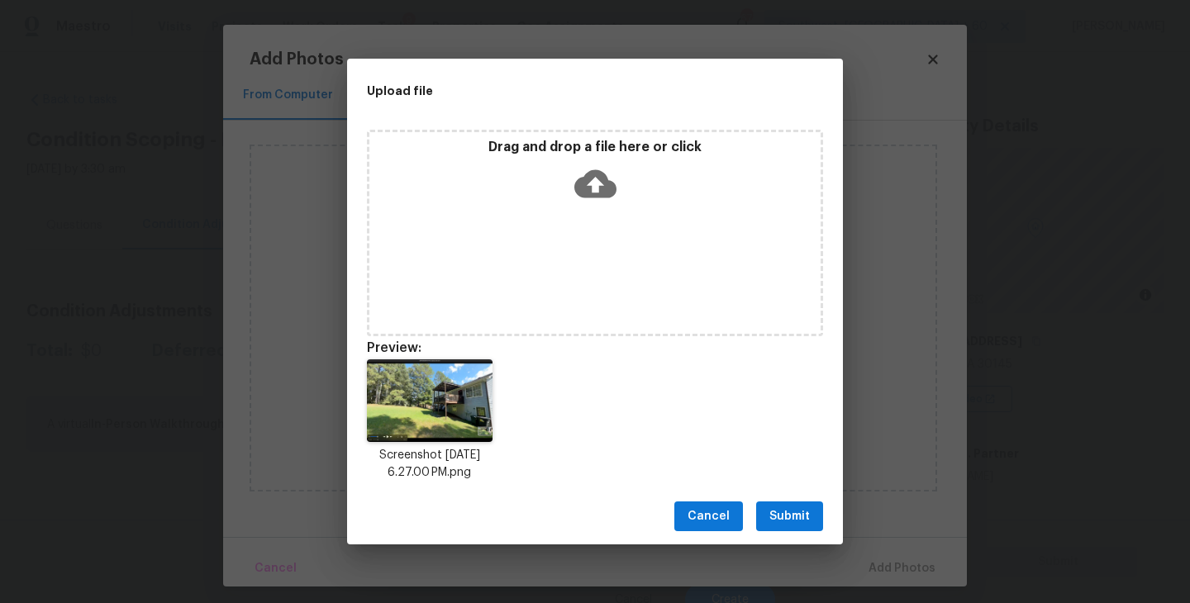
click at [801, 512] on span "Submit" at bounding box center [789, 516] width 40 height 21
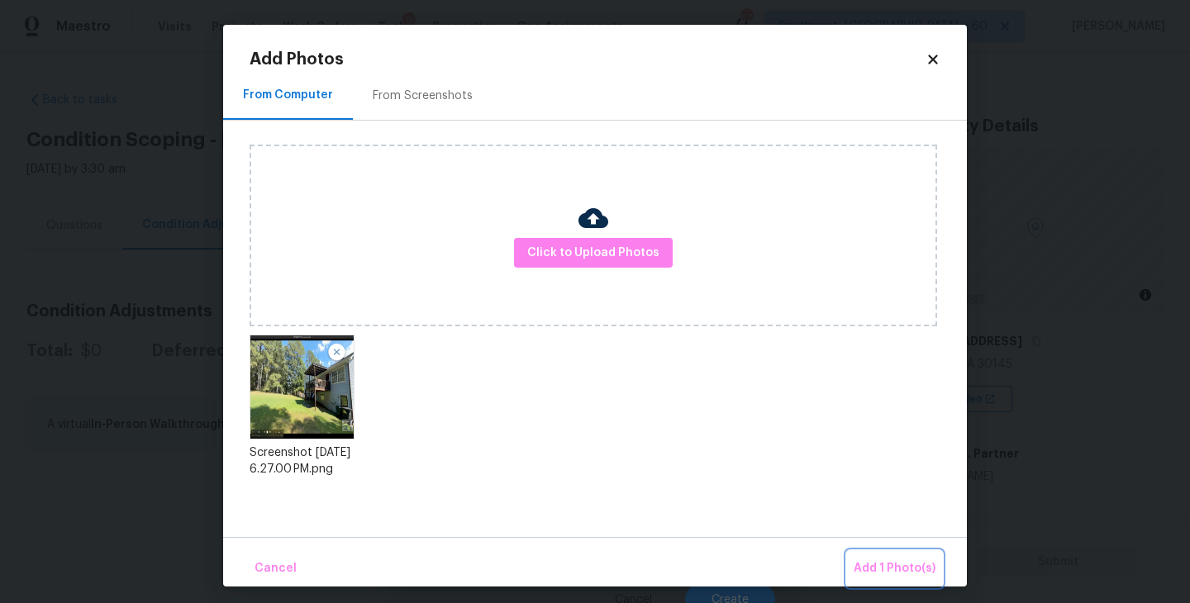
click at [867, 551] on button "Add 1 Photo(s)" at bounding box center [894, 569] width 95 height 36
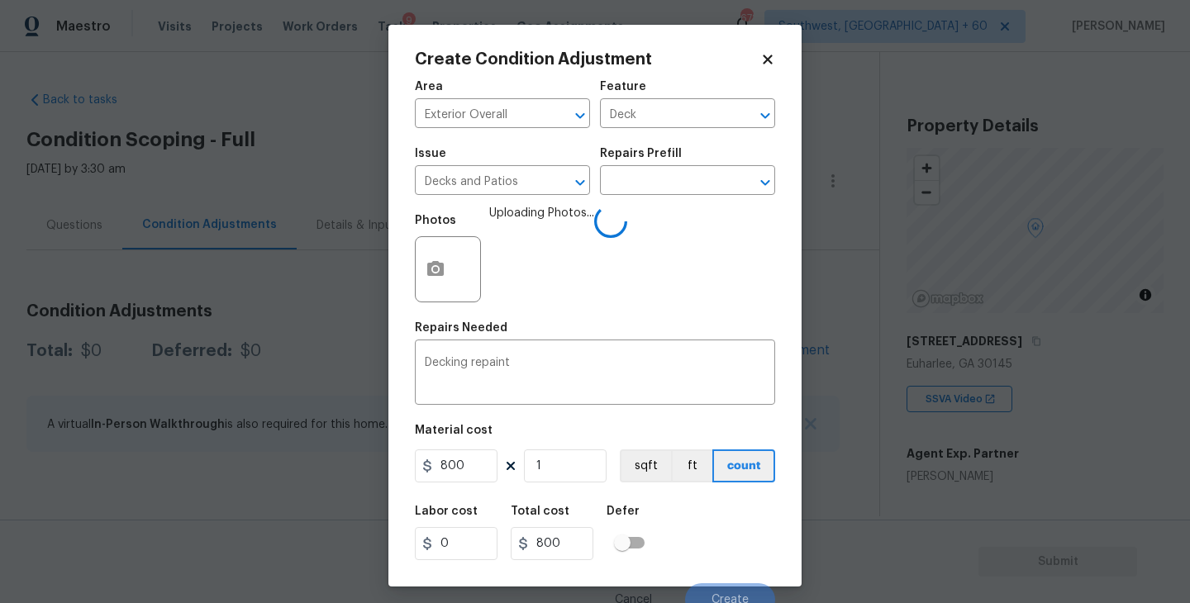
click at [729, 525] on div "Labor cost 0 Total cost 800 Defer" at bounding box center [595, 533] width 360 height 74
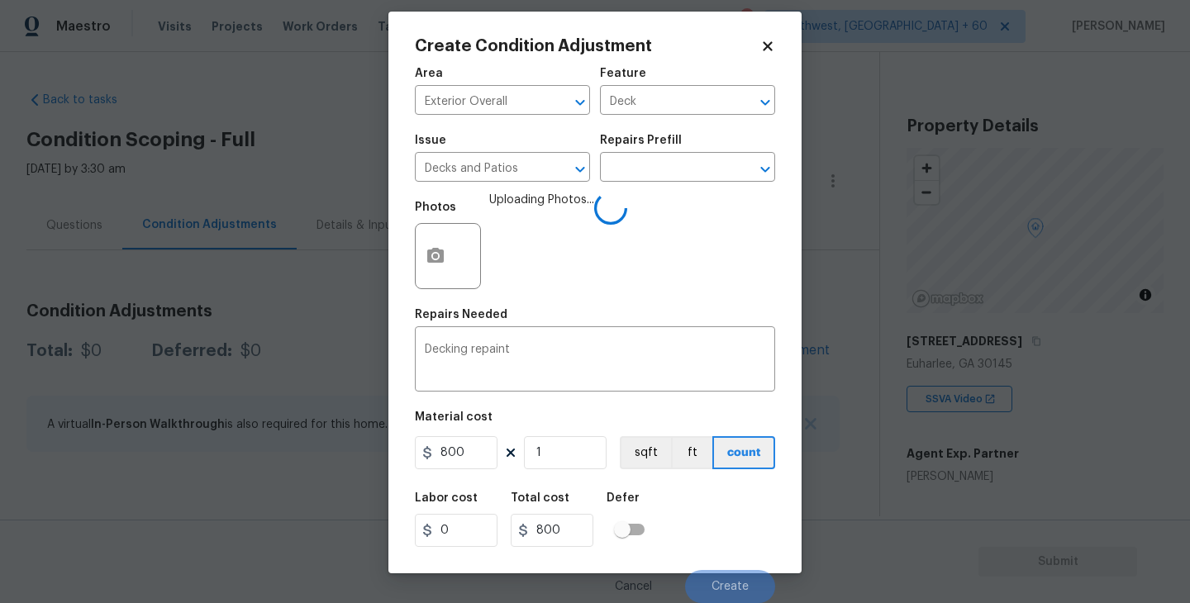
click at [729, 525] on div "Labor cost 0 Total cost 800 Defer" at bounding box center [595, 519] width 360 height 74
click at [731, 586] on span "Create" at bounding box center [729, 587] width 37 height 12
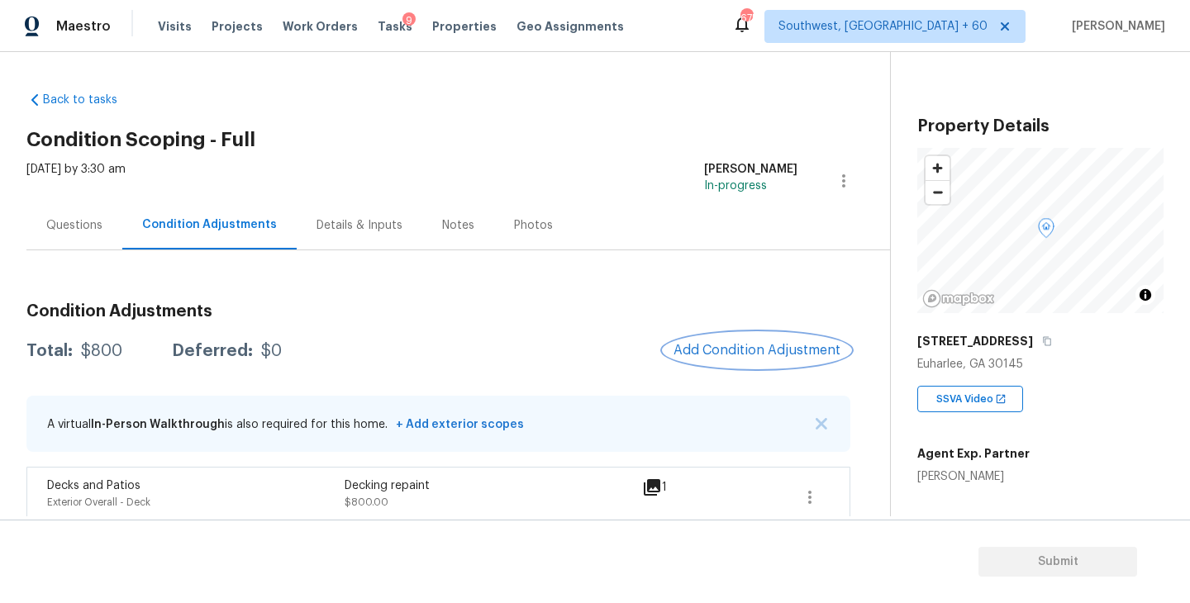
scroll to position [17, 0]
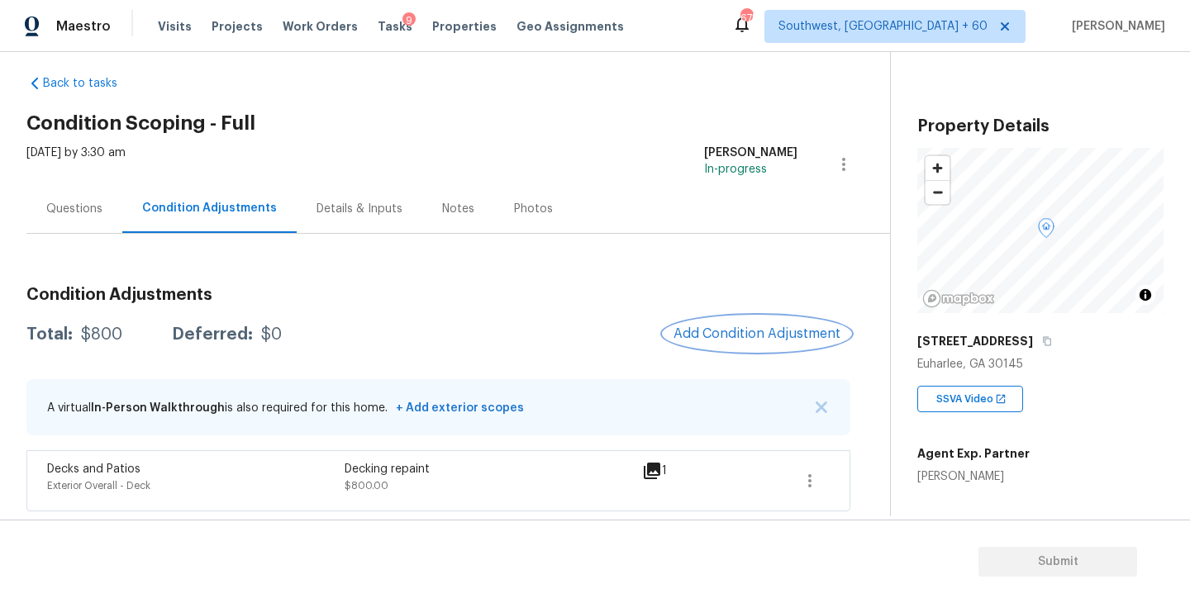
click at [737, 337] on span "Add Condition Adjustment" at bounding box center [756, 333] width 167 height 15
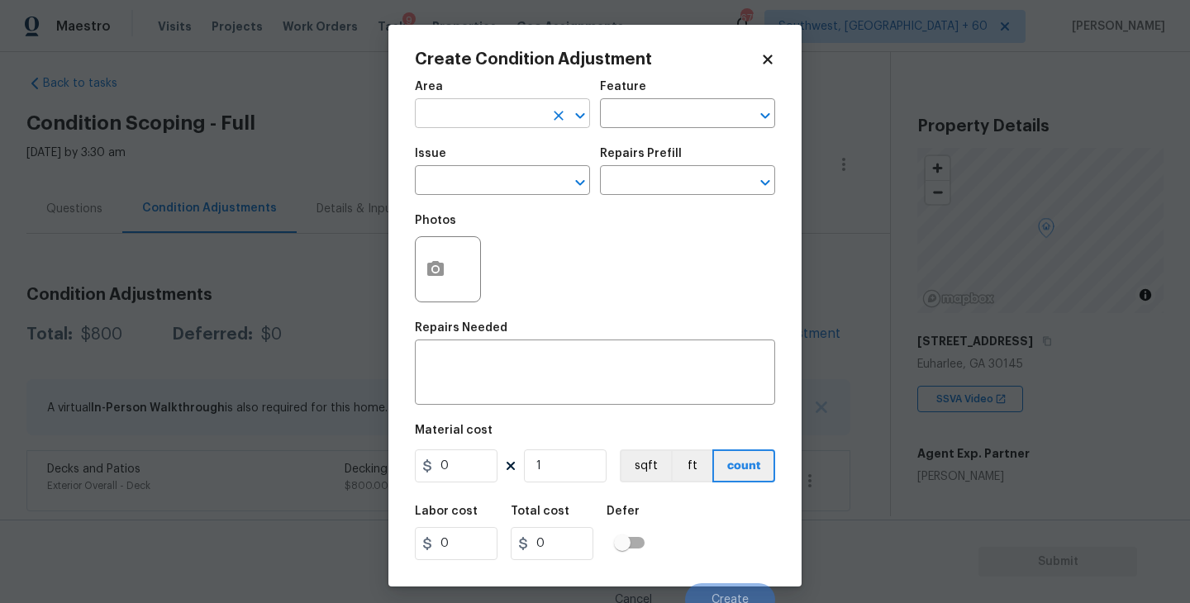
click at [456, 116] on input "text" at bounding box center [479, 115] width 129 height 26
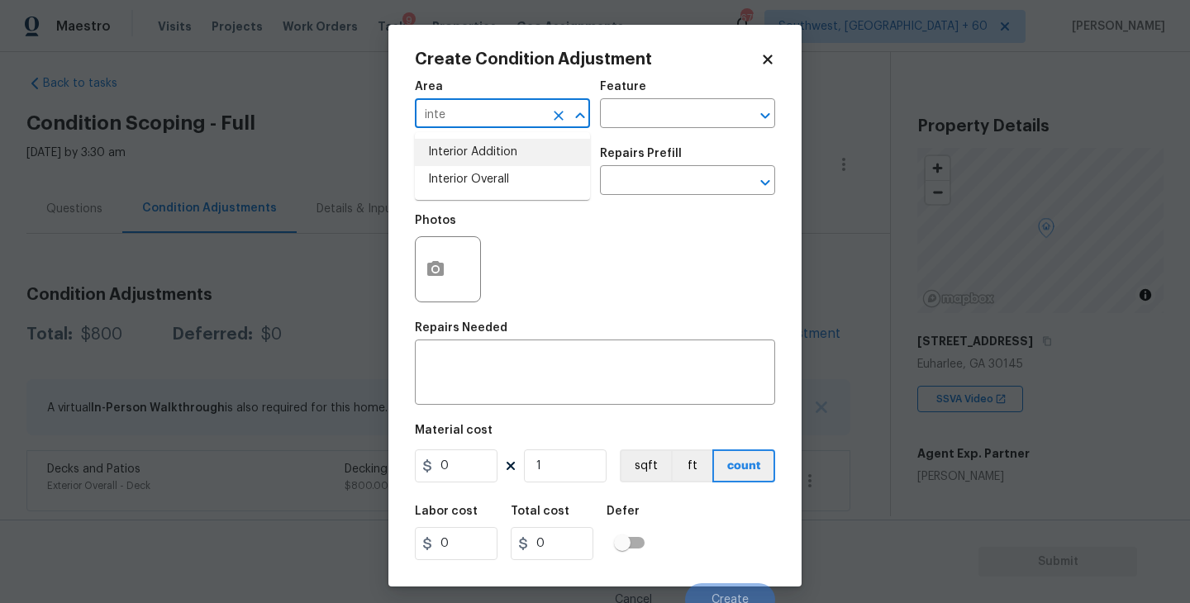
click at [463, 170] on li "Interior Overall" at bounding box center [502, 179] width 175 height 27
type input "Interior Overall"
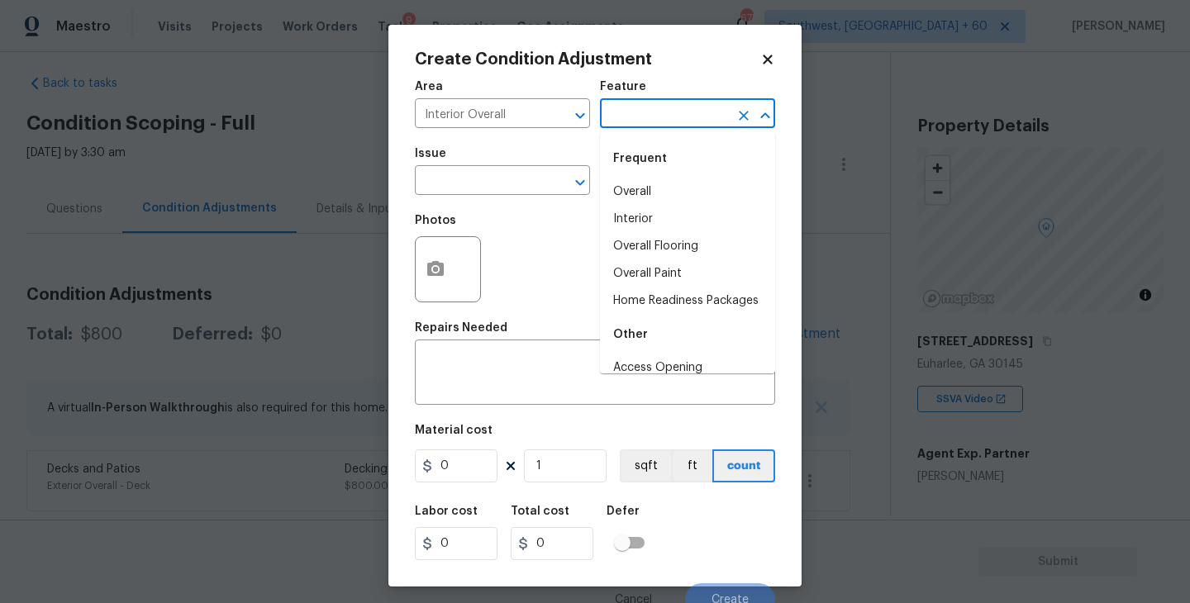
click at [655, 106] on input "text" at bounding box center [664, 115] width 129 height 26
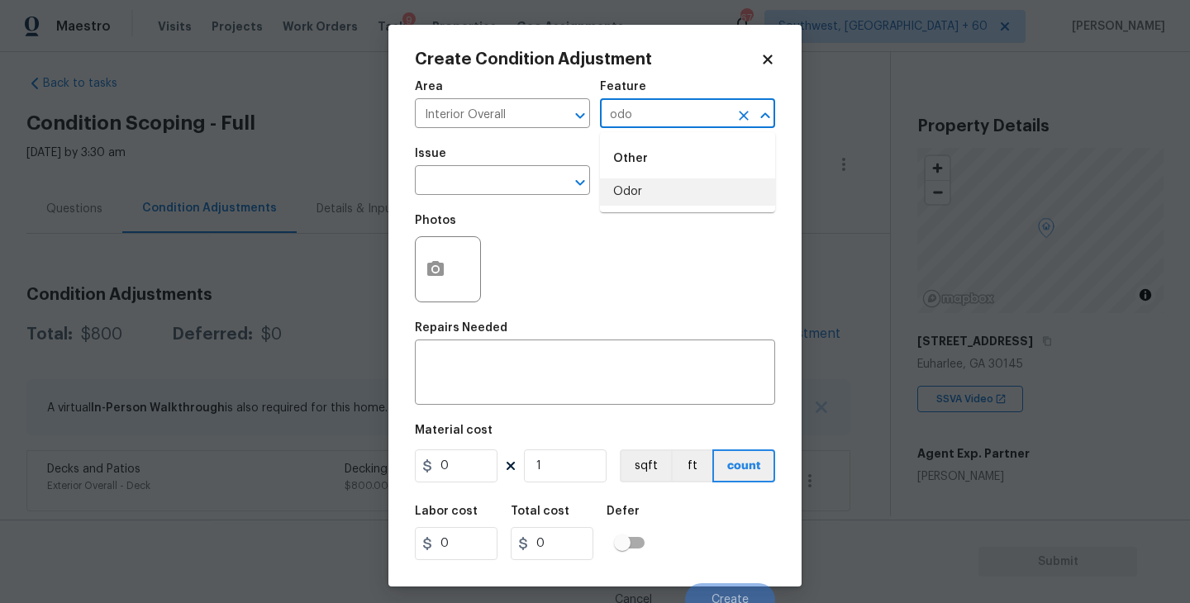
click at [635, 188] on li "Odor" at bounding box center [687, 191] width 175 height 27
type input "Odor"
click at [525, 184] on input "text" at bounding box center [479, 182] width 129 height 26
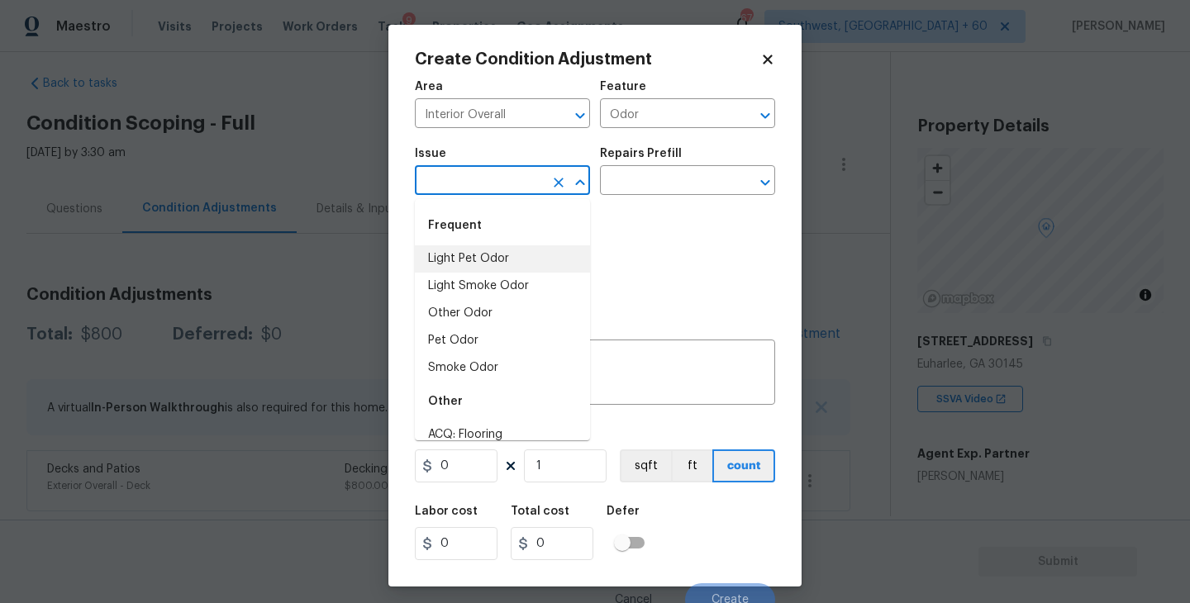
click at [552, 251] on li "Light Pet Odor" at bounding box center [502, 258] width 175 height 27
type input "Light Pet Odor"
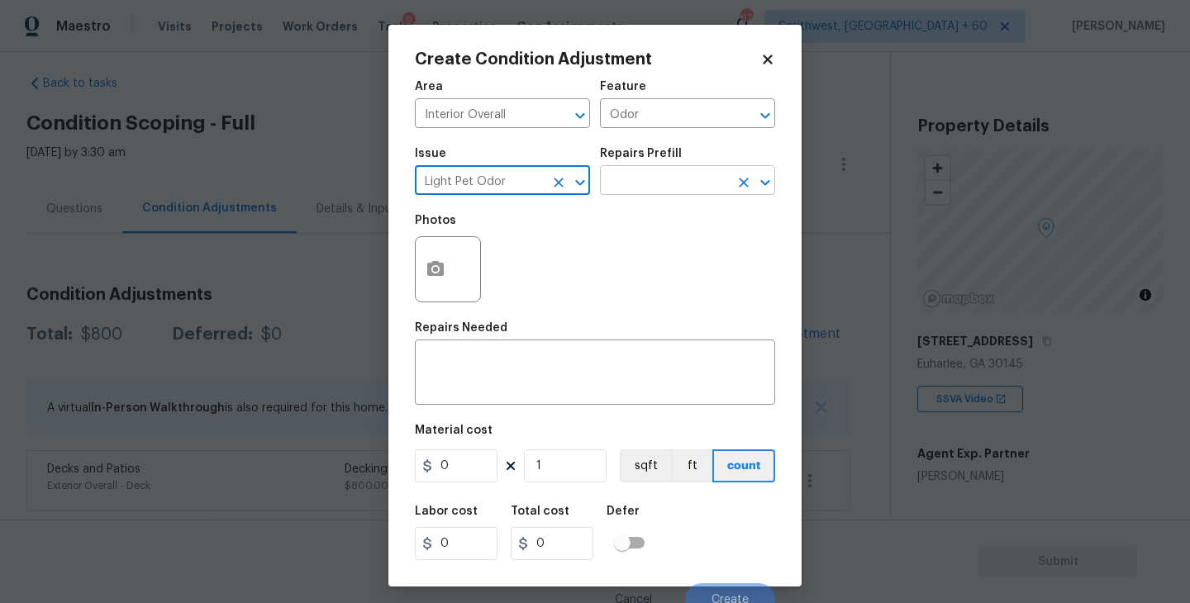
click at [677, 177] on input "text" at bounding box center [664, 182] width 129 height 26
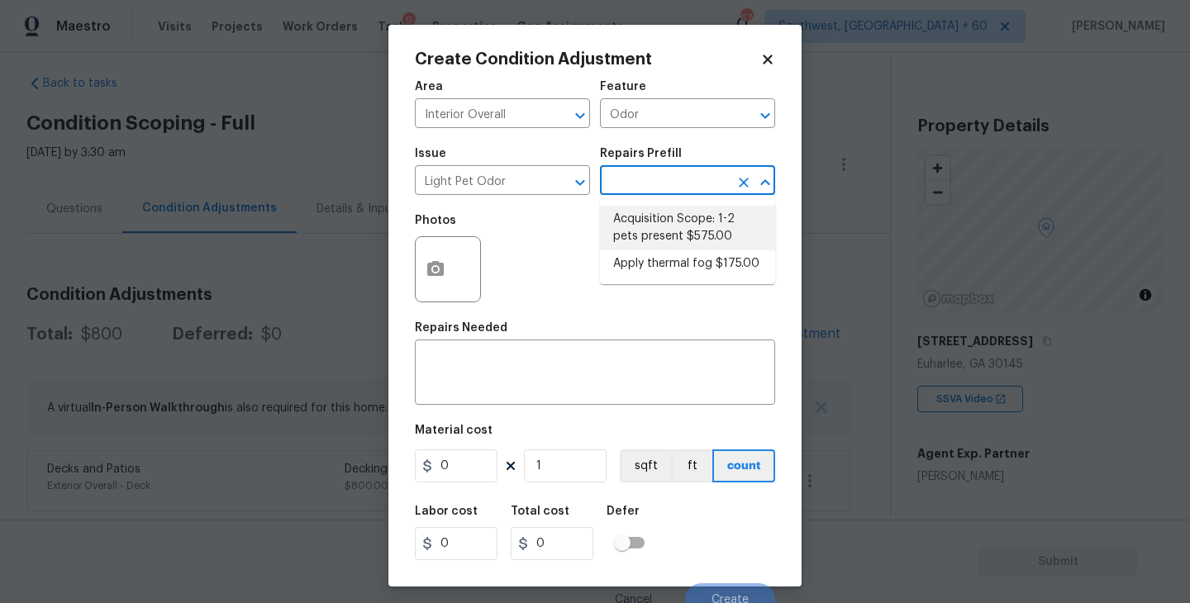
click at [677, 231] on li "Acquisition Scope: 1-2 pets present $575.00" at bounding box center [687, 228] width 175 height 45
type textarea "Acquisition Scope: 1-2 pets present"
type input "575"
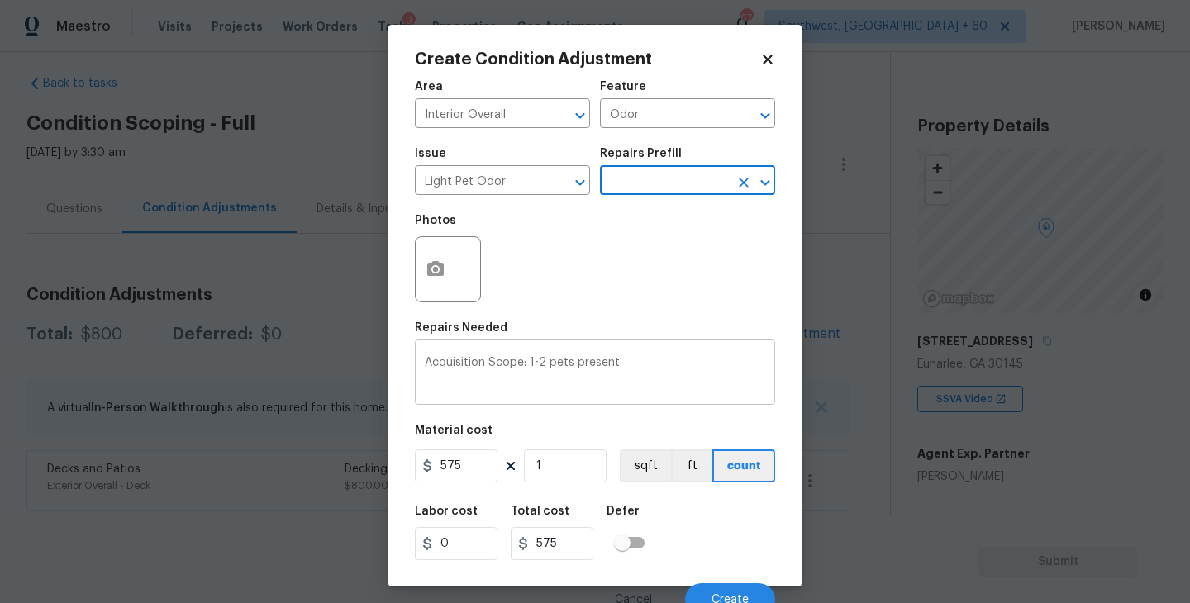
scroll to position [14, 0]
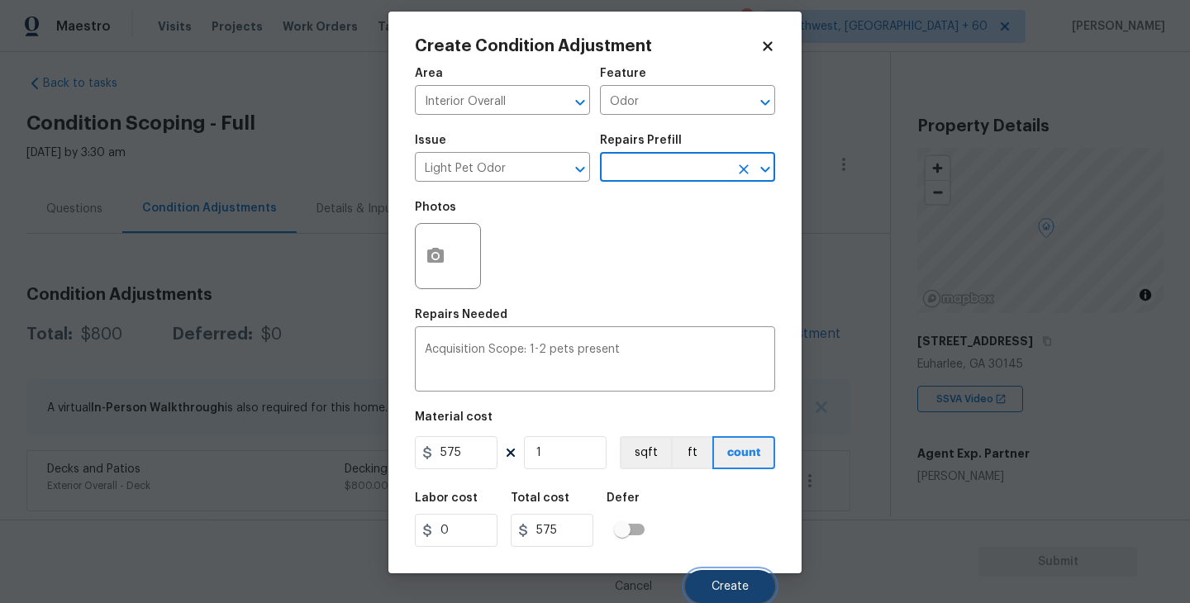
click at [734, 575] on button "Create" at bounding box center [730, 586] width 90 height 33
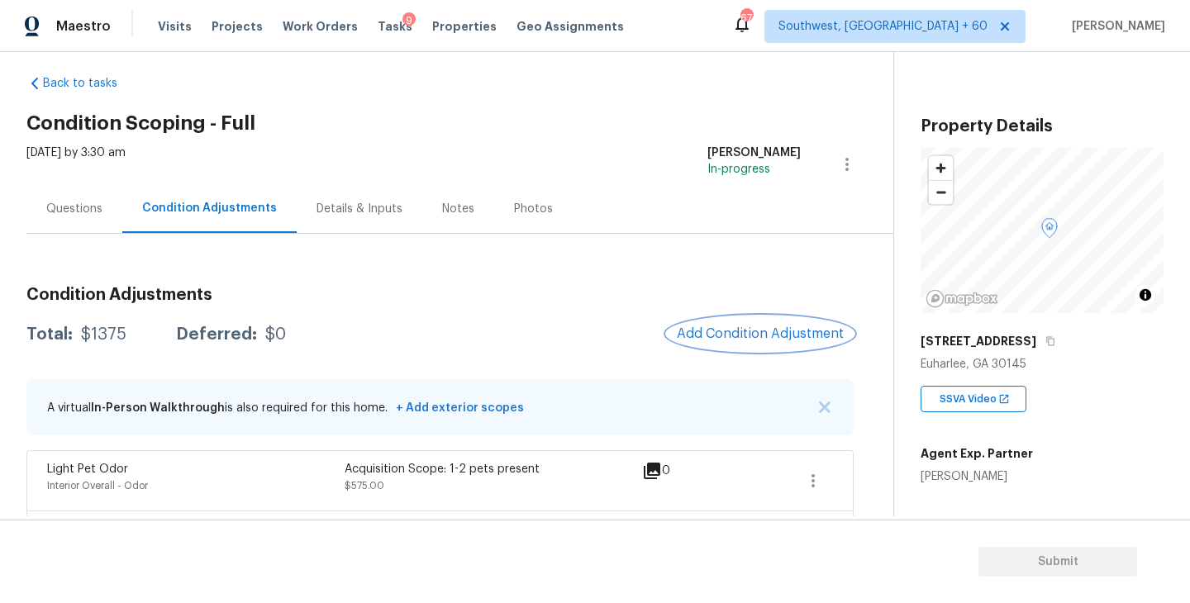
scroll to position [77, 0]
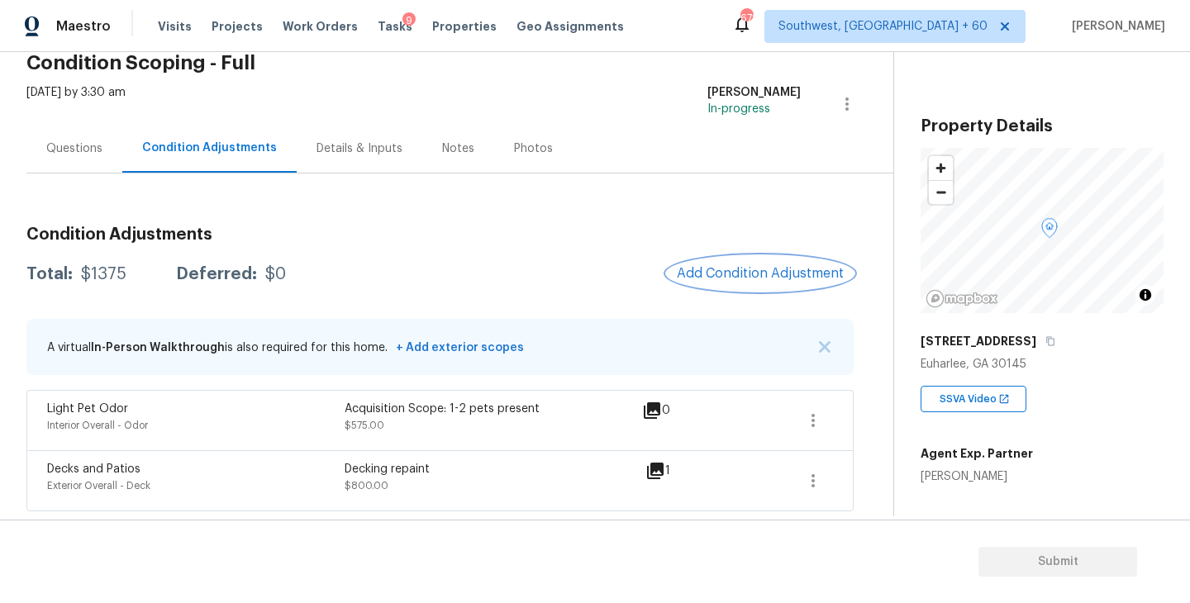
click at [725, 268] on span "Add Condition Adjustment" at bounding box center [760, 273] width 167 height 15
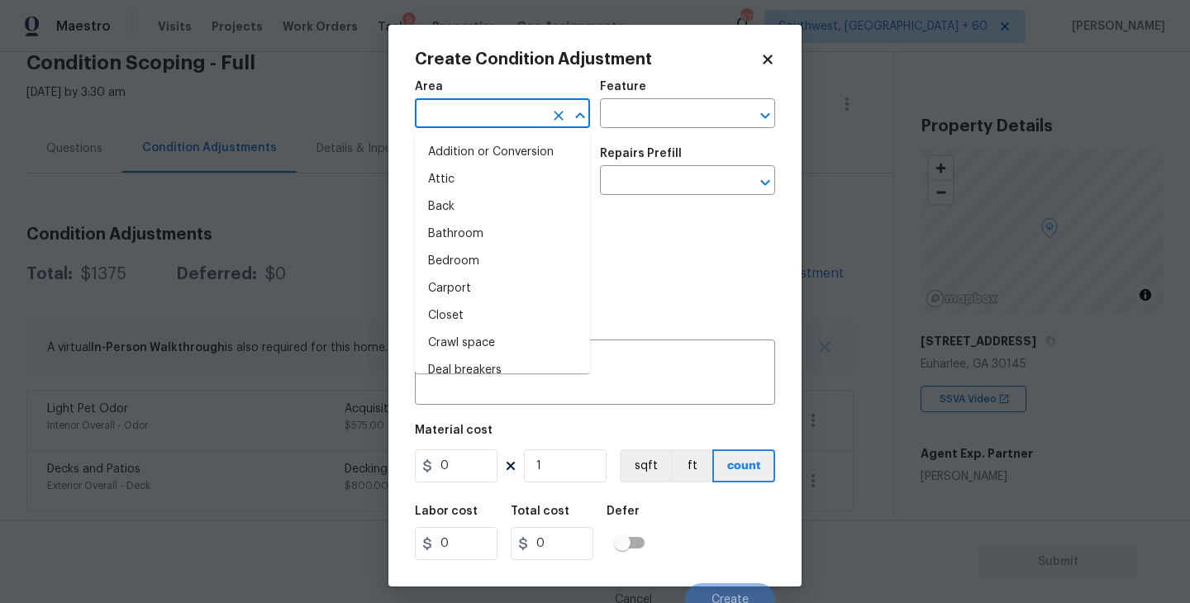
click at [456, 120] on input "text" at bounding box center [479, 115] width 129 height 26
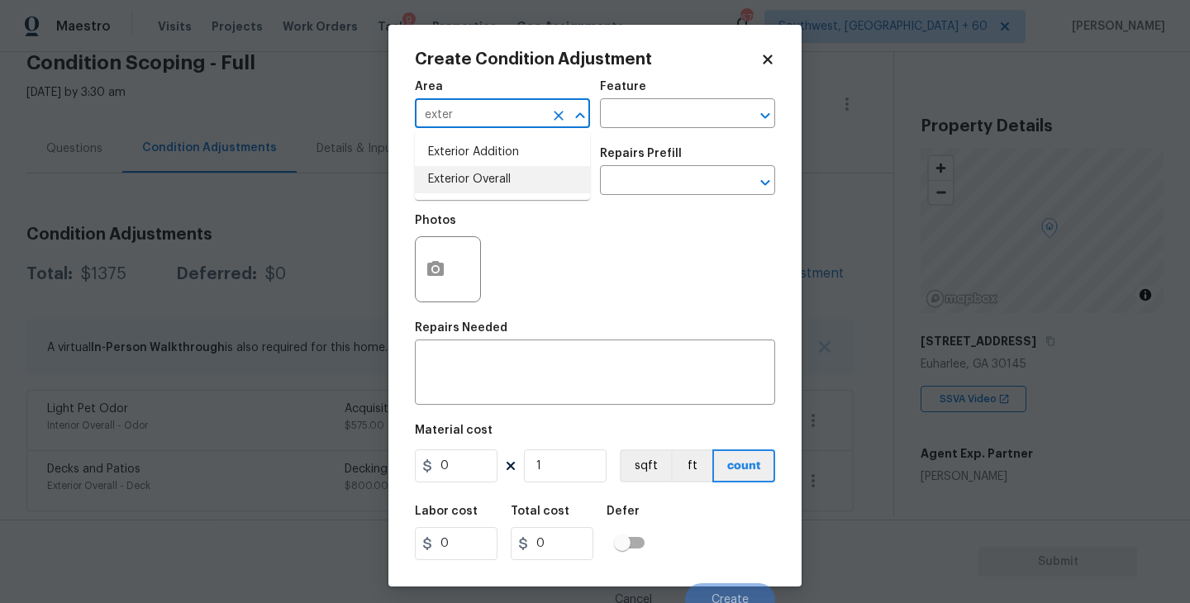
click at [476, 181] on li "Exterior Overall" at bounding box center [502, 179] width 175 height 27
type input "Exterior Overall"
click at [648, 123] on input "text" at bounding box center [664, 115] width 129 height 26
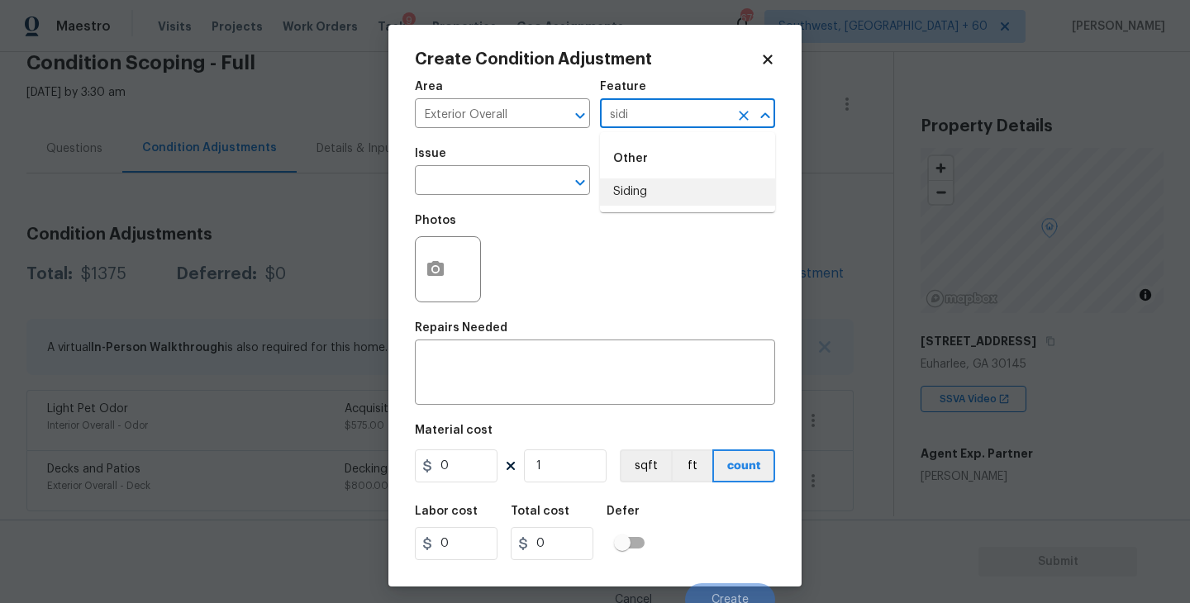
click at [645, 195] on li "Siding" at bounding box center [687, 191] width 175 height 27
type input "Siding"
click at [521, 192] on input "text" at bounding box center [479, 182] width 129 height 26
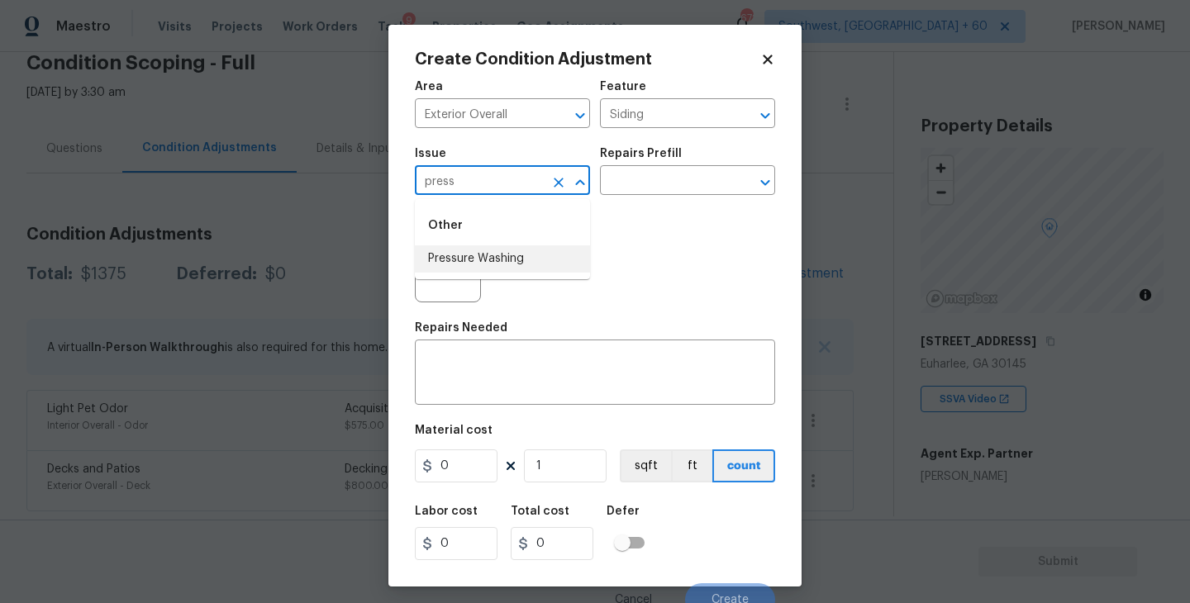
click at [523, 249] on li "Pressure Washing" at bounding box center [502, 258] width 175 height 27
type input "Pressure Washing"
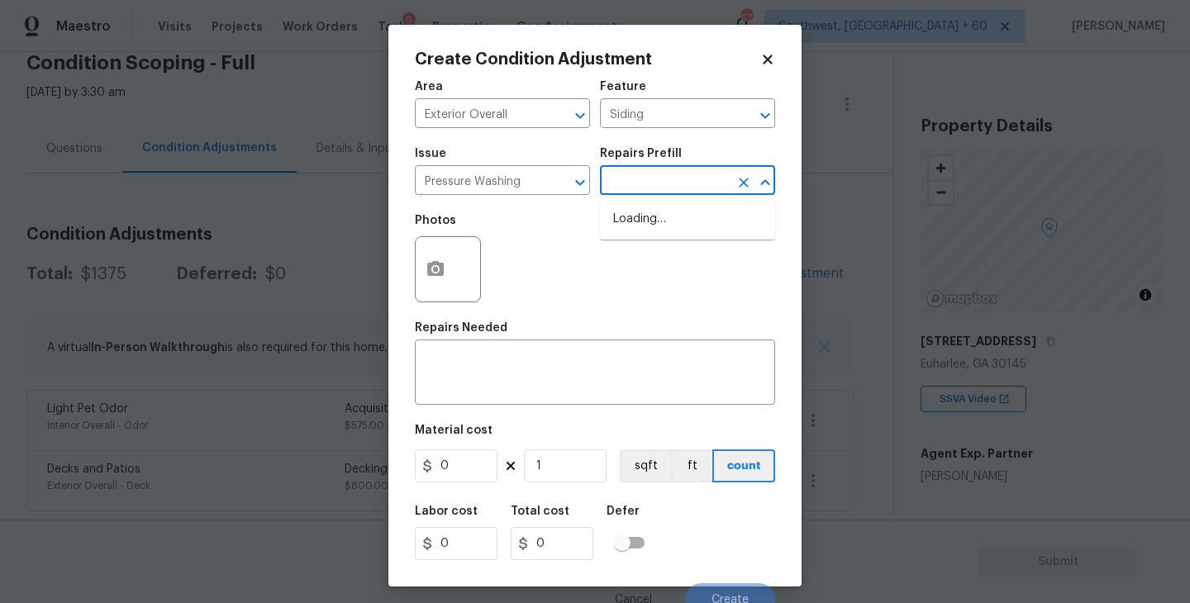
click at [662, 170] on input "text" at bounding box center [664, 182] width 129 height 26
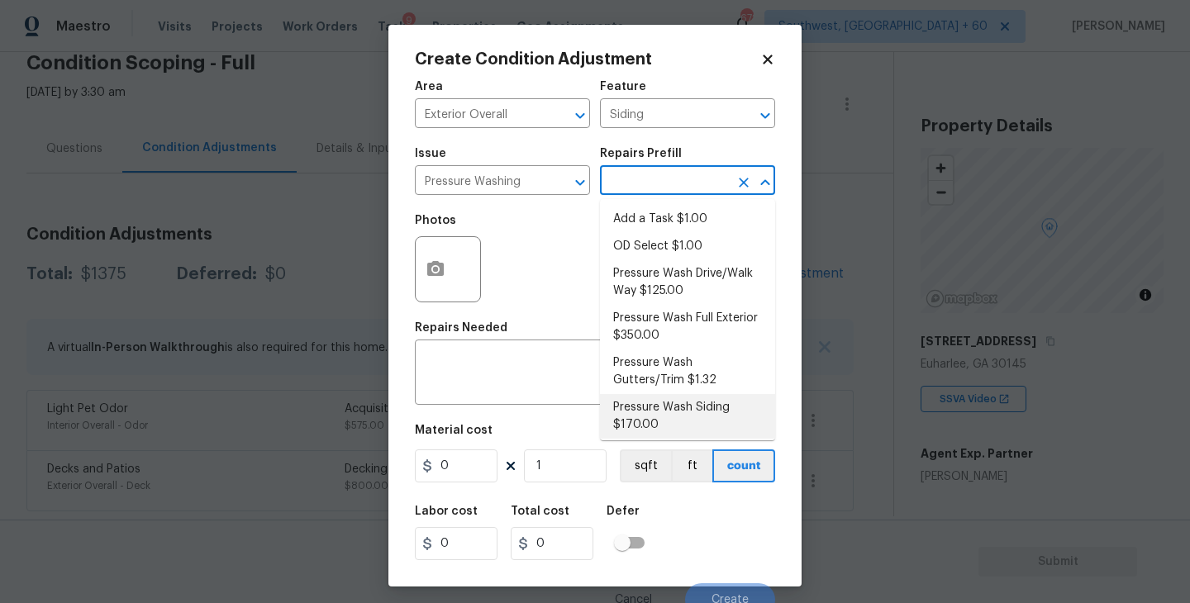
click at [648, 419] on li "Pressure Wash Siding $170.00" at bounding box center [687, 416] width 175 height 45
type textarea "Protect areas as needed for pressure washing. Pressure wash the siding on the h…"
type input "170"
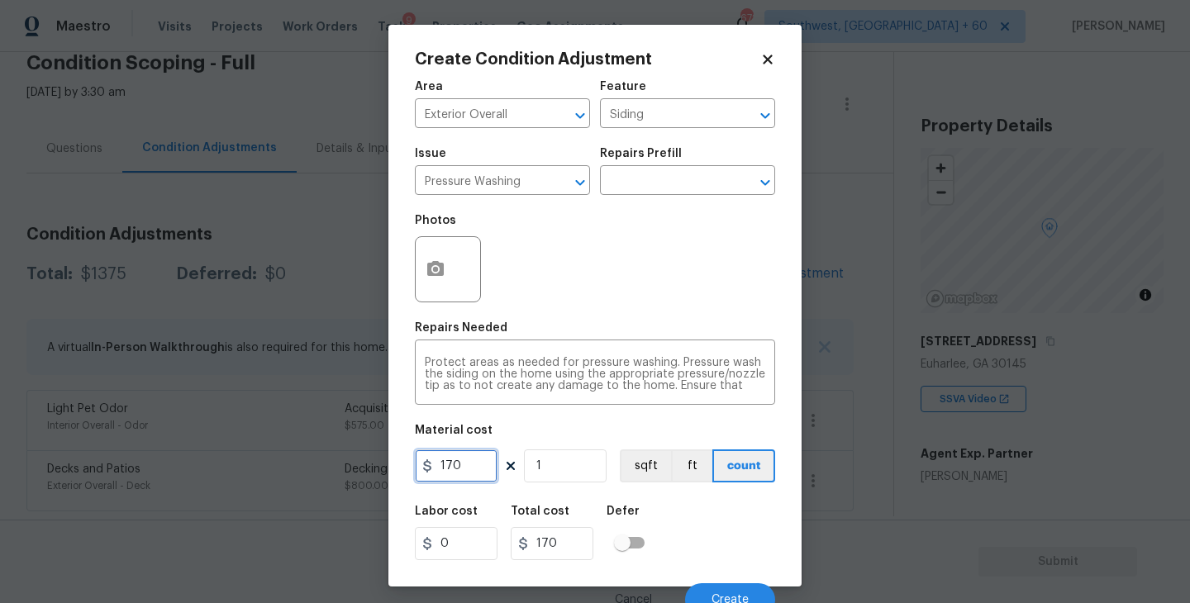
drag, startPoint x: 480, startPoint y: 463, endPoint x: 354, endPoint y: 454, distance: 126.8
click at [354, 454] on div "Create Condition Adjustment Area Exterior Overall ​ Feature Siding ​ Issue Pres…" at bounding box center [595, 301] width 1190 height 603
type input "200"
click at [449, 284] on button "button" at bounding box center [436, 269] width 40 height 64
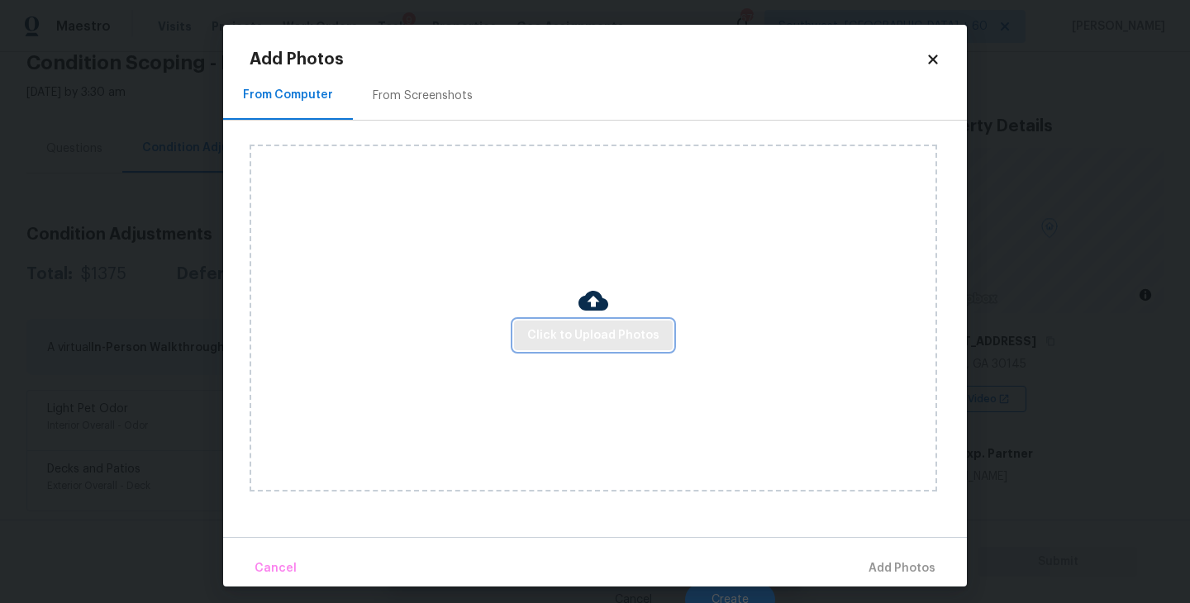
click at [536, 330] on span "Click to Upload Photos" at bounding box center [593, 335] width 132 height 21
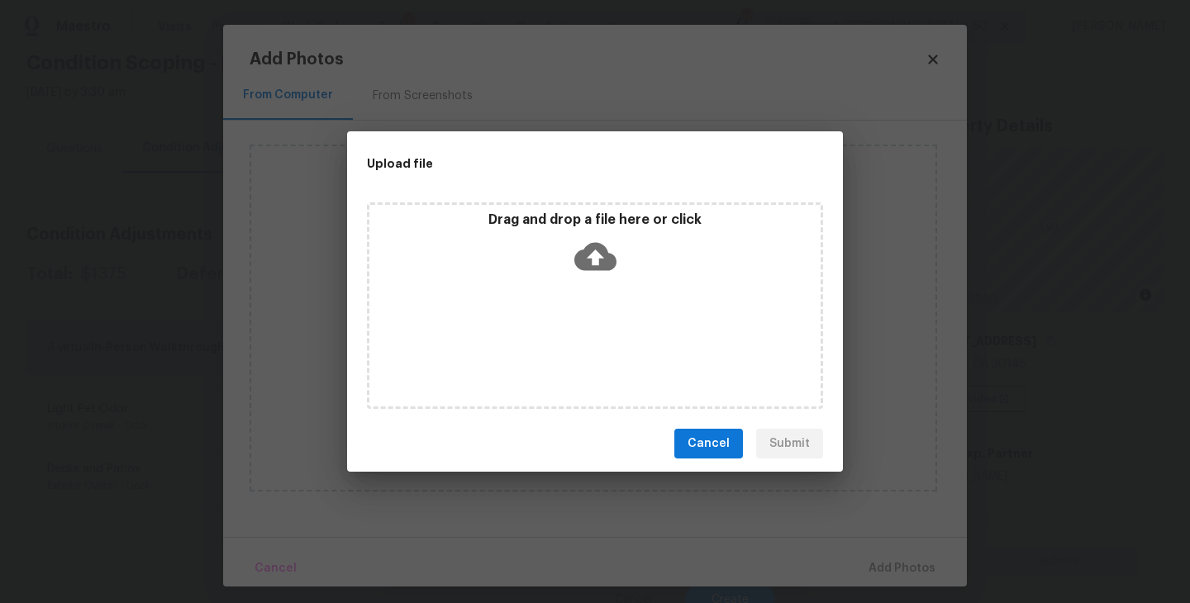
click at [567, 289] on div "Drag and drop a file here or click" at bounding box center [595, 305] width 456 height 207
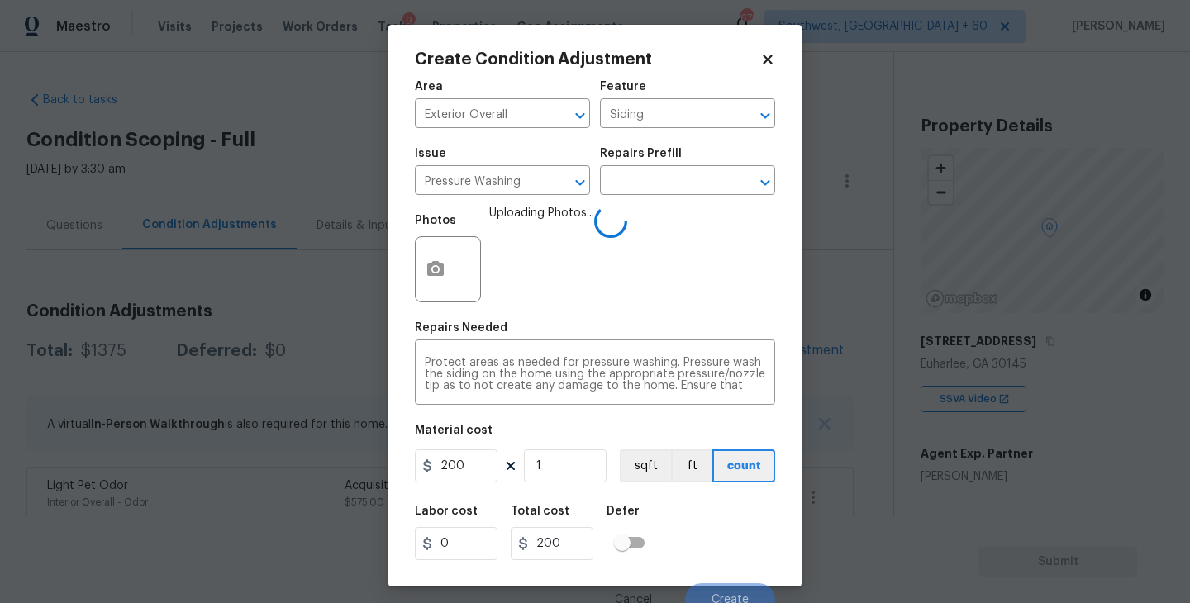
scroll to position [14, 0]
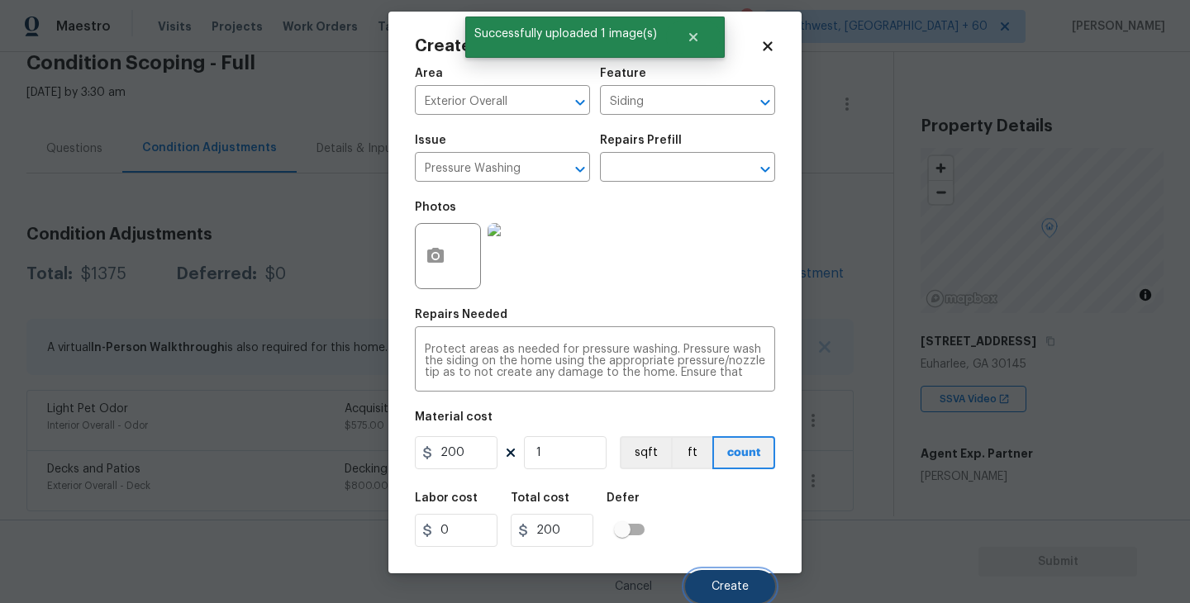
click at [724, 577] on button "Create" at bounding box center [730, 586] width 90 height 33
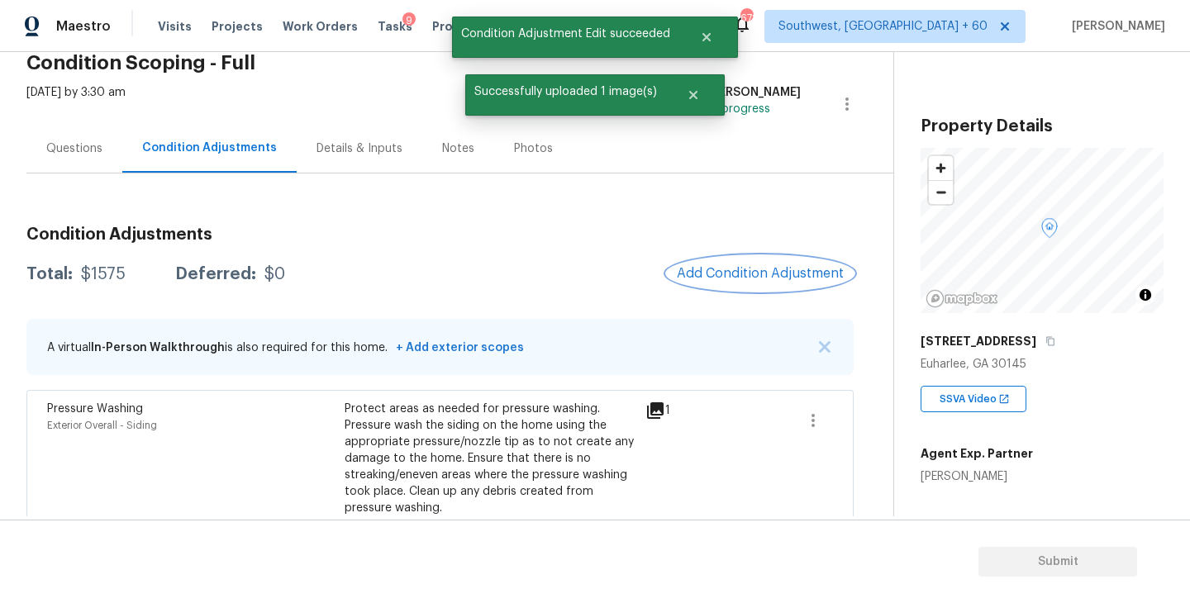
scroll to position [0, 0]
click at [762, 279] on span "Add Condition Adjustment" at bounding box center [760, 273] width 167 height 15
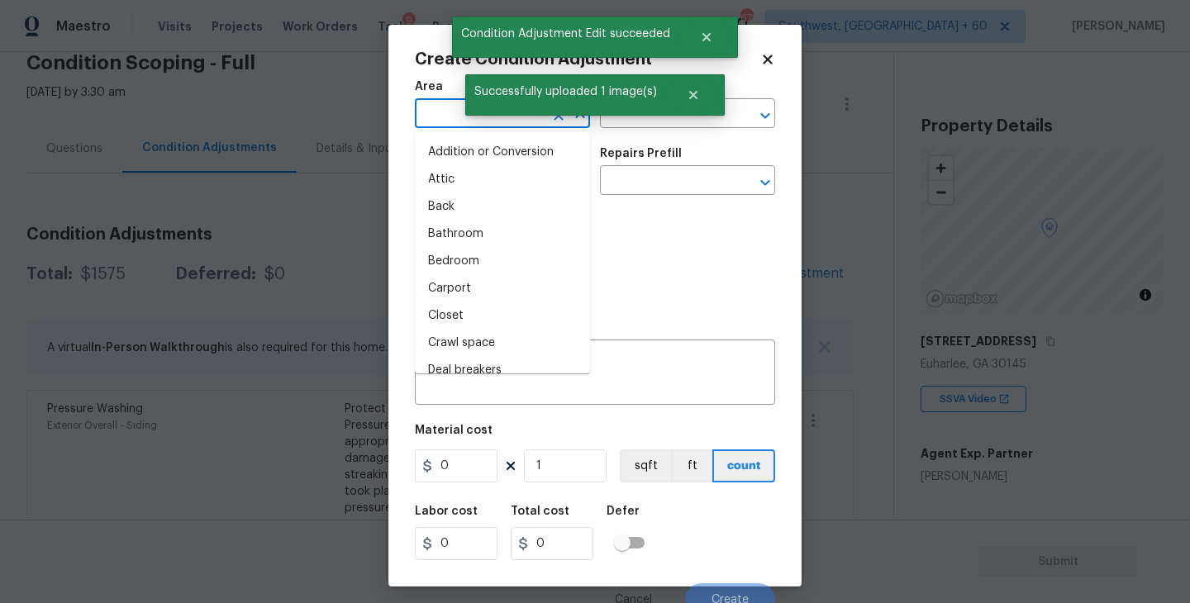
click at [435, 120] on input "text" at bounding box center [479, 115] width 129 height 26
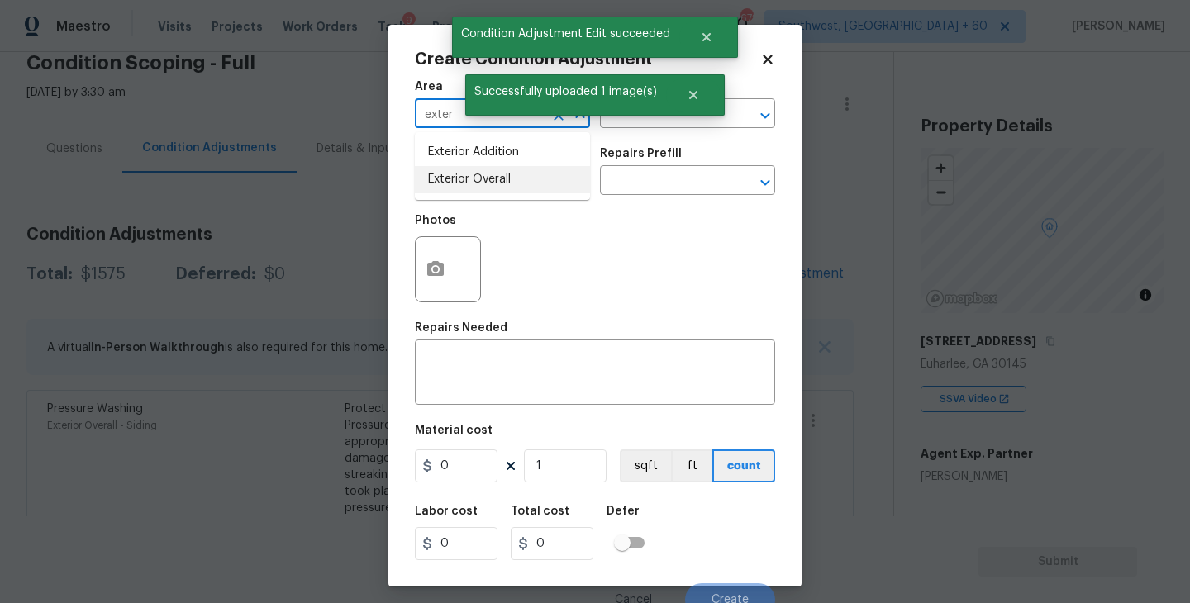
click at [475, 183] on li "Exterior Overall" at bounding box center [502, 179] width 175 height 27
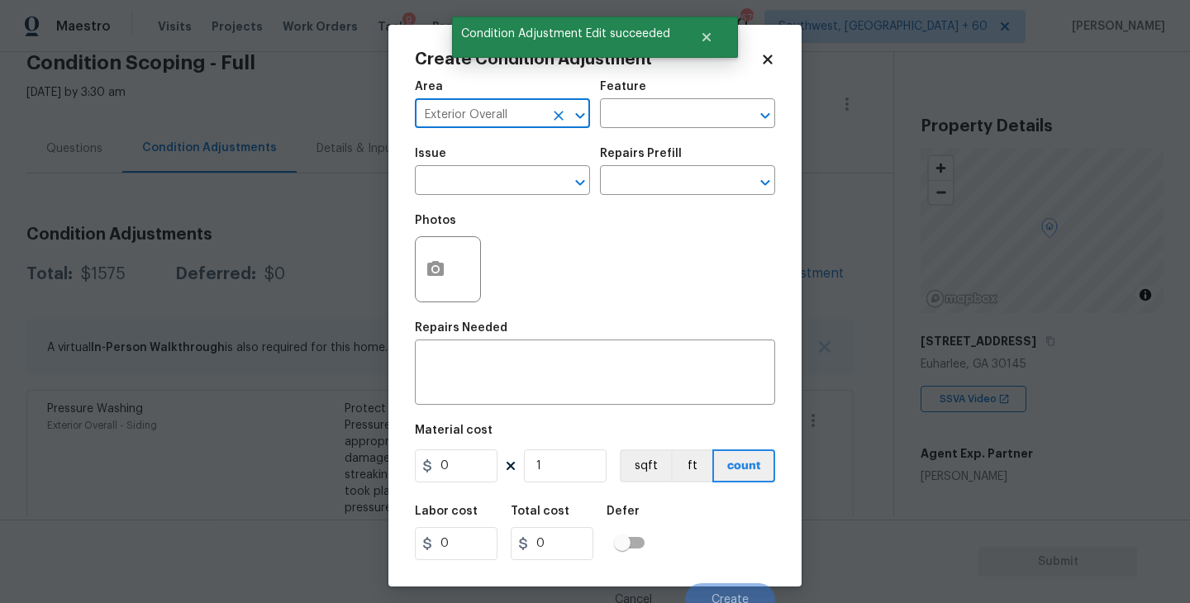
type input "Exterior Overall"
click at [627, 130] on div "Area Exterior Overall ​ Feature ​" at bounding box center [595, 104] width 360 height 67
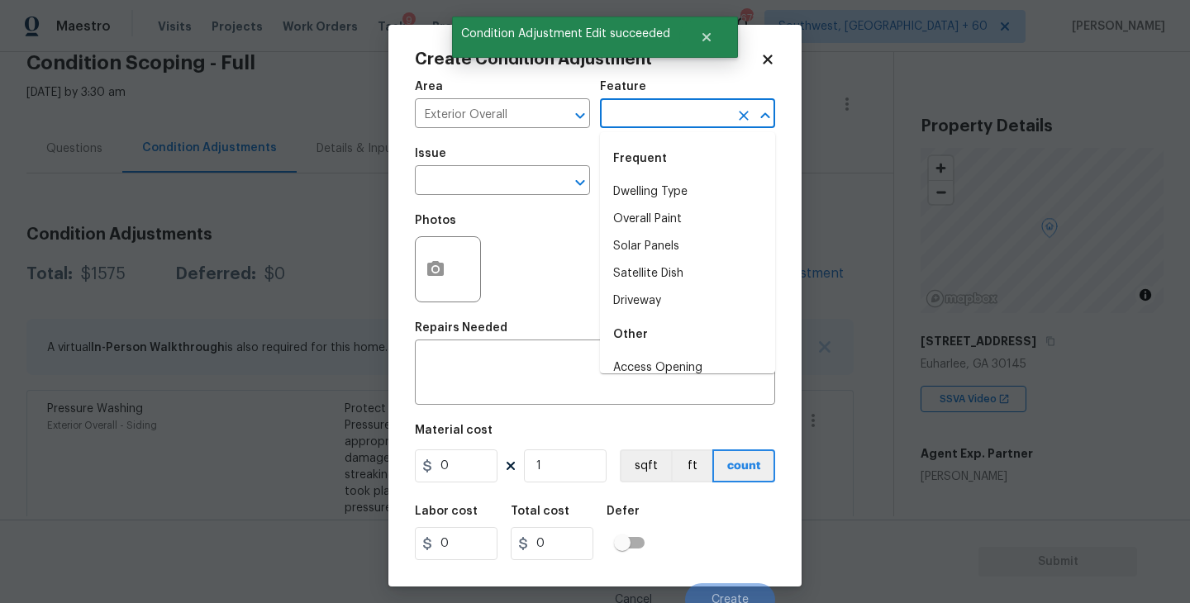
click at [658, 113] on input "text" at bounding box center [664, 115] width 129 height 26
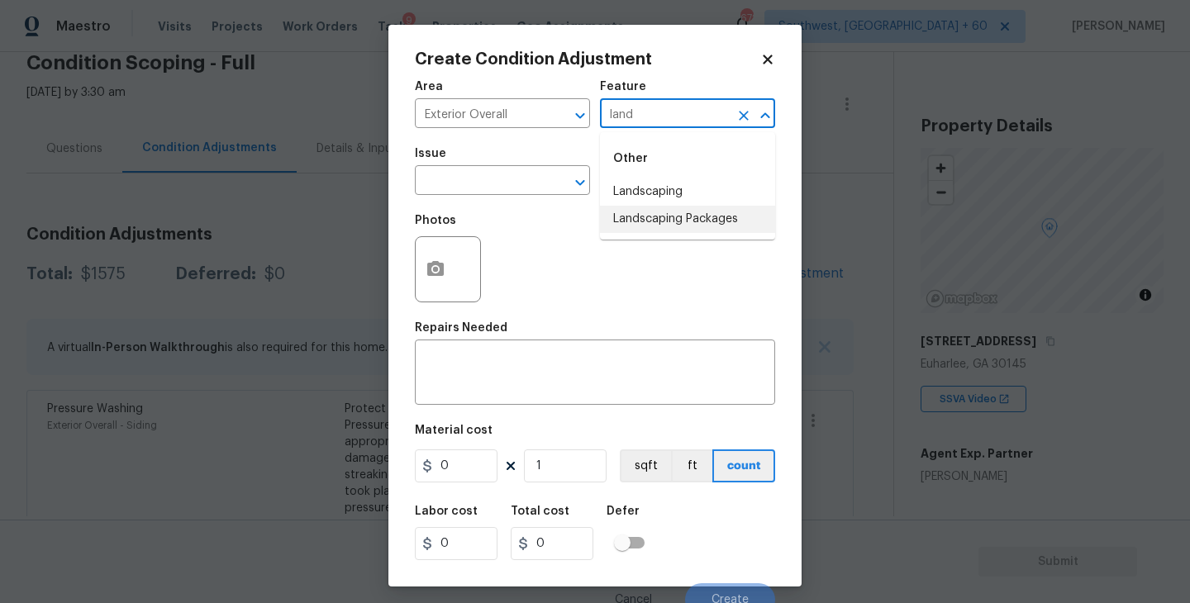
click at [667, 219] on li "Landscaping Packages" at bounding box center [687, 219] width 175 height 27
type input "Landscaping Packages"
click at [488, 188] on input "text" at bounding box center [479, 182] width 129 height 26
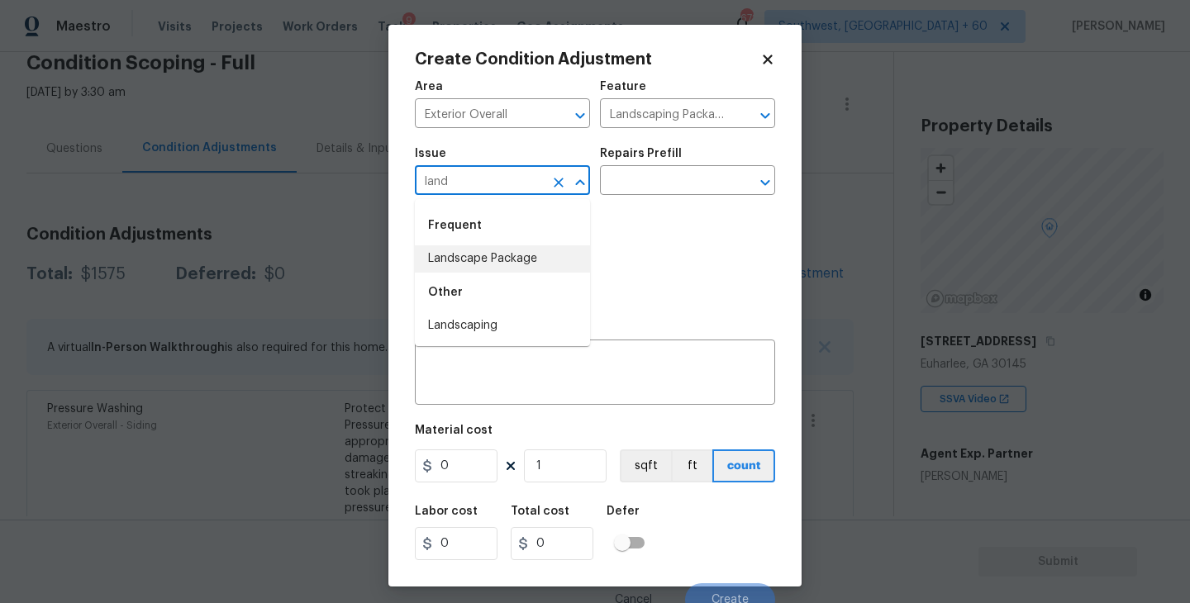
click at [501, 247] on li "Landscape Package" at bounding box center [502, 258] width 175 height 27
type input "Landscape Package"
click at [633, 207] on div "Photos" at bounding box center [595, 258] width 360 height 107
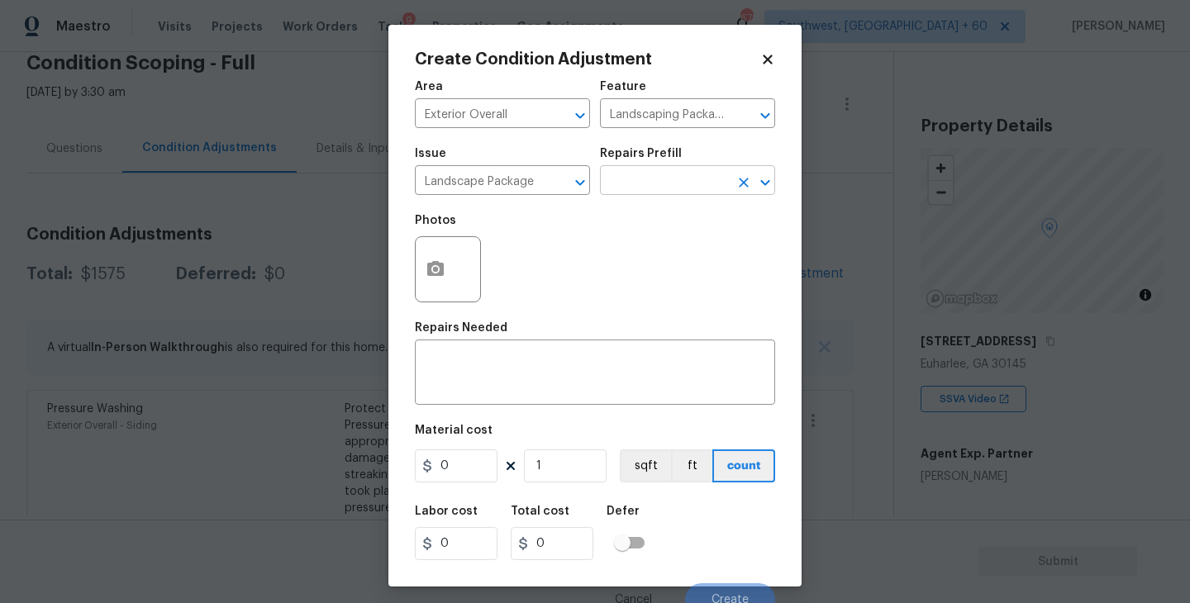
click at [672, 182] on input "text" at bounding box center [664, 182] width 129 height 26
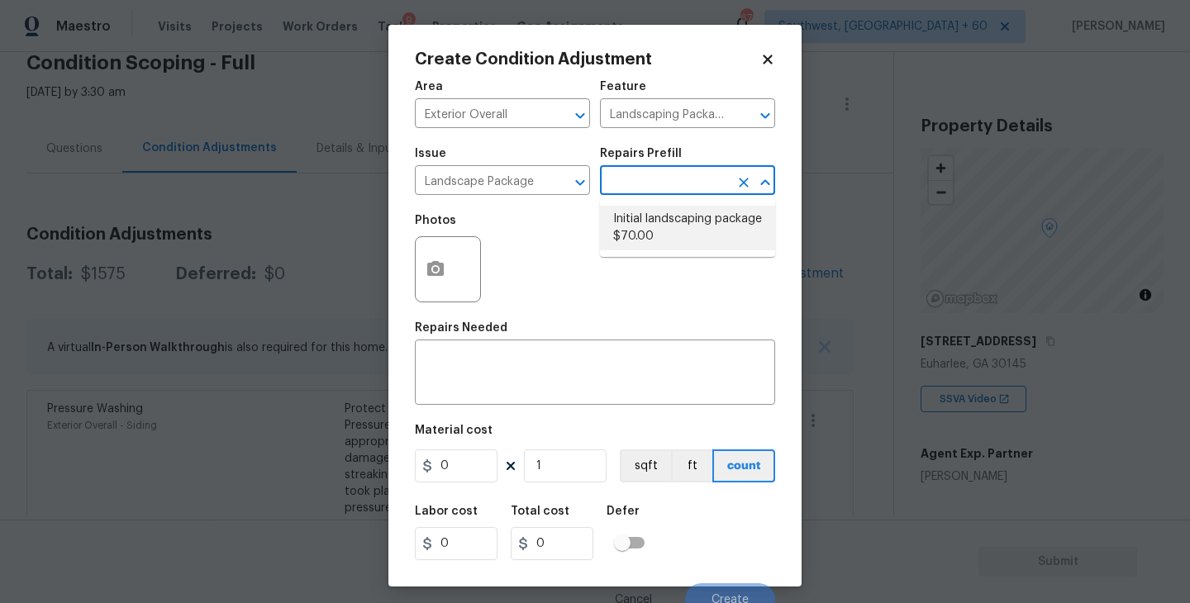
click at [675, 226] on li "Initial landscaping package $70.00" at bounding box center [687, 228] width 175 height 45
type input "Home Readiness Packages"
type textarea "Mowing of grass up to 6" in height. Mow, edge along driveways & sidewalks, trim…"
type input "70"
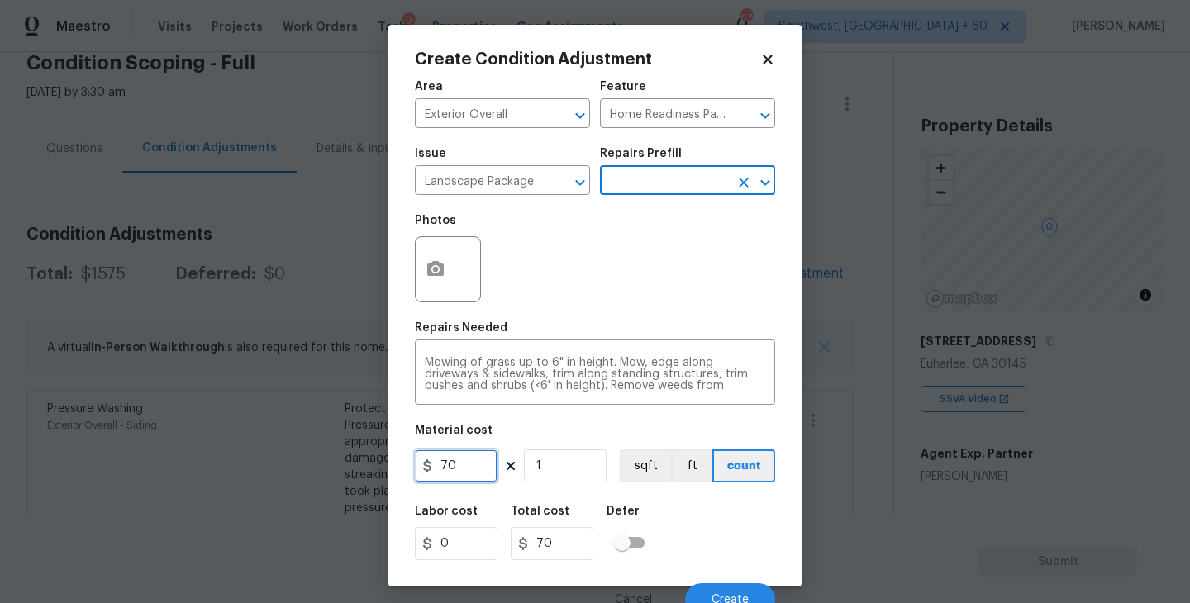
drag, startPoint x: 420, startPoint y: 472, endPoint x: 337, endPoint y: 472, distance: 82.6
click at [337, 472] on div "Create Condition Adjustment Area Exterior Overall ​ Feature Home Readiness Pack…" at bounding box center [595, 301] width 1190 height 603
type input "300"
click at [450, 283] on button "button" at bounding box center [436, 269] width 40 height 64
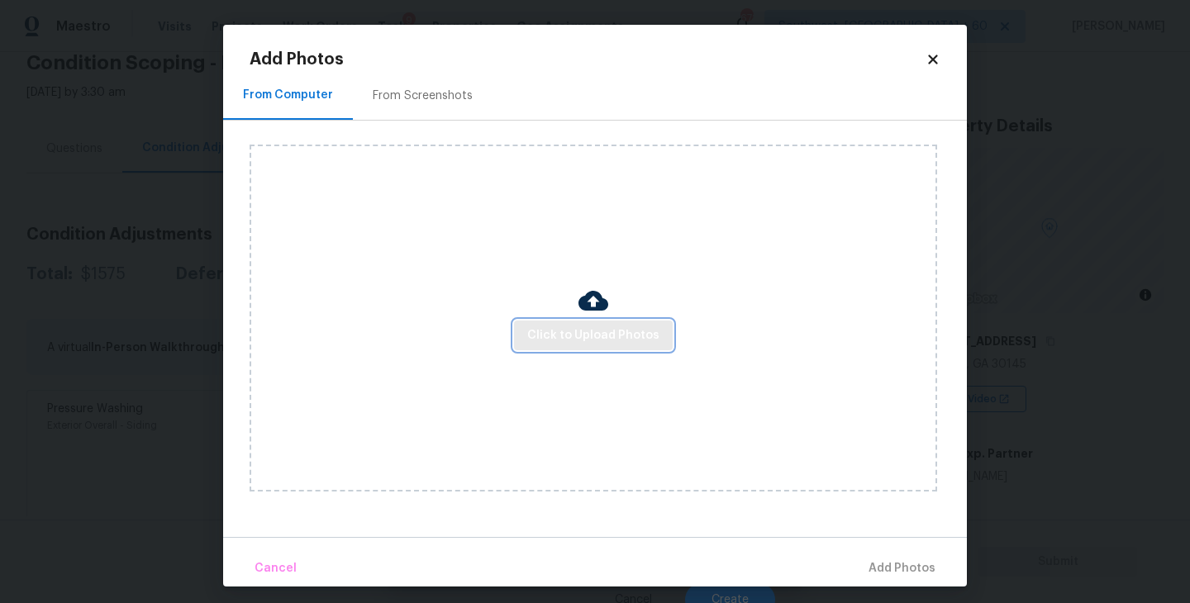
click at [568, 337] on span "Click to Upload Photos" at bounding box center [593, 335] width 132 height 21
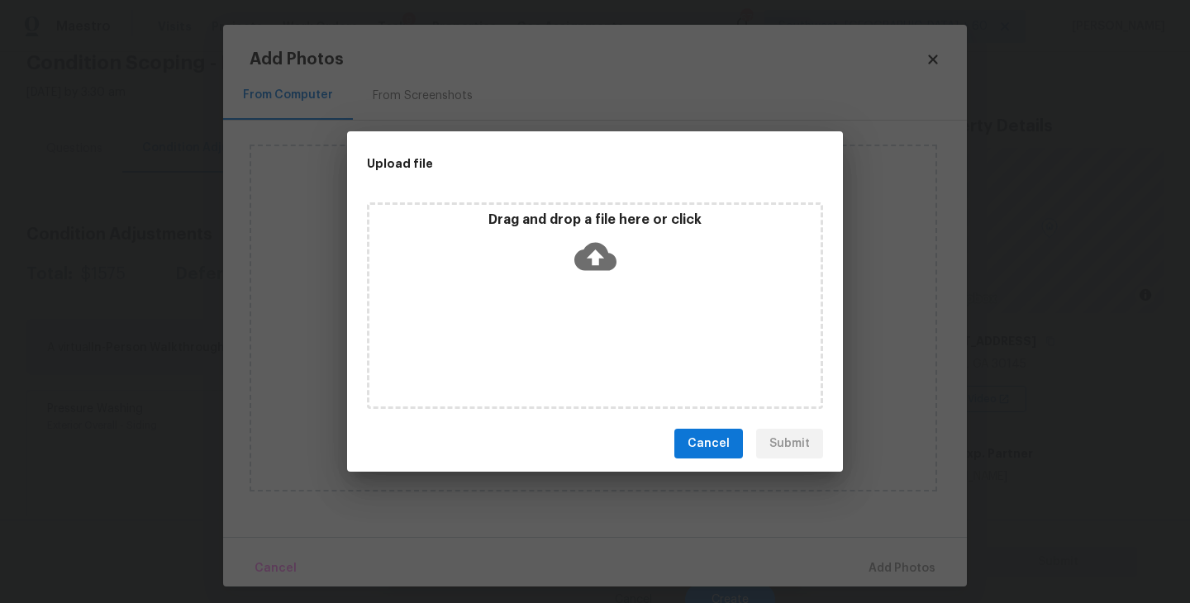
click at [613, 261] on icon at bounding box center [595, 257] width 42 height 28
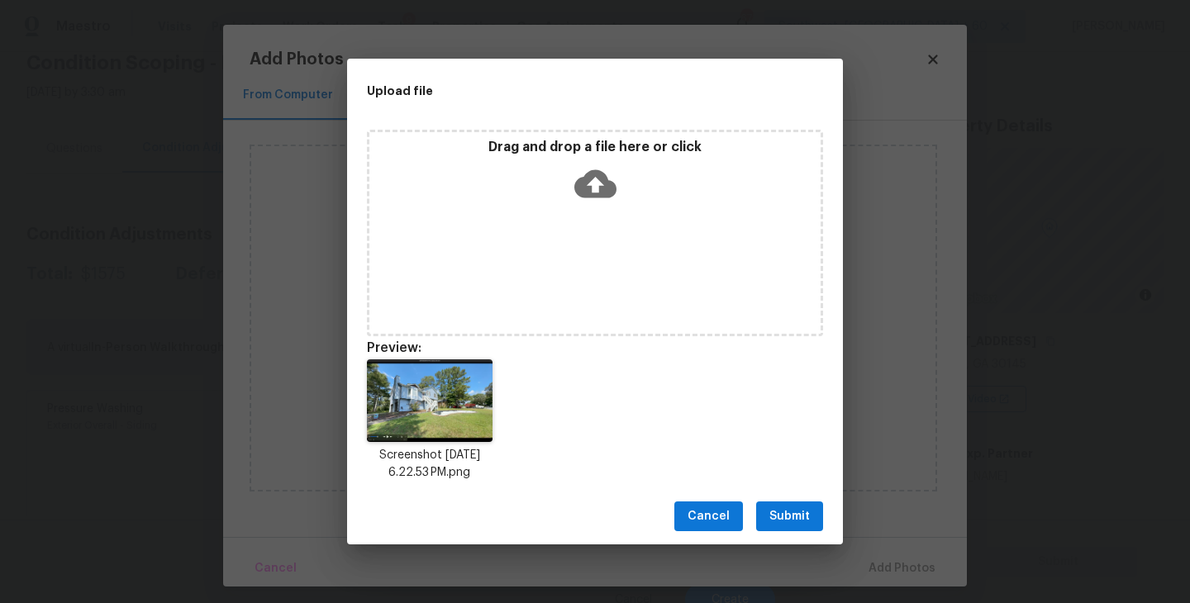
click at [777, 513] on span "Submit" at bounding box center [789, 516] width 40 height 21
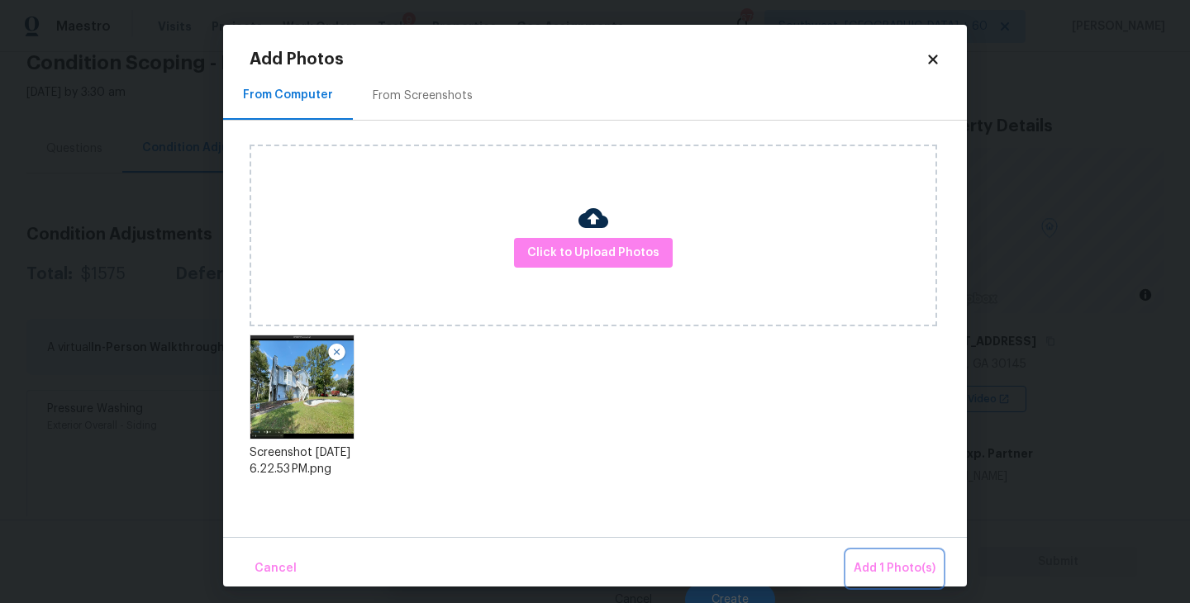
click at [862, 564] on span "Add 1 Photo(s)" at bounding box center [894, 568] width 82 height 21
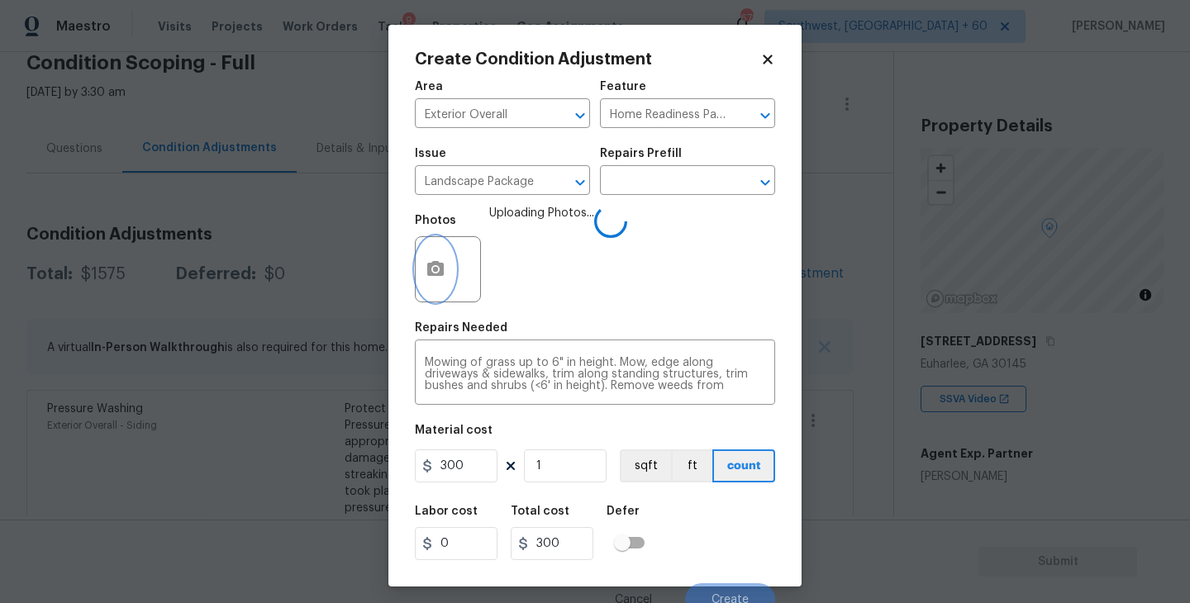
scroll to position [14, 0]
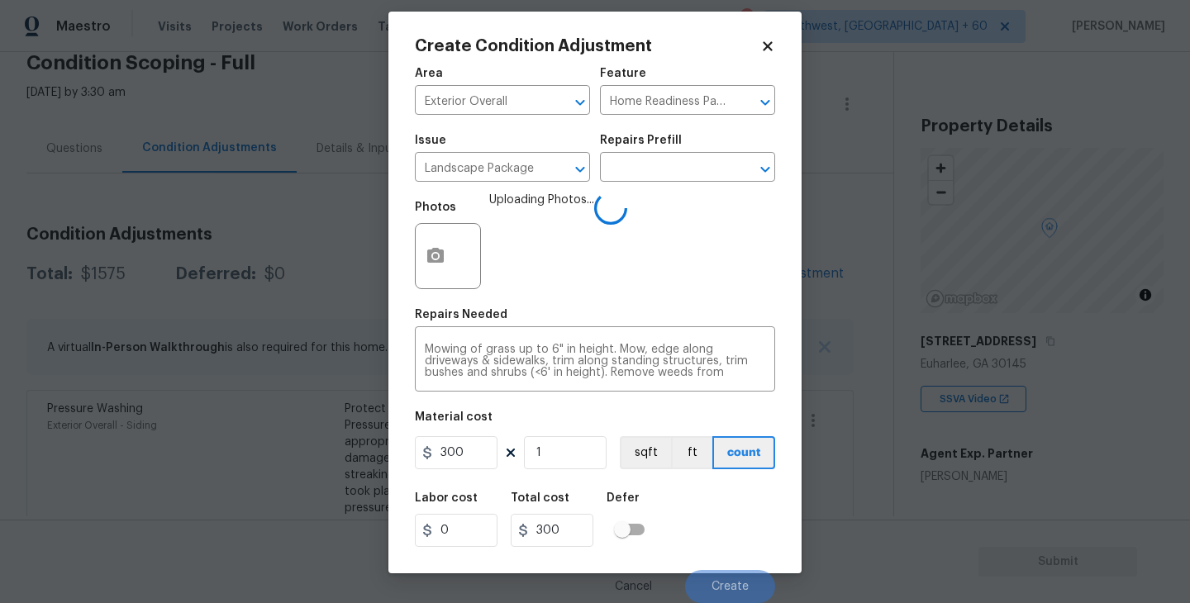
click at [732, 495] on div "Labor cost 0 Total cost 300 Defer" at bounding box center [595, 519] width 360 height 74
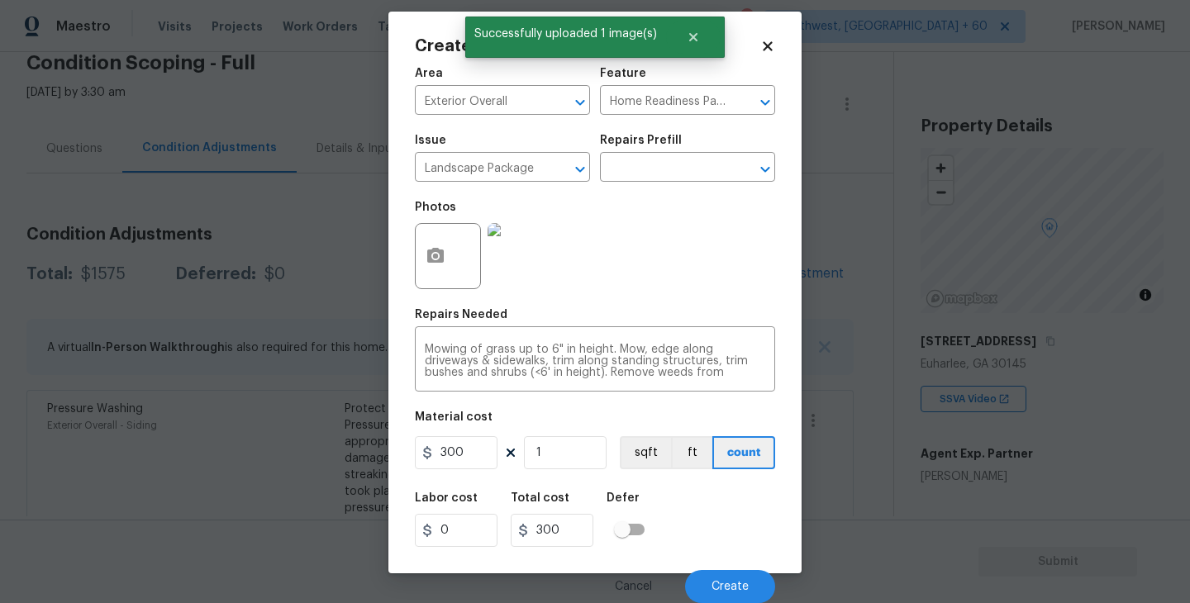
click at [732, 523] on div "Labor cost 0 Total cost 300 Defer" at bounding box center [595, 519] width 360 height 74
click at [729, 583] on span "Create" at bounding box center [729, 587] width 37 height 12
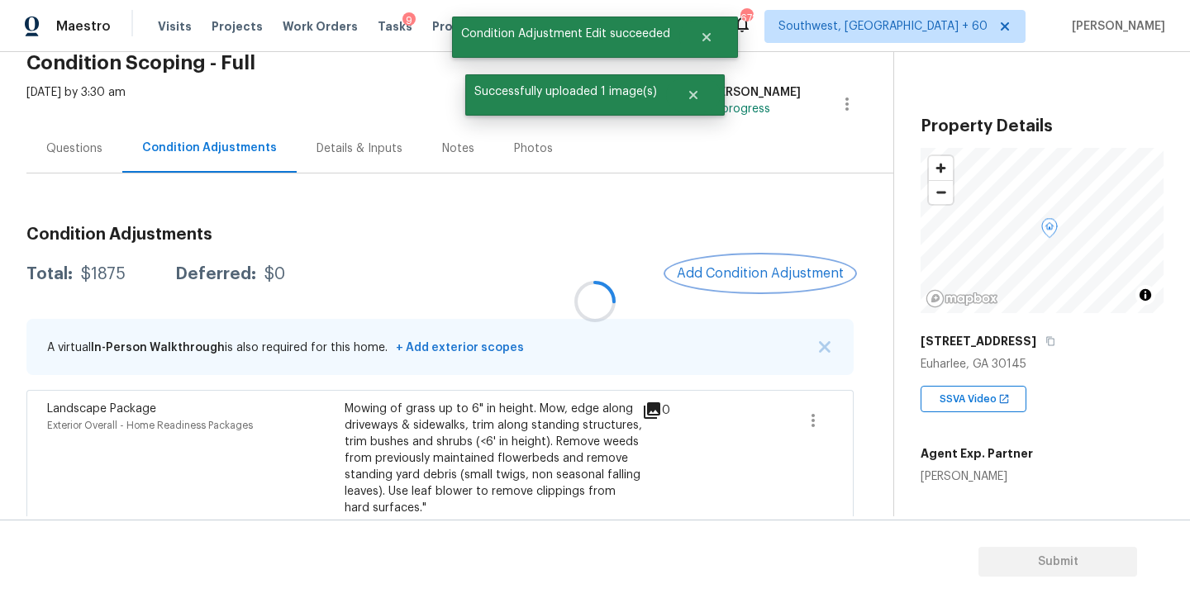
scroll to position [0, 0]
click at [777, 283] on button "Add Condition Adjustment" at bounding box center [760, 273] width 187 height 35
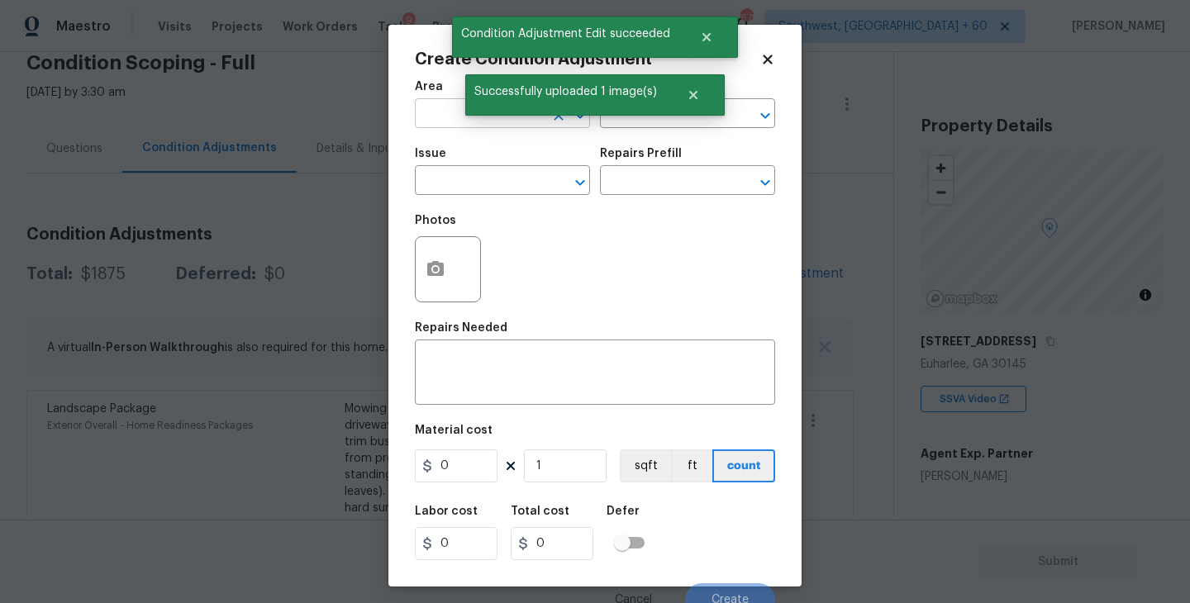
click at [463, 120] on input "text" at bounding box center [479, 115] width 129 height 26
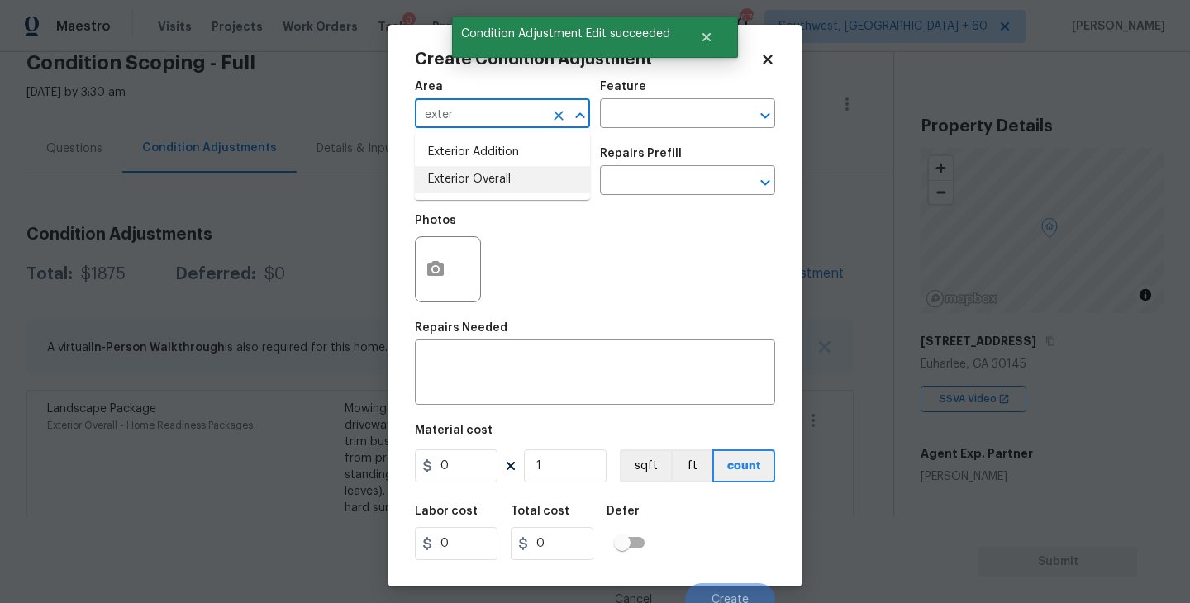
click at [468, 186] on li "Exterior Overall" at bounding box center [502, 179] width 175 height 27
type input "Exterior Overall"
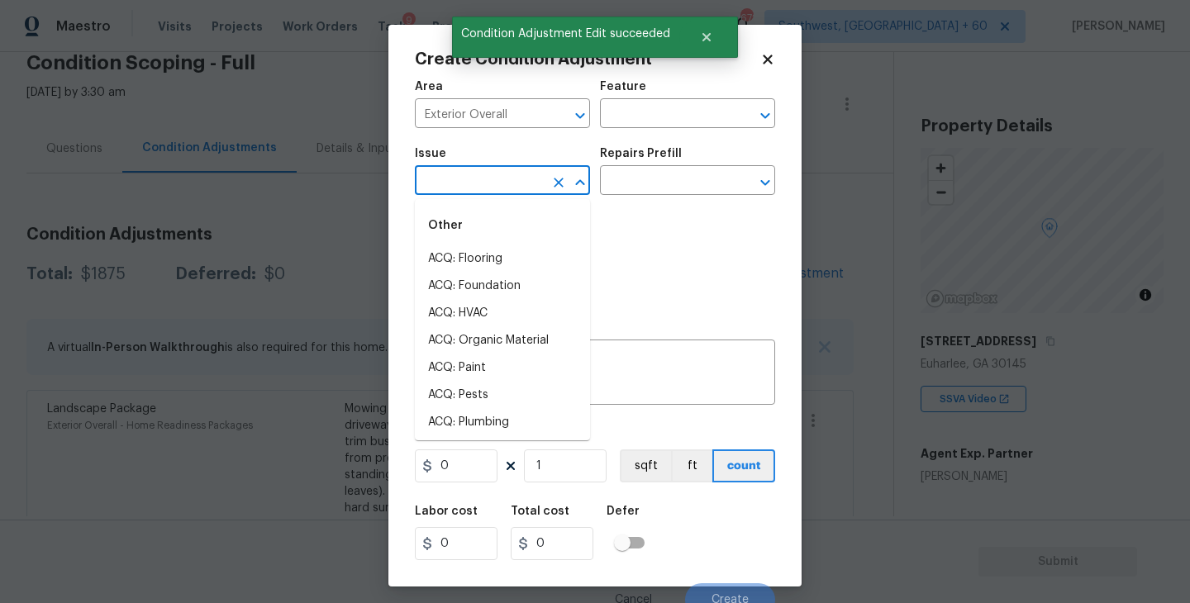
click at [468, 186] on input "text" at bounding box center [479, 182] width 129 height 26
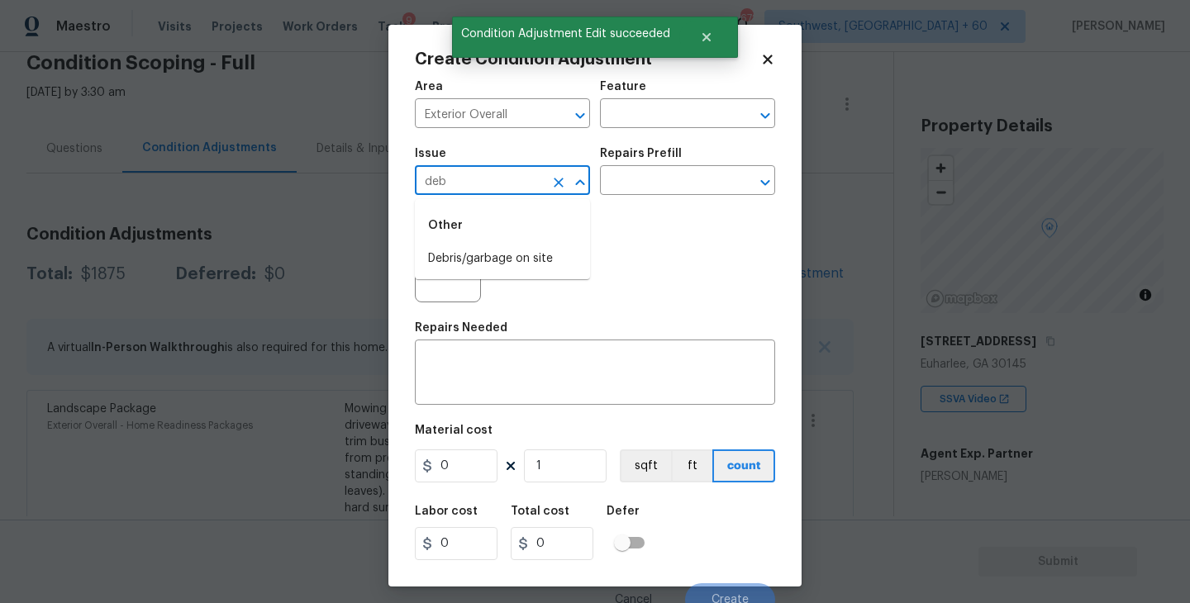
click at [487, 245] on div "Other" at bounding box center [502, 226] width 175 height 40
click at [491, 249] on li "Debris/garbage on site" at bounding box center [502, 258] width 175 height 27
type input "Debris/garbage on site"
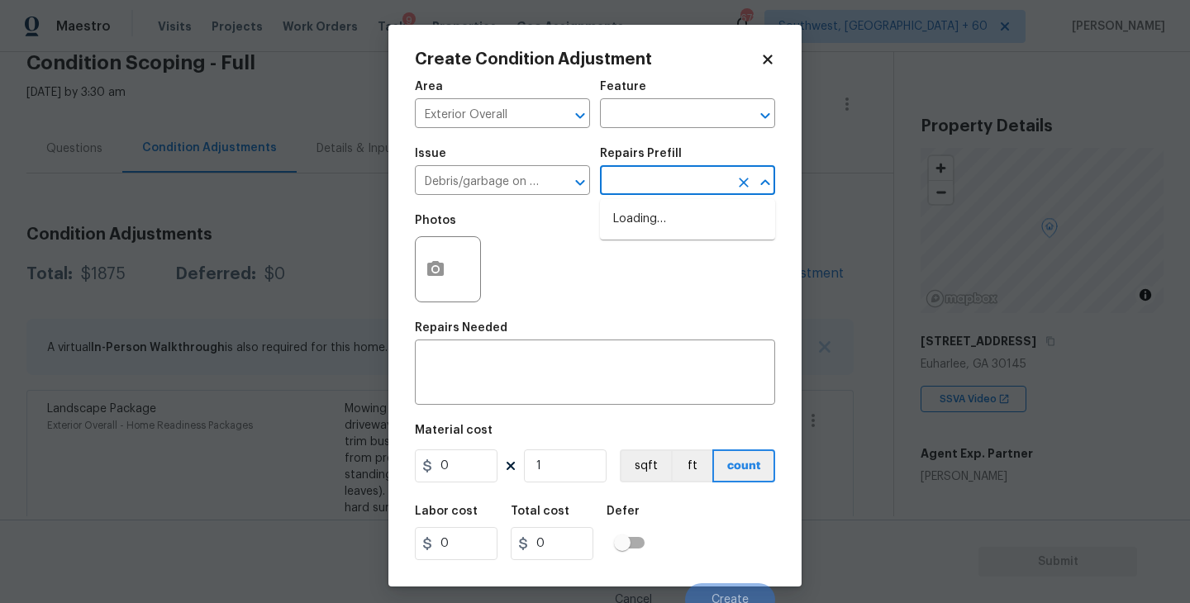
click at [617, 181] on input "text" at bounding box center [664, 182] width 129 height 26
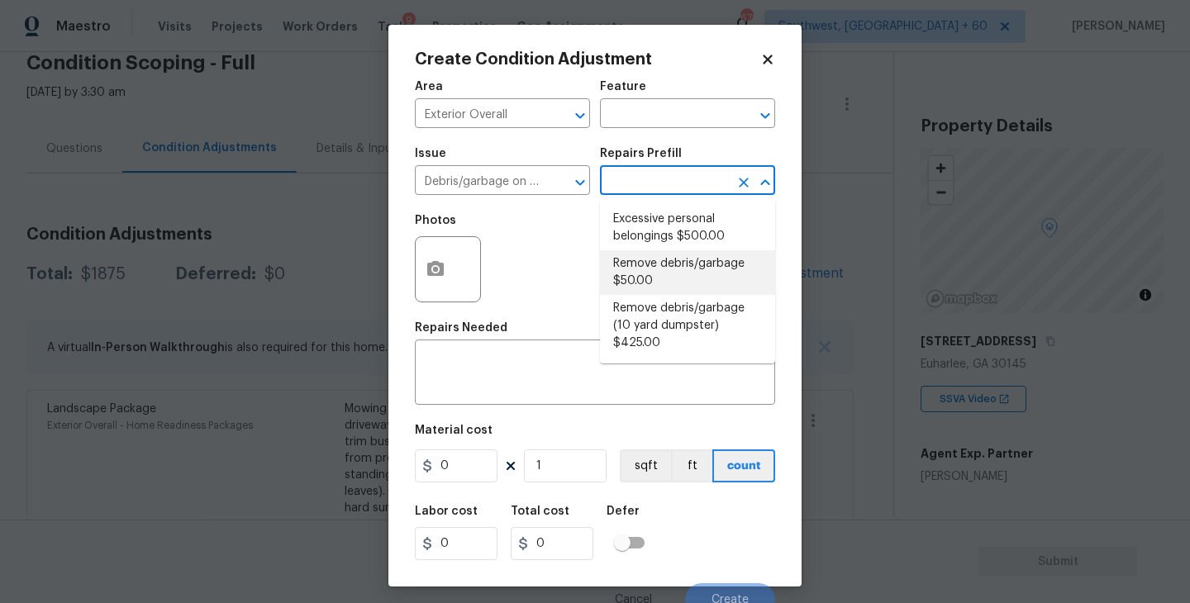
click at [634, 267] on li "Remove debris/garbage $50.00" at bounding box center [687, 272] width 175 height 45
type textarea "Remove, haul off, and properly dispose of any debris left by seller to offsite …"
type input "50"
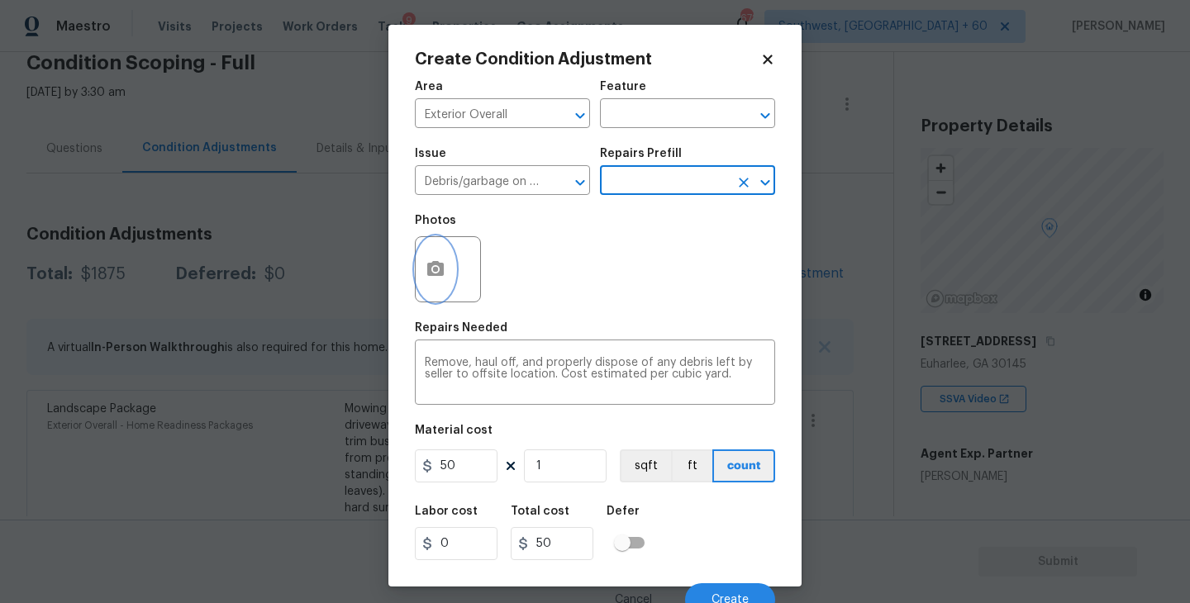
click at [431, 278] on icon "button" at bounding box center [435, 269] width 20 height 20
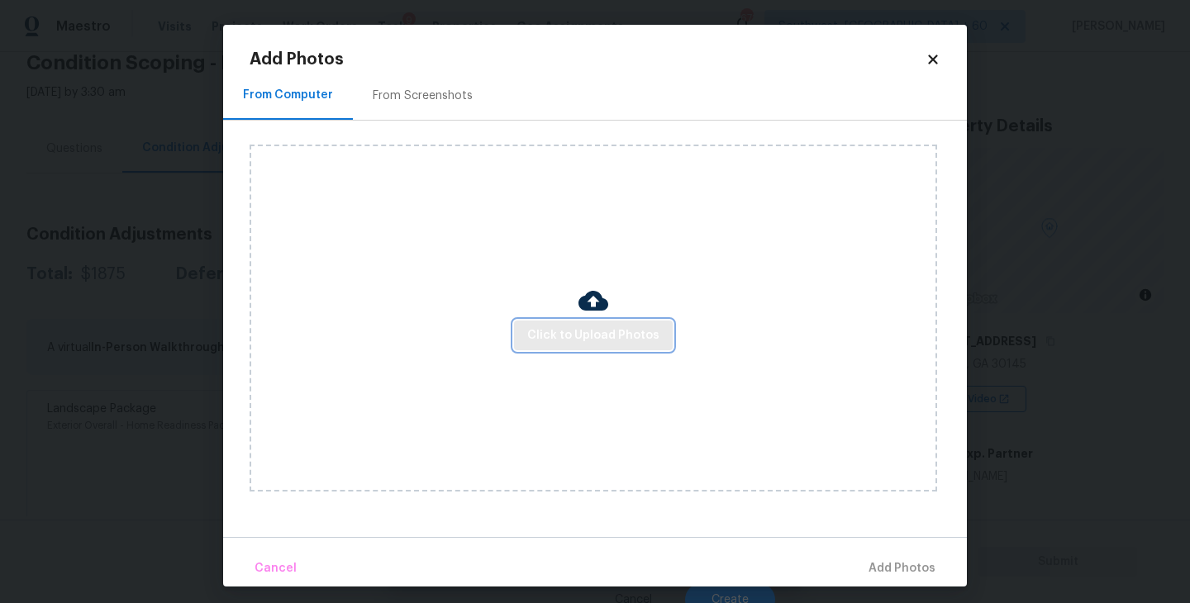
click at [607, 337] on span "Click to Upload Photos" at bounding box center [593, 335] width 132 height 21
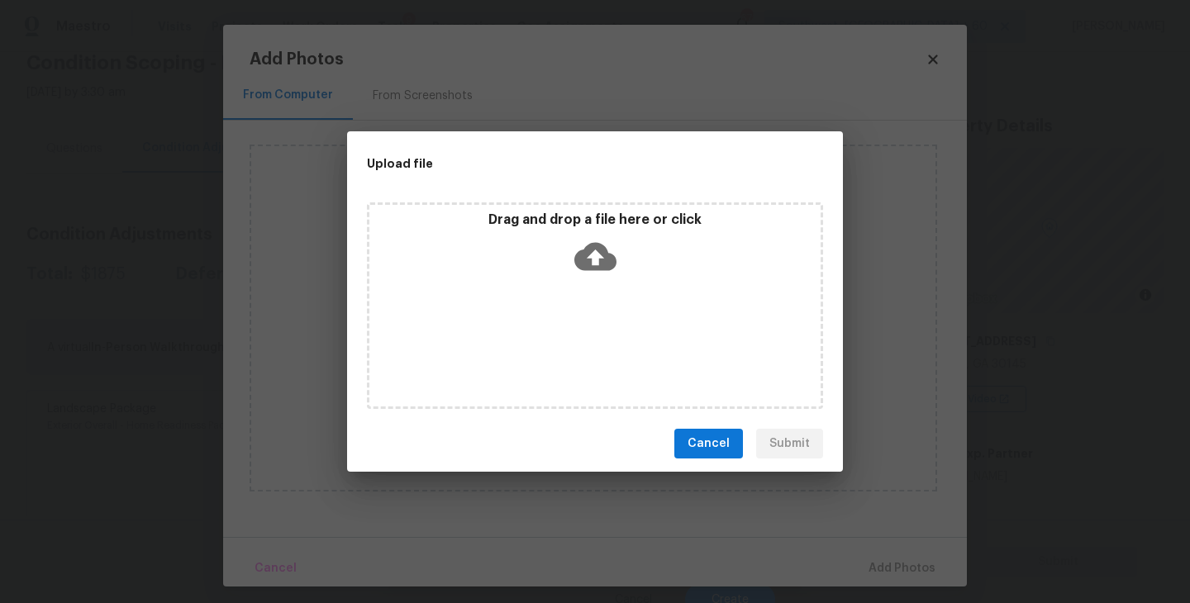
click at [625, 287] on div "Drag and drop a file here or click" at bounding box center [595, 305] width 456 height 207
click at [702, 445] on span "Cancel" at bounding box center [708, 444] width 42 height 21
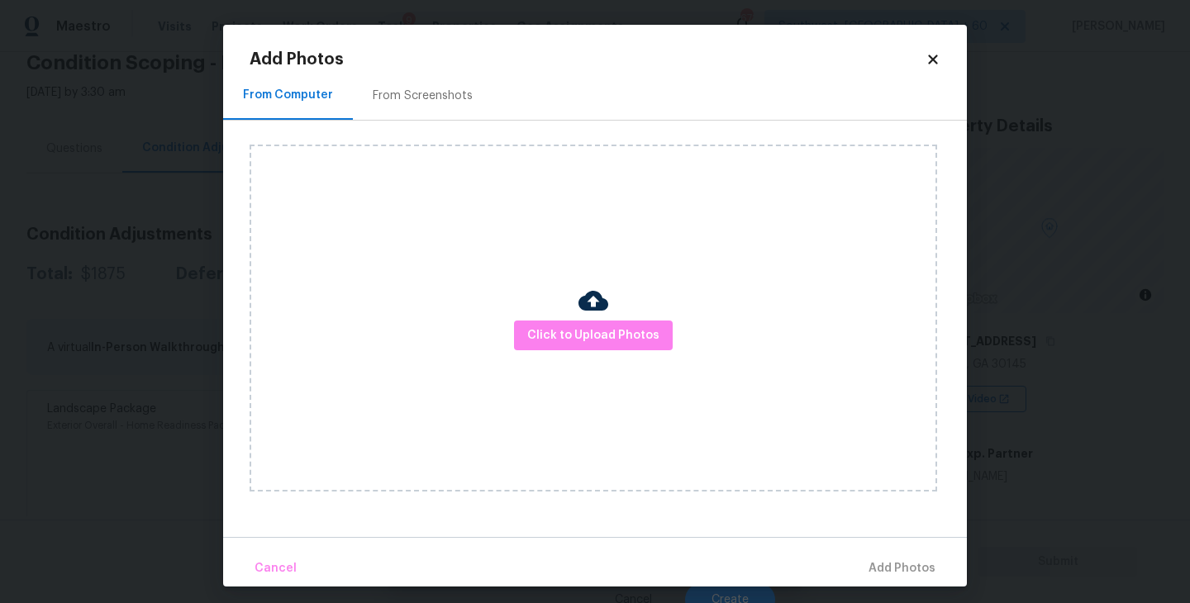
click at [948, 444] on div "Click to Upload Photos" at bounding box center [607, 318] width 717 height 395
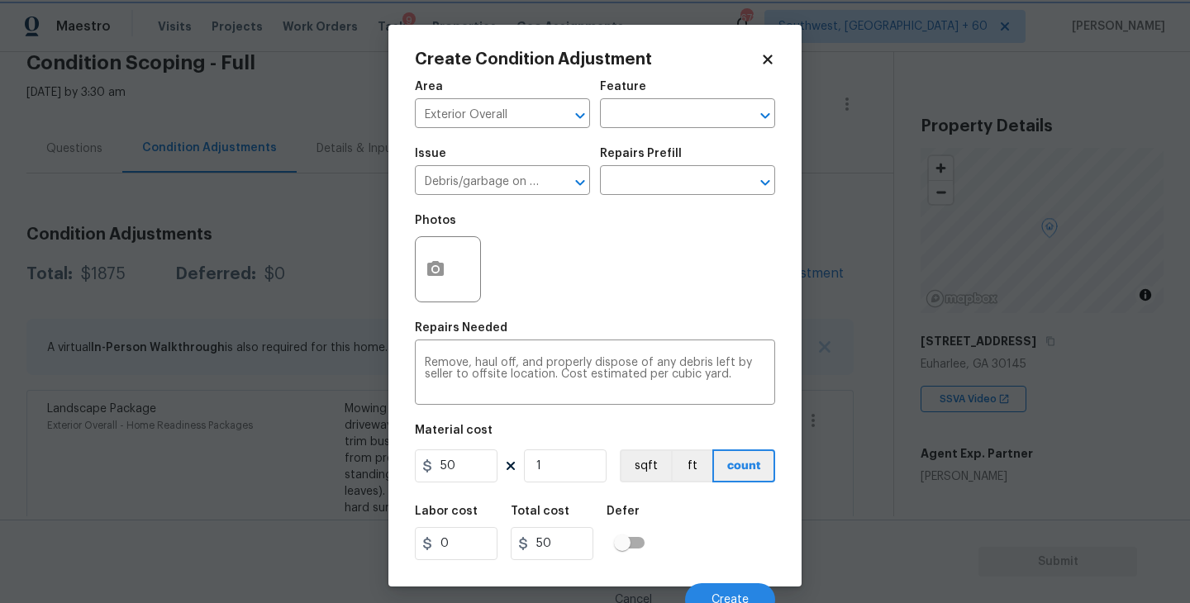
click at [1007, 416] on body "Maestro Visits Projects Work Orders Tasks 9 Properties Geo Assignments 672 Sout…" at bounding box center [595, 301] width 1190 height 603
click at [925, 317] on body "Maestro Visits Projects Work Orders Tasks 9 Properties Geo Assignments 672 Sout…" at bounding box center [595, 301] width 1190 height 603
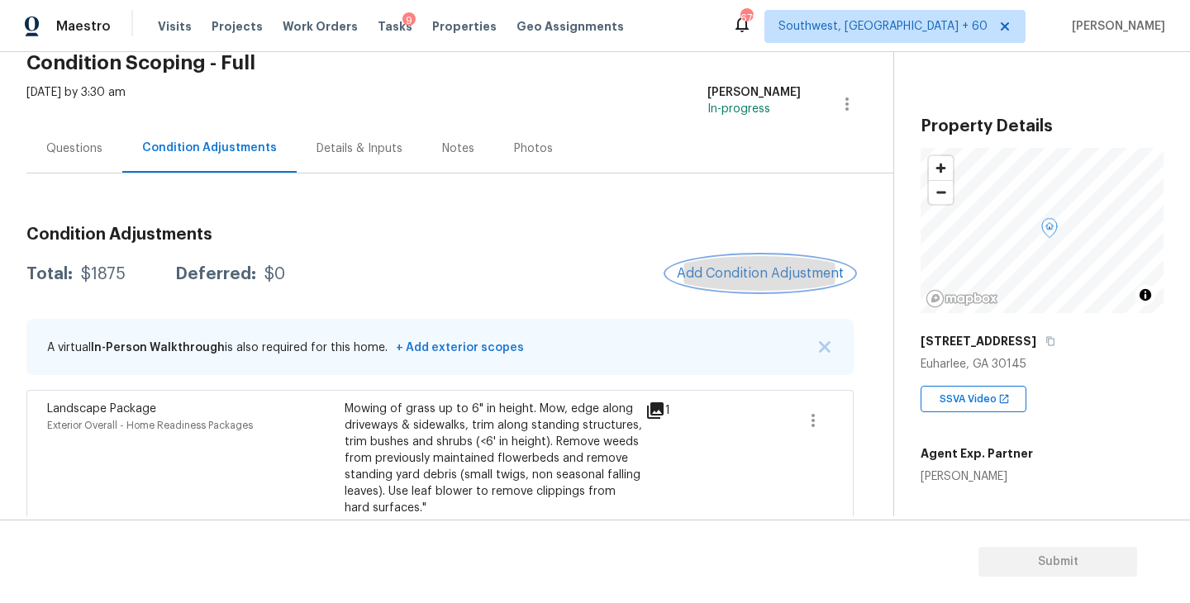
click at [749, 265] on button "Add Condition Adjustment" at bounding box center [760, 273] width 187 height 35
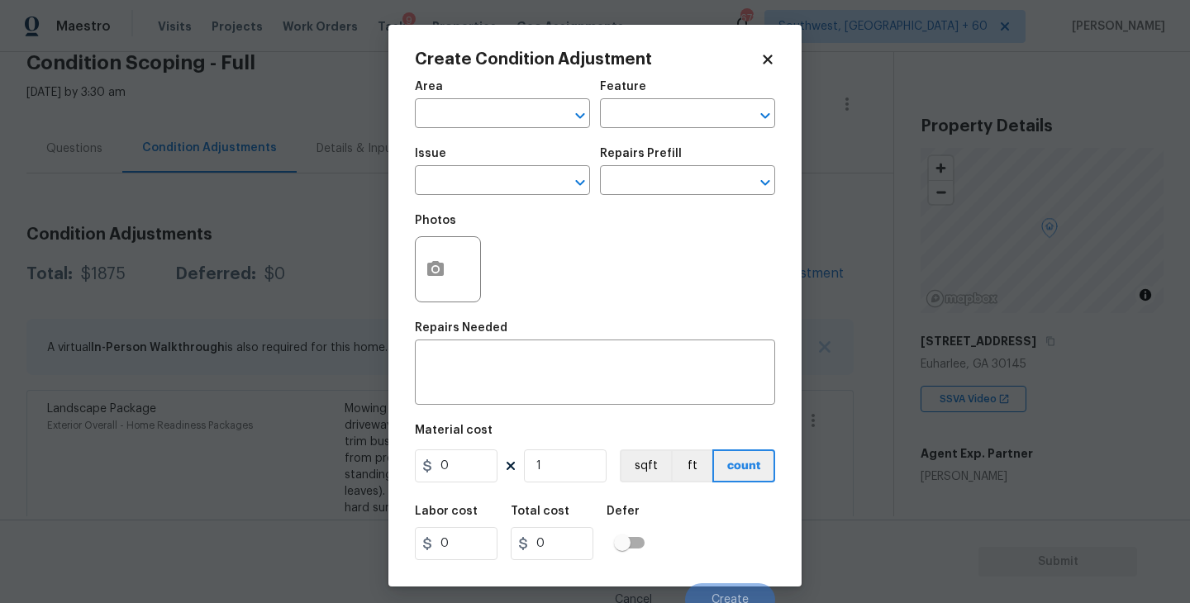
click at [496, 91] on div "Area" at bounding box center [502, 91] width 175 height 21
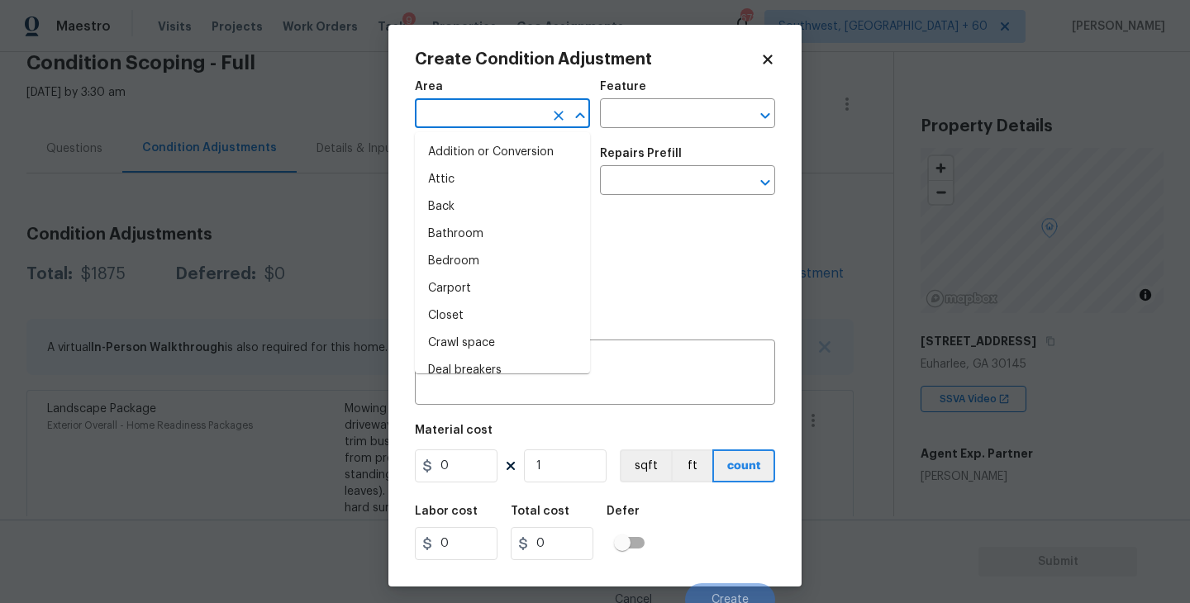
click at [487, 113] on input "text" at bounding box center [479, 115] width 129 height 26
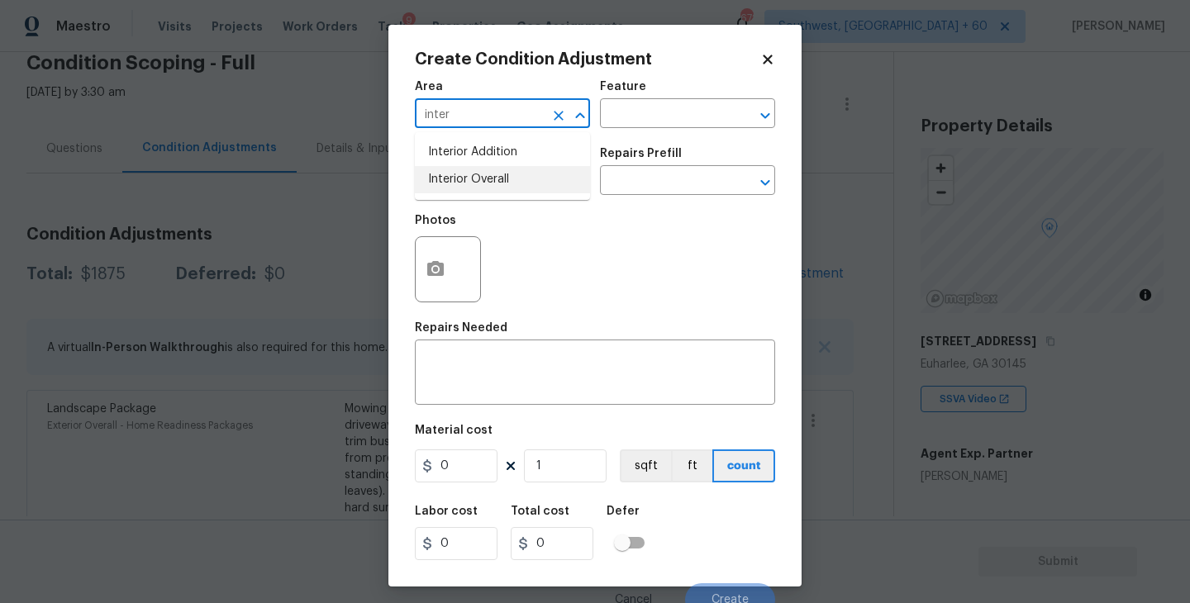
click at [496, 184] on li "Interior Overall" at bounding box center [502, 179] width 175 height 27
type input "Interior Overall"
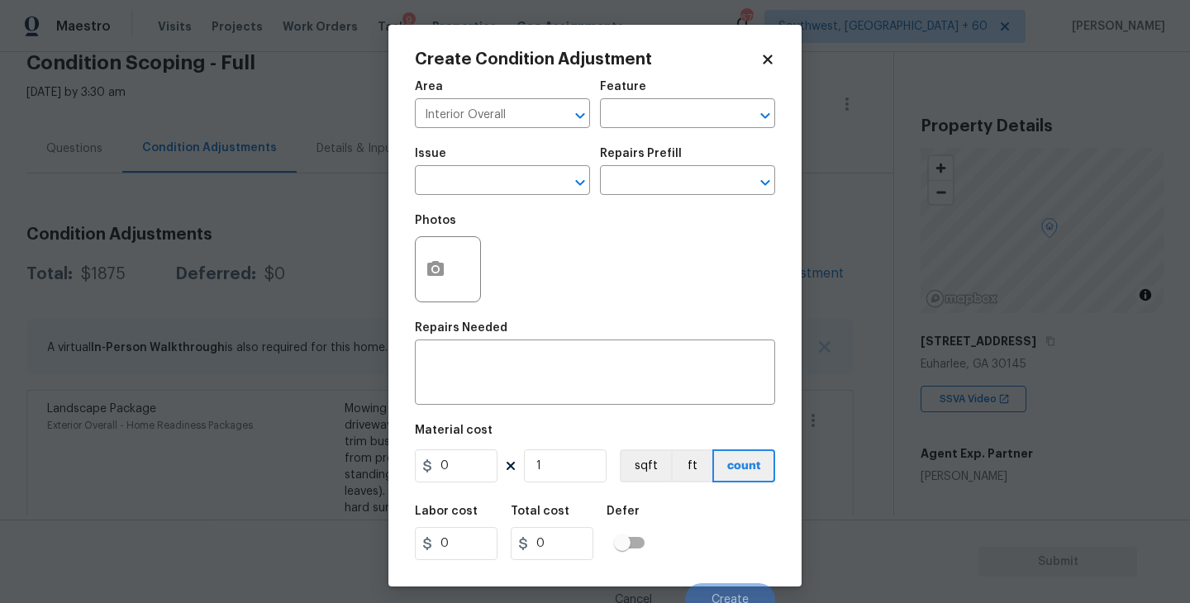
click at [596, 142] on div "Issue ​ Repairs Prefill ​" at bounding box center [595, 171] width 360 height 67
click at [647, 133] on div "Area Interior Overall ​ Feature ​" at bounding box center [595, 104] width 360 height 67
click at [675, 113] on input "text" at bounding box center [664, 115] width 129 height 26
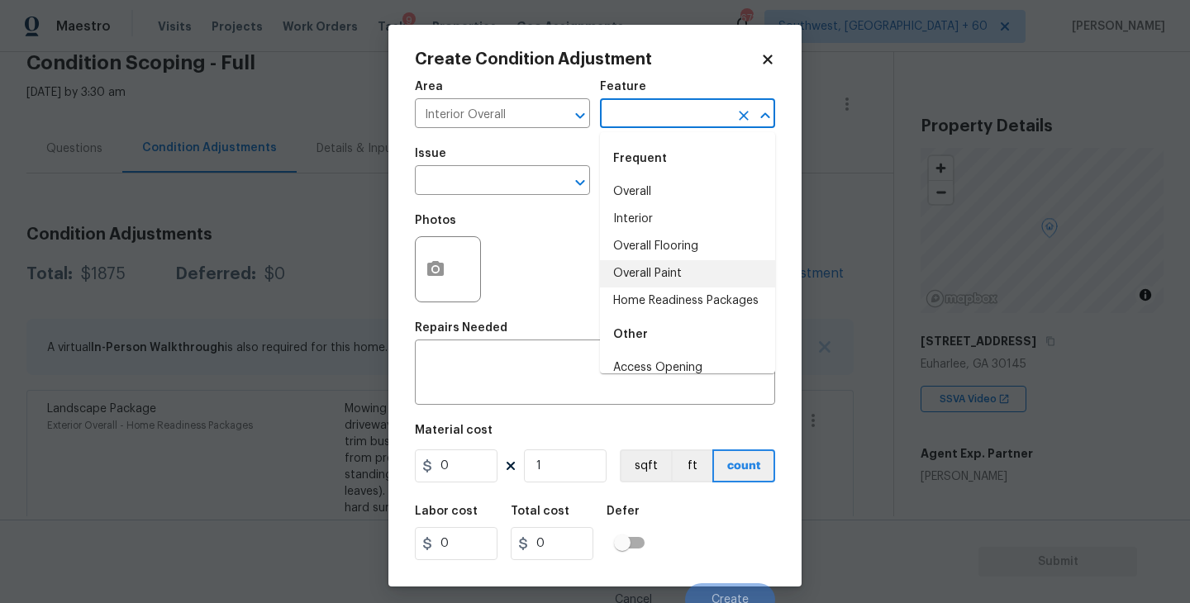
click at [666, 268] on li "Overall Paint" at bounding box center [687, 273] width 175 height 27
type input "Overall Paint"
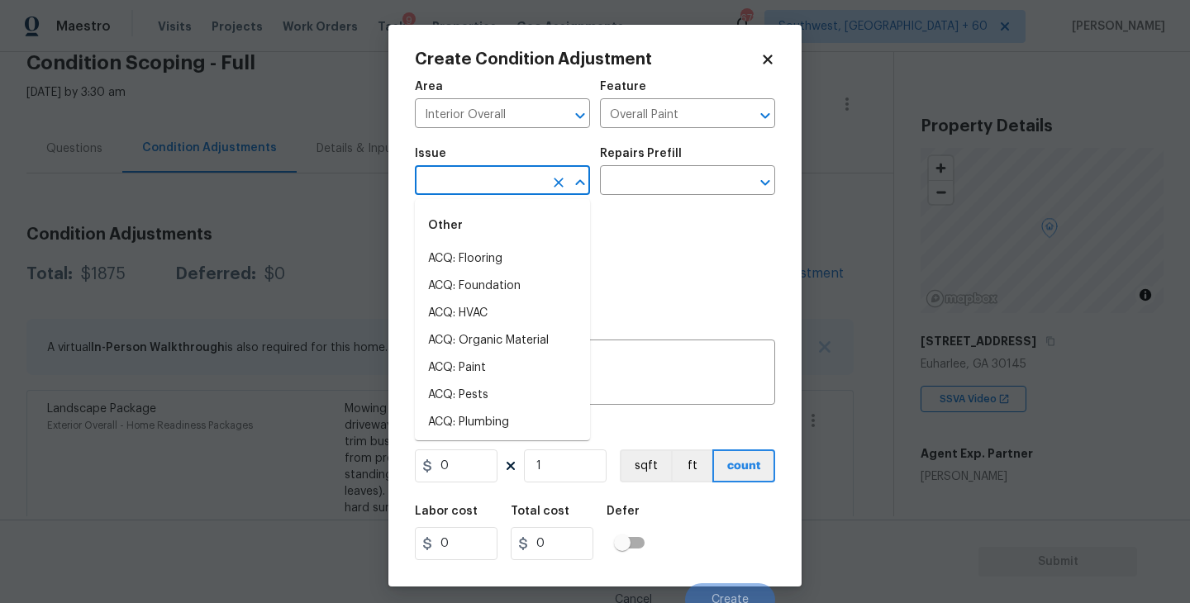
click at [505, 188] on input "text" at bounding box center [479, 182] width 129 height 26
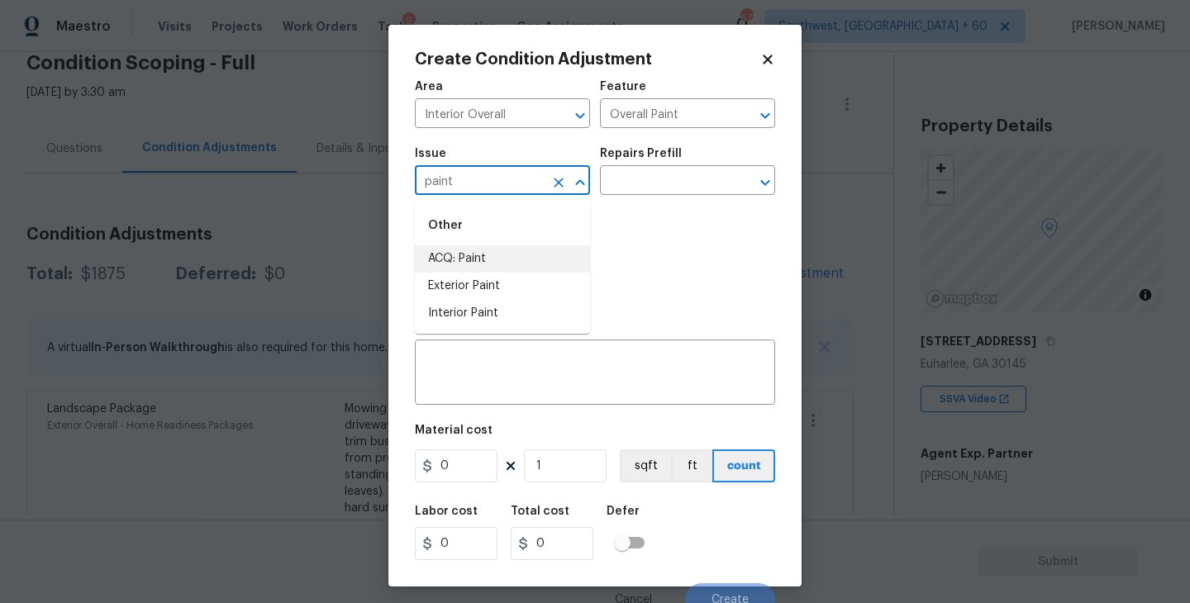
click at [500, 270] on li "ACQ: Paint" at bounding box center [502, 258] width 175 height 27
type input "ACQ: Paint"
click at [666, 178] on input "text" at bounding box center [664, 182] width 129 height 26
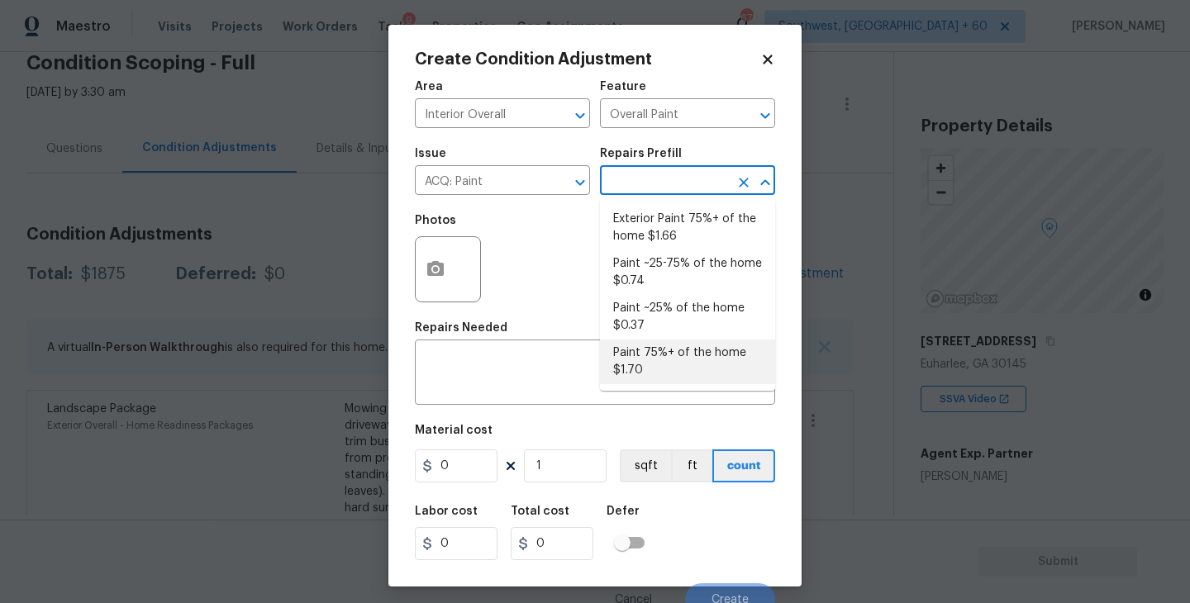
click at [673, 352] on li "Paint 75%+ of the home $1.70" at bounding box center [687, 362] width 175 height 45
type input "Acquisition"
type textarea "Acquisition Scope: 75%+ of the home will likely require interior paint"
type input "1.7"
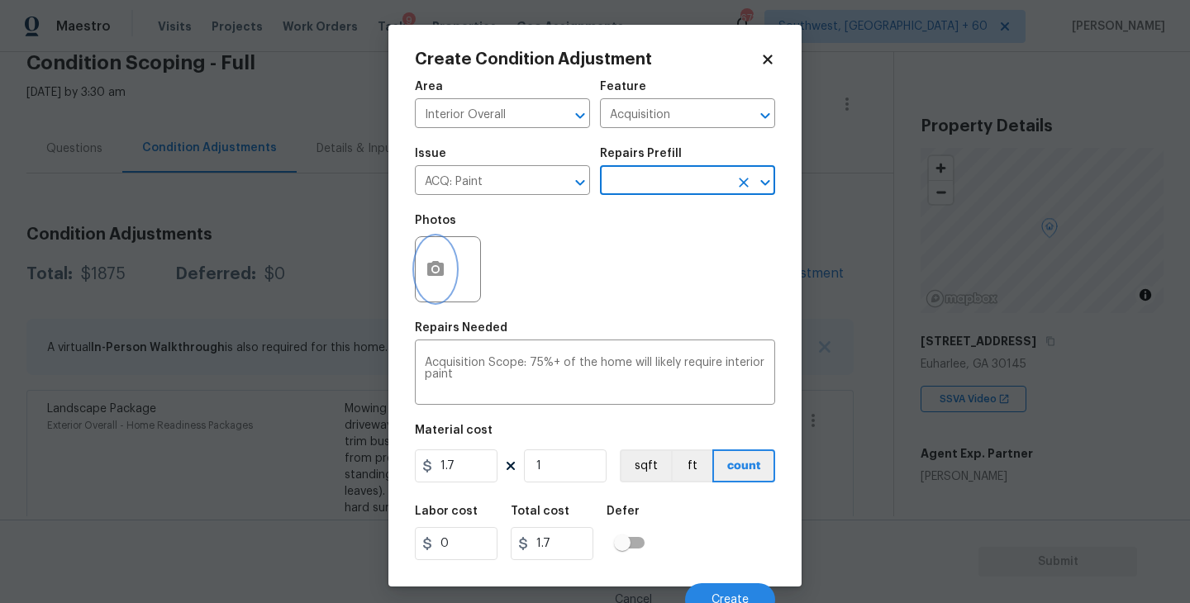
click at [445, 283] on button "button" at bounding box center [436, 269] width 40 height 64
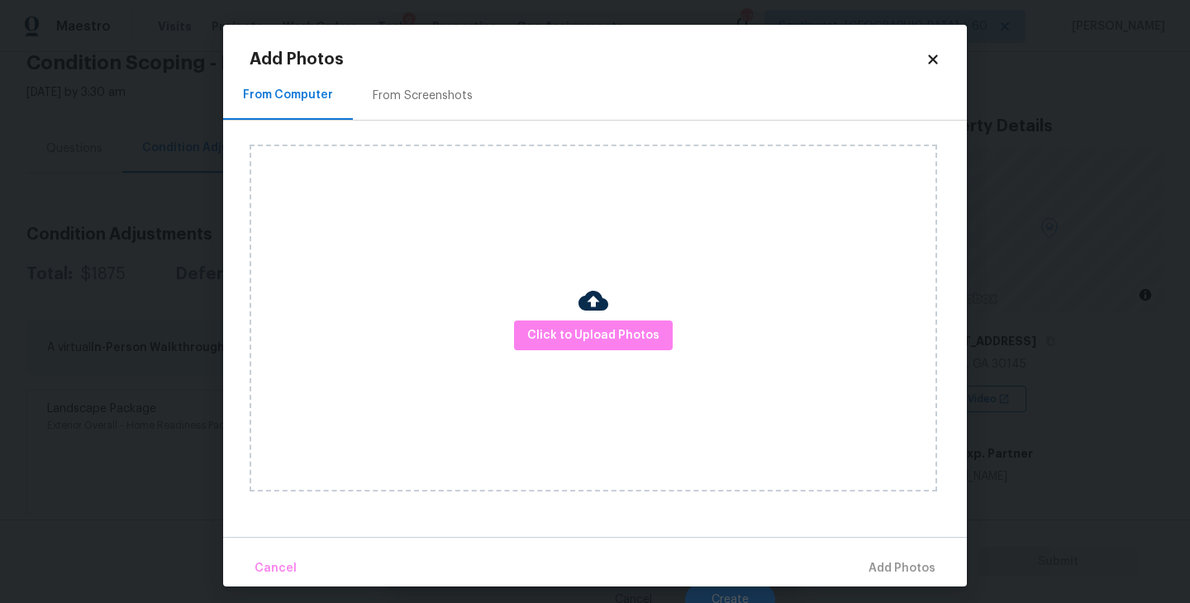
click at [559, 313] on div "Click to Upload Photos" at bounding box center [592, 318] width 687 height 347
click at [595, 323] on button "Click to Upload Photos" at bounding box center [593, 336] width 159 height 31
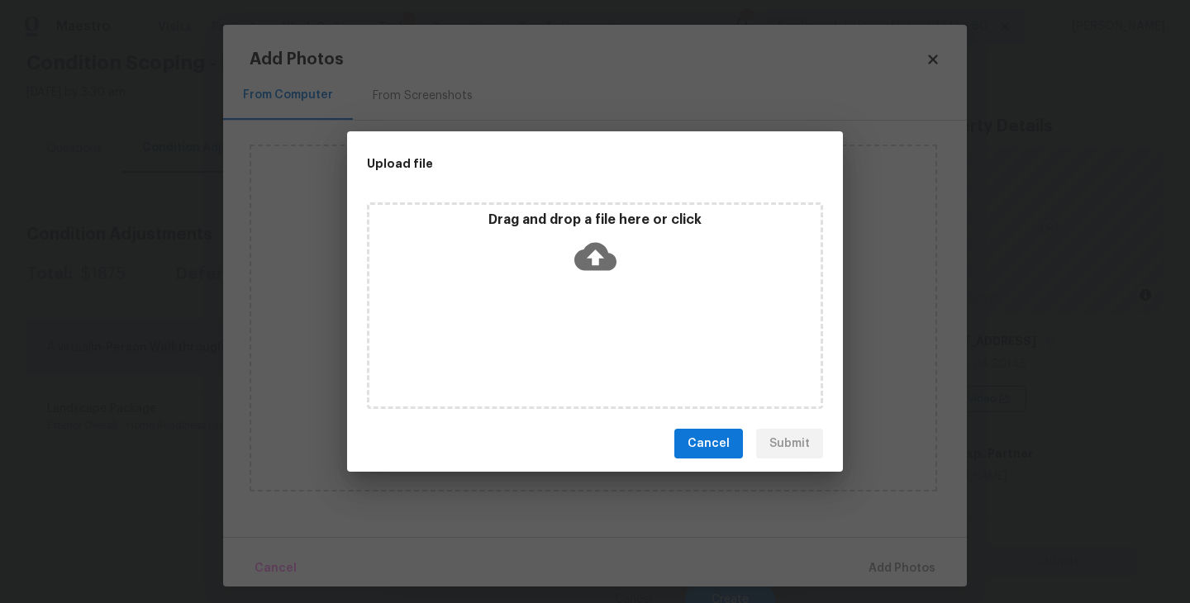
drag, startPoint x: 595, startPoint y: 323, endPoint x: 602, endPoint y: 245, distance: 78.8
click at [602, 244] on icon at bounding box center [595, 256] width 42 height 42
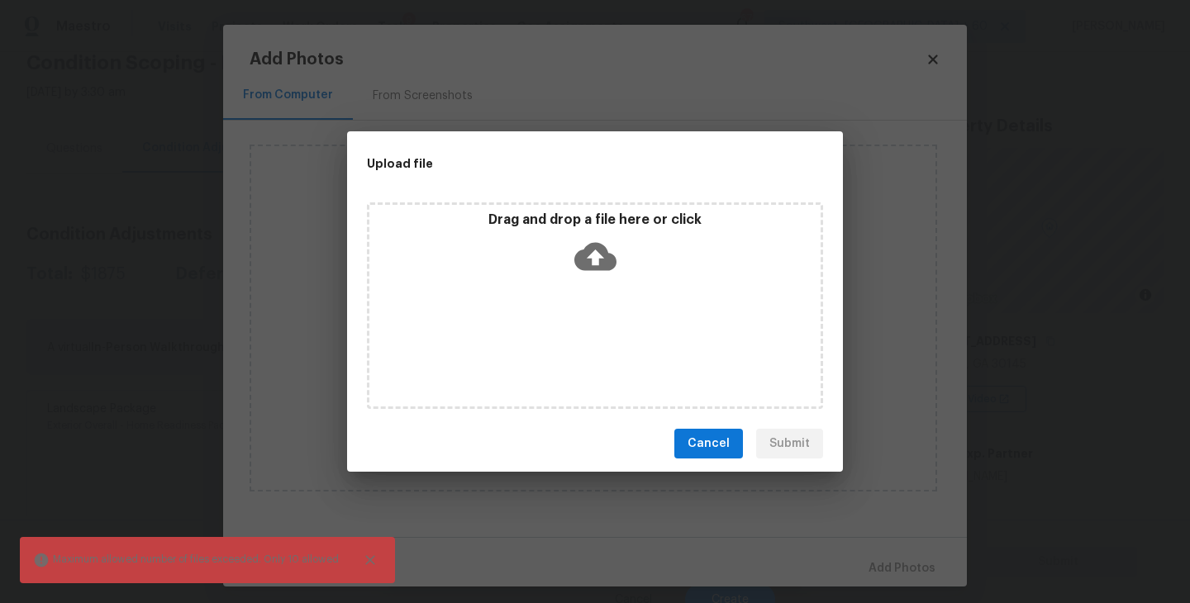
click at [608, 268] on icon at bounding box center [595, 257] width 42 height 28
